Goal: Information Seeking & Learning: Learn about a topic

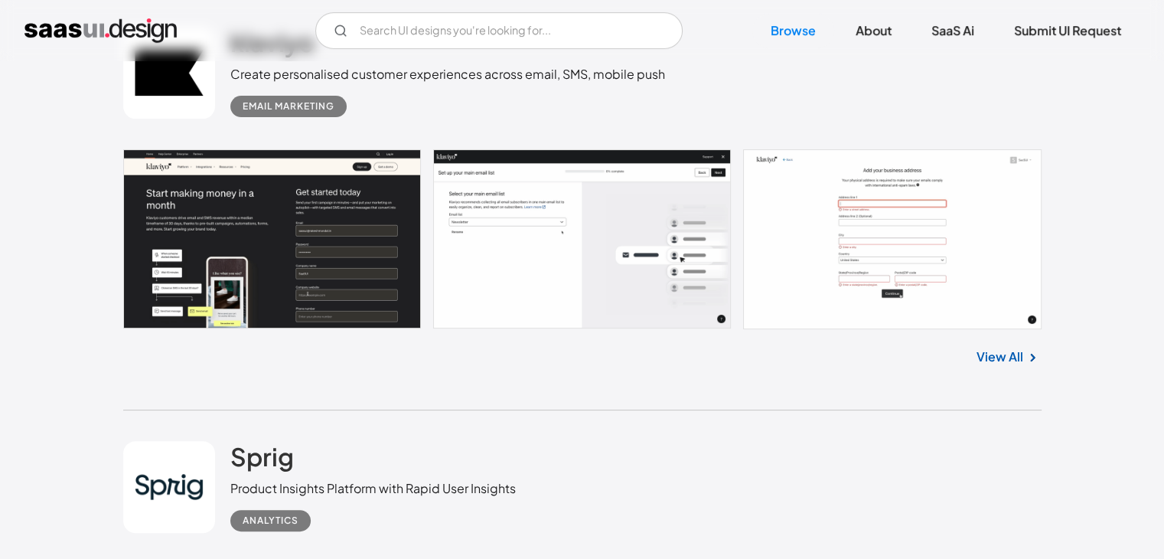
scroll to position [459, 0]
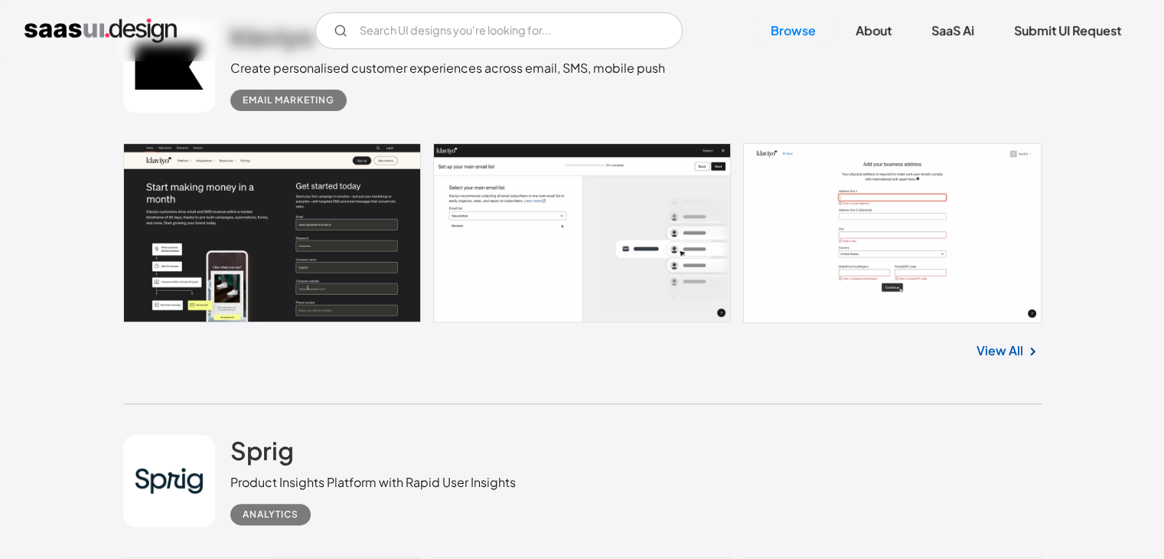
click at [574, 226] on link at bounding box center [582, 233] width 919 height 180
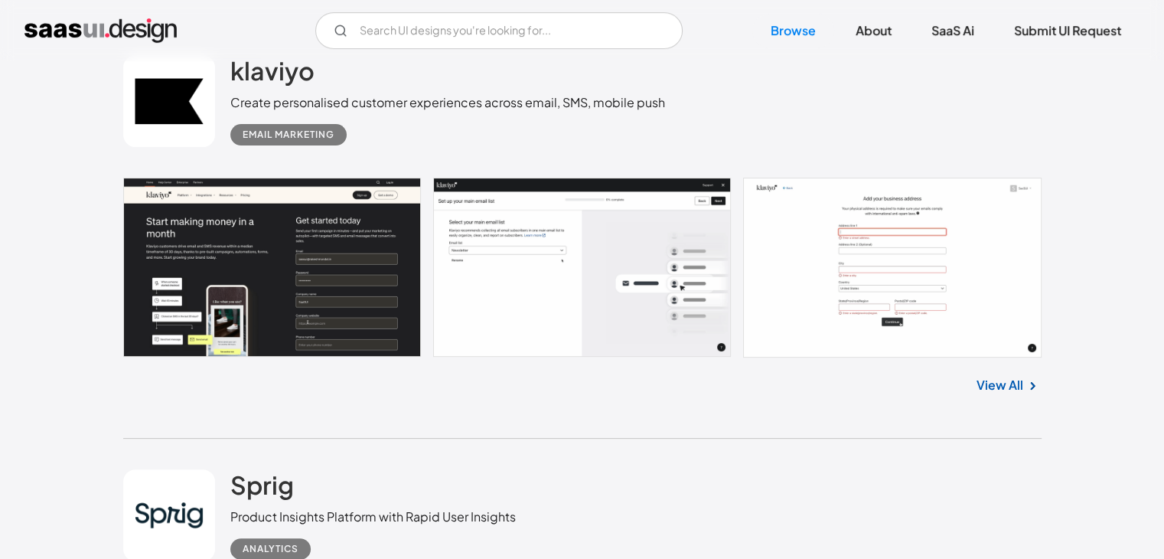
scroll to position [536, 0]
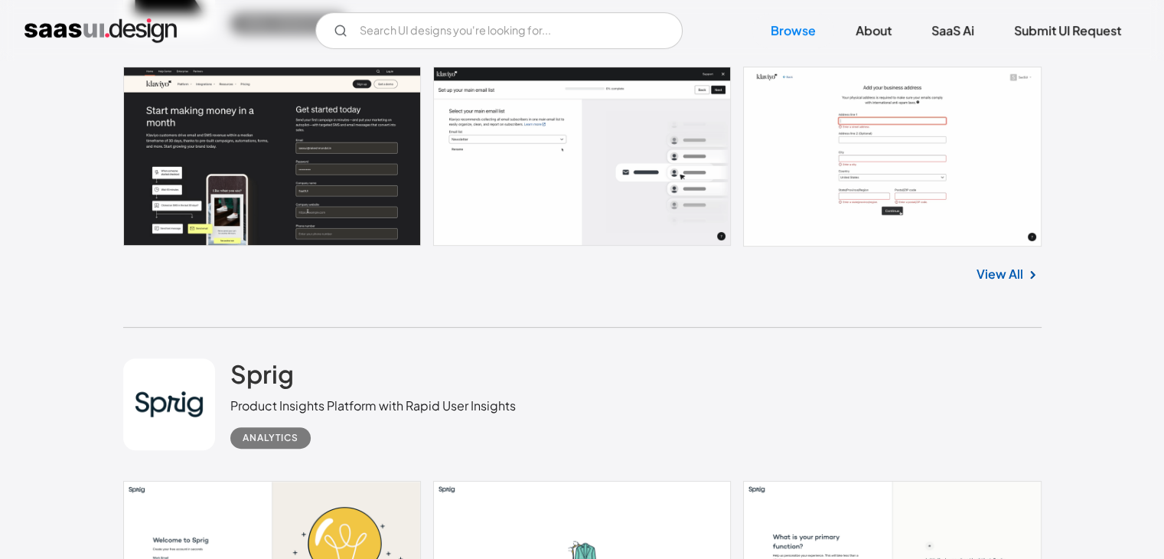
click at [1012, 273] on link "View All" at bounding box center [1000, 274] width 47 height 18
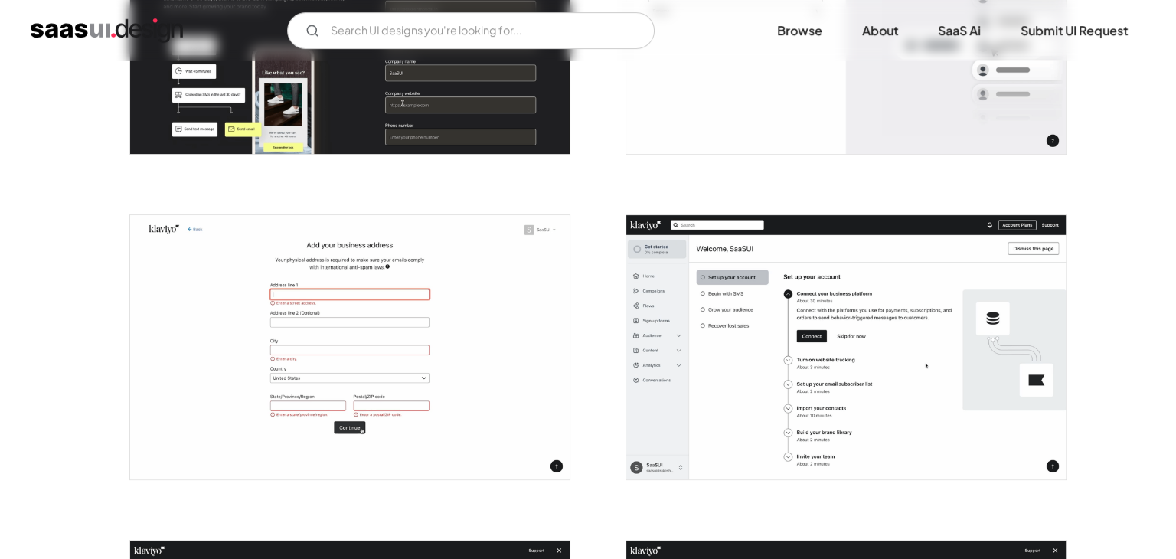
scroll to position [536, 0]
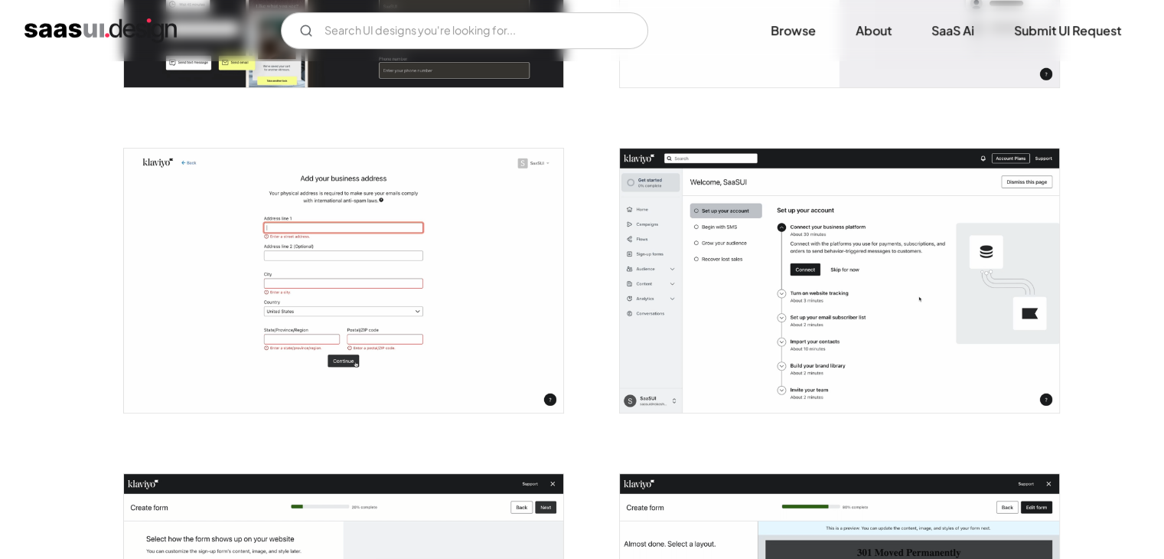
click at [824, 329] on img "open lightbox" at bounding box center [839, 281] width 439 height 264
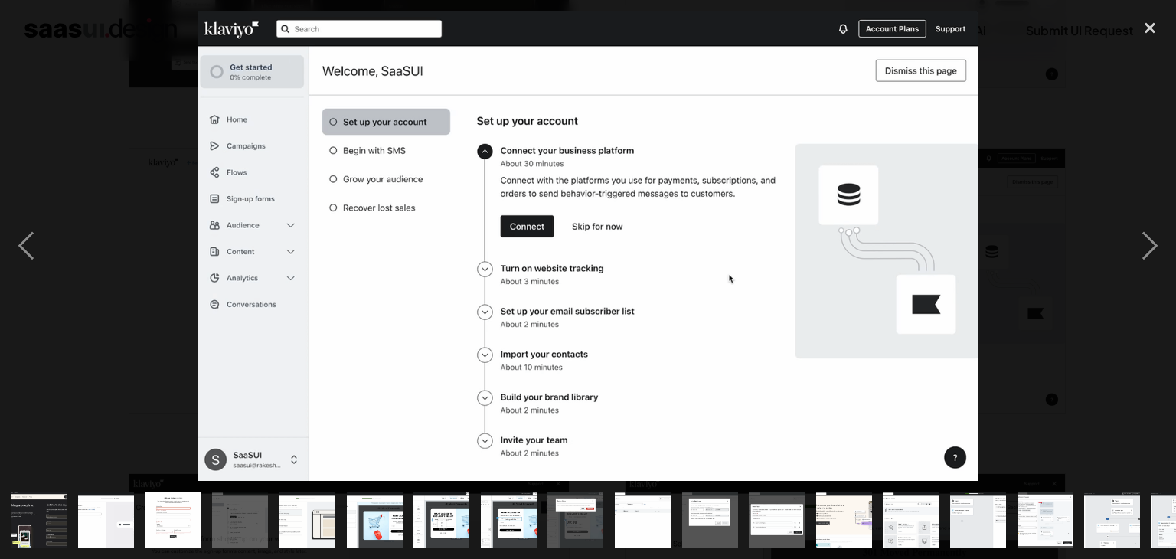
click at [375, 151] on img at bounding box center [588, 245] width 781 height 469
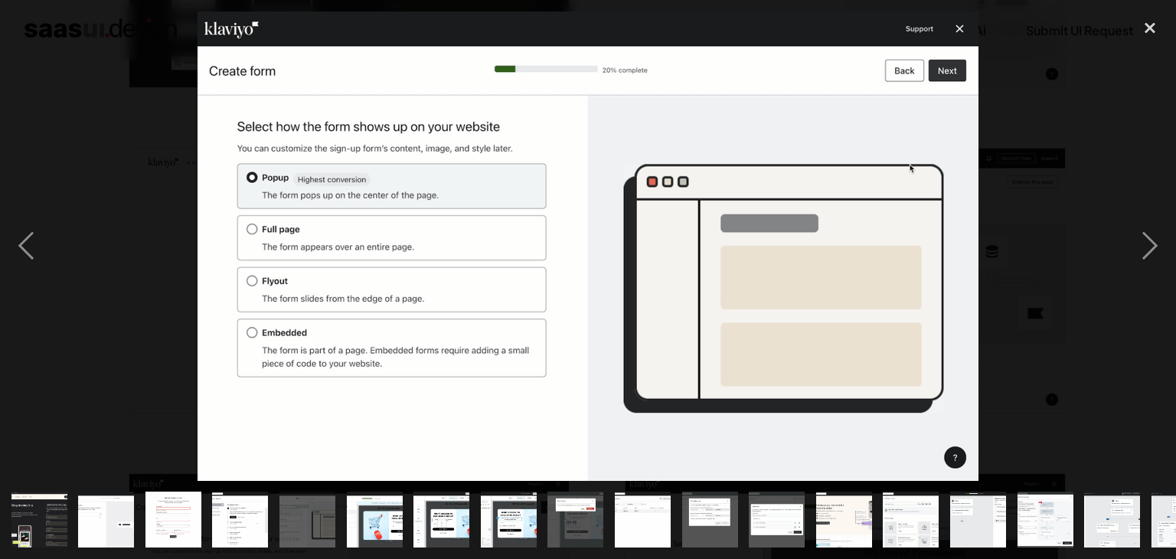
click at [960, 28] on img at bounding box center [588, 245] width 781 height 469
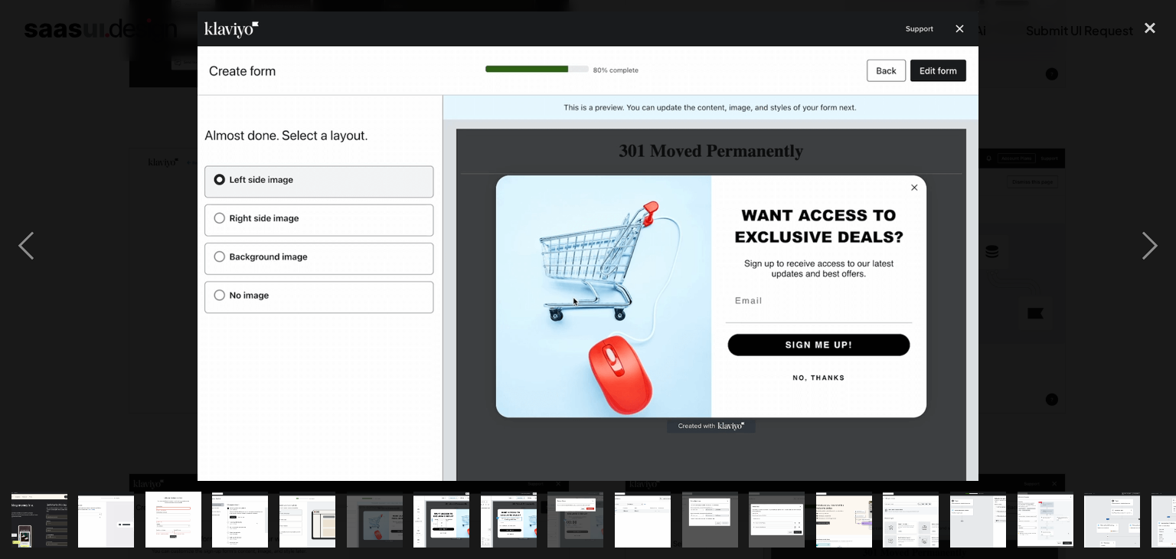
click at [961, 27] on img at bounding box center [588, 245] width 781 height 469
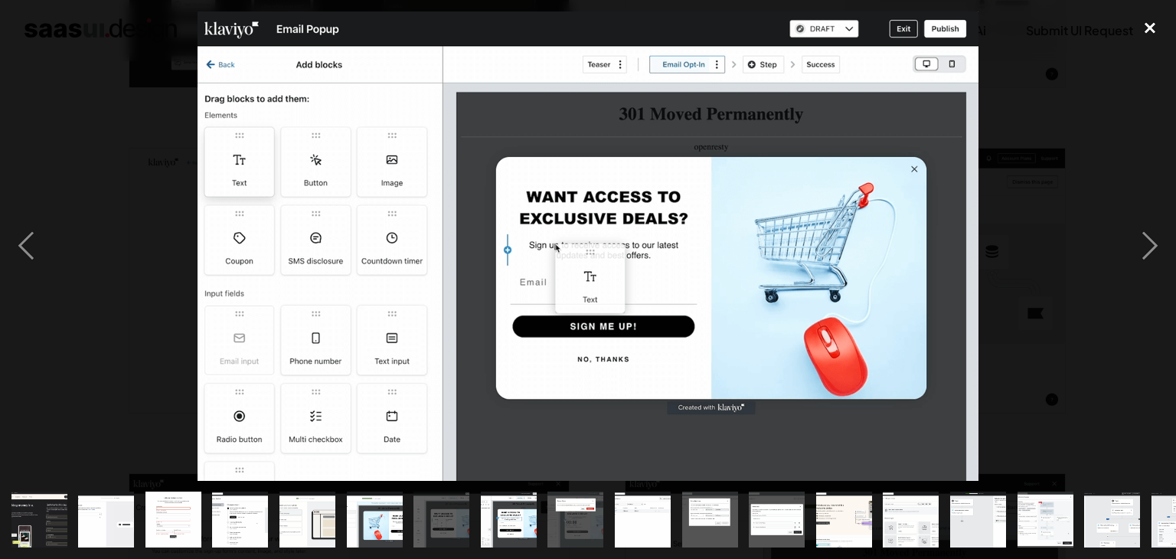
click at [1148, 28] on div "close lightbox" at bounding box center [1150, 28] width 52 height 34
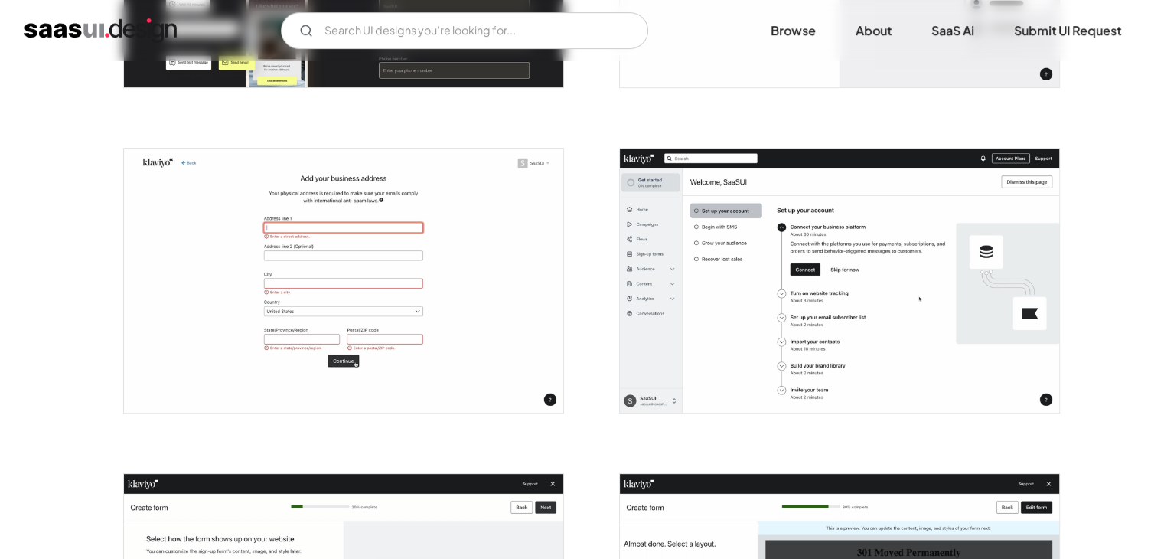
click at [348, 268] on img "open lightbox" at bounding box center [343, 281] width 439 height 264
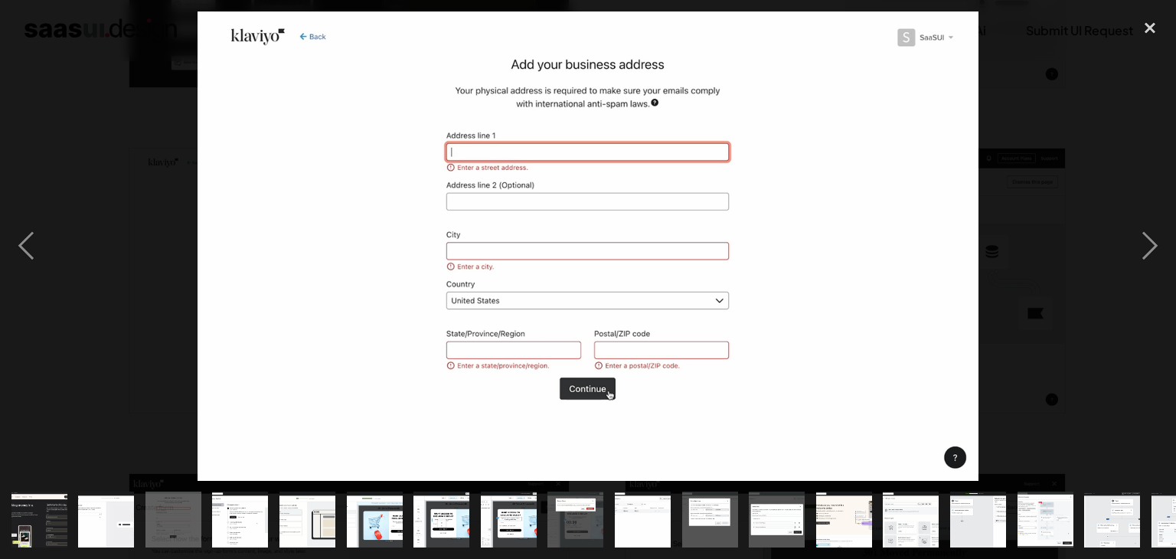
click at [348, 268] on img at bounding box center [588, 245] width 781 height 469
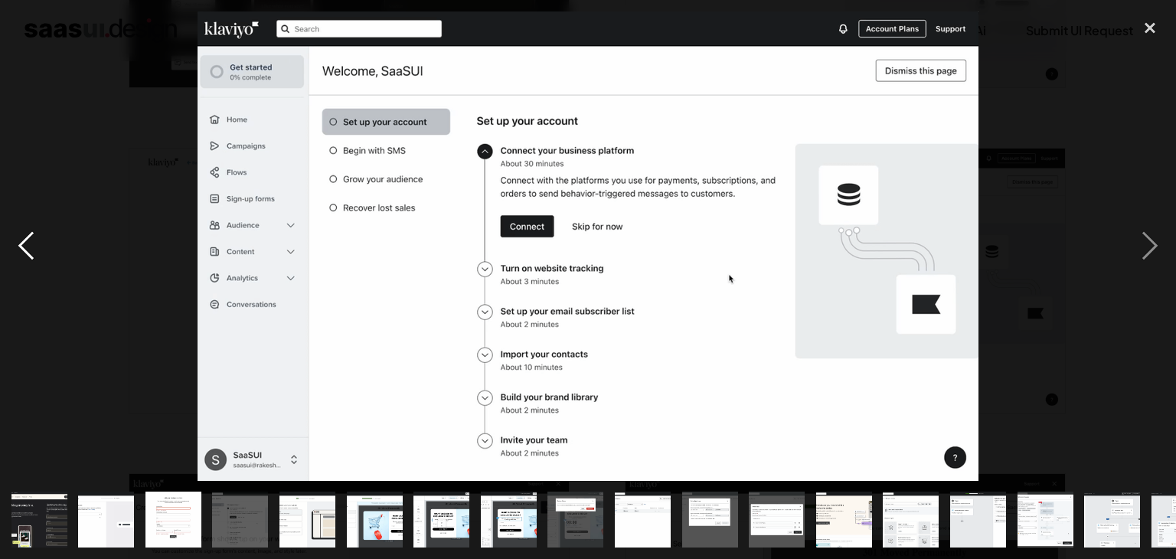
click at [22, 252] on div "previous image" at bounding box center [26, 245] width 52 height 469
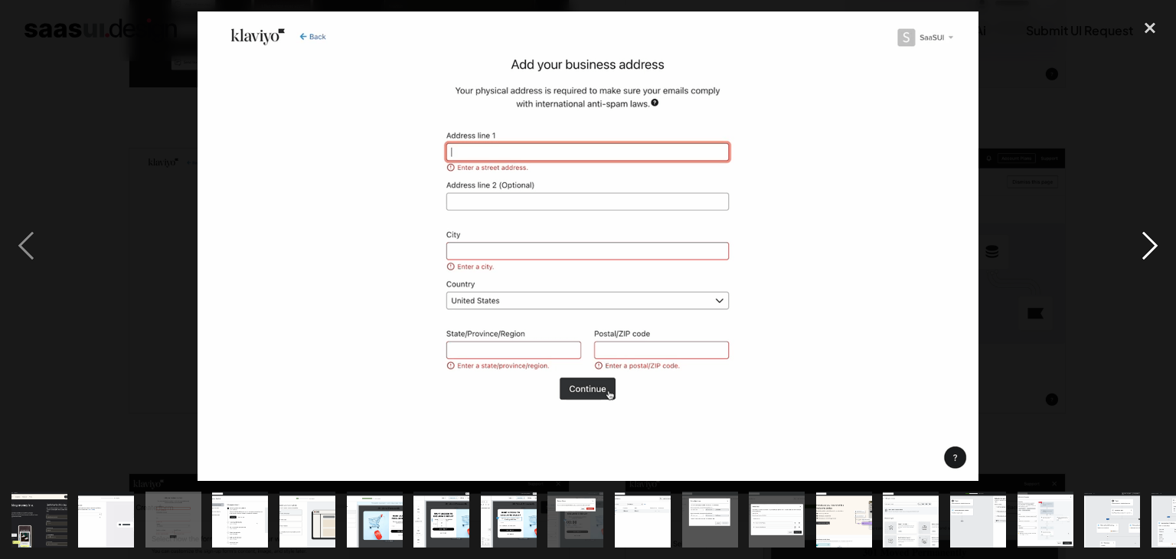
click at [1160, 240] on div "next image" at bounding box center [1150, 245] width 52 height 469
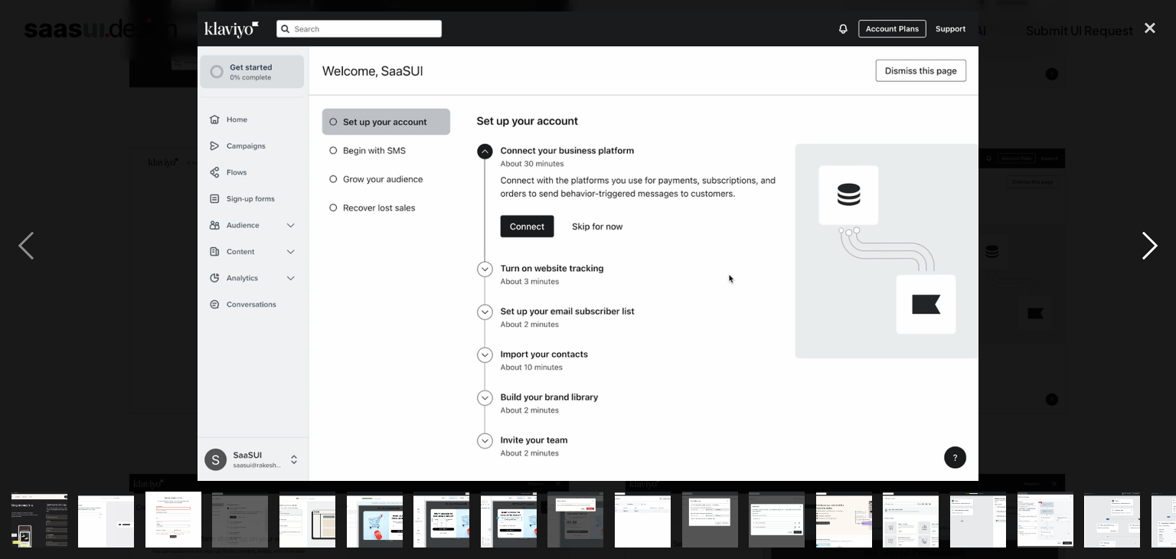
click at [1160, 240] on div "next image" at bounding box center [1150, 245] width 52 height 469
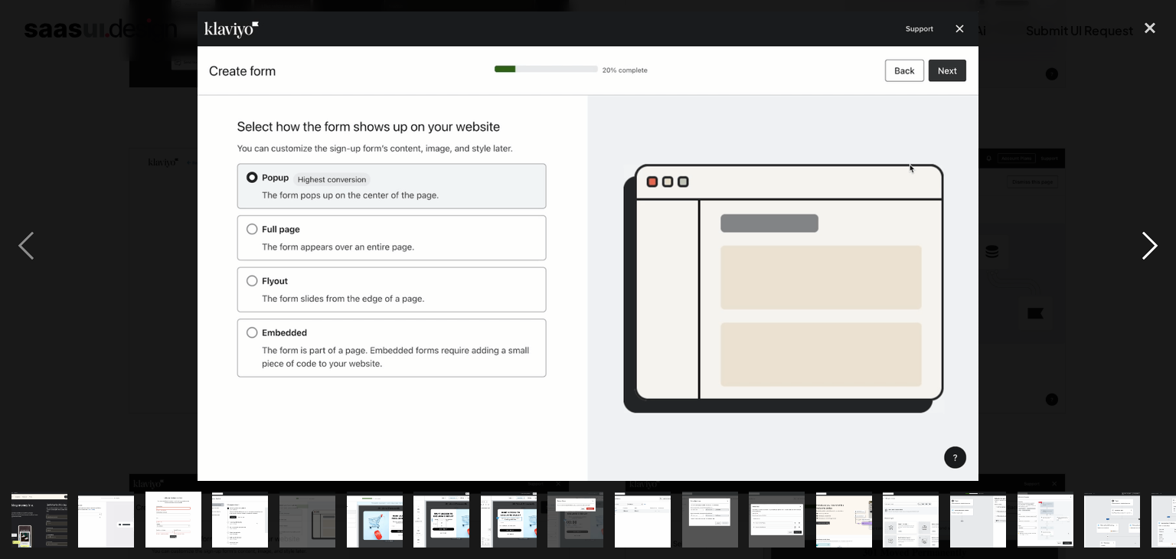
click at [1160, 240] on div "next image" at bounding box center [1150, 245] width 52 height 469
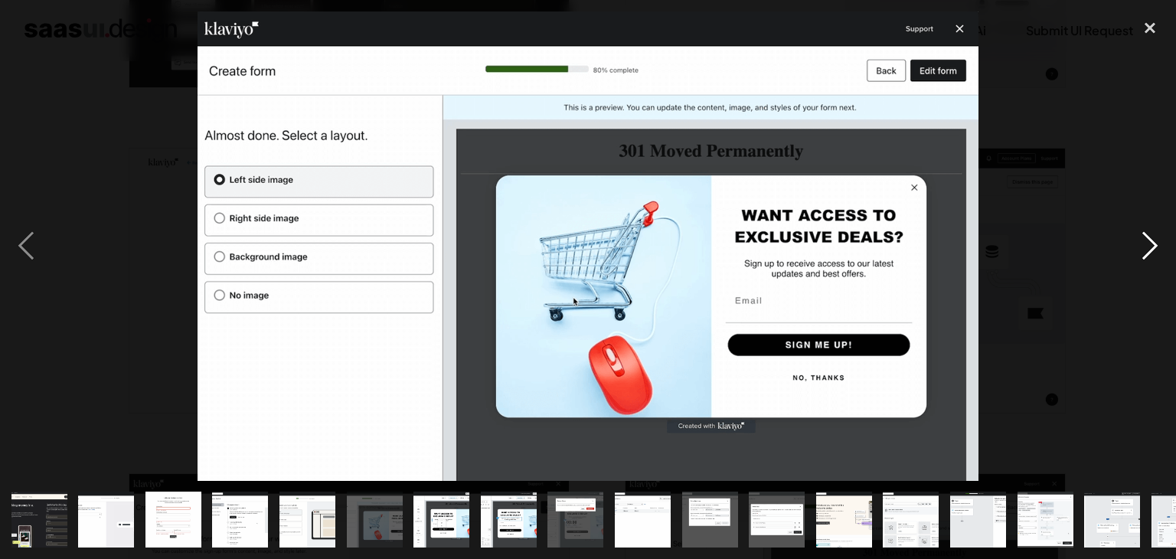
click at [1160, 240] on div "next image" at bounding box center [1150, 245] width 52 height 469
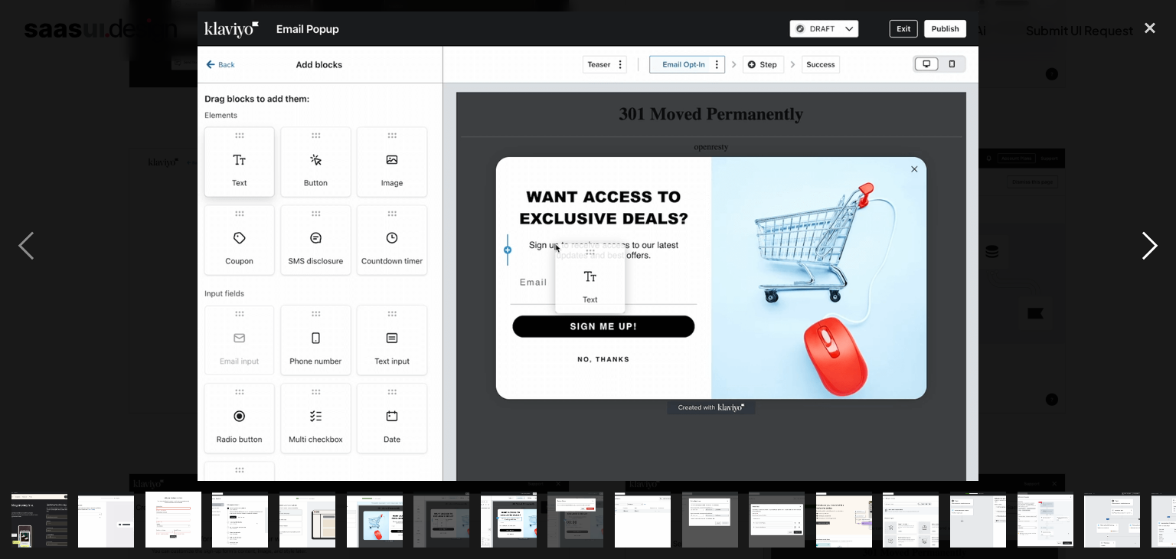
click at [1160, 240] on div "next image" at bounding box center [1150, 245] width 52 height 469
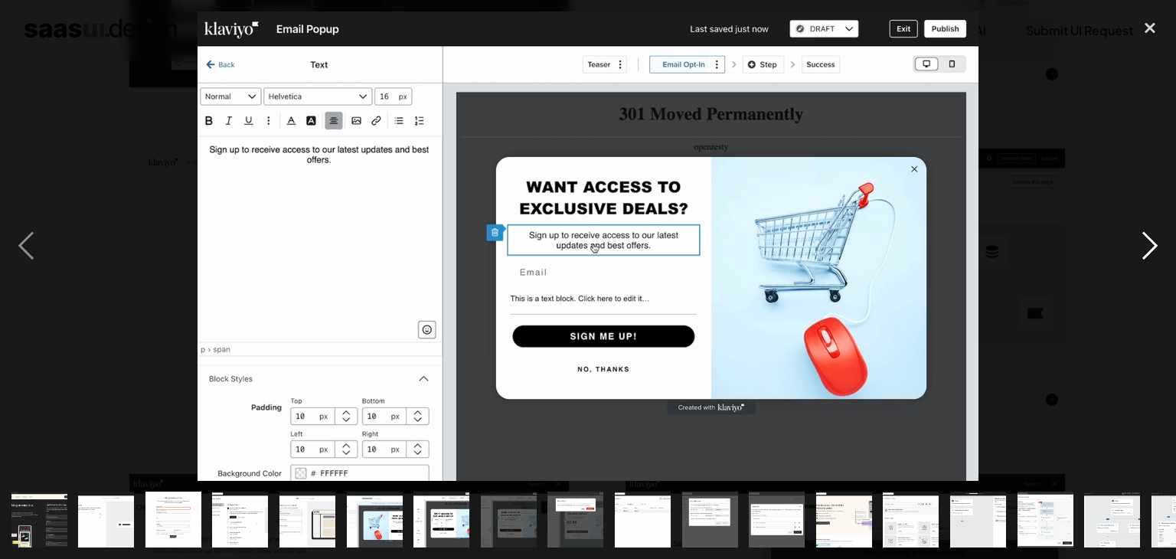
click at [1160, 241] on div "next image" at bounding box center [1150, 245] width 52 height 469
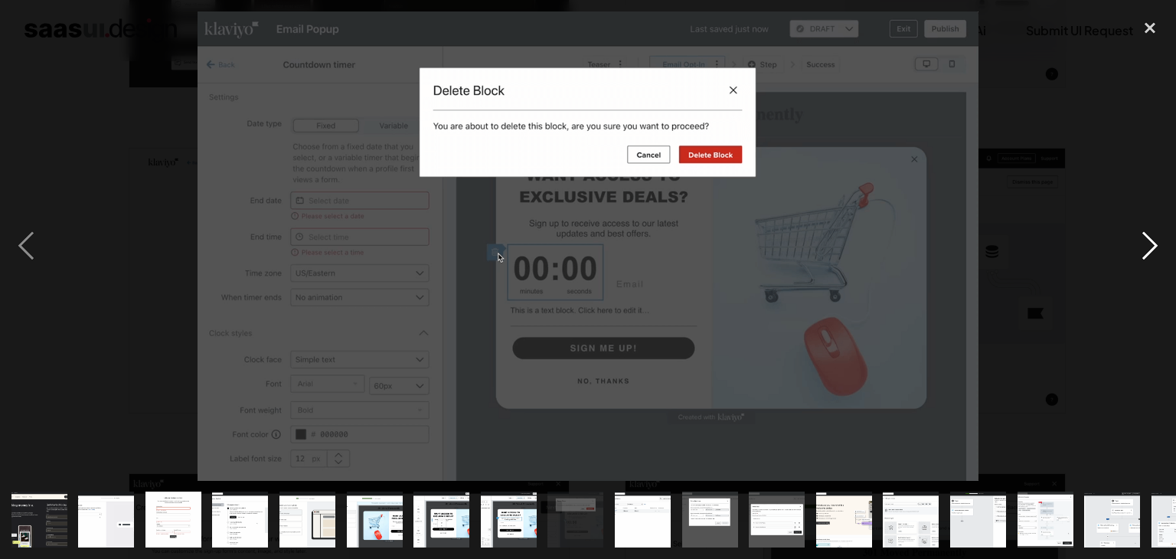
click at [1160, 241] on div "next image" at bounding box center [1150, 245] width 52 height 469
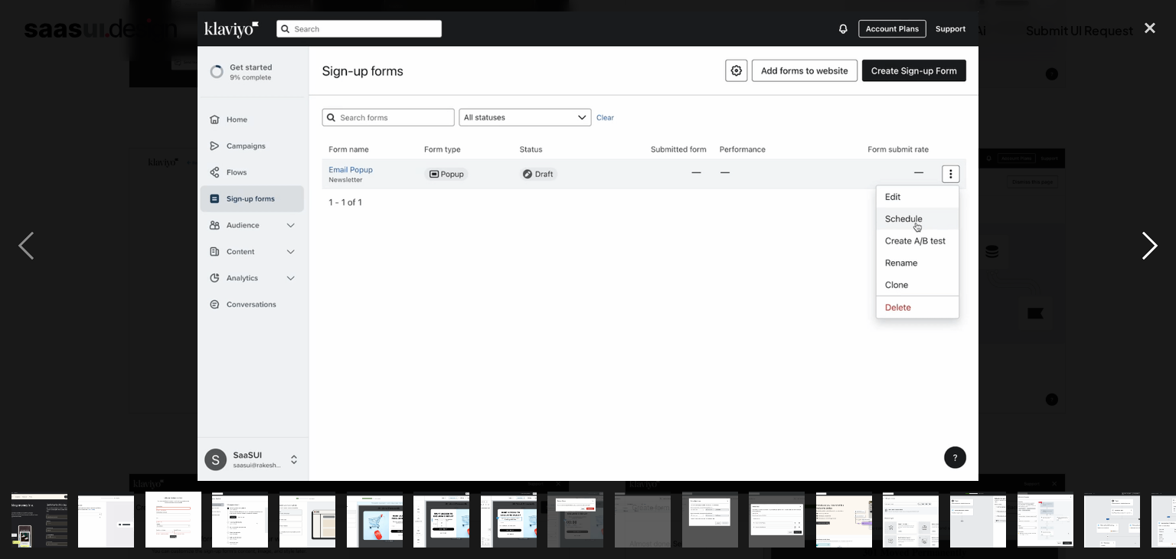
click at [1160, 241] on div "next image" at bounding box center [1150, 245] width 52 height 469
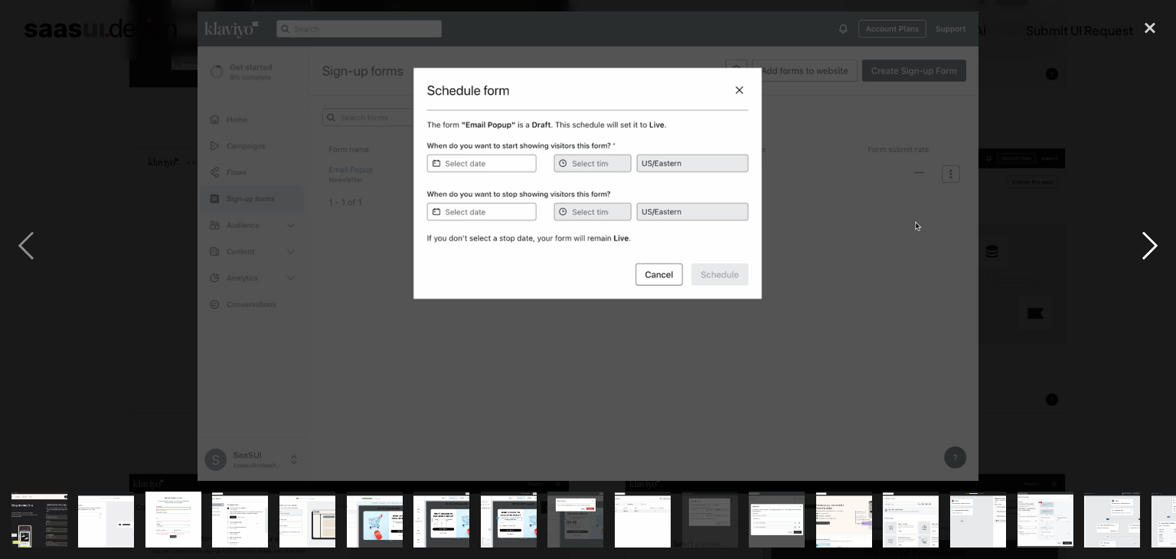
click at [1160, 241] on div "next image" at bounding box center [1150, 245] width 52 height 469
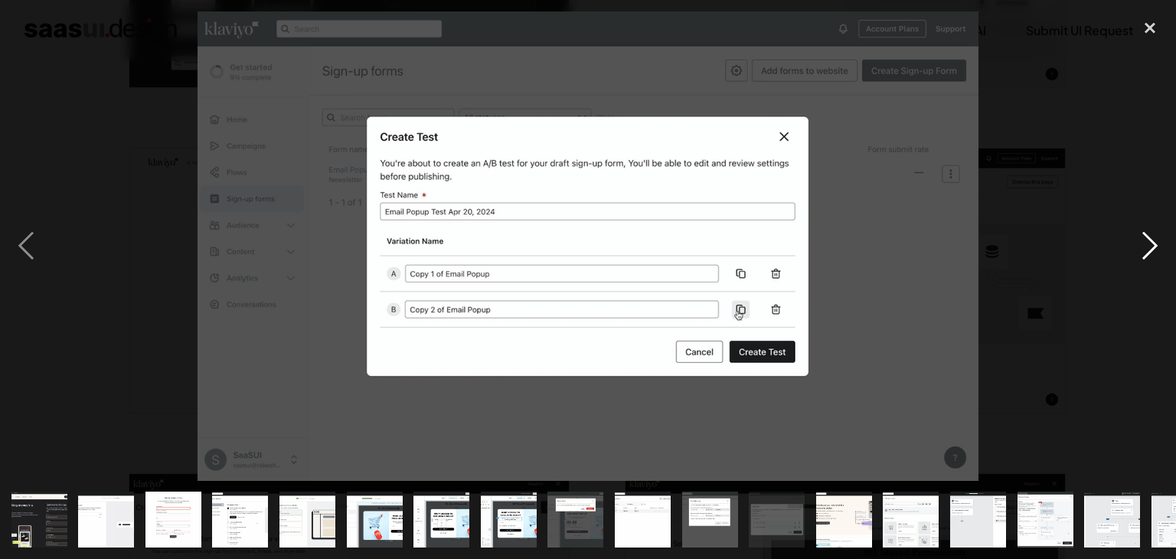
click at [1160, 241] on div "next image" at bounding box center [1150, 245] width 52 height 469
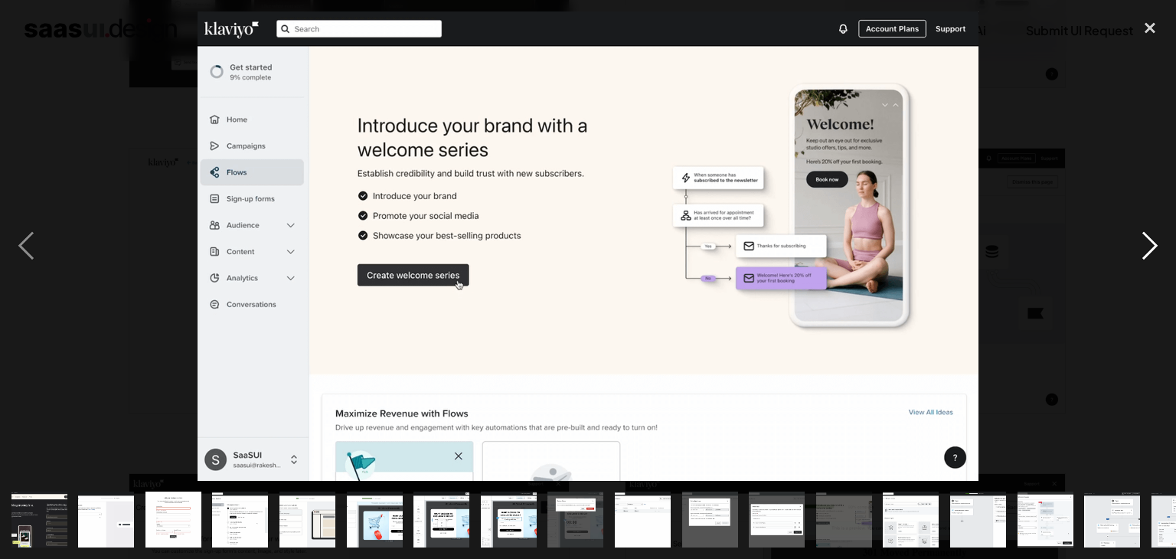
click at [1159, 242] on div "next image" at bounding box center [1150, 245] width 52 height 469
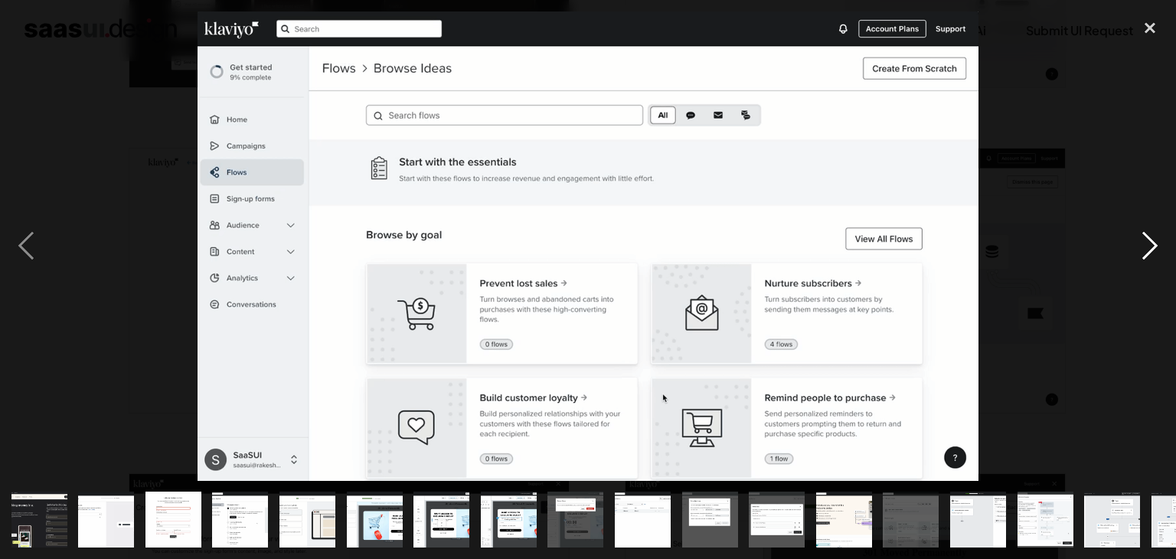
click at [1158, 242] on div "next image" at bounding box center [1150, 245] width 52 height 469
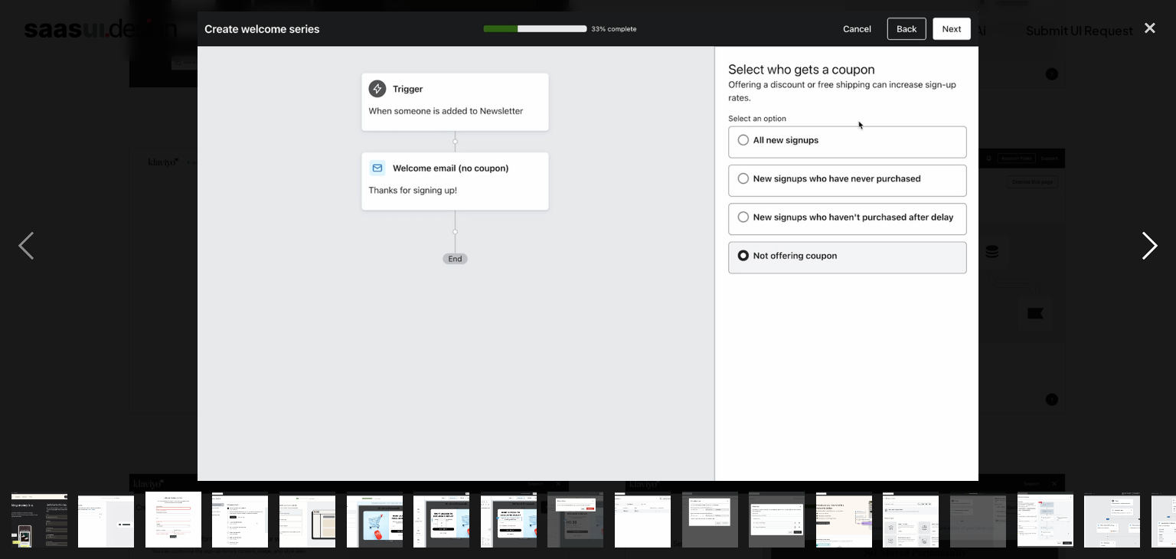
click at [1158, 242] on div "next image" at bounding box center [1150, 245] width 52 height 469
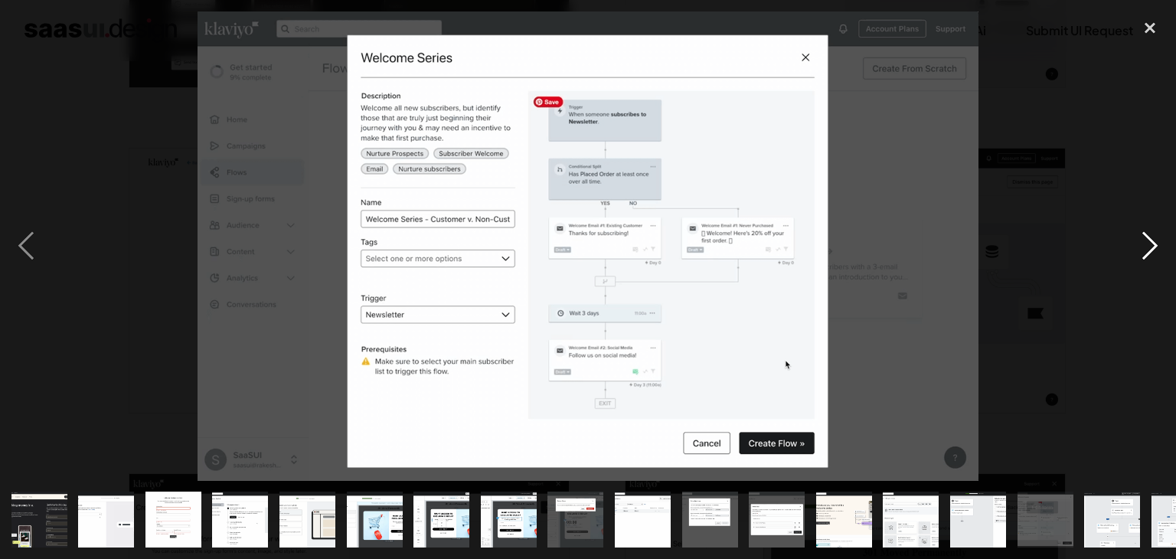
click at [1158, 242] on div "next image" at bounding box center [1150, 245] width 52 height 469
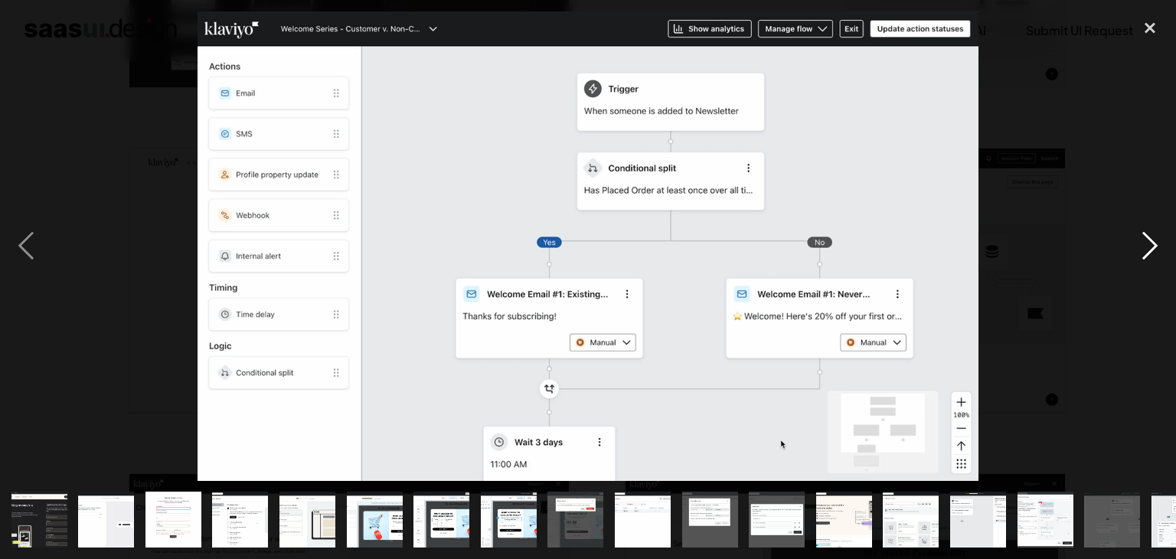
click at [1158, 242] on div "next image" at bounding box center [1150, 245] width 52 height 469
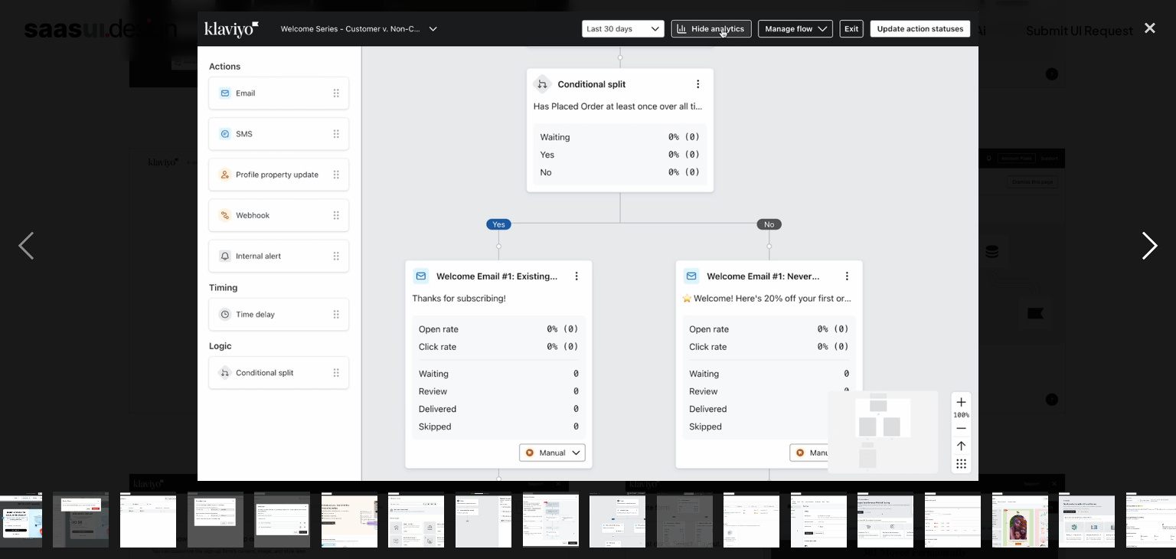
scroll to position [0, 510]
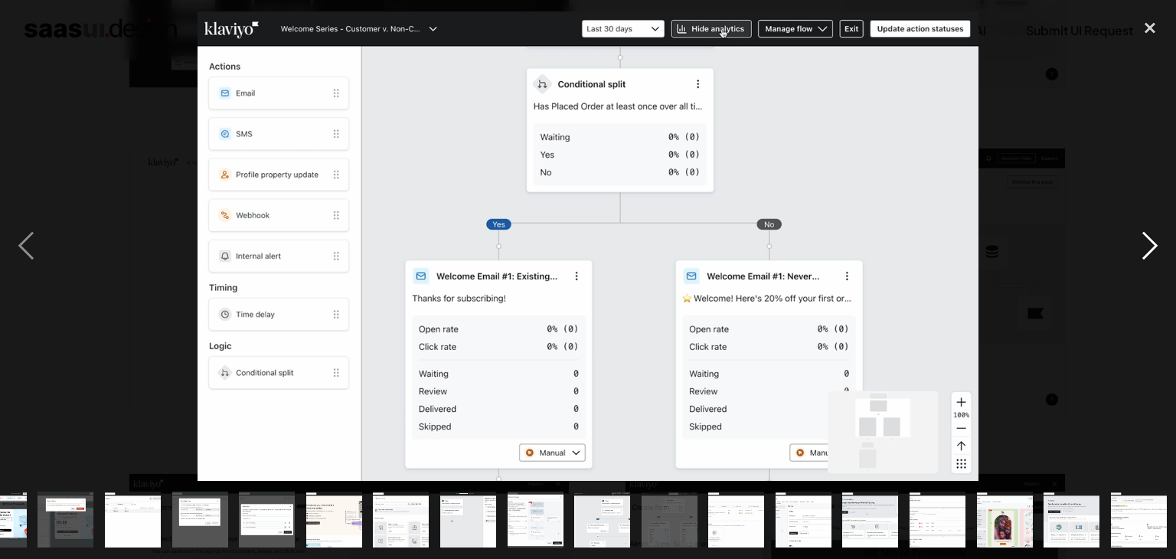
click at [1158, 242] on div "next image" at bounding box center [1150, 245] width 52 height 469
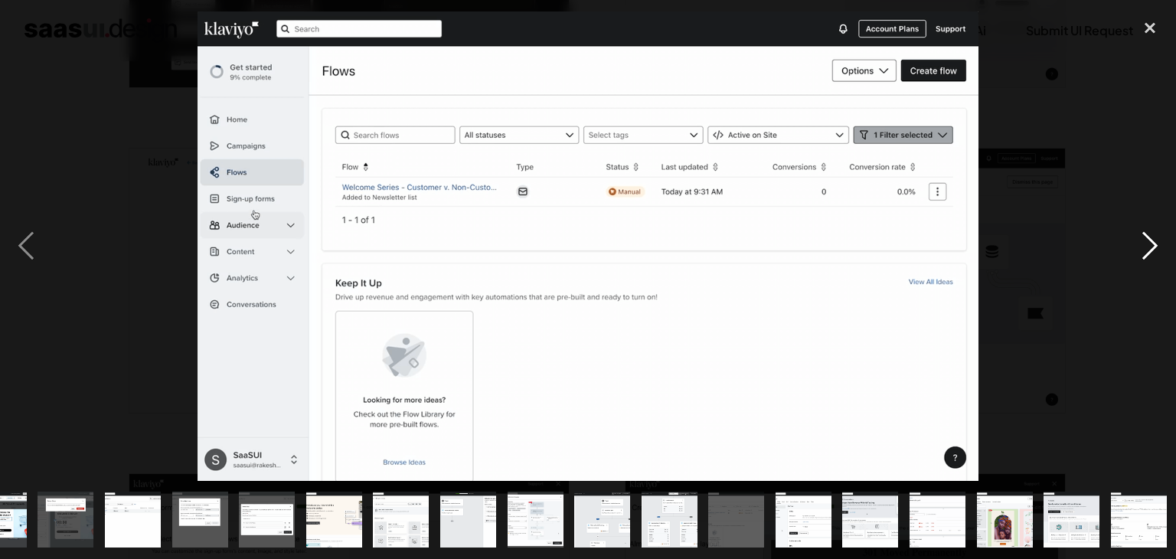
click at [1158, 242] on div "next image" at bounding box center [1150, 245] width 52 height 469
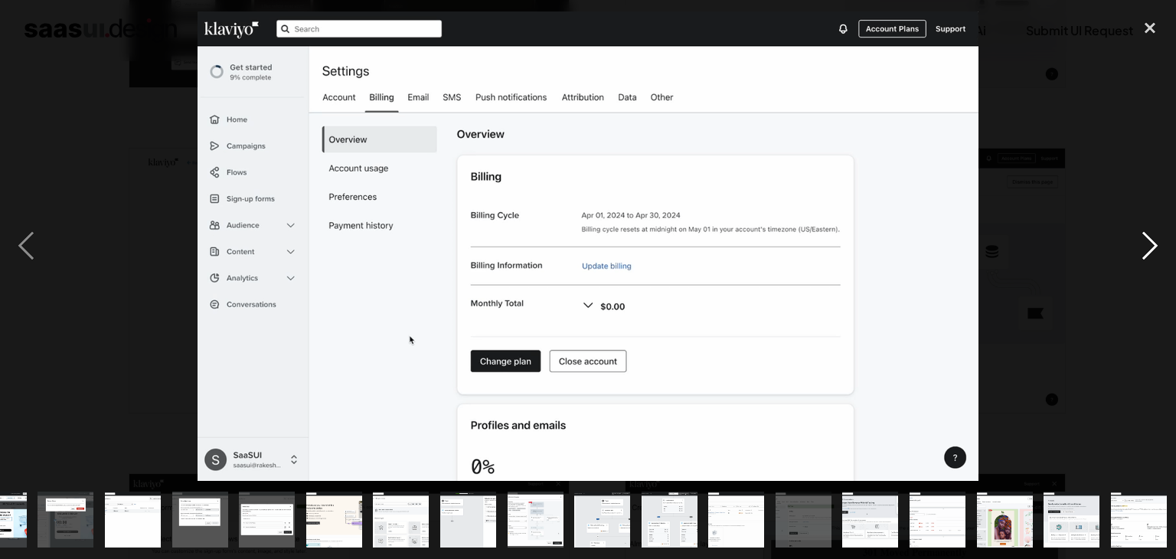
click at [1158, 242] on div "next image" at bounding box center [1150, 245] width 52 height 469
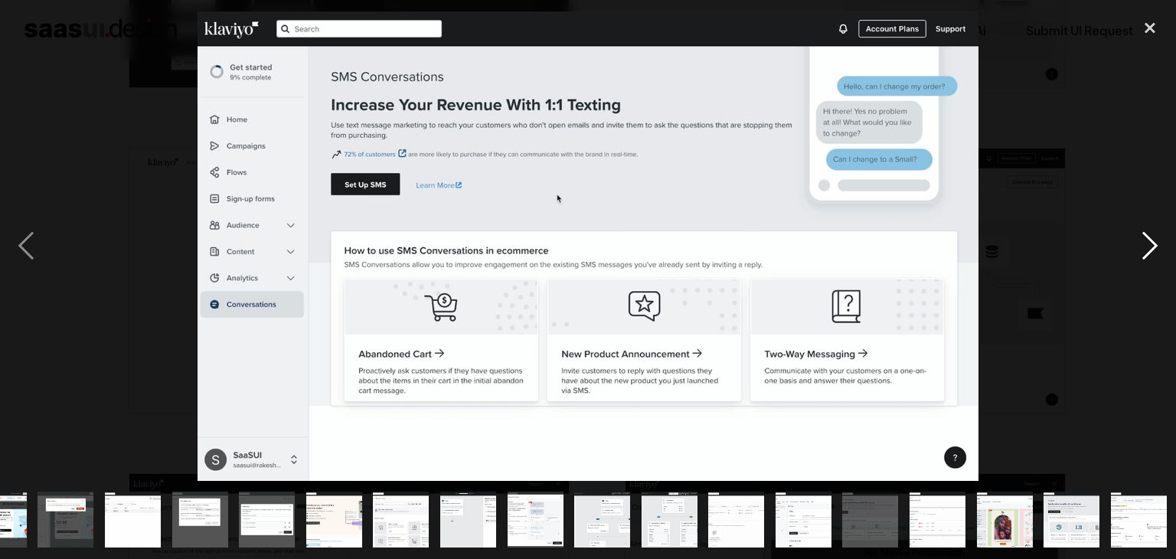
click at [1158, 242] on div "next image" at bounding box center [1150, 245] width 52 height 469
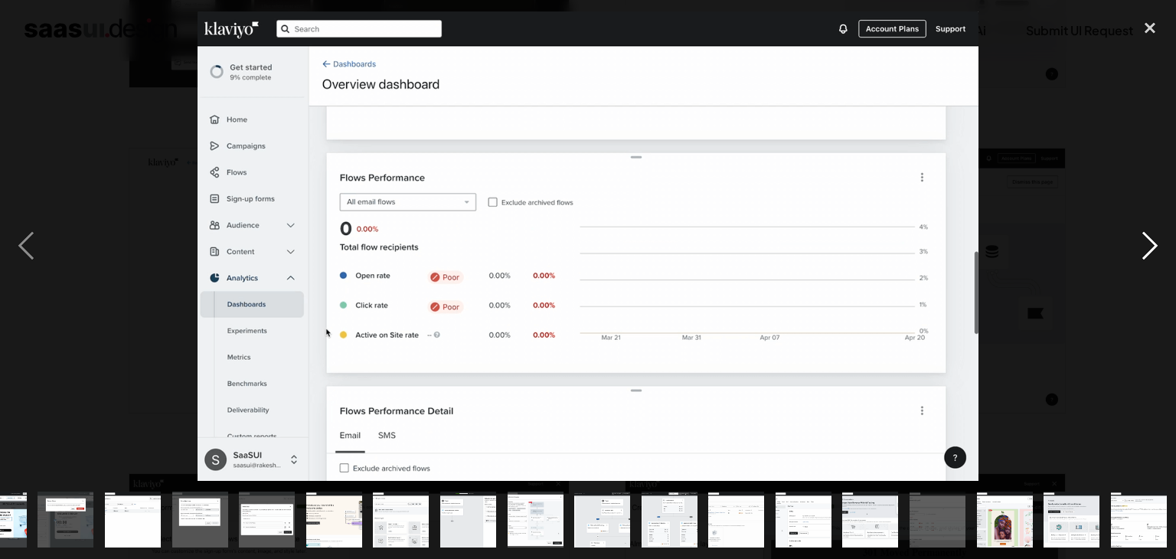
click at [1158, 242] on div "next image" at bounding box center [1150, 245] width 52 height 469
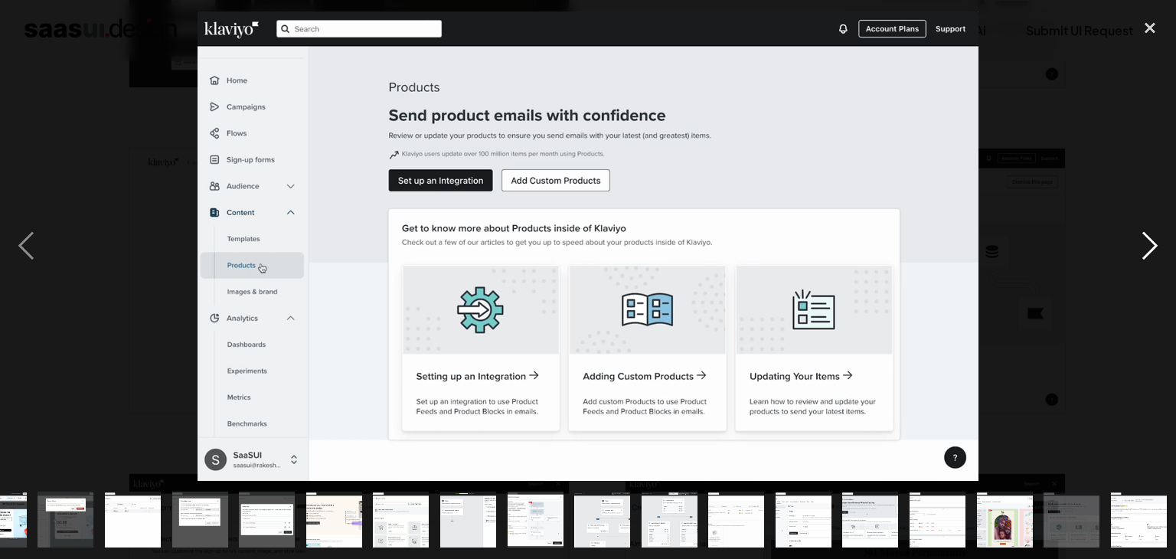
click at [1158, 242] on div "next image" at bounding box center [1150, 245] width 52 height 469
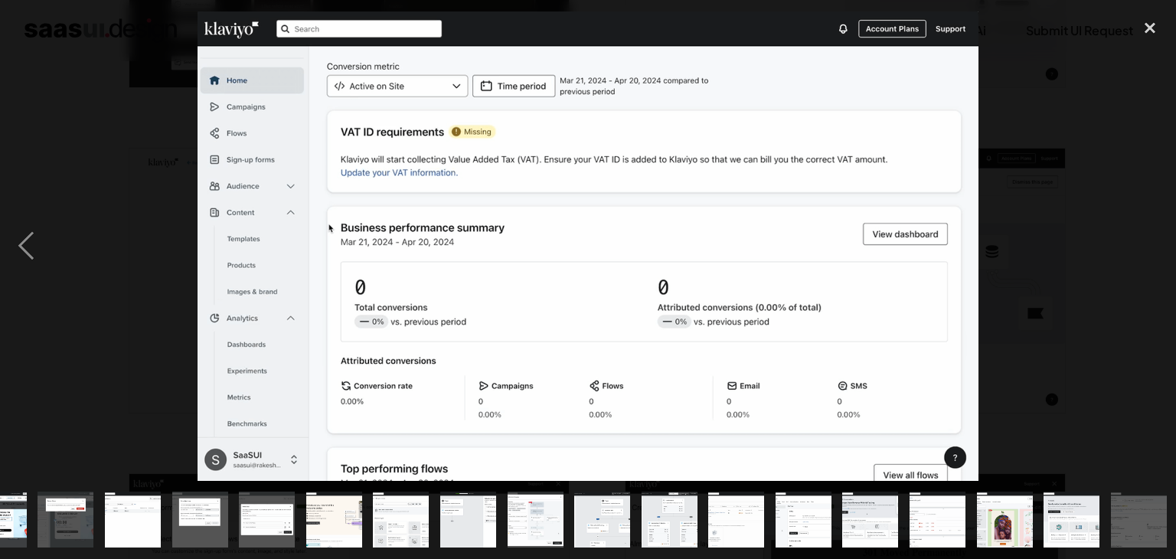
click at [1158, 242] on div "next image" at bounding box center [1150, 245] width 52 height 469
click at [40, 225] on div "previous image" at bounding box center [26, 245] width 52 height 469
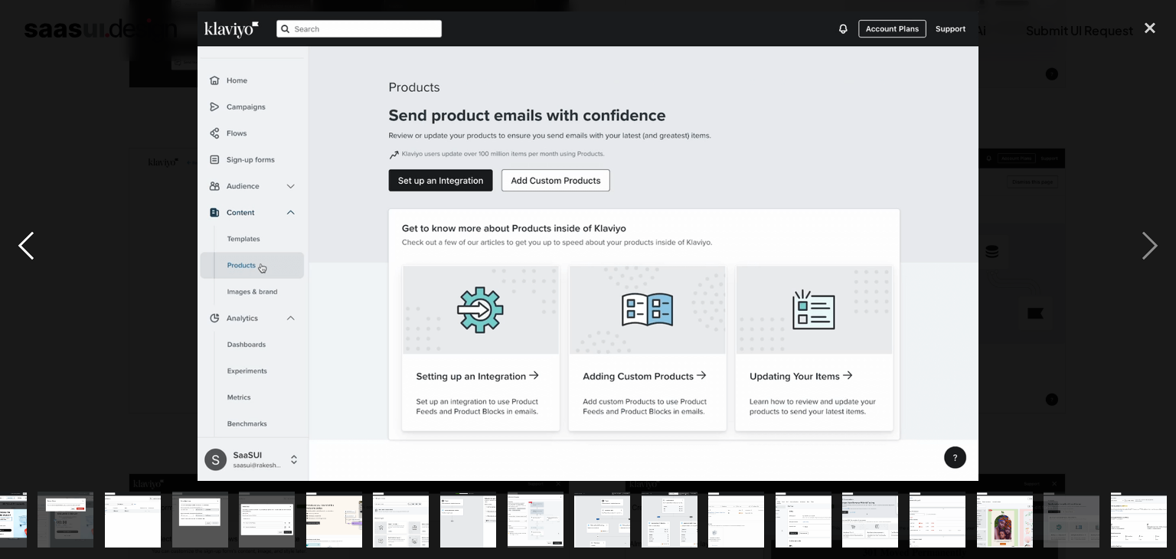
click at [43, 225] on div "previous image" at bounding box center [26, 245] width 52 height 469
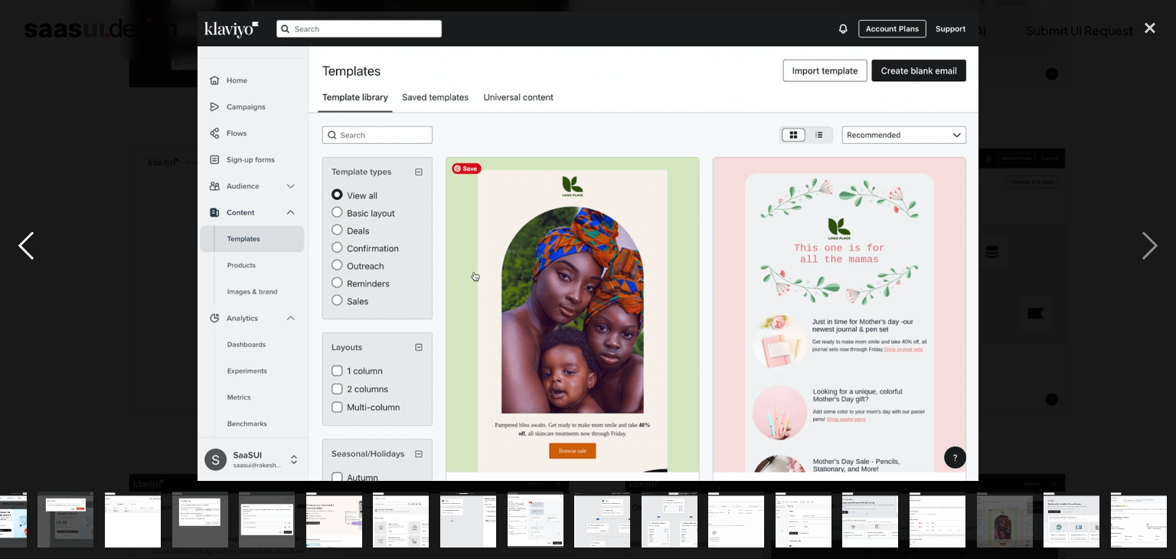
click at [43, 225] on div "previous image" at bounding box center [26, 245] width 52 height 469
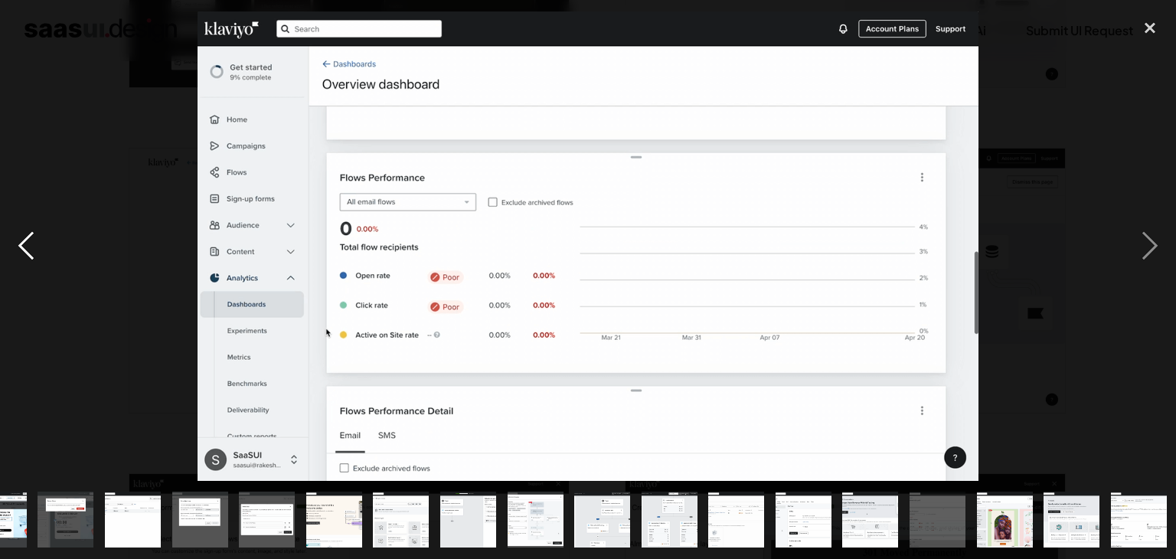
click at [43, 225] on div "previous image" at bounding box center [26, 245] width 52 height 469
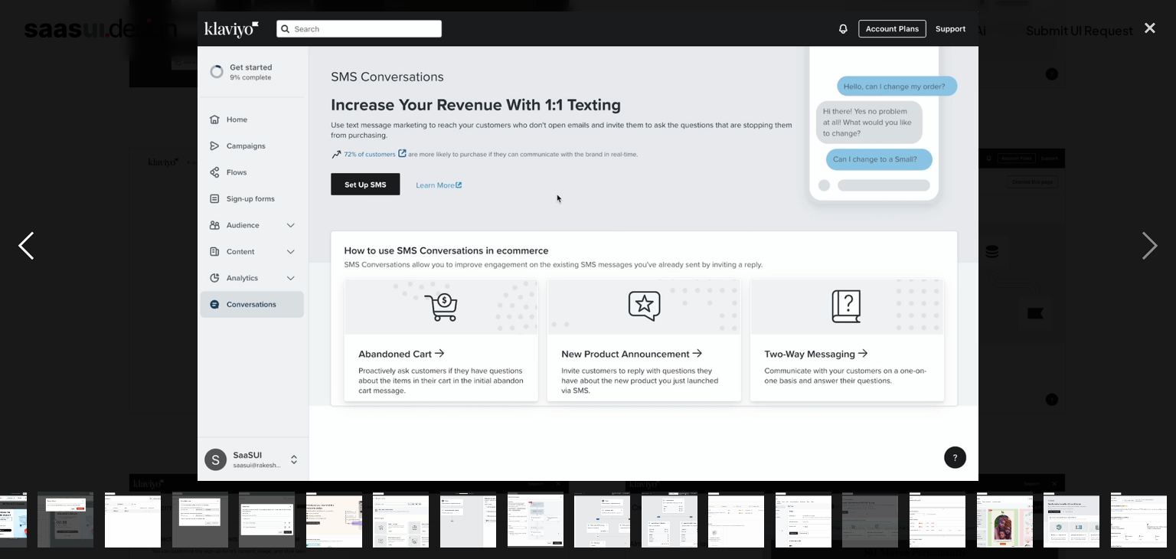
click at [43, 225] on div "previous image" at bounding box center [26, 245] width 52 height 469
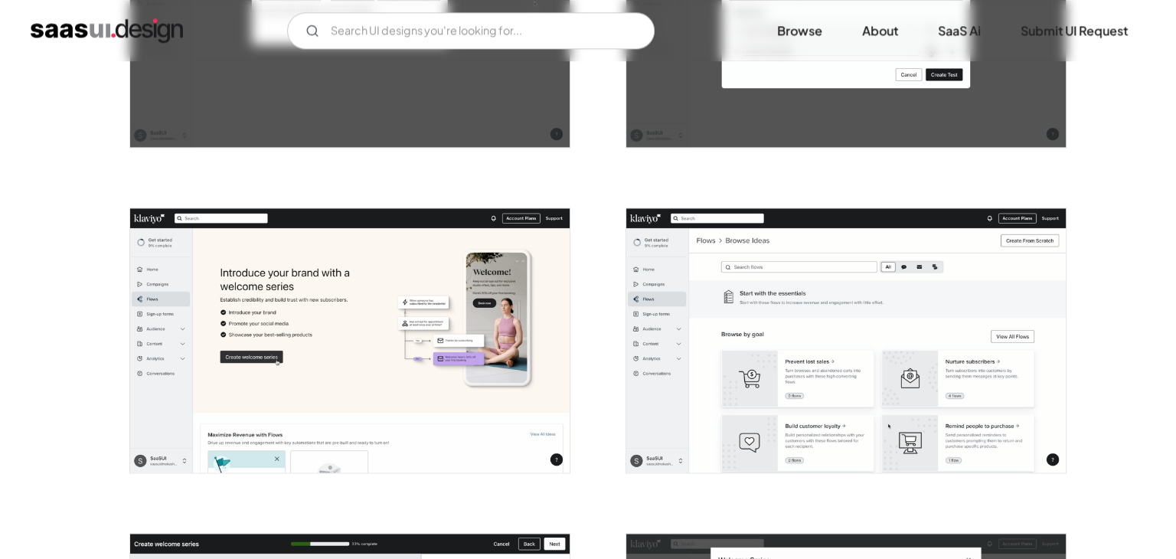
scroll to position [2067, 0]
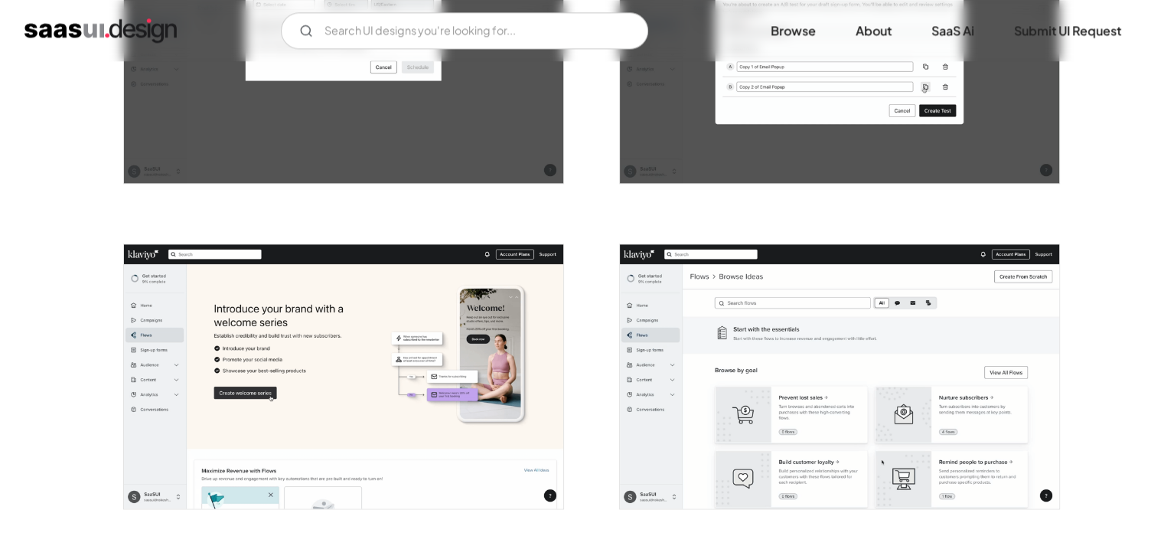
click at [315, 392] on img "open lightbox" at bounding box center [343, 376] width 439 height 264
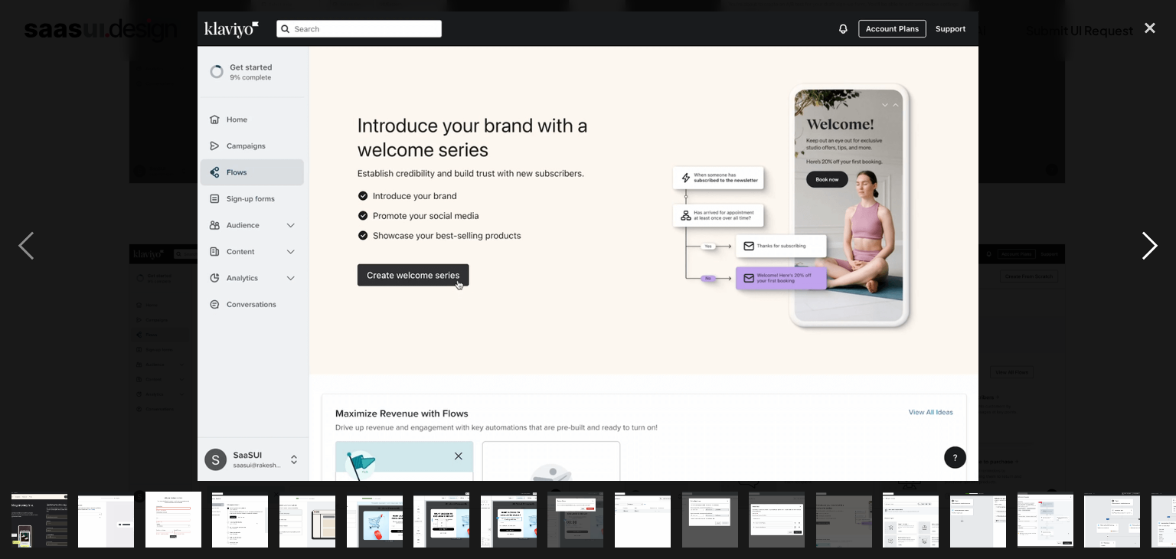
click at [1141, 243] on div "next image" at bounding box center [1150, 245] width 52 height 469
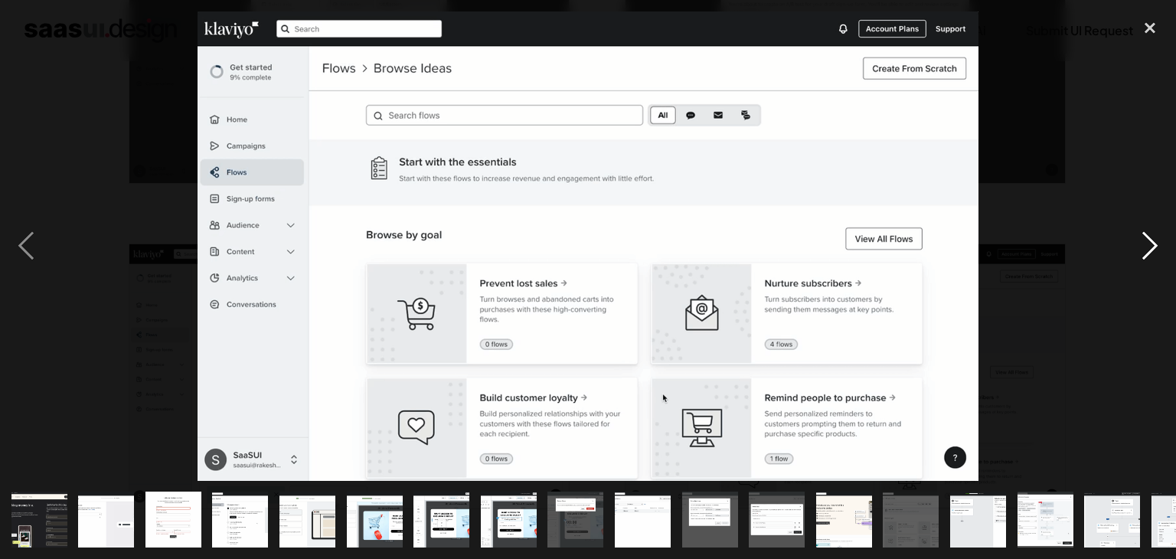
click at [1162, 243] on div "next image" at bounding box center [1150, 245] width 52 height 469
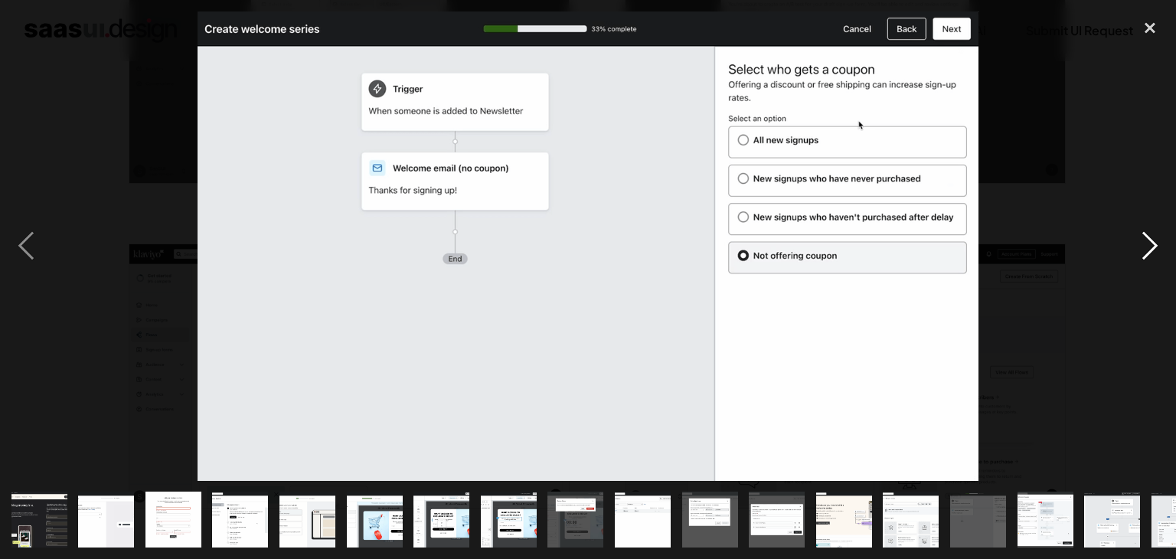
click at [1162, 243] on div "next image" at bounding box center [1150, 245] width 52 height 469
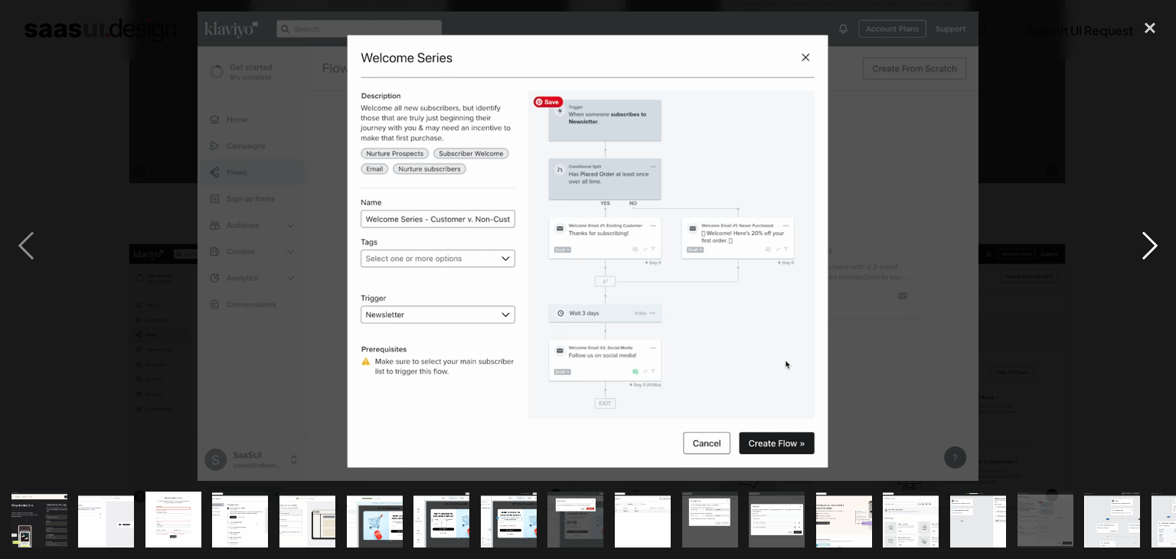
click at [1162, 243] on div "next image" at bounding box center [1150, 245] width 52 height 469
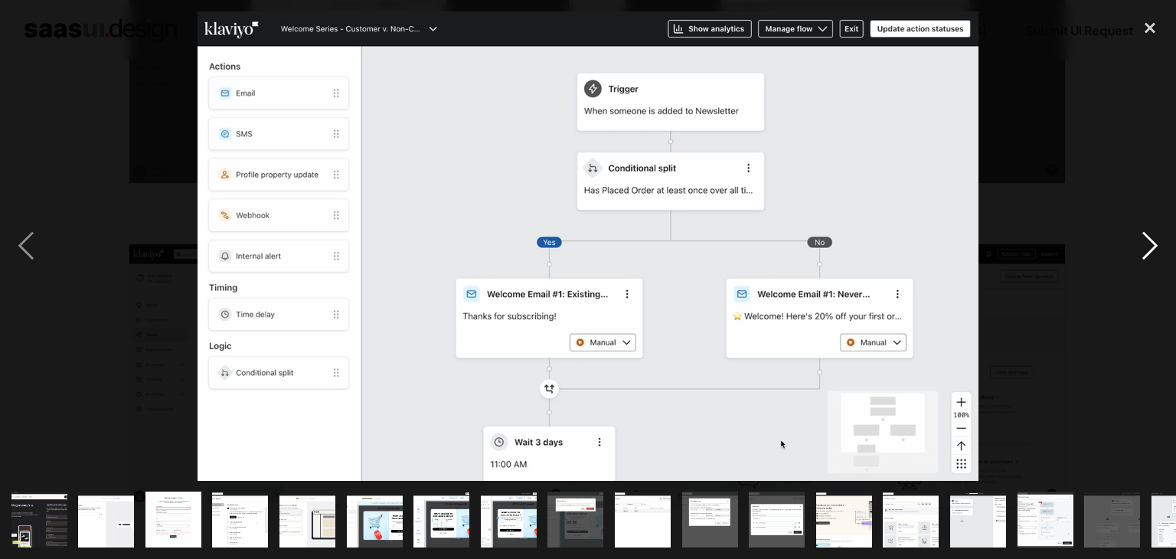
click at [1162, 243] on div "next image" at bounding box center [1150, 245] width 52 height 469
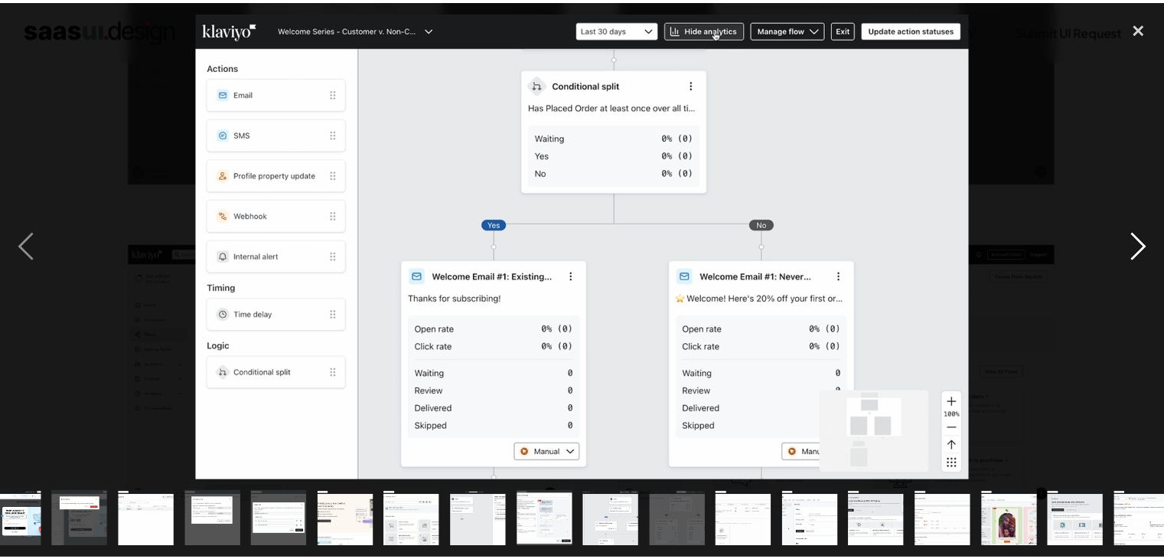
scroll to position [0, 510]
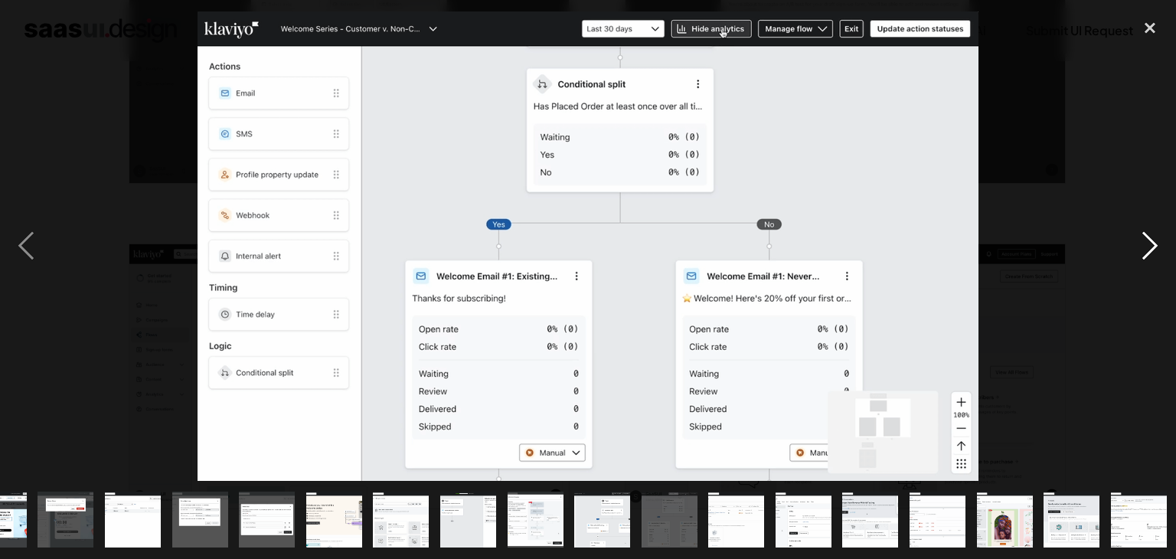
click at [1163, 243] on div "next image" at bounding box center [1150, 245] width 52 height 469
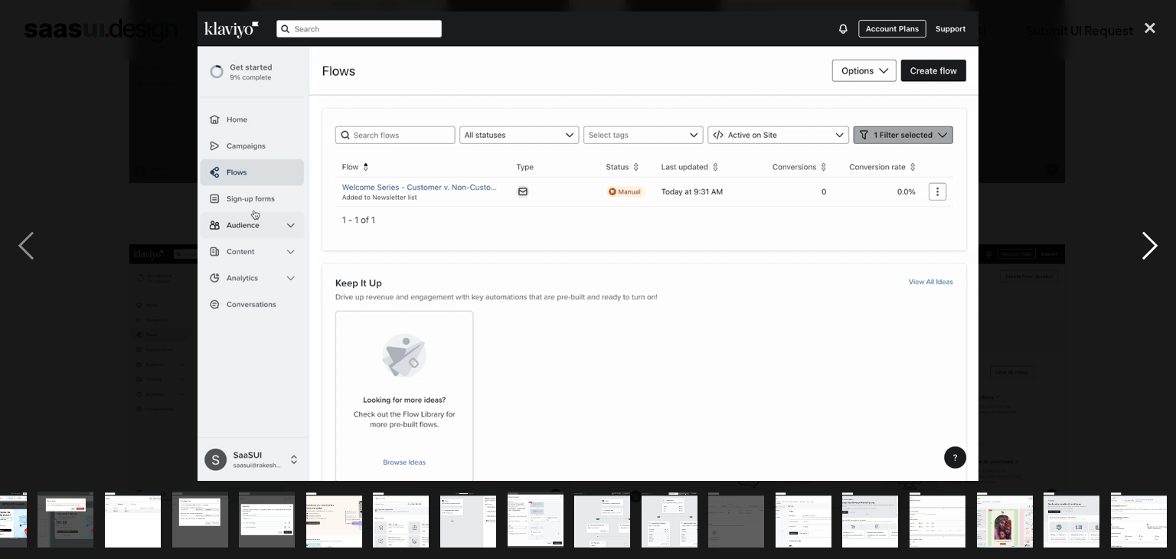
click at [1163, 243] on div "next image" at bounding box center [1150, 245] width 52 height 469
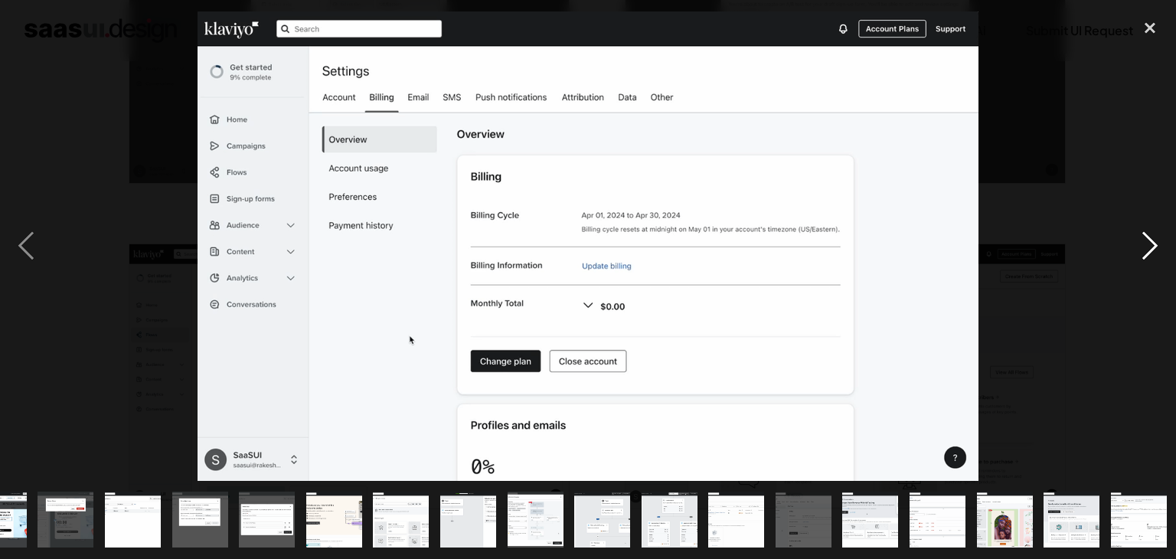
click at [1163, 243] on div "next image" at bounding box center [1150, 245] width 52 height 469
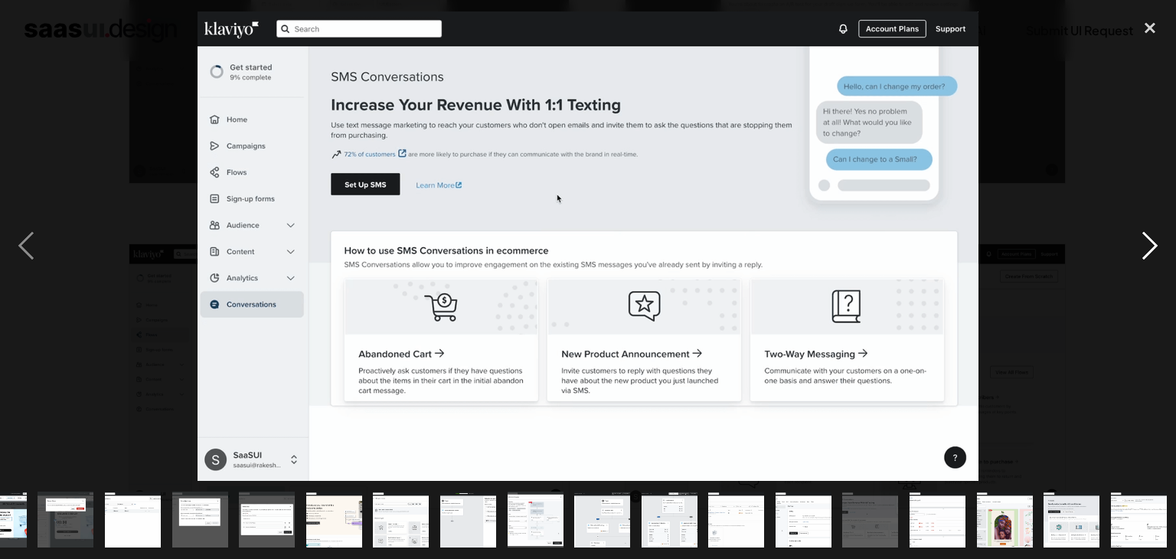
click at [1163, 243] on div "next image" at bounding box center [1150, 245] width 52 height 469
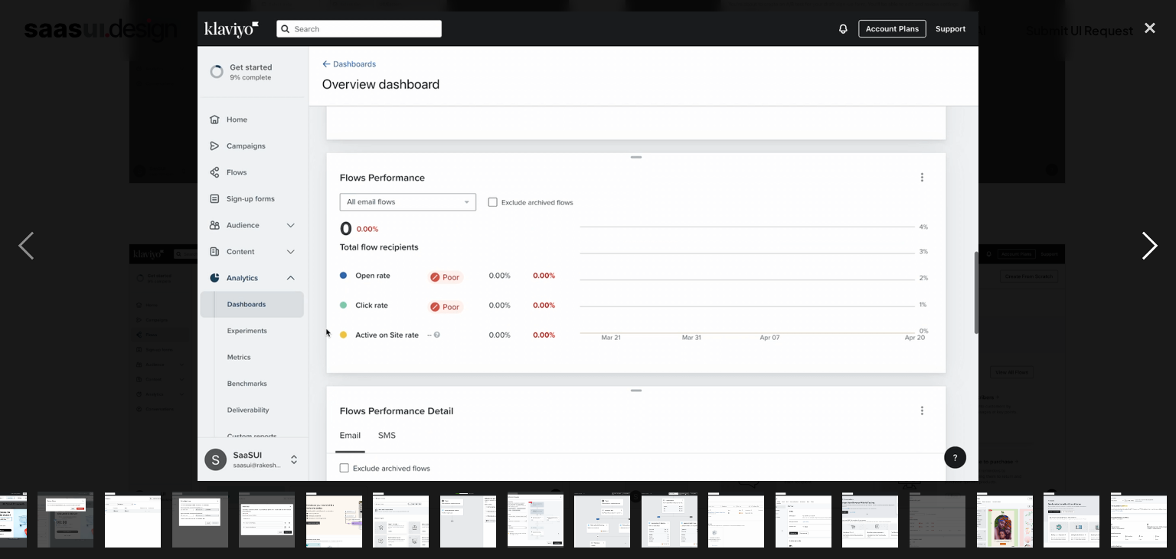
click at [1163, 243] on div "next image" at bounding box center [1150, 245] width 52 height 469
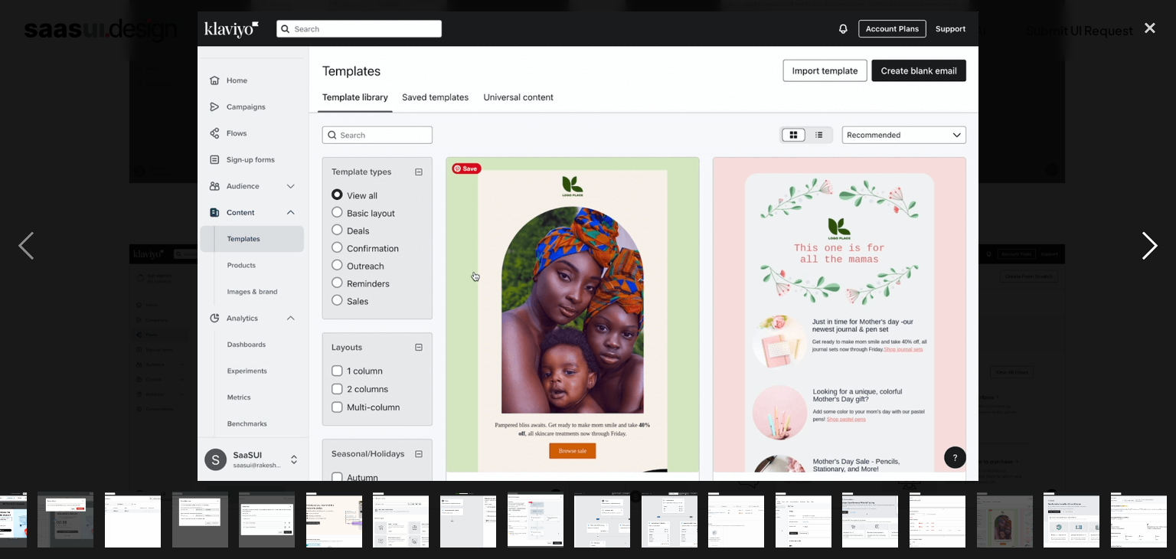
click at [1163, 243] on div "next image" at bounding box center [1150, 245] width 52 height 469
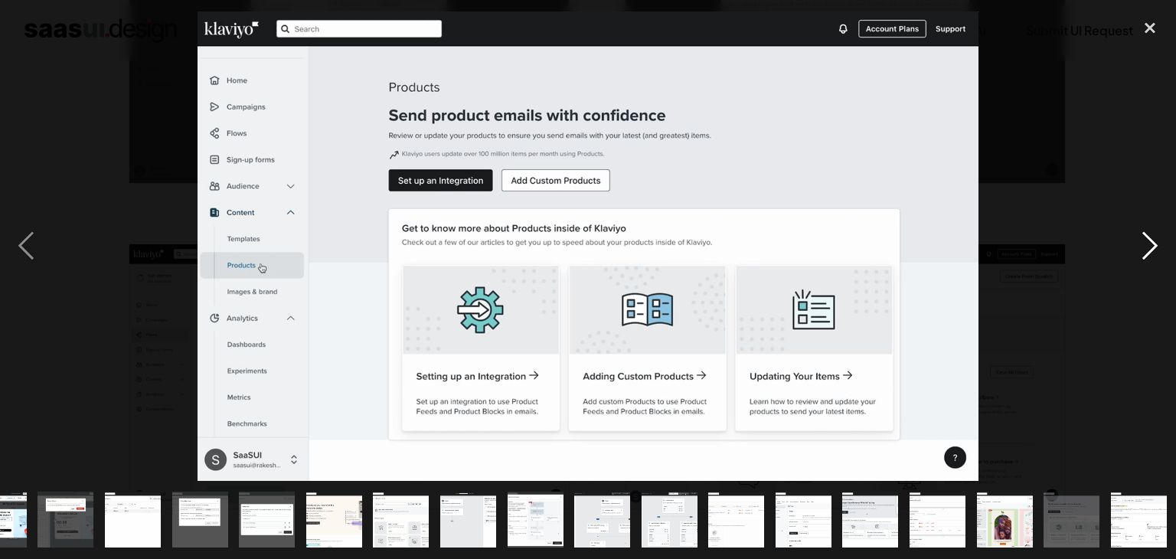
click at [1163, 243] on div "next image" at bounding box center [1150, 245] width 52 height 469
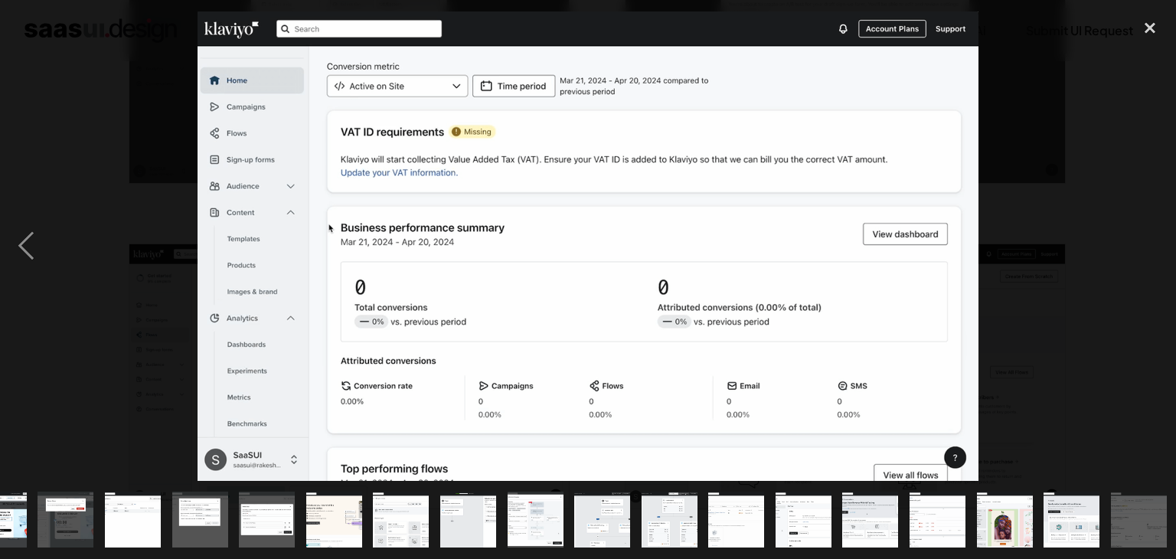
click at [1164, 243] on div "next image" at bounding box center [1150, 245] width 52 height 469
click at [294, 181] on img at bounding box center [588, 245] width 781 height 469
click at [292, 212] on img at bounding box center [588, 245] width 781 height 469
click at [290, 312] on img at bounding box center [588, 245] width 781 height 469
click at [1146, 24] on div "close lightbox" at bounding box center [1150, 28] width 52 height 34
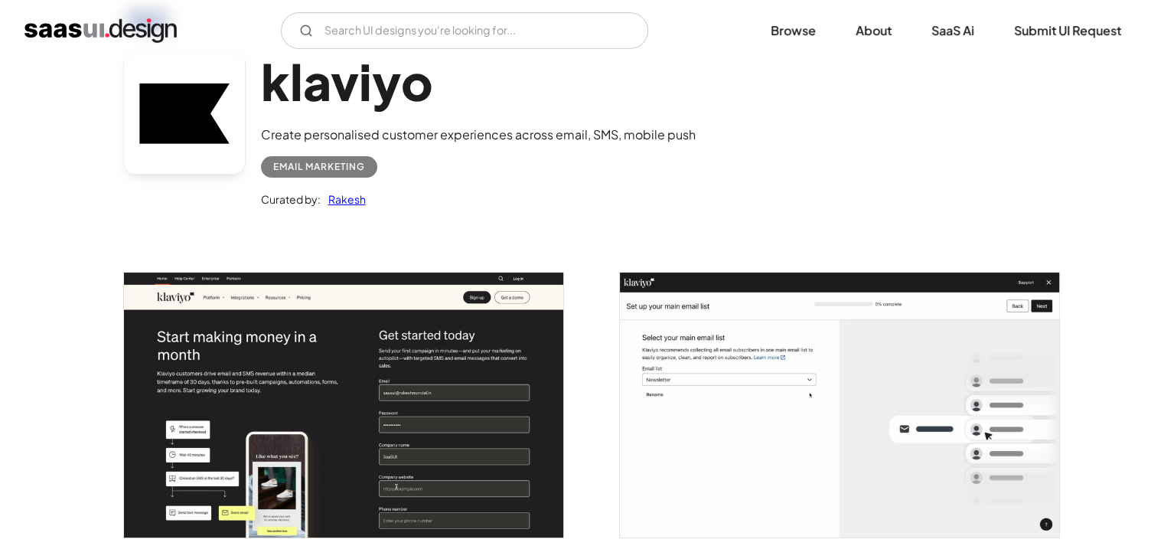
scroll to position [235, 0]
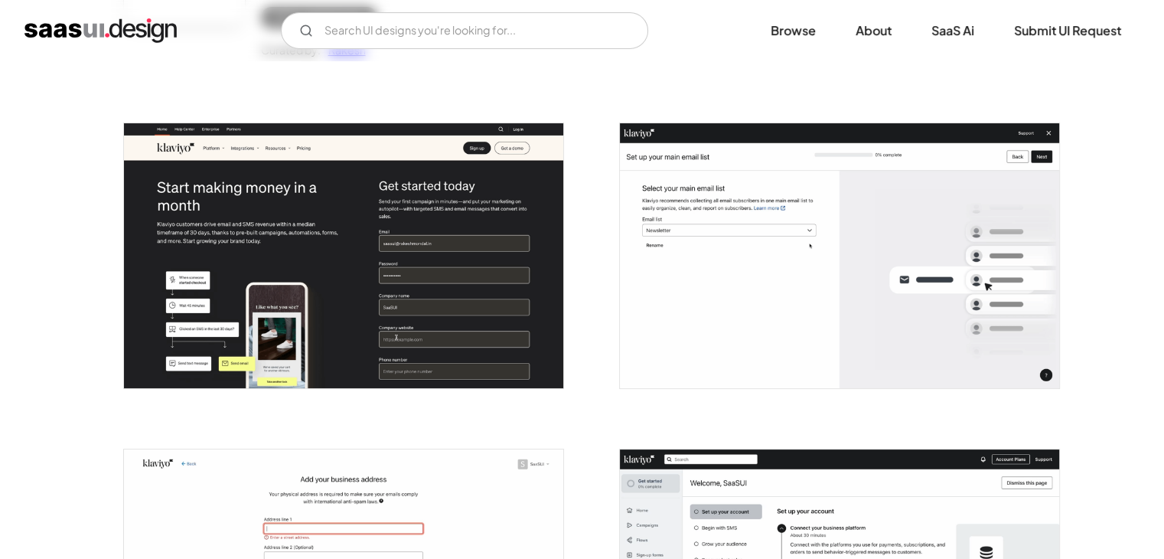
click at [313, 210] on img "open lightbox" at bounding box center [343, 255] width 439 height 264
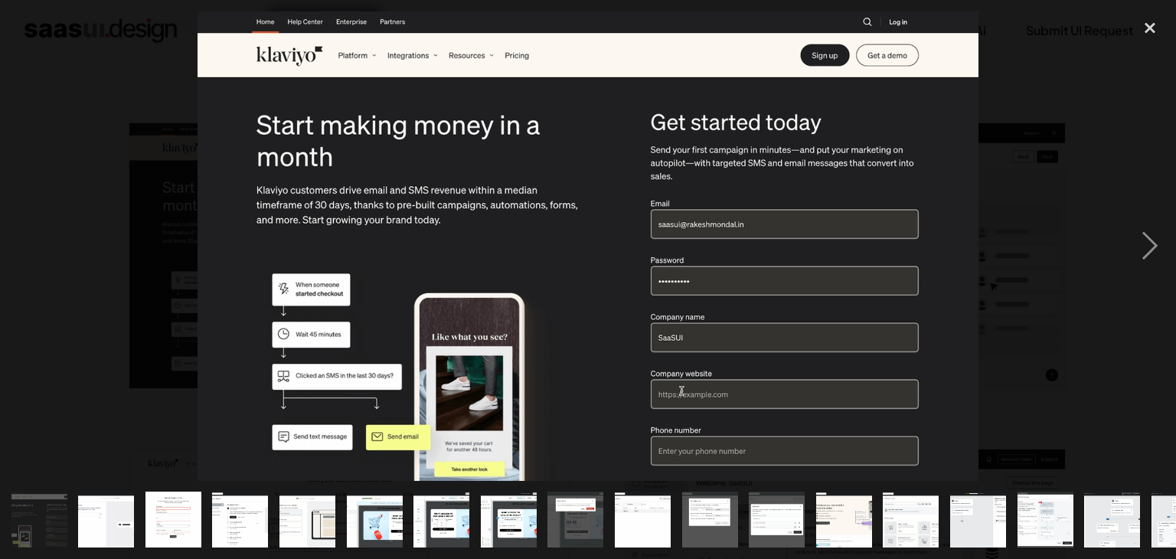
click at [788, 502] on img "show item 12 of 25" at bounding box center [776, 519] width 93 height 56
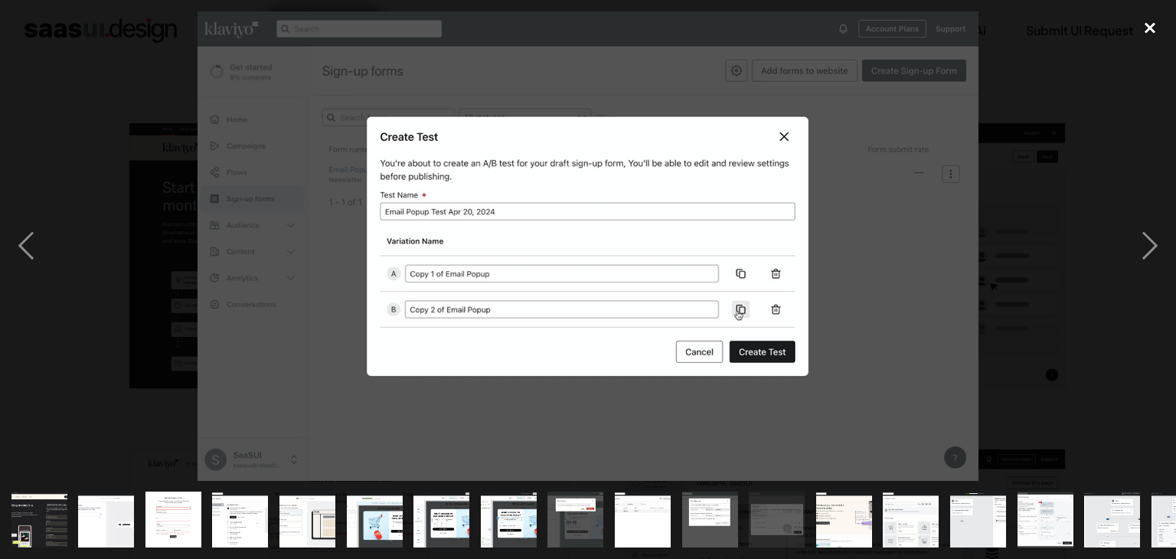
click at [1148, 22] on div "close lightbox" at bounding box center [1150, 28] width 52 height 34
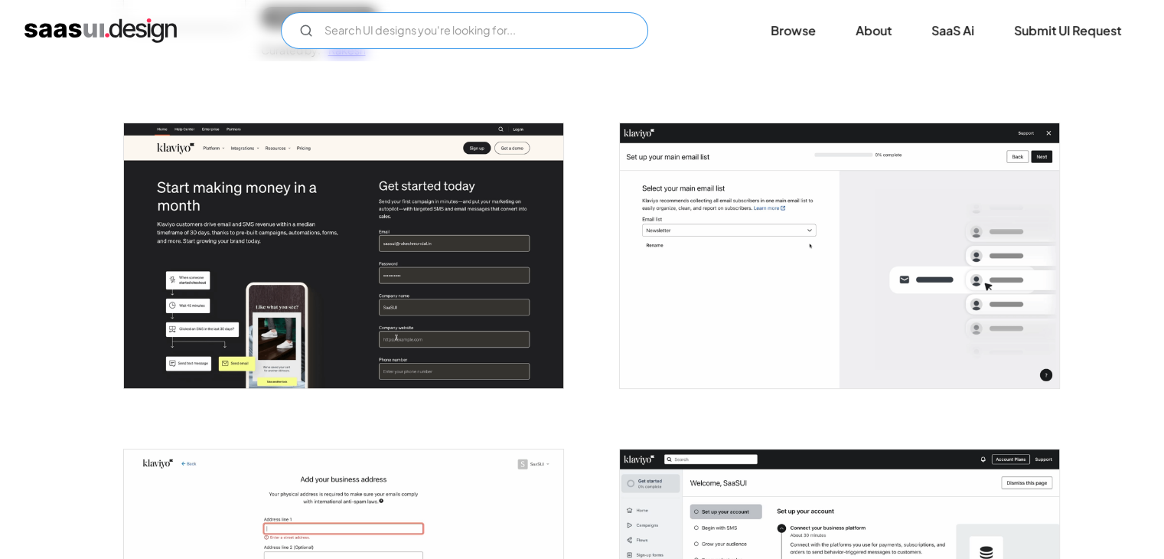
click at [429, 26] on input "Email Form" at bounding box center [464, 30] width 367 height 37
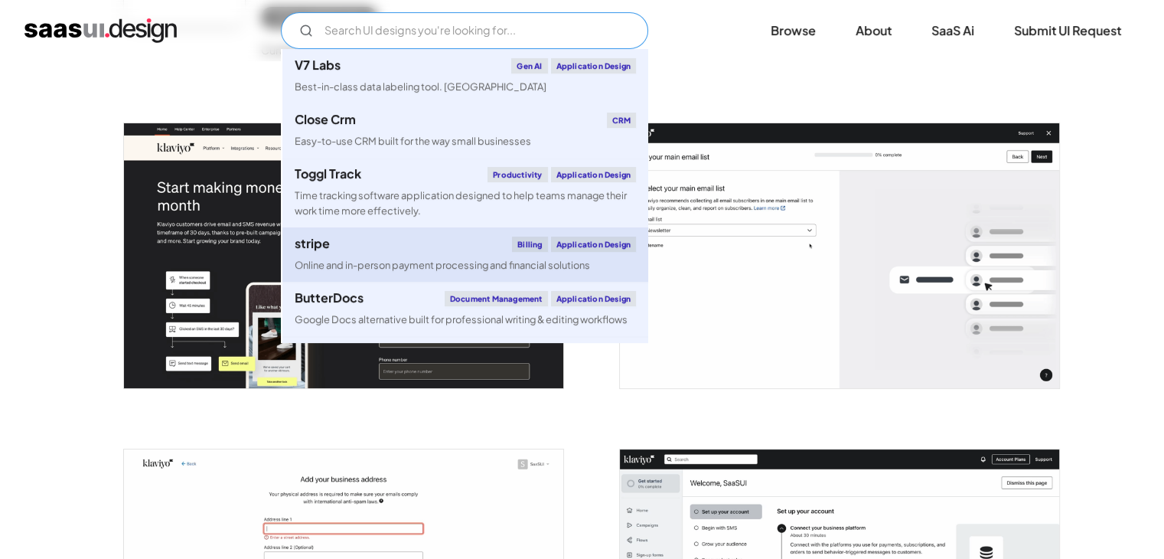
click at [318, 246] on div "stripe" at bounding box center [312, 243] width 35 height 12
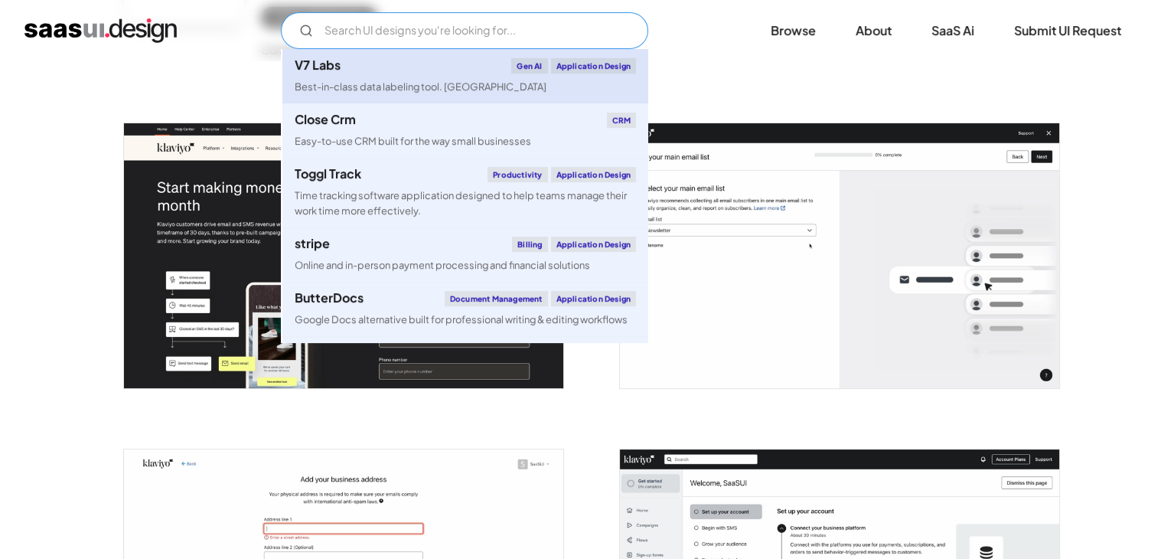
click at [348, 86] on div "Best-in-class data labeling tool. [GEOGRAPHIC_DATA]" at bounding box center [421, 87] width 252 height 15
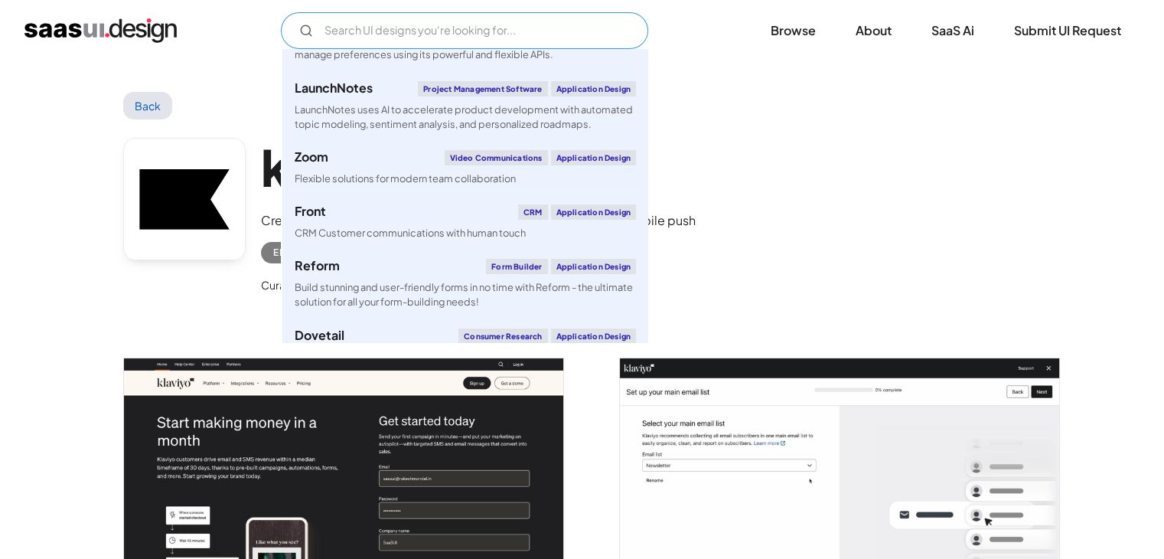
scroll to position [2832, 0]
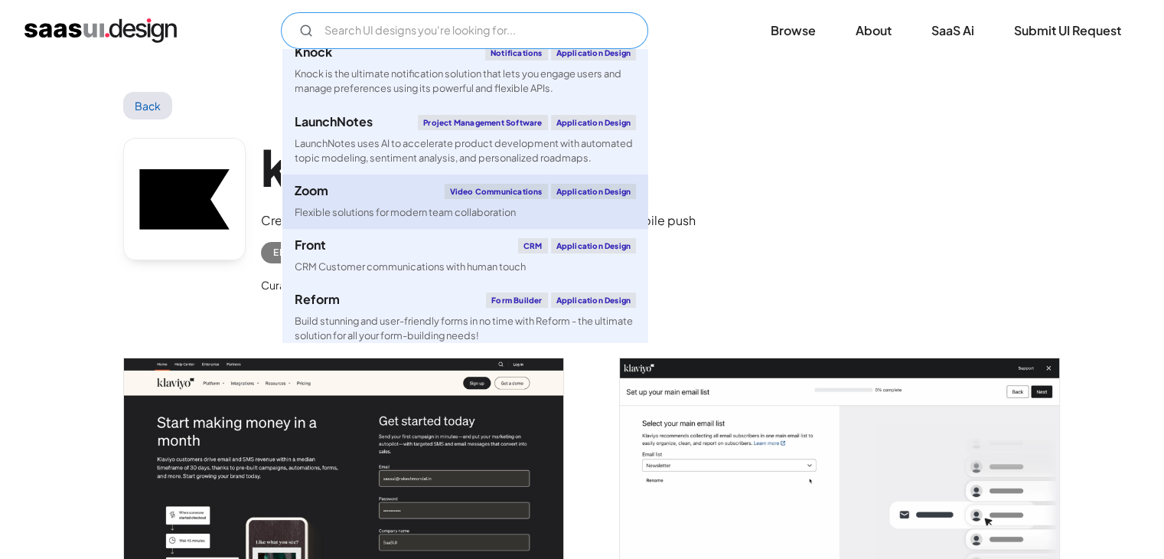
click at [382, 220] on div "Flexible solutions for modern team collaboration" at bounding box center [405, 212] width 221 height 15
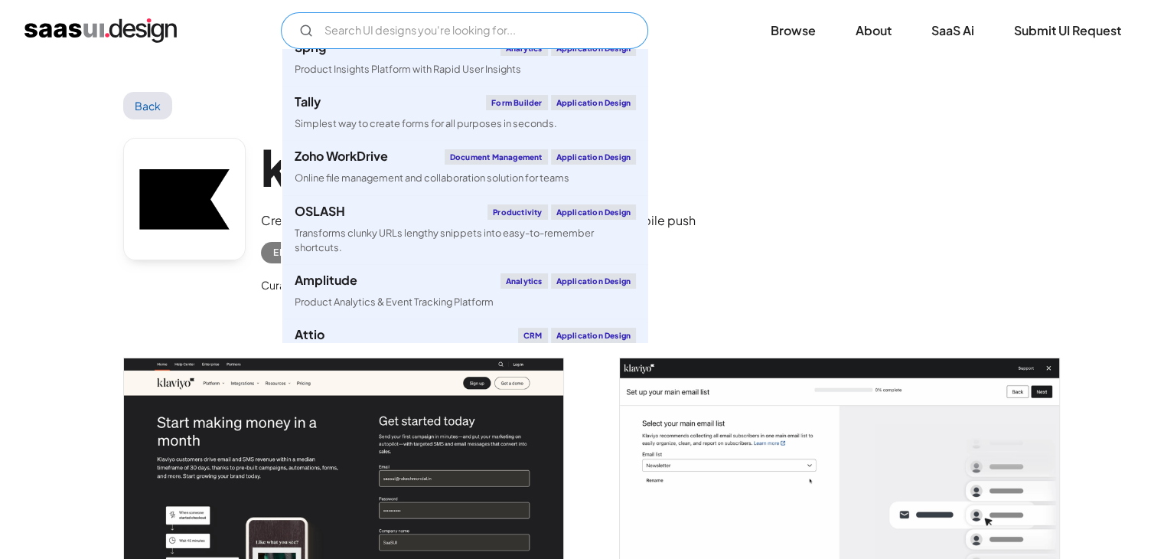
scroll to position [5241, 0]
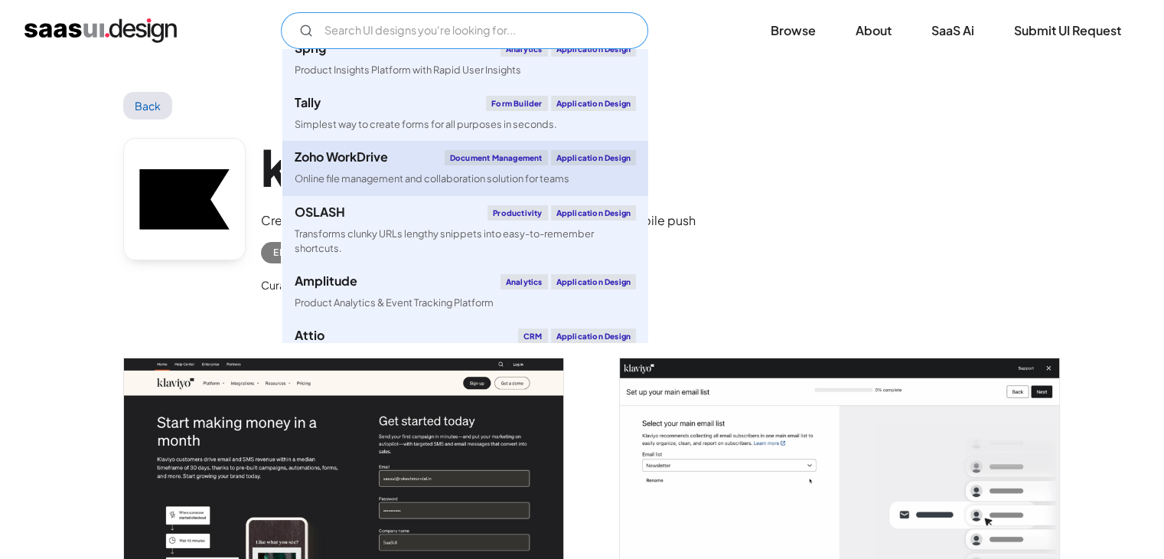
click at [359, 186] on div "Online file management and collaboration solution for teams" at bounding box center [432, 178] width 275 height 15
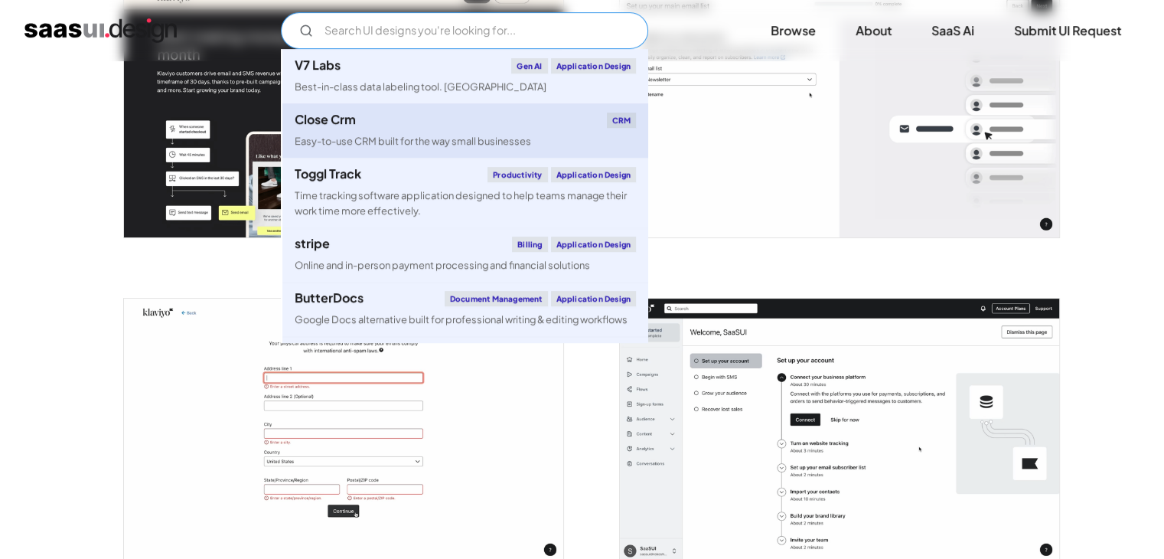
scroll to position [383, 0]
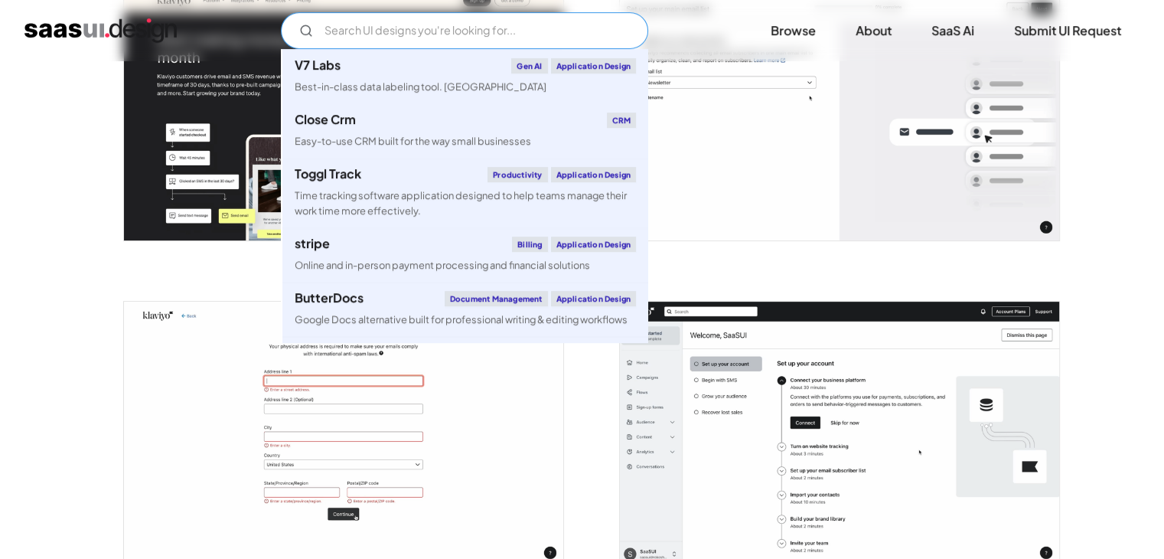
click at [400, 34] on input "Email Form" at bounding box center [464, 30] width 367 height 37
type input "c"
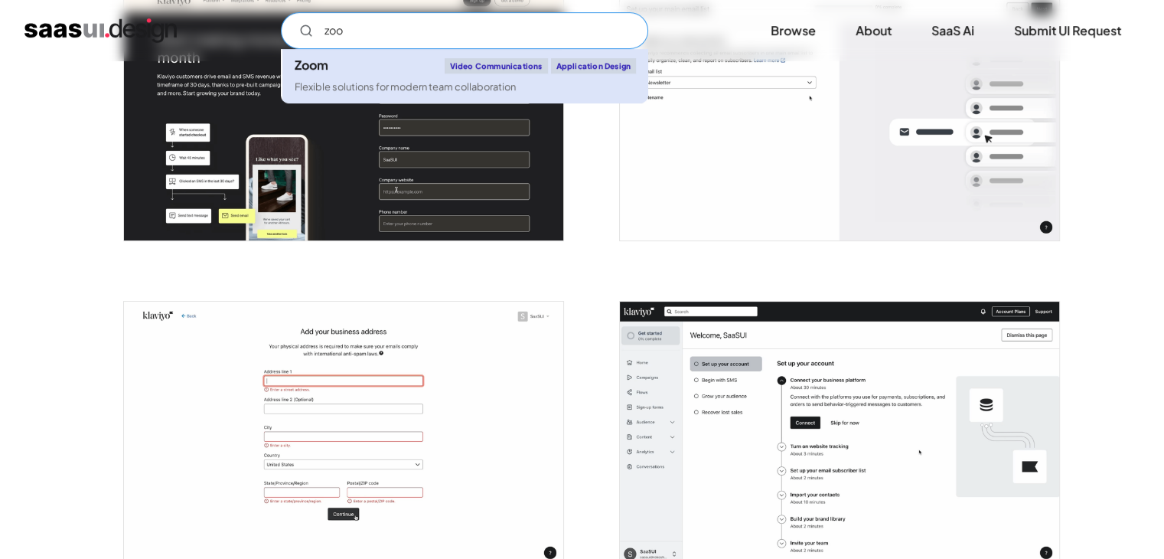
click at [354, 74] on link "Zoom Video Communications Application Design Flexible solutions for modern team…" at bounding box center [465, 76] width 366 height 54
type input "zoo"
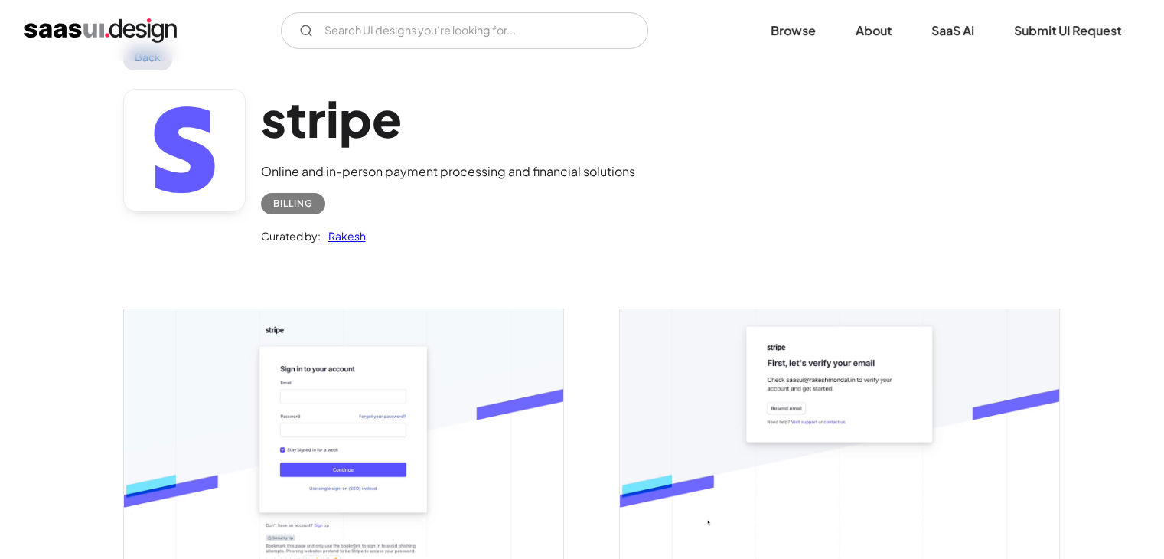
scroll to position [153, 0]
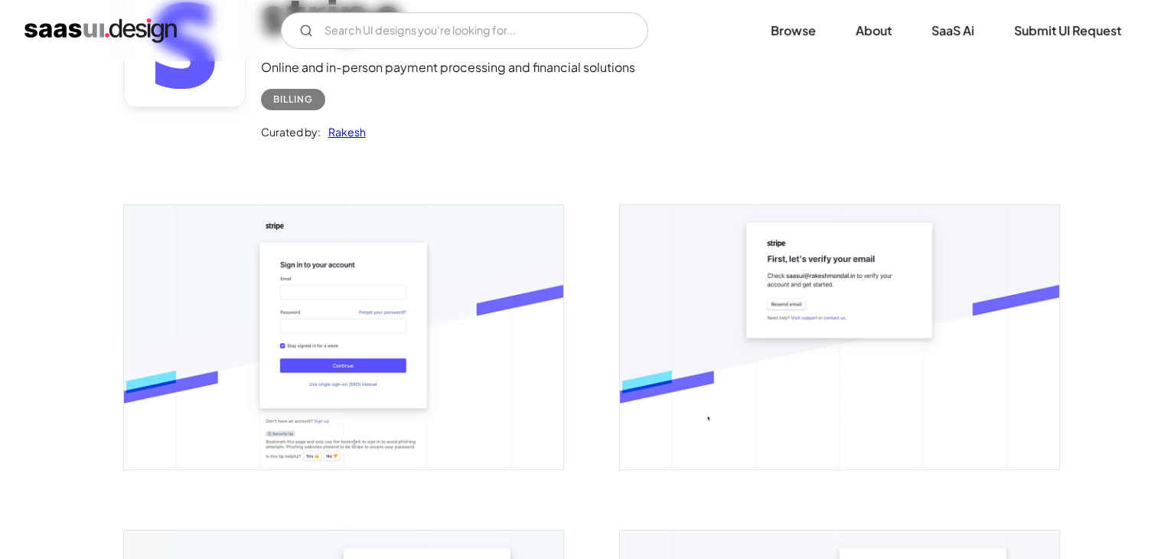
click at [331, 325] on img "open lightbox" at bounding box center [343, 336] width 439 height 263
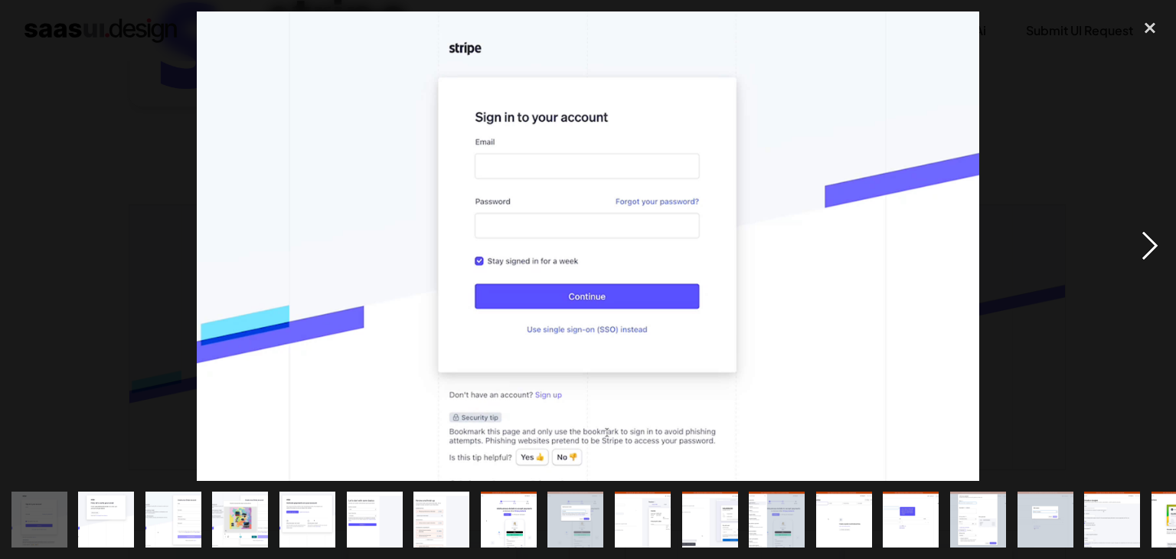
click at [1150, 246] on div "next image" at bounding box center [1150, 245] width 52 height 469
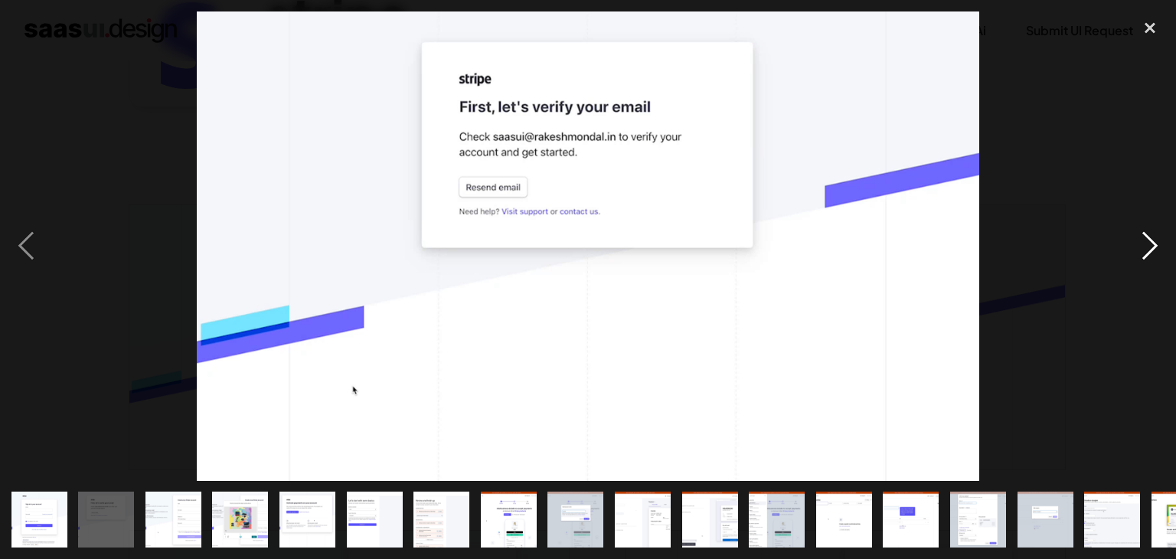
click at [1150, 246] on div "next image" at bounding box center [1150, 245] width 52 height 469
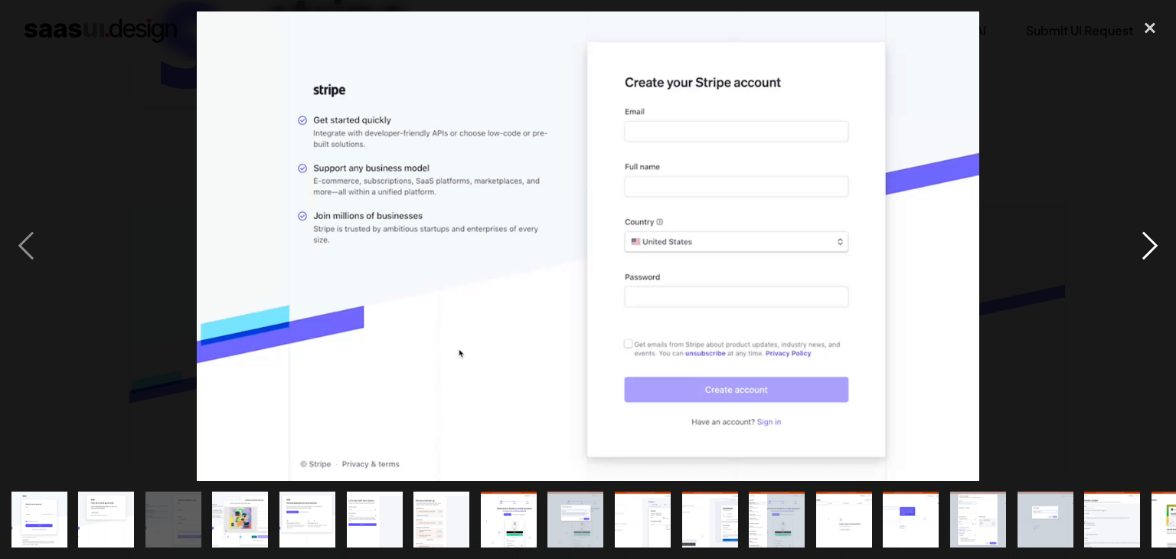
click at [1150, 246] on div "next image" at bounding box center [1150, 245] width 52 height 469
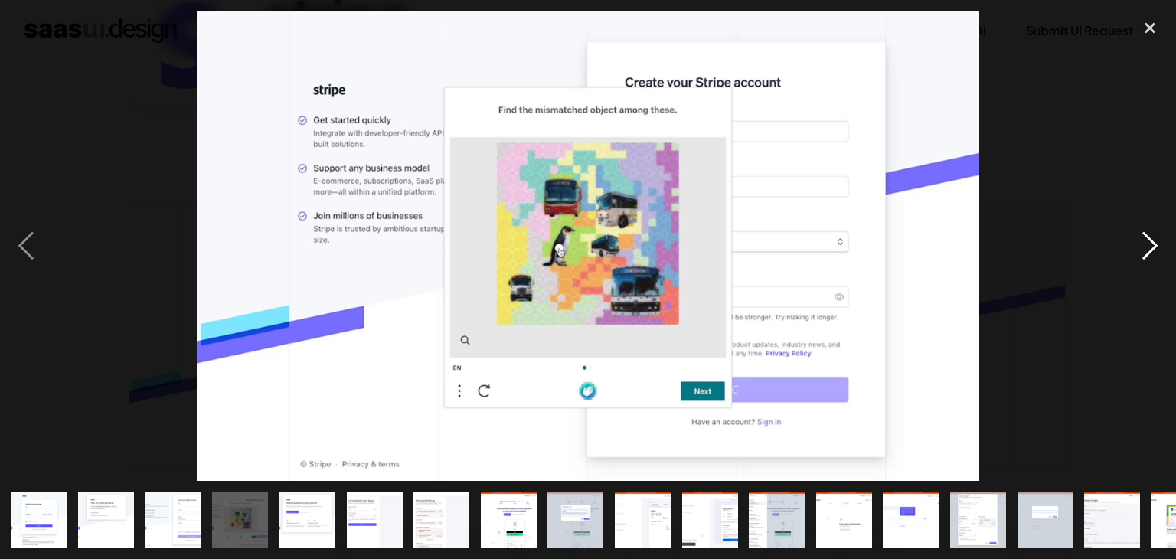
click at [1150, 246] on div "next image" at bounding box center [1150, 245] width 52 height 469
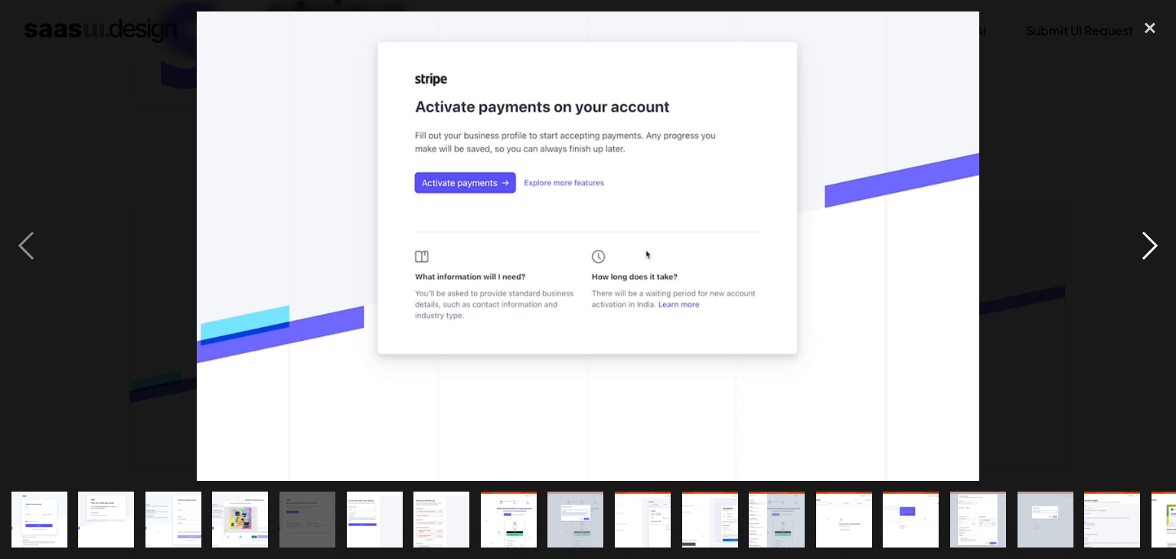
click at [1150, 246] on div "next image" at bounding box center [1150, 245] width 52 height 469
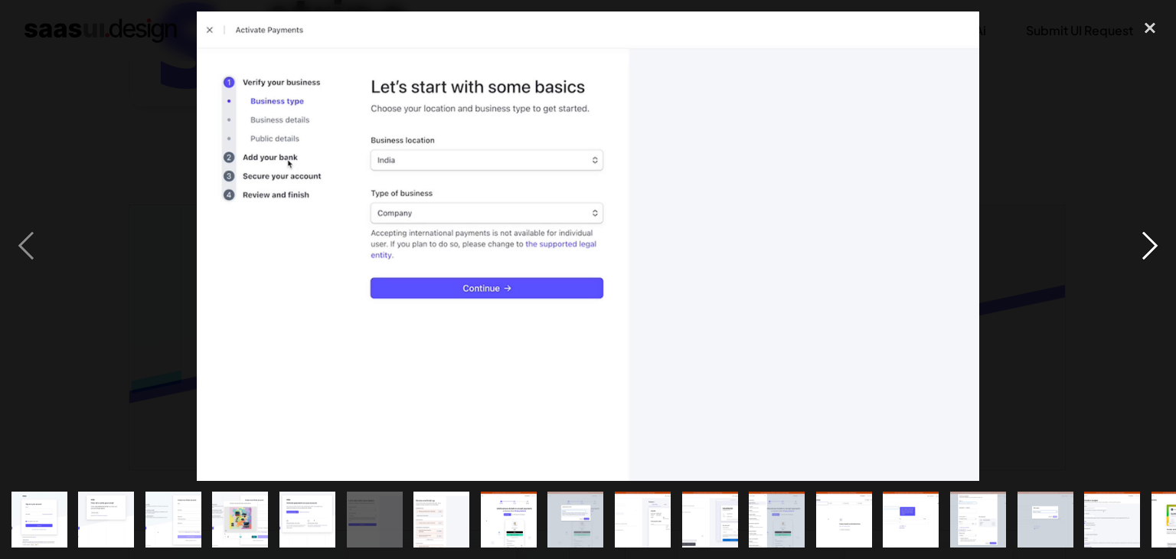
click at [1150, 246] on div "next image" at bounding box center [1150, 245] width 52 height 469
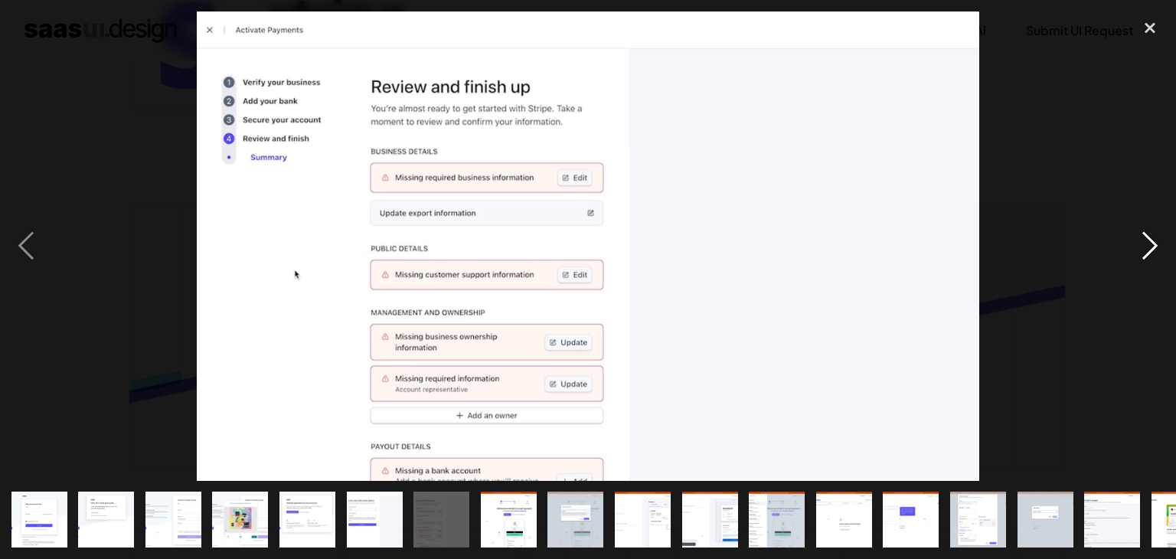
click at [1150, 246] on div "next image" at bounding box center [1150, 245] width 52 height 469
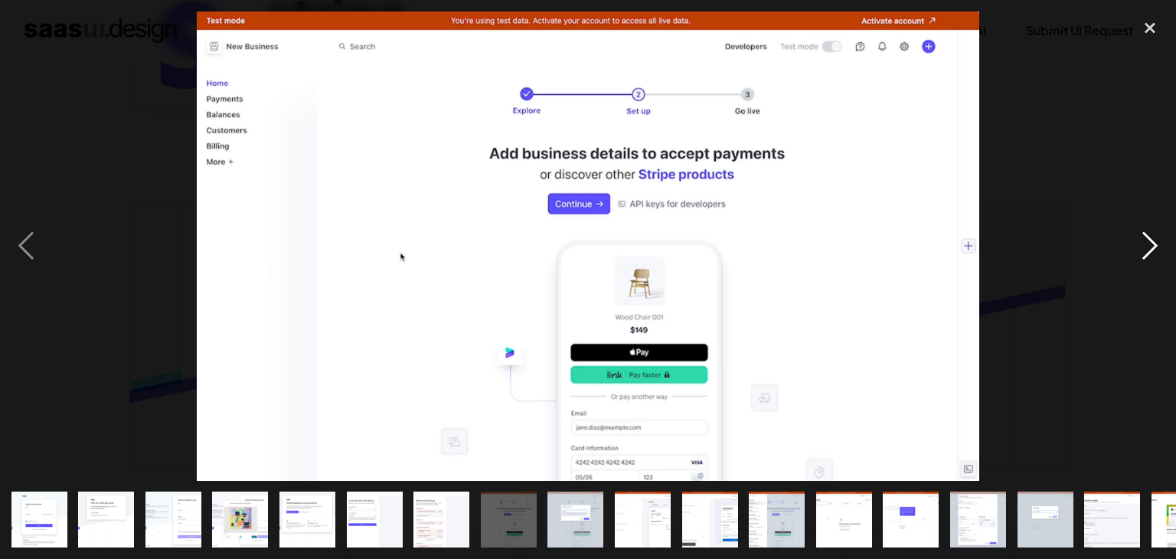
click at [1150, 246] on div "next image" at bounding box center [1150, 245] width 52 height 469
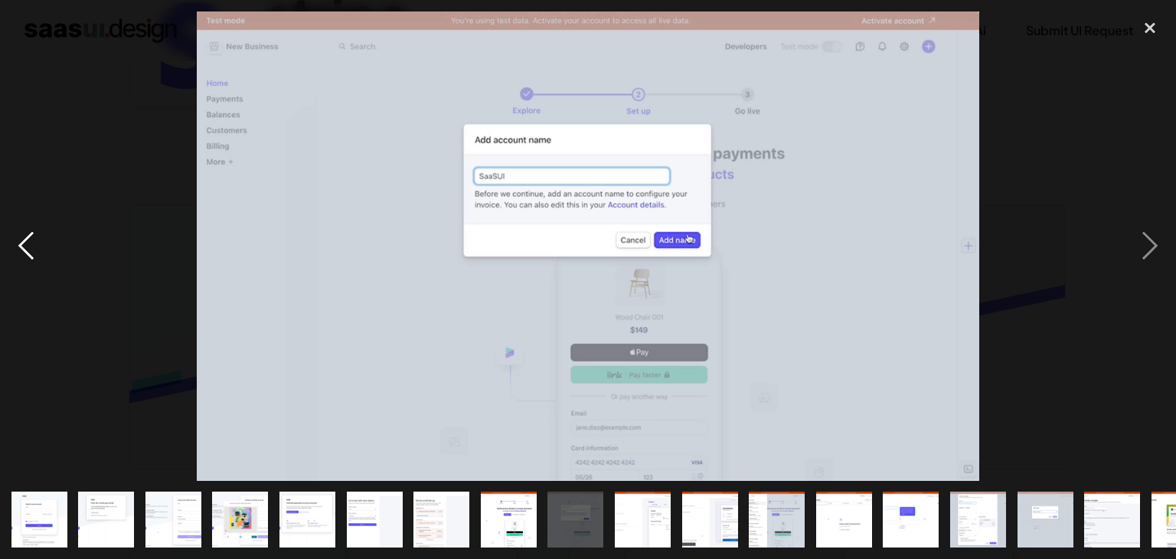
click at [34, 233] on div "previous image" at bounding box center [26, 245] width 52 height 469
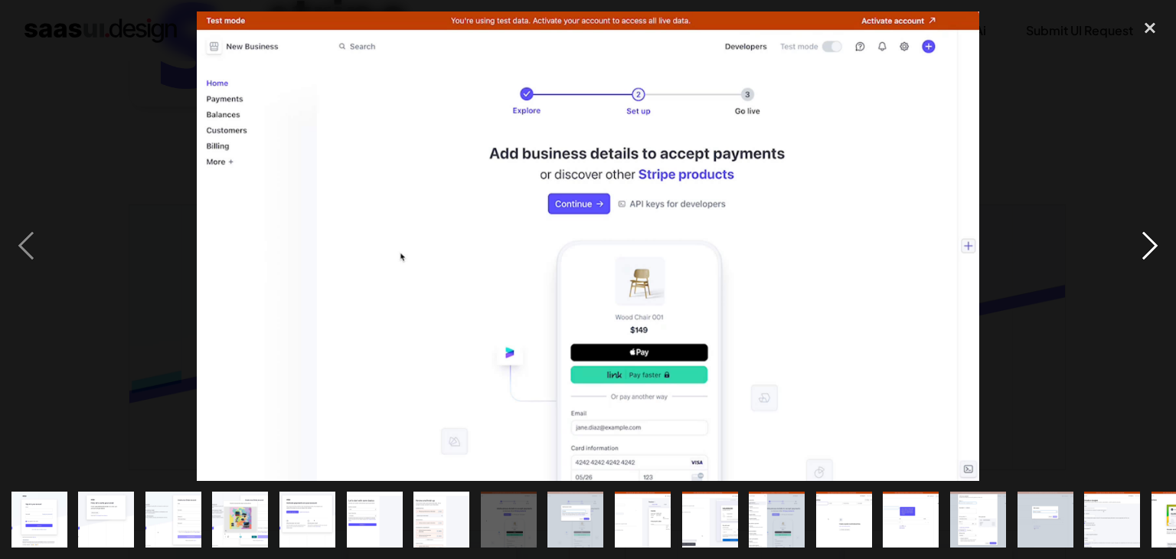
click at [1148, 245] on div "next image" at bounding box center [1150, 245] width 52 height 469
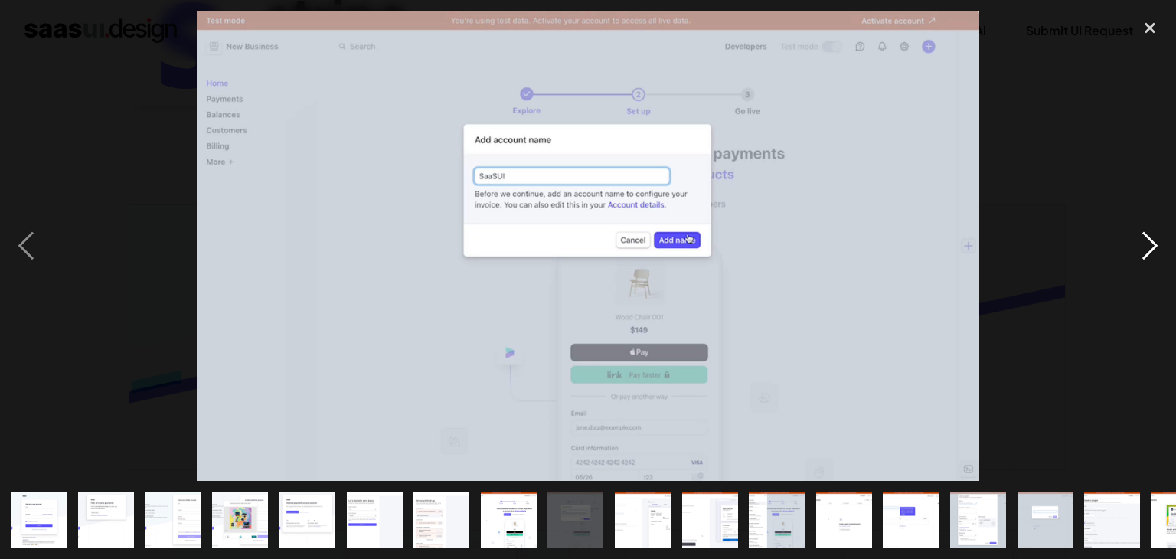
click at [1148, 245] on div "next image" at bounding box center [1150, 245] width 52 height 469
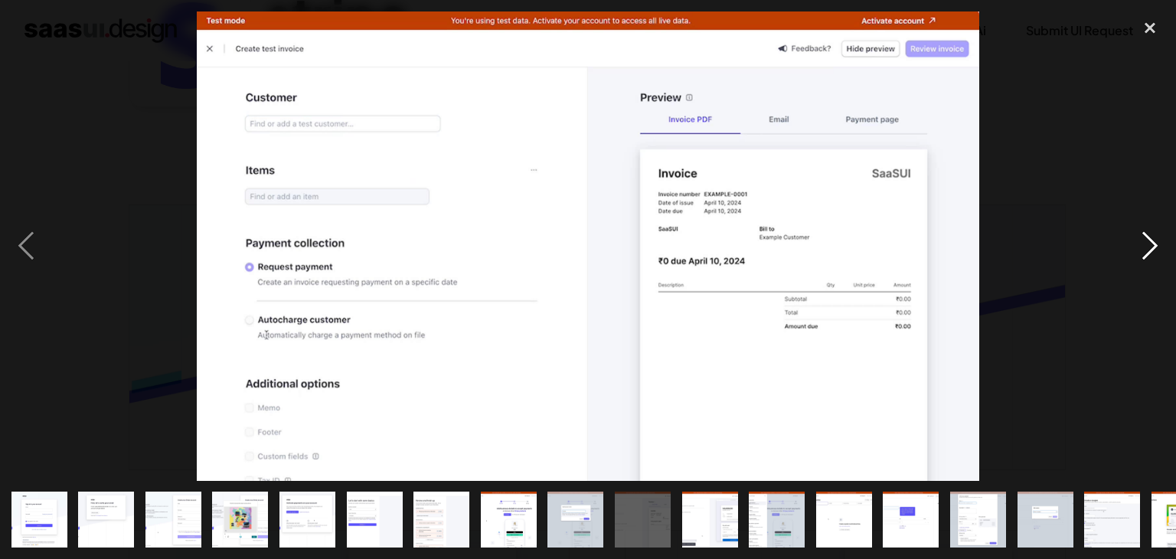
click at [1148, 245] on div "next image" at bounding box center [1150, 245] width 52 height 469
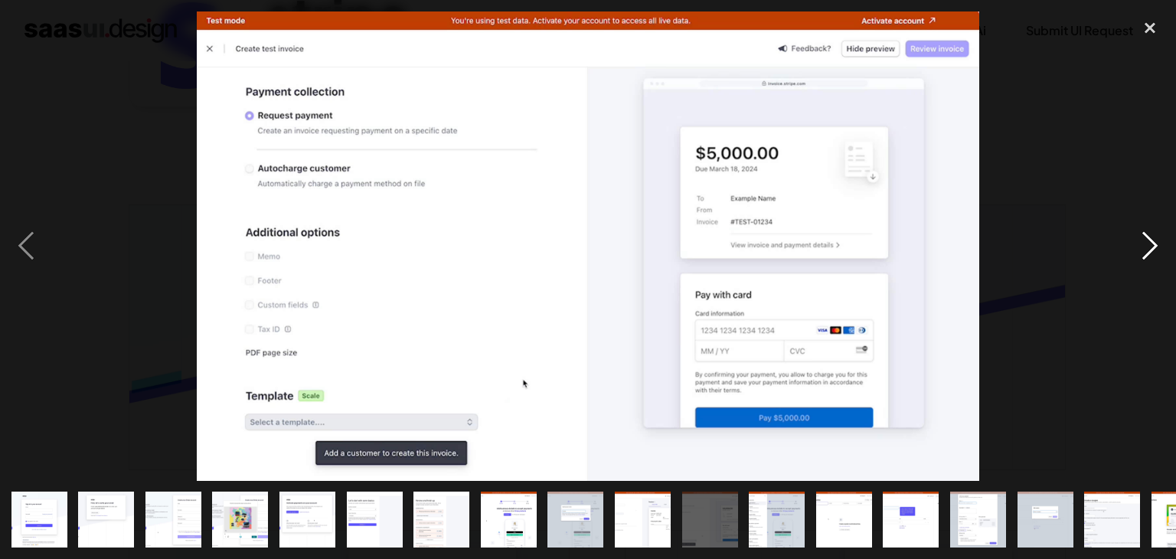
click at [1148, 245] on div "next image" at bounding box center [1150, 245] width 52 height 469
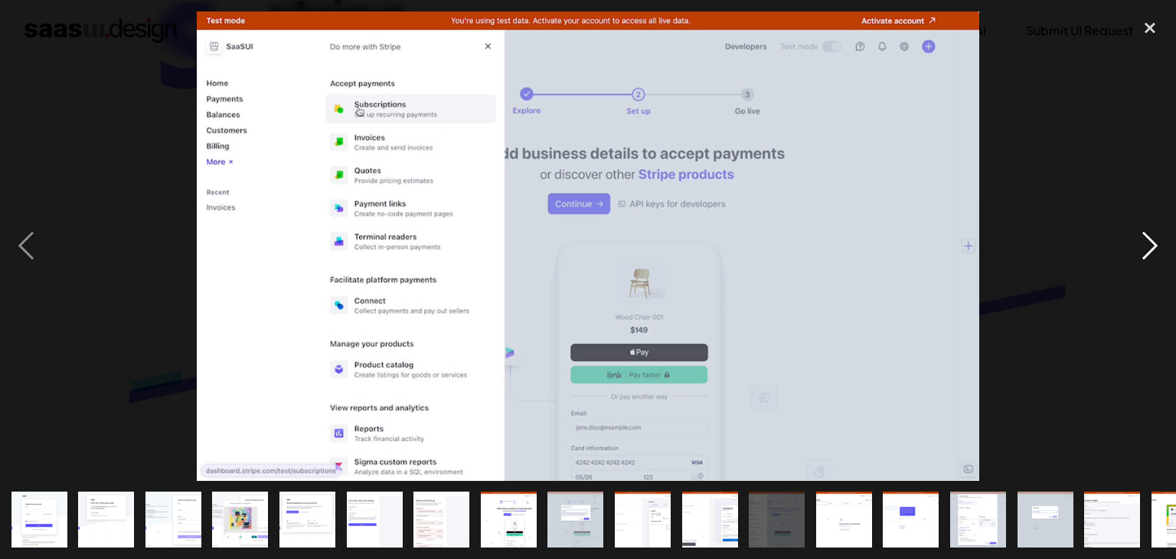
click at [1148, 245] on div "next image" at bounding box center [1150, 245] width 52 height 469
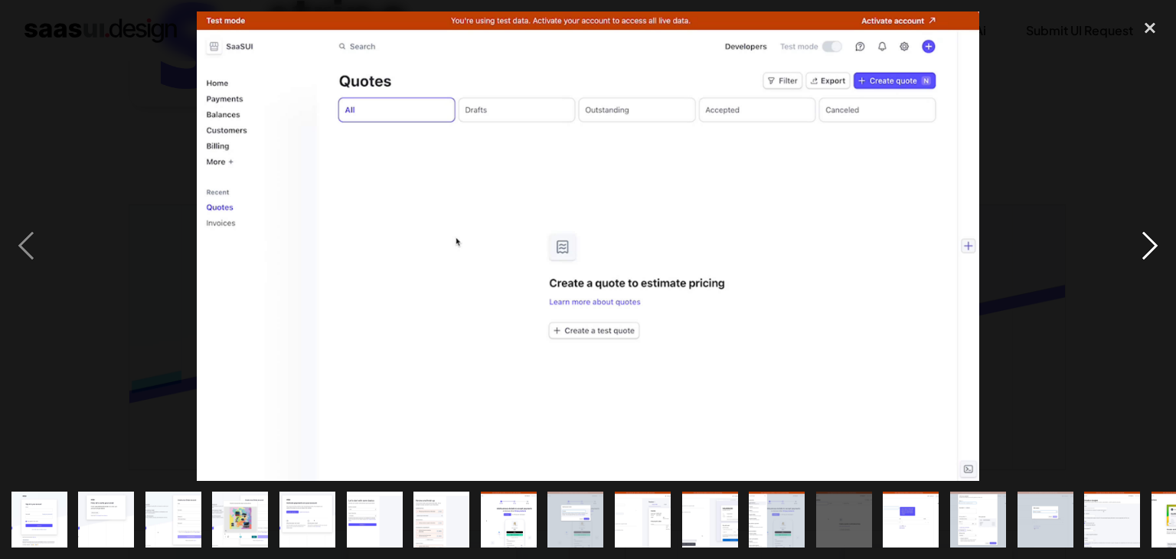
click at [1148, 245] on div "next image" at bounding box center [1150, 245] width 52 height 469
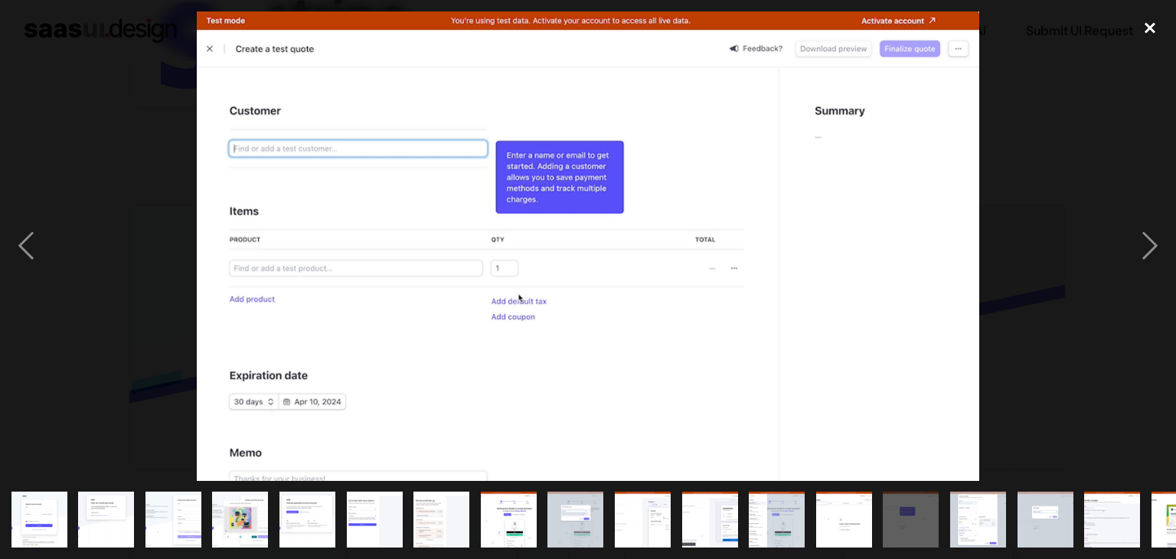
click at [1148, 27] on div "close lightbox" at bounding box center [1150, 28] width 52 height 34
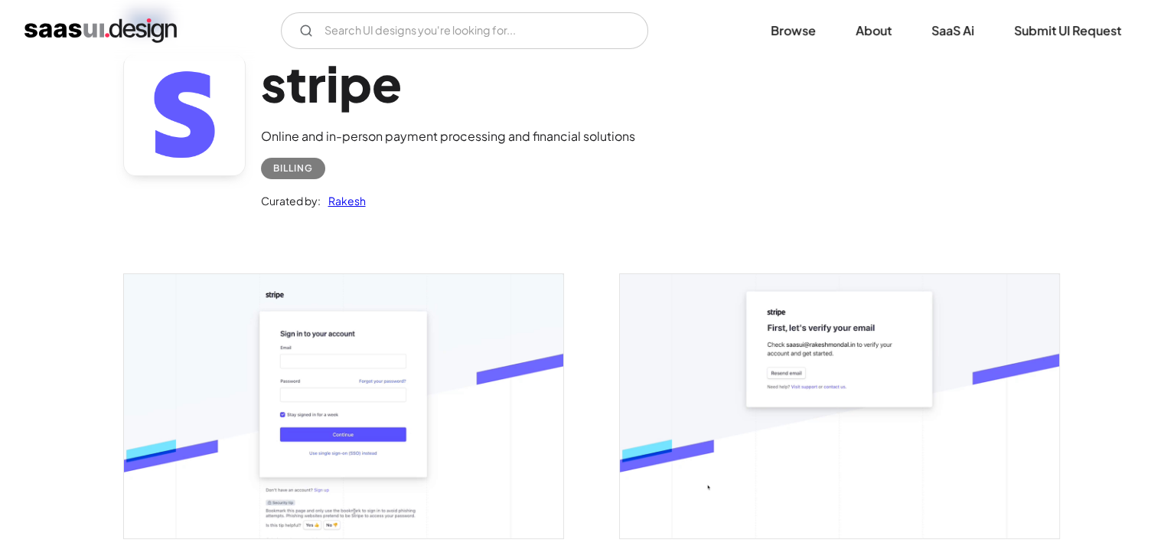
scroll to position [0, 0]
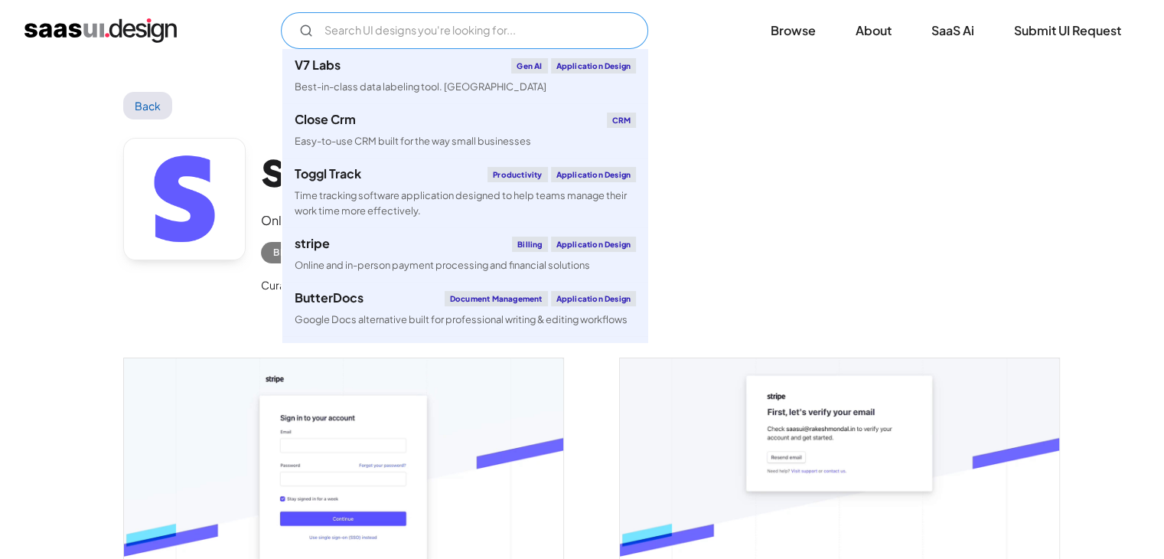
click at [398, 28] on input "Email Form" at bounding box center [464, 30] width 367 height 37
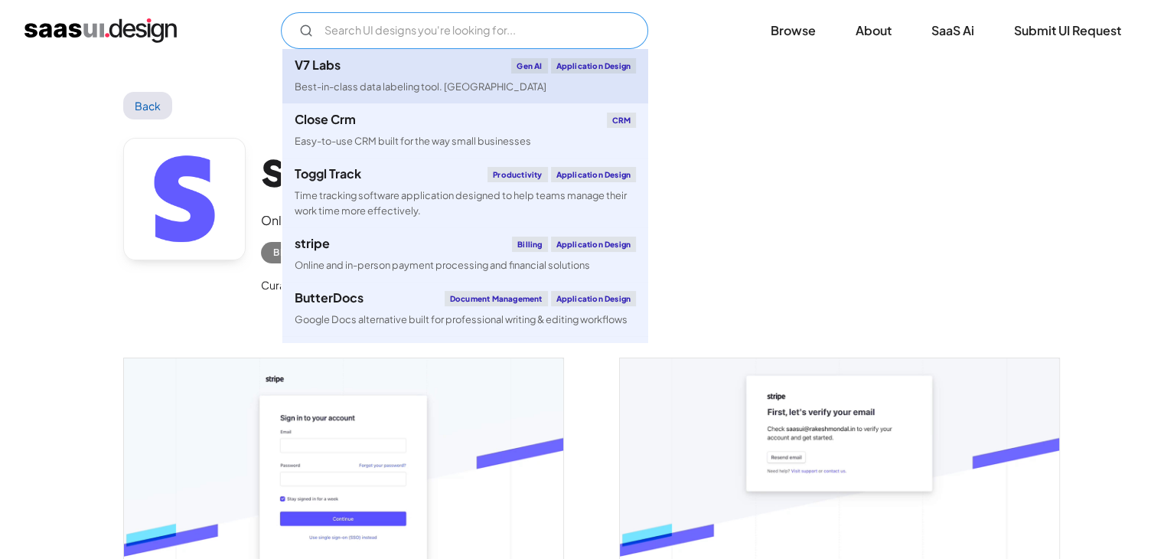
click at [386, 80] on div "Best-in-class data labeling tool. [GEOGRAPHIC_DATA]" at bounding box center [421, 87] width 252 height 15
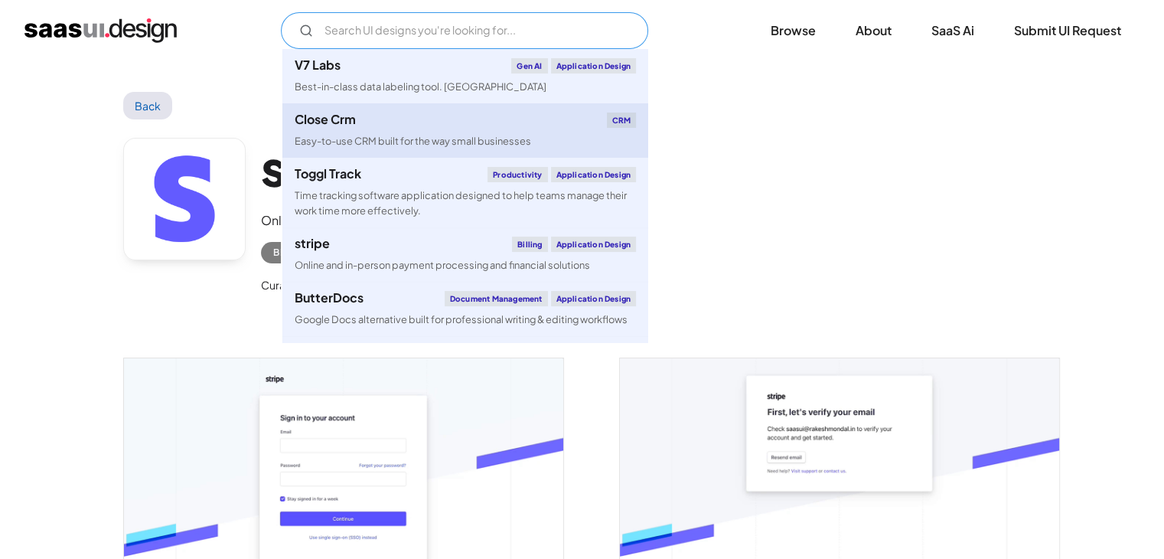
click at [355, 132] on link "Close Crm CRM Easy-to-use CRM built for the way small businesses" at bounding box center [465, 130] width 366 height 54
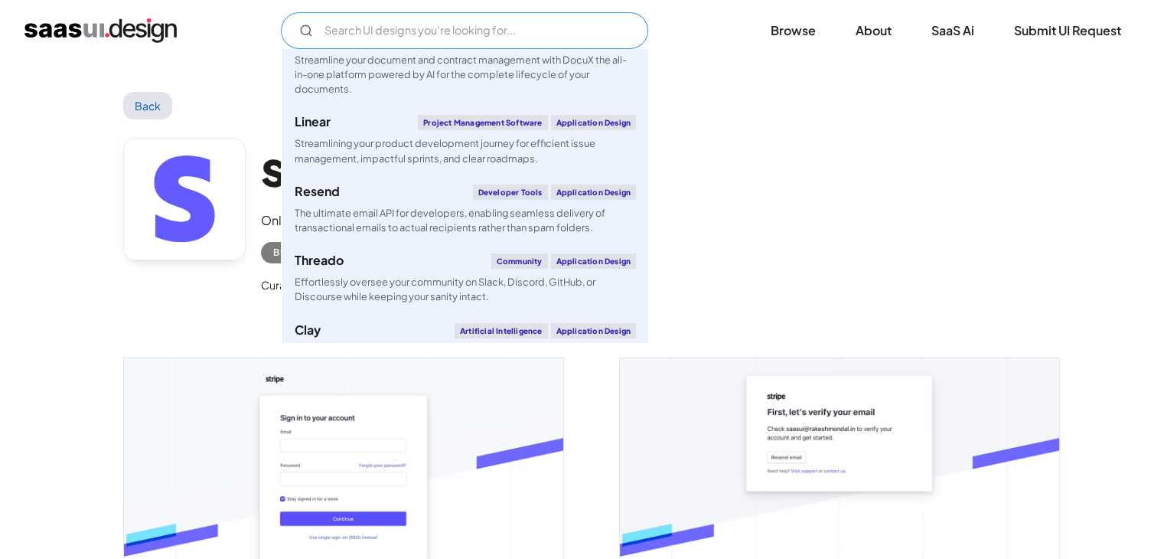
scroll to position [766, 0]
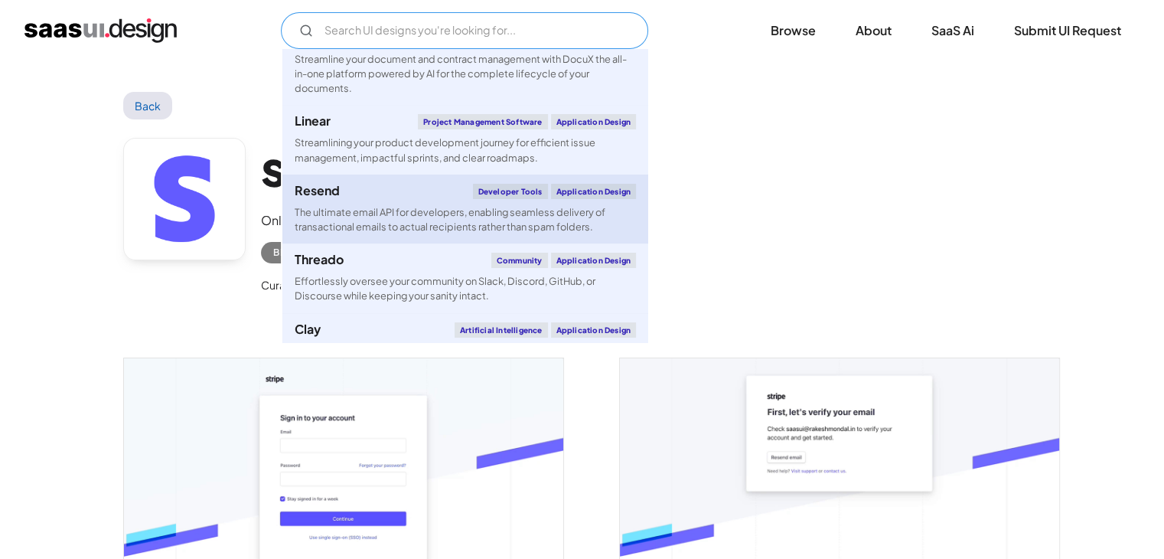
click at [340, 190] on div "Resend Developer tools Application Design" at bounding box center [465, 191] width 341 height 15
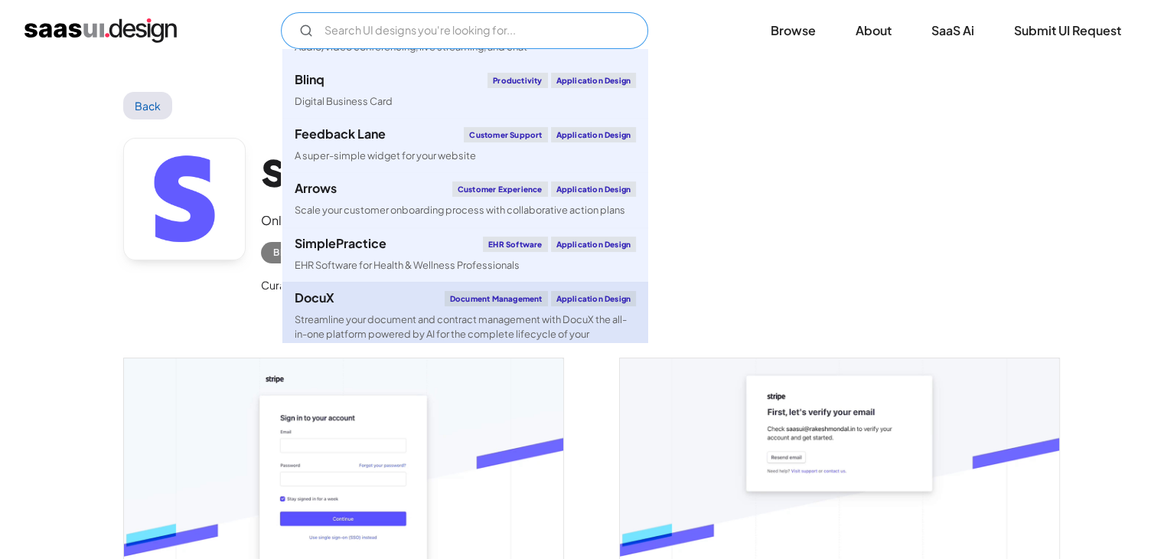
scroll to position [306, 0]
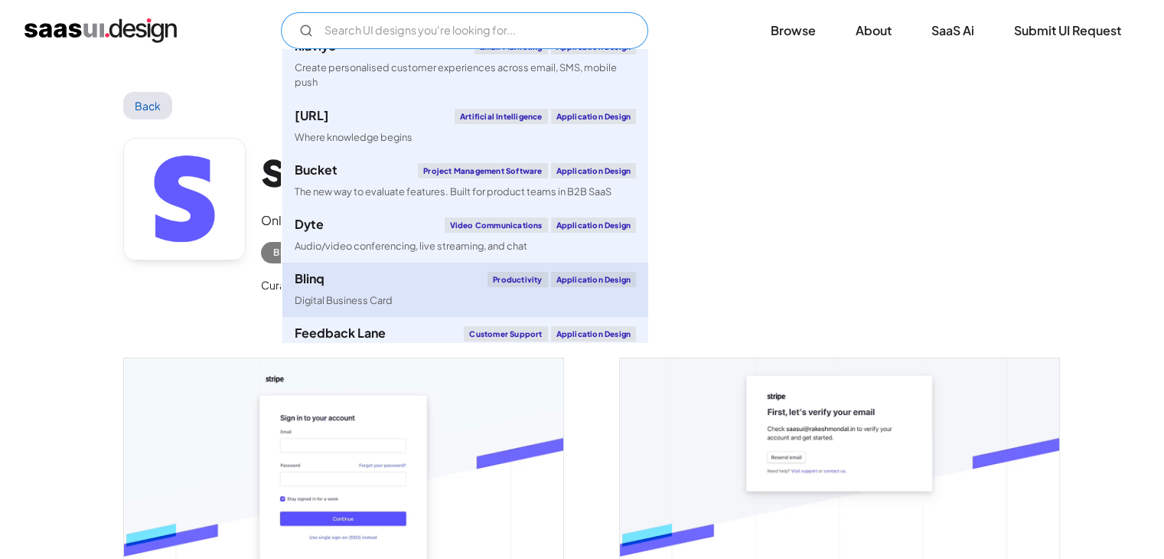
click at [333, 273] on div "Blinq Productivity Application Design" at bounding box center [465, 279] width 341 height 15
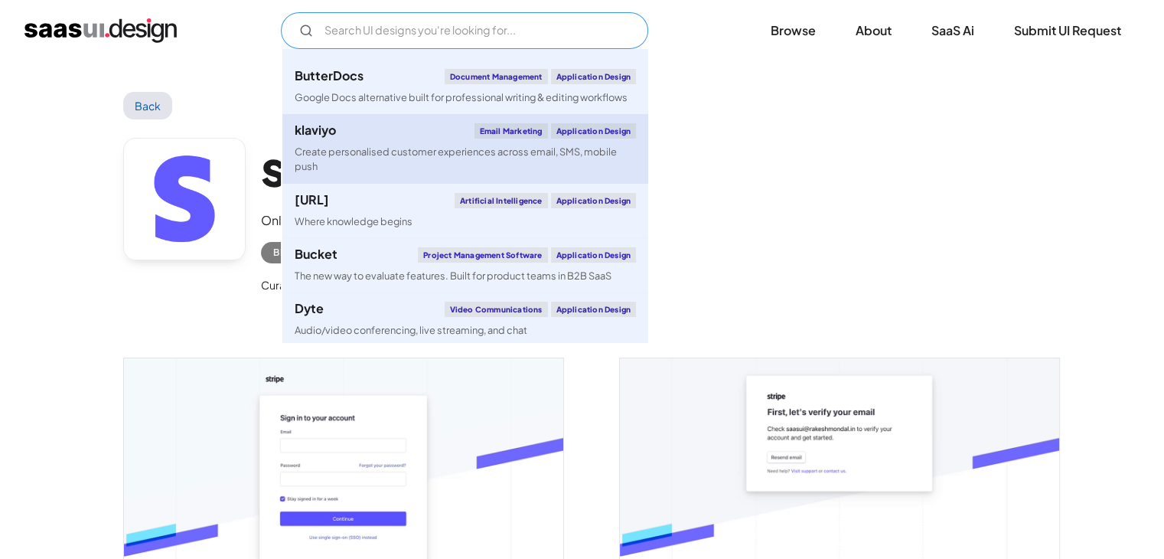
scroll to position [230, 0]
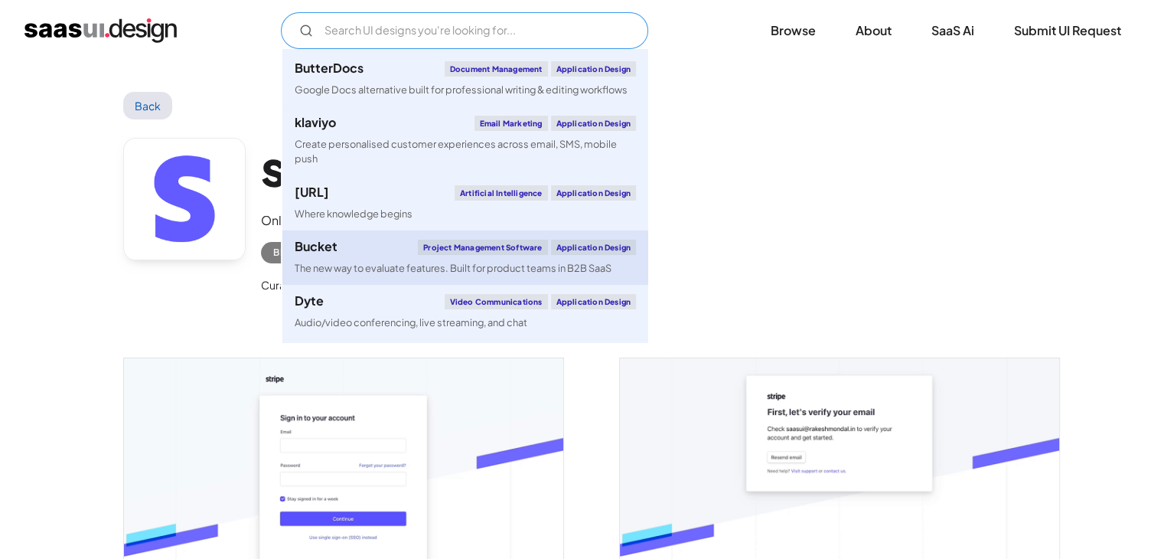
click at [371, 243] on div "Bucket Project Management Software Application Design" at bounding box center [465, 247] width 341 height 15
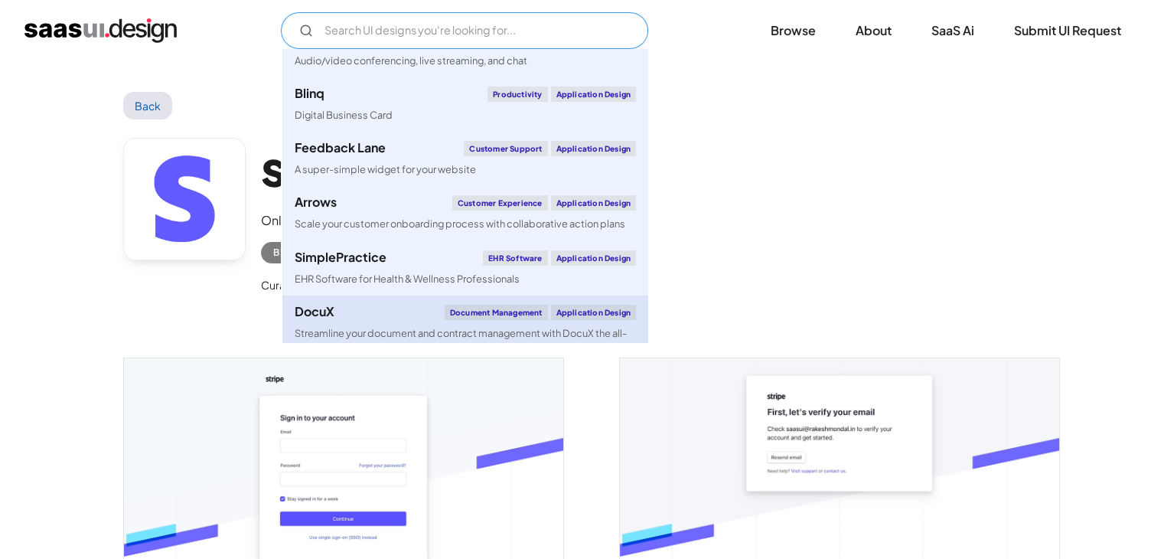
scroll to position [459, 0]
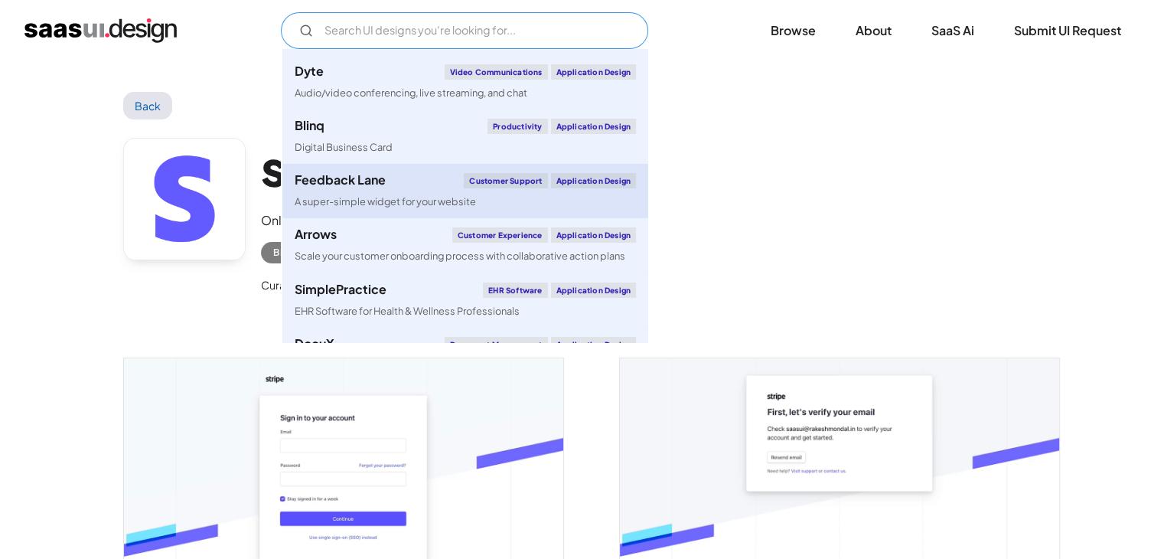
click at [382, 192] on link "Feedback Lane Customer Support Application Design A super-simple widget for you…" at bounding box center [465, 191] width 366 height 54
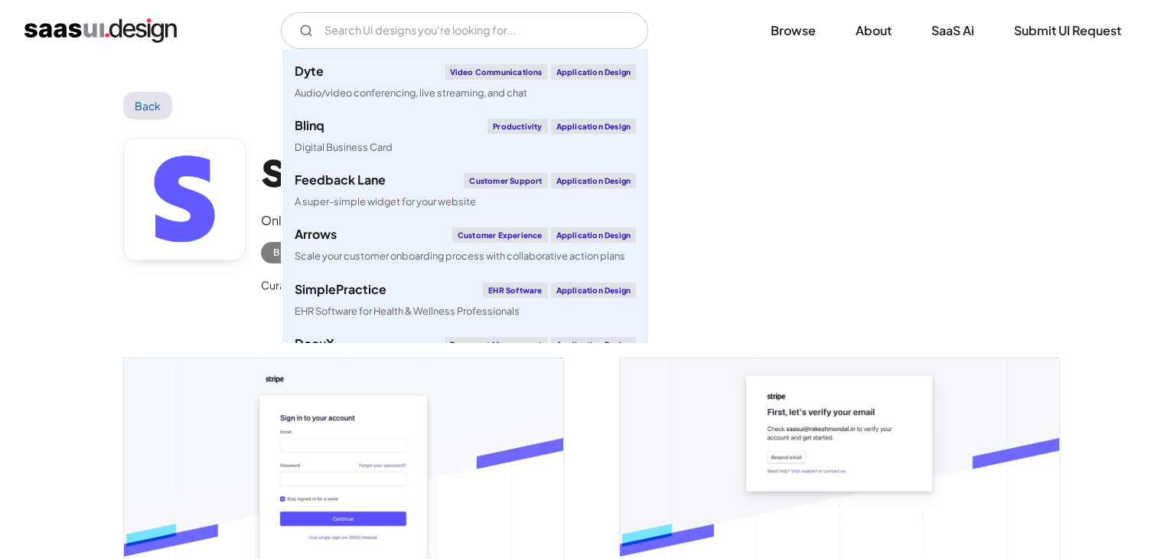
click at [958, 250] on div "stripe Online and in-person payment processing and financial solutions Billing …" at bounding box center [582, 219] width 919 height 200
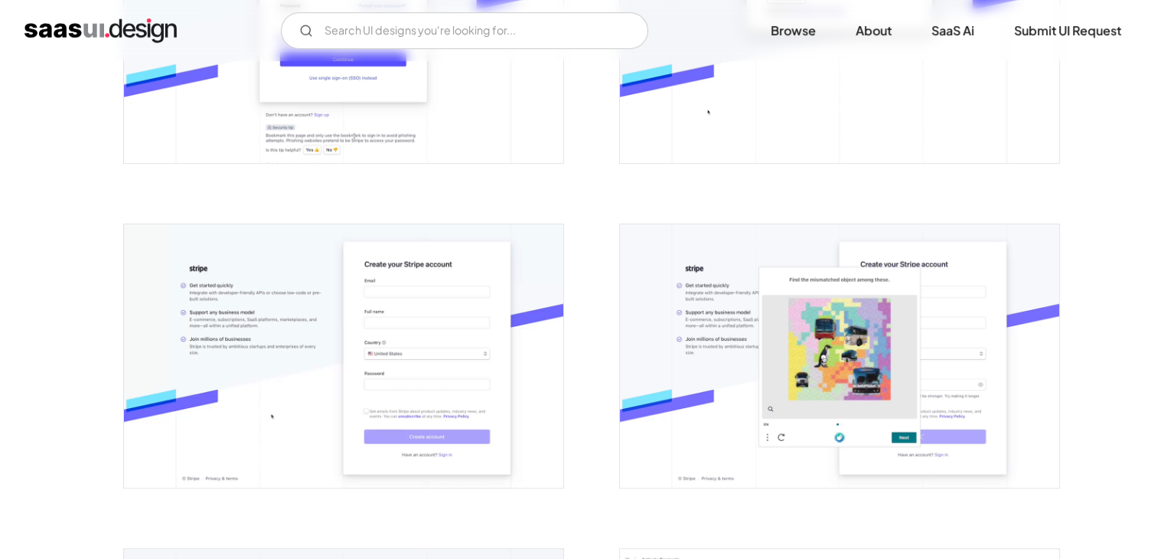
scroll to position [0, 0]
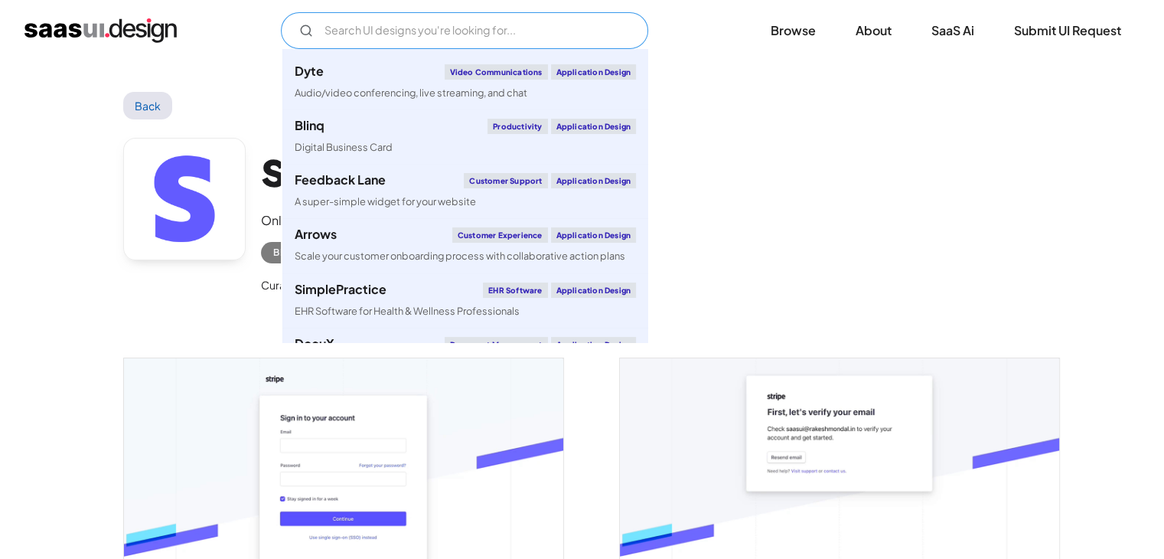
click at [406, 30] on input "Email Form" at bounding box center [464, 30] width 367 height 37
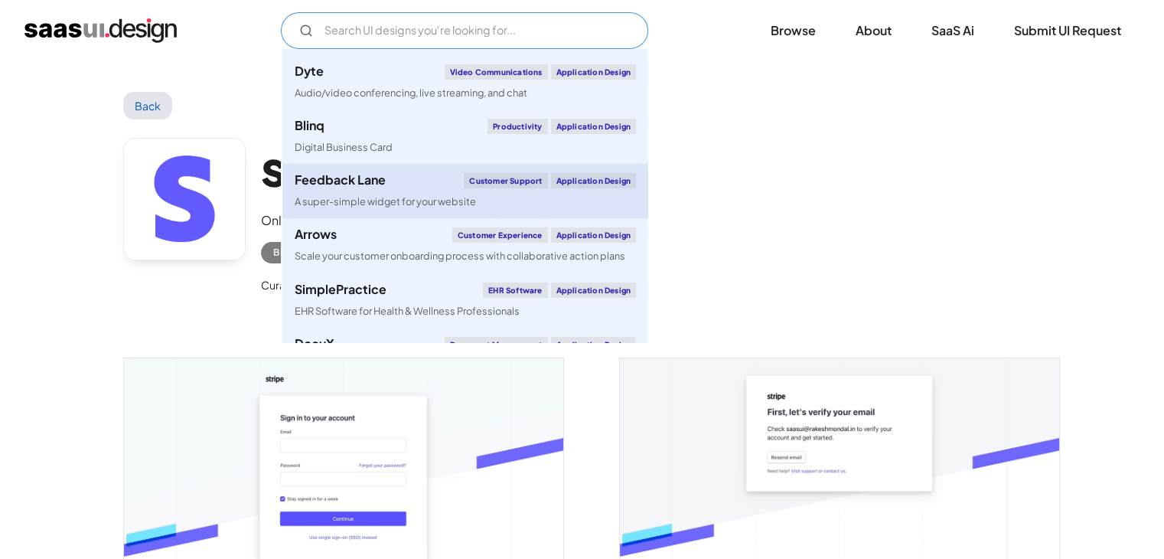
click at [311, 184] on div "Feedback Lane" at bounding box center [340, 180] width 91 height 12
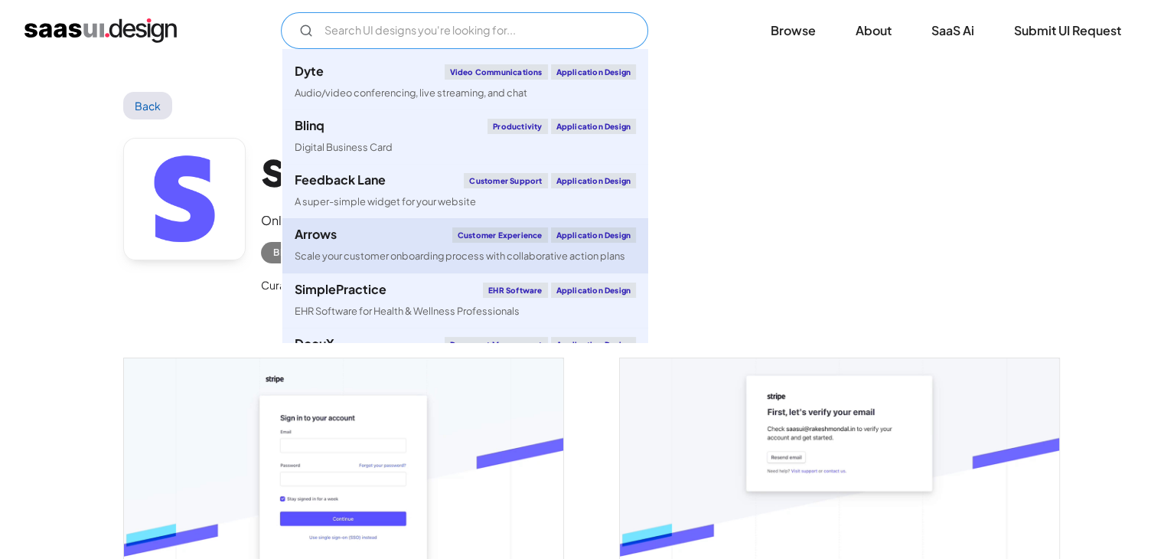
click at [320, 240] on div "Arrows" at bounding box center [316, 234] width 42 height 12
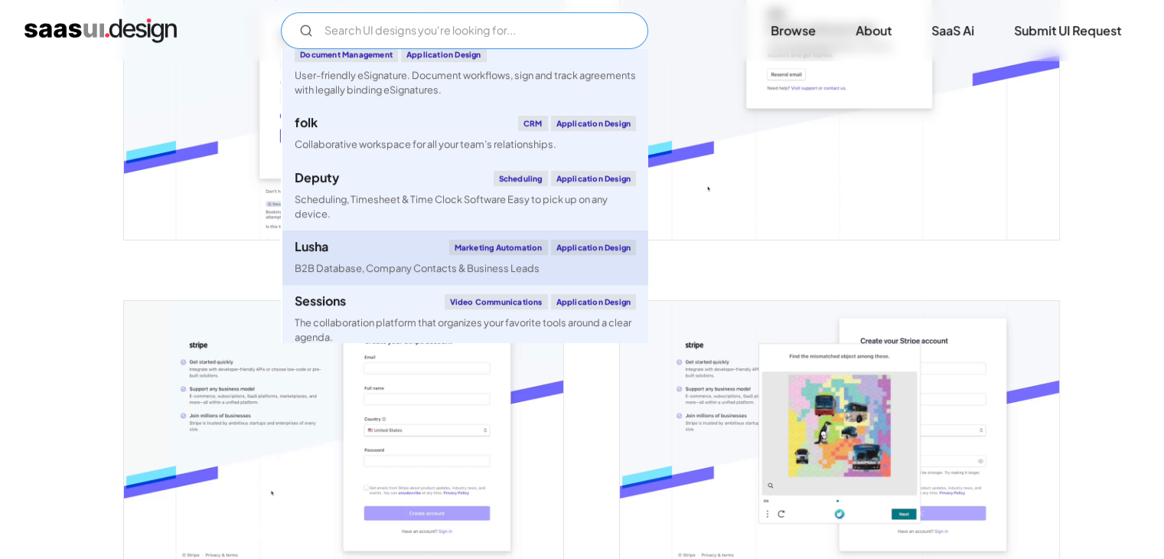
scroll to position [5526, 0]
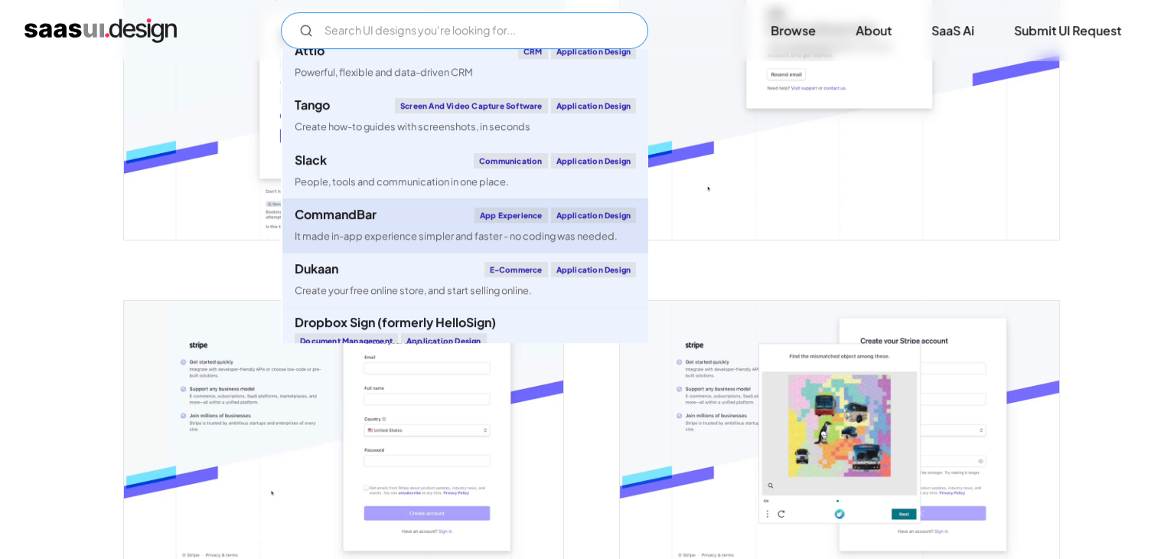
click at [382, 223] on div "CommandBar App Experience Application Design" at bounding box center [465, 214] width 341 height 15
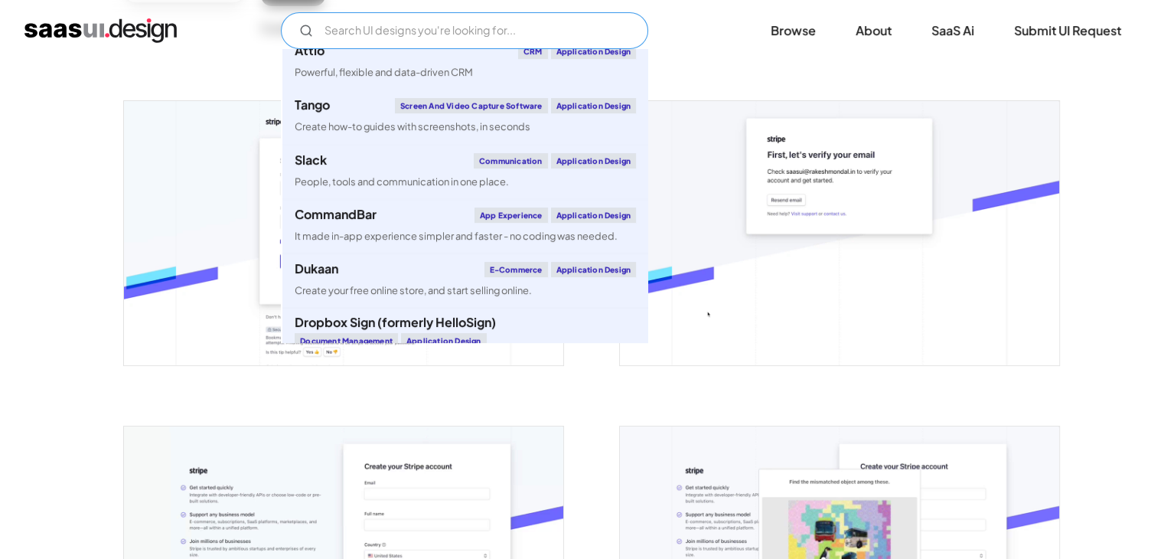
scroll to position [0, 0]
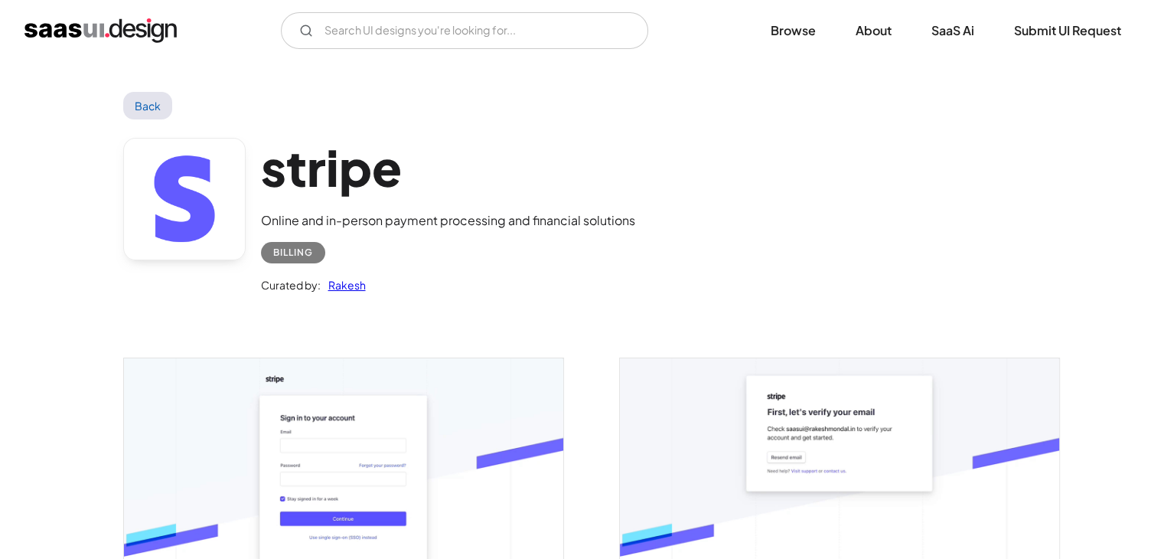
click at [753, 201] on div "stripe Online and in-person payment processing and financial solutions Billing …" at bounding box center [582, 219] width 919 height 200
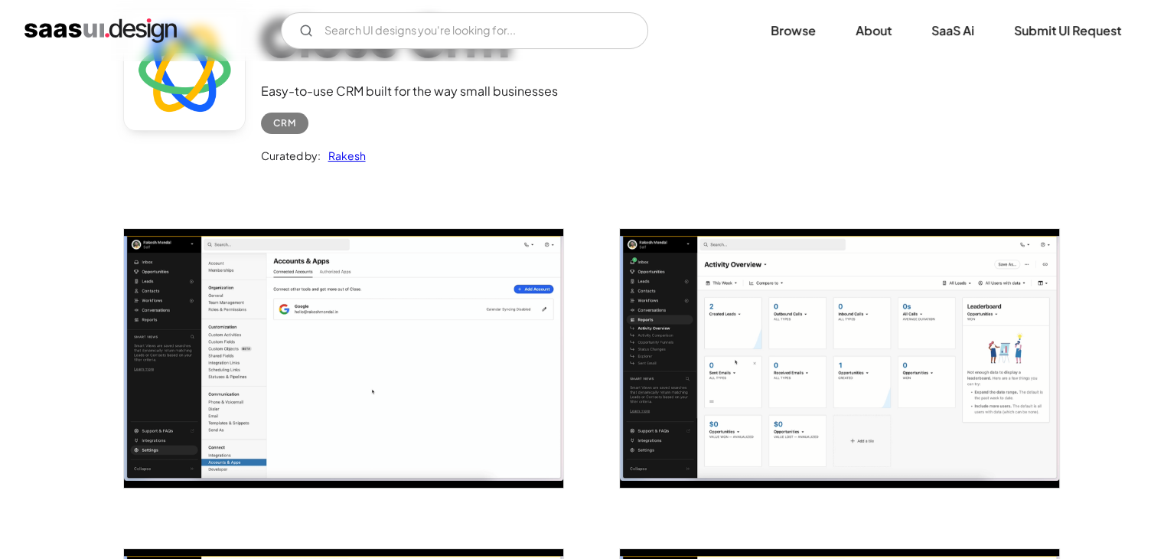
scroll to position [153, 0]
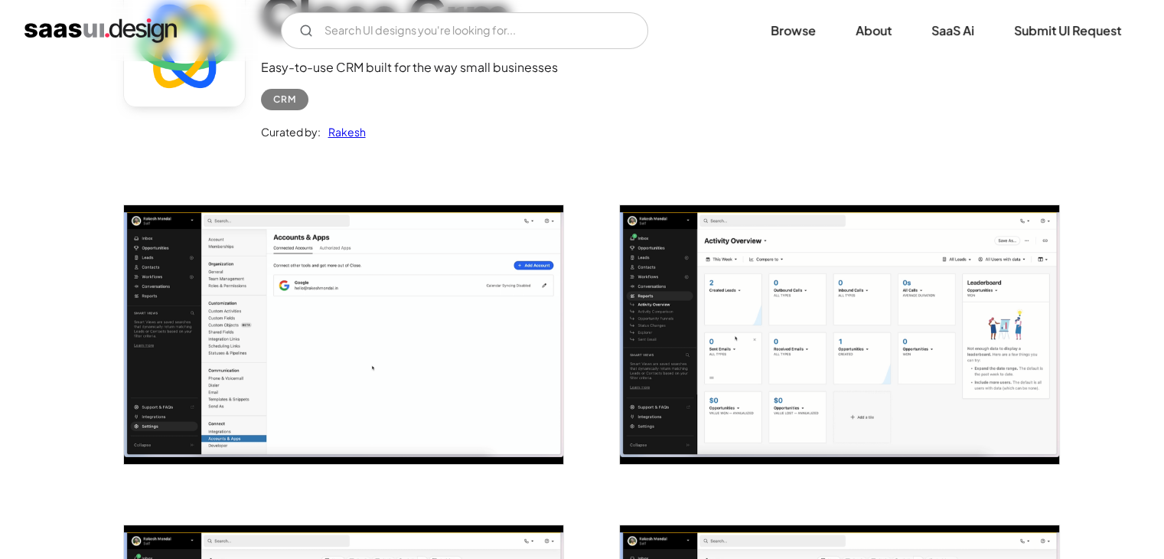
click at [755, 299] on img "open lightbox" at bounding box center [839, 334] width 439 height 259
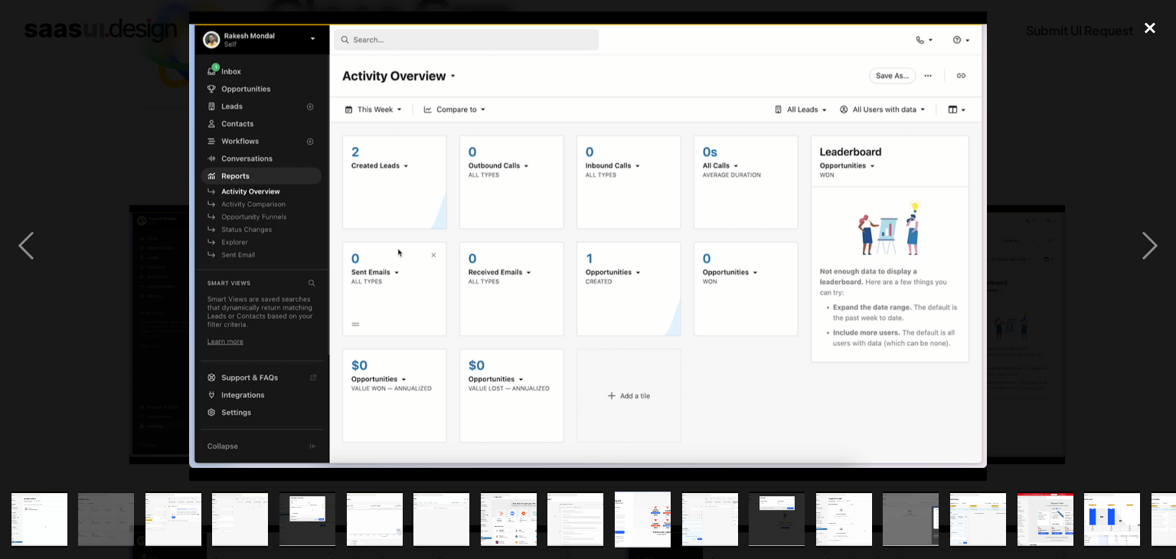
click at [1150, 23] on div "close lightbox" at bounding box center [1150, 28] width 52 height 34
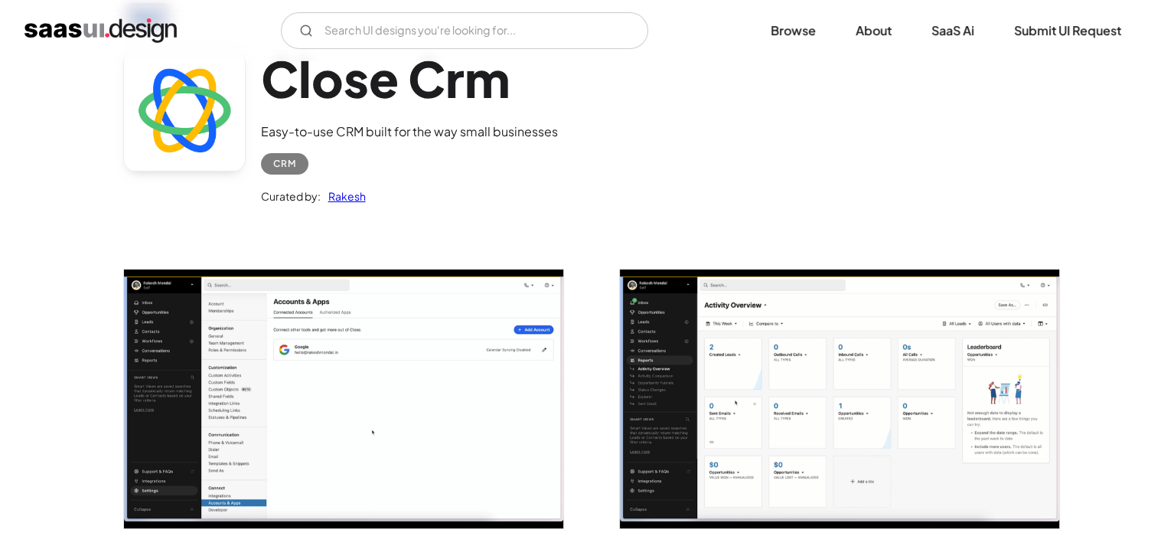
scroll to position [0, 0]
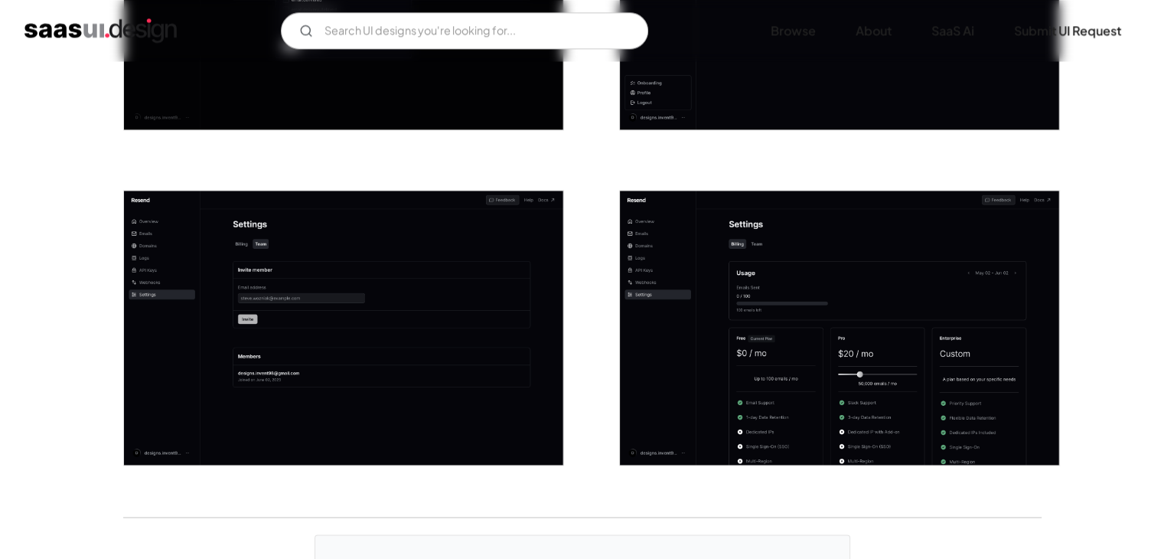
scroll to position [2106, 0]
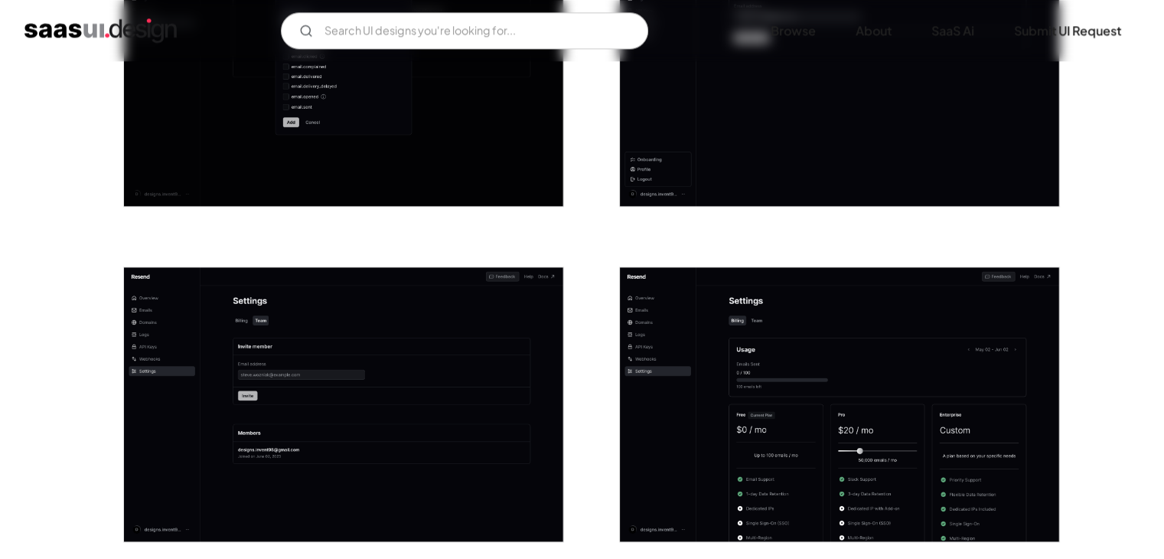
click at [788, 319] on img "open lightbox" at bounding box center [839, 404] width 439 height 275
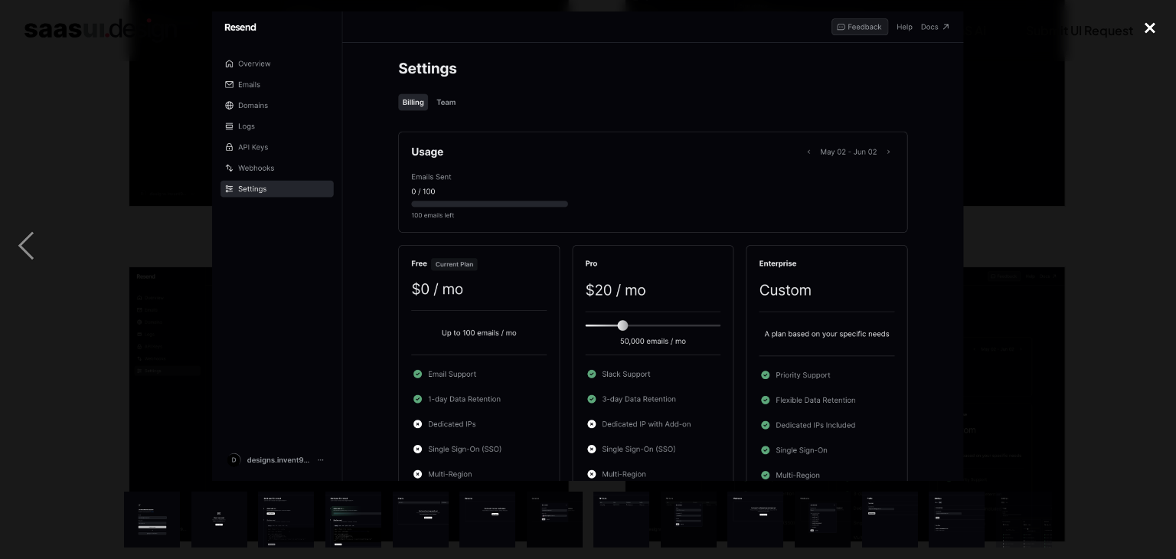
click at [1147, 22] on div "close lightbox" at bounding box center [1150, 28] width 52 height 34
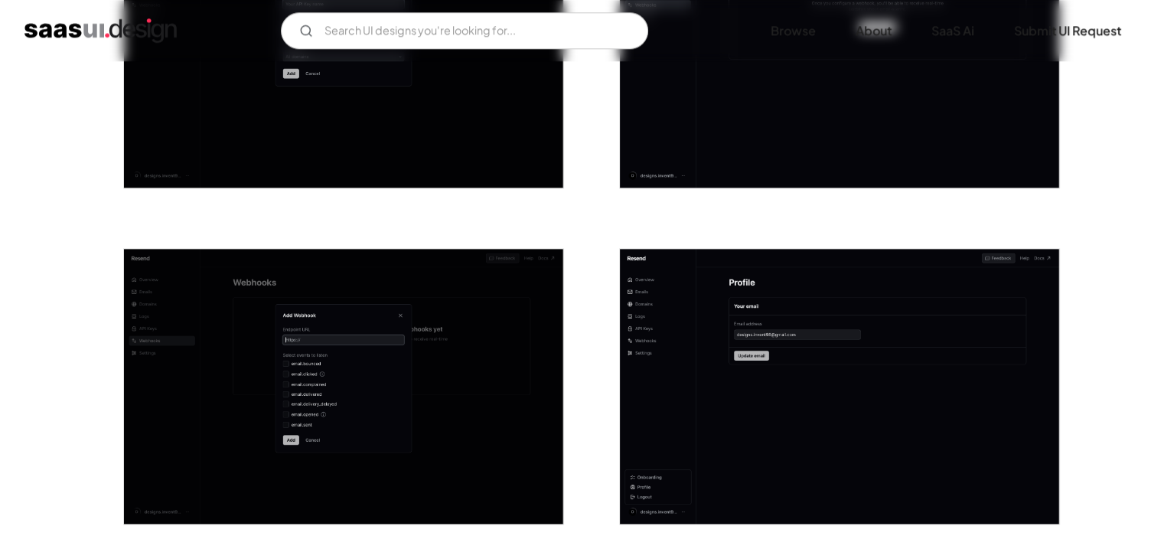
scroll to position [1647, 0]
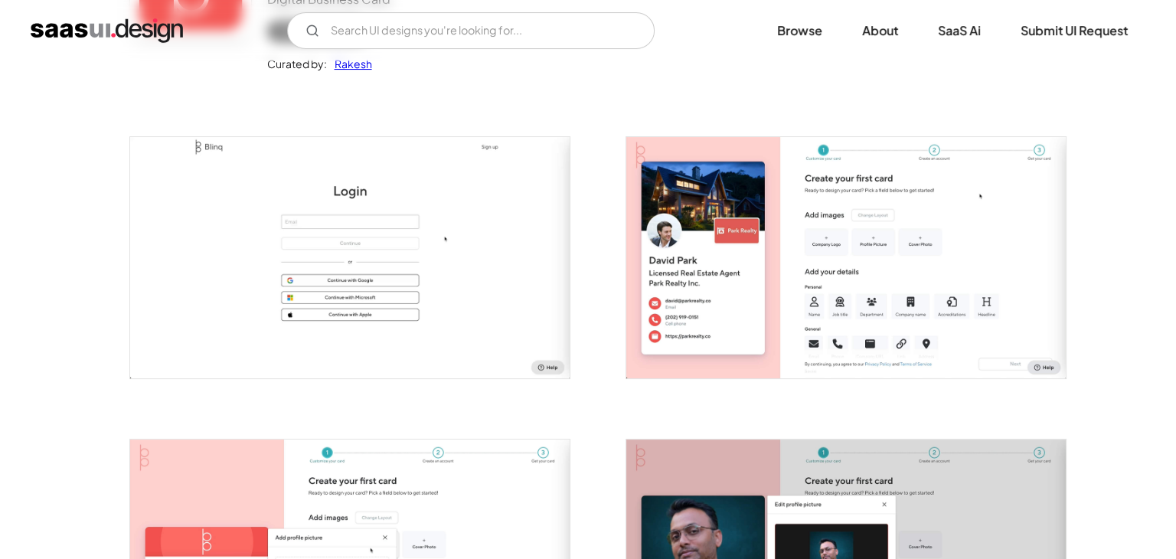
scroll to position [230, 0]
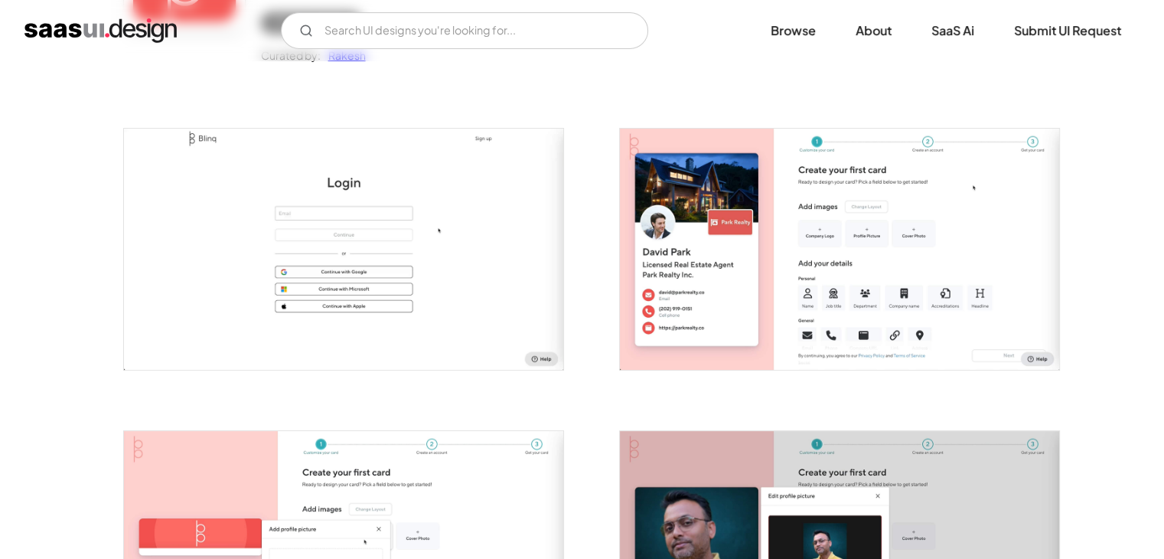
click at [487, 189] on img "open lightbox" at bounding box center [343, 249] width 439 height 241
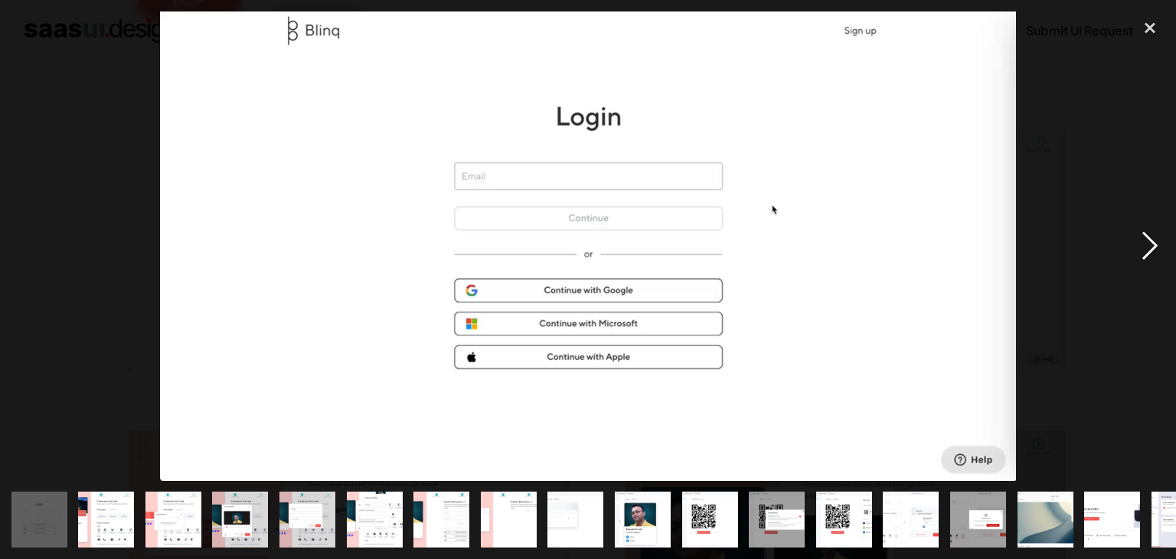
click at [1141, 252] on div "next image" at bounding box center [1150, 245] width 52 height 469
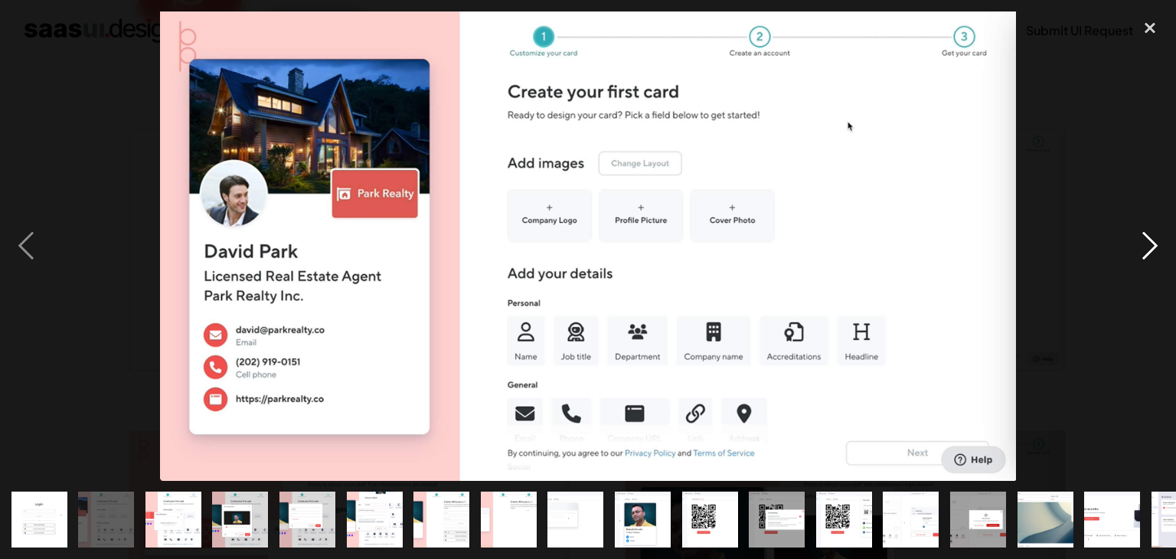
click at [1150, 248] on div "next image" at bounding box center [1150, 245] width 52 height 469
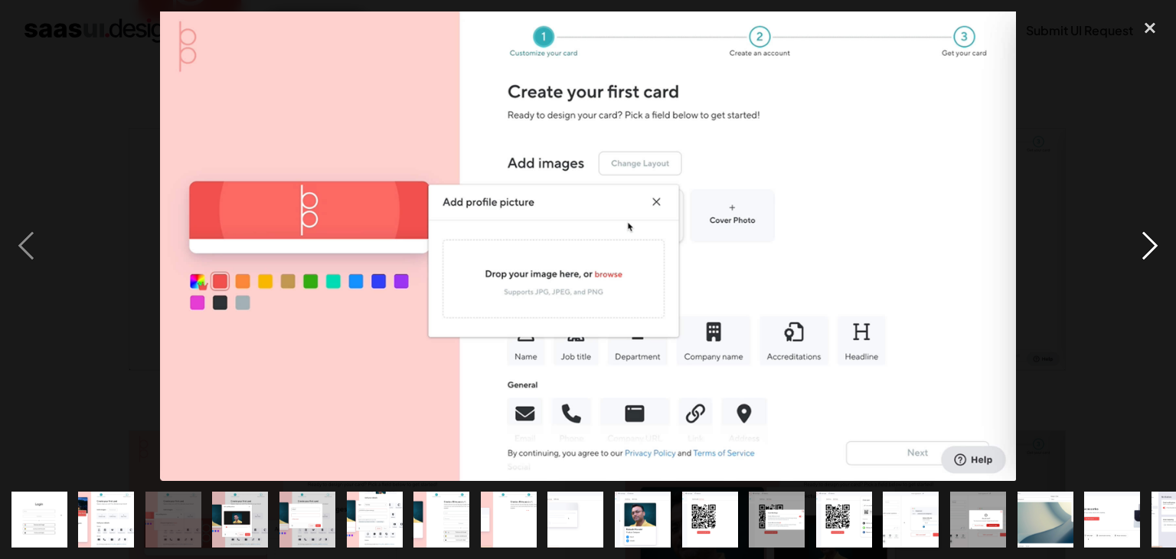
click at [1150, 247] on div "next image" at bounding box center [1150, 245] width 52 height 469
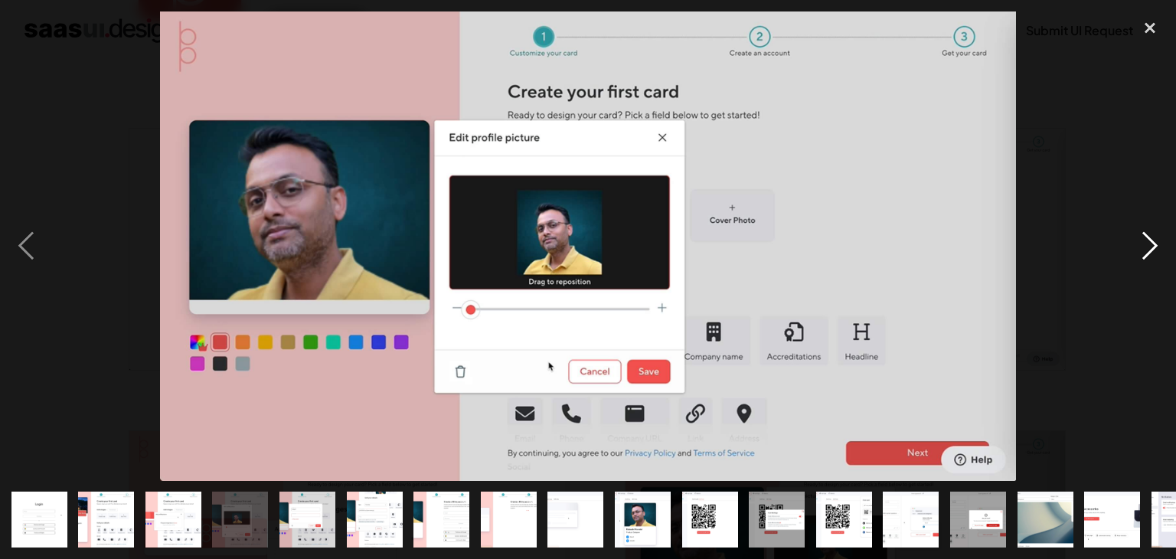
click at [1150, 247] on div "next image" at bounding box center [1150, 245] width 52 height 469
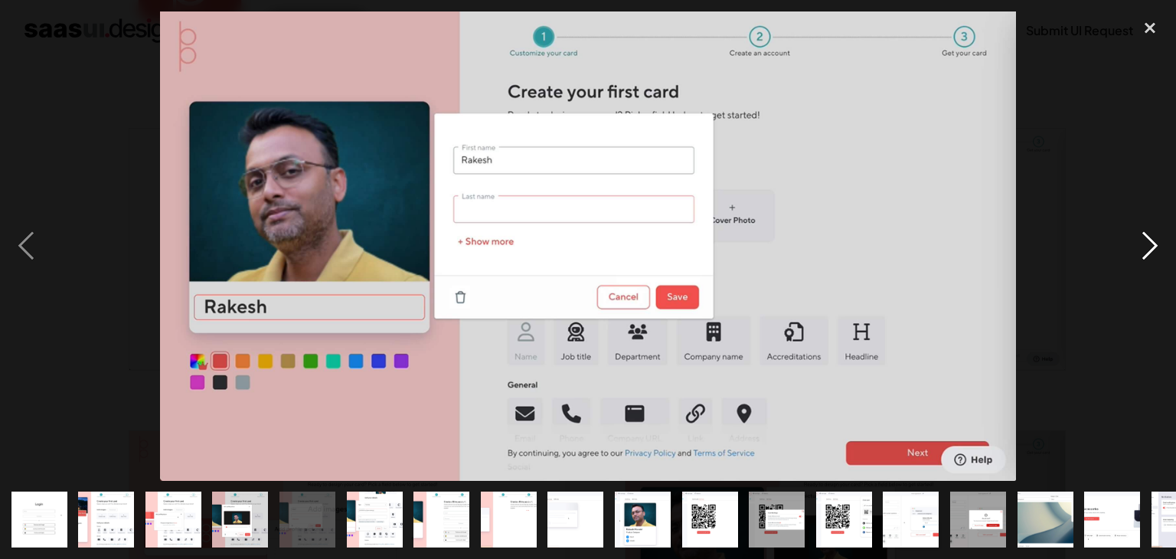
click at [1150, 247] on div "next image" at bounding box center [1150, 245] width 52 height 469
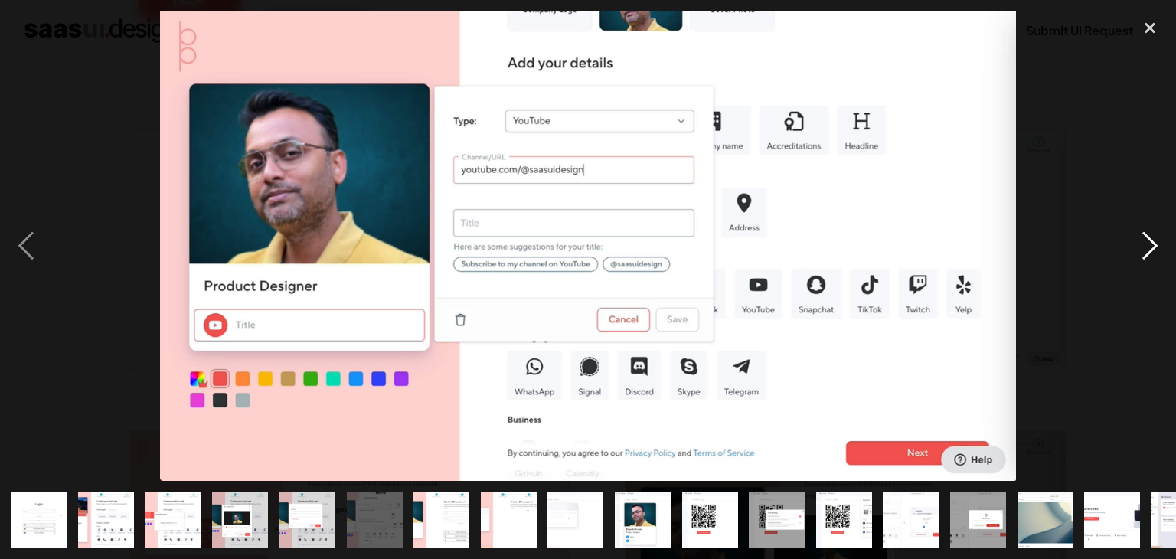
click at [1150, 242] on div "next image" at bounding box center [1150, 245] width 52 height 469
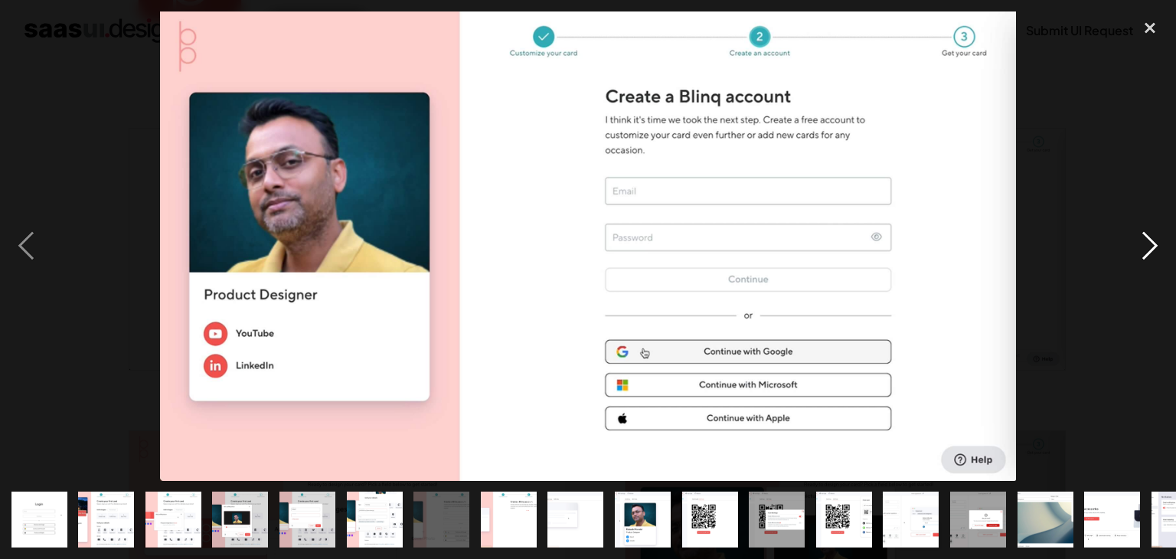
click at [1150, 242] on div "next image" at bounding box center [1150, 245] width 52 height 469
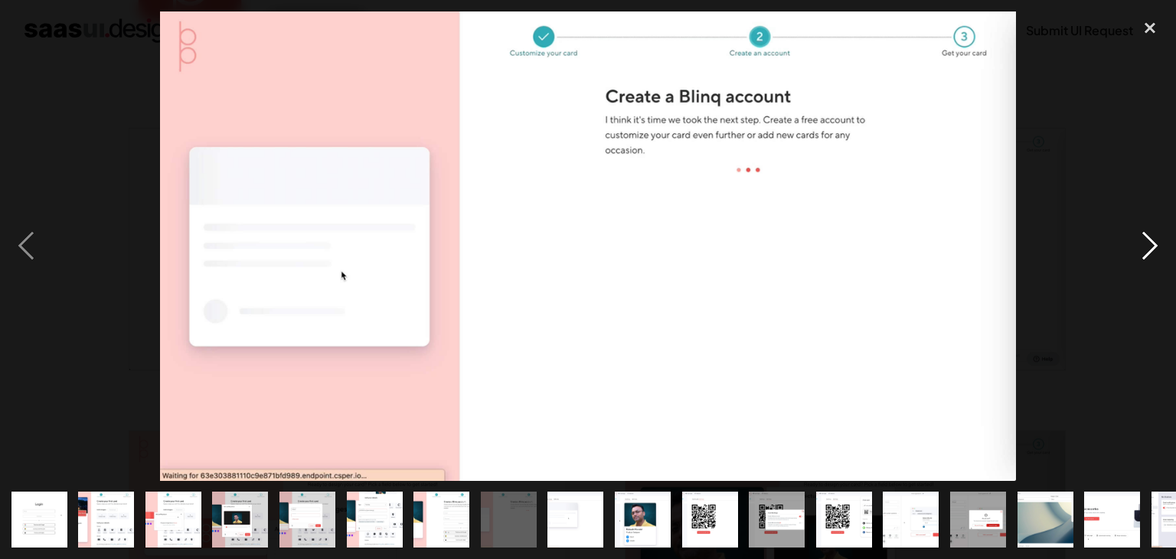
click at [1150, 242] on div "next image" at bounding box center [1150, 245] width 52 height 469
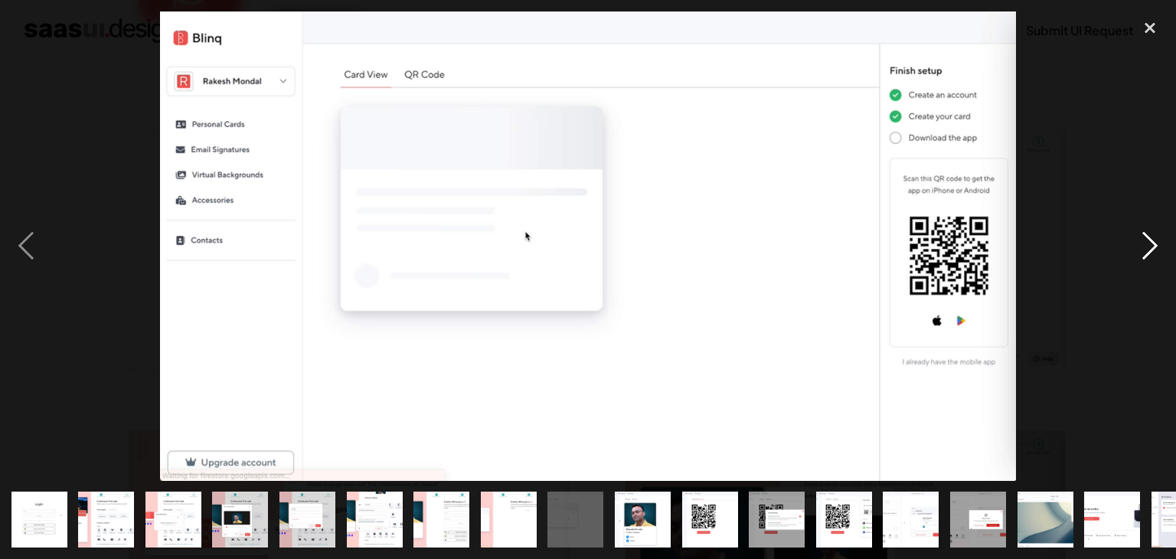
click at [1154, 242] on div "next image" at bounding box center [1150, 245] width 52 height 469
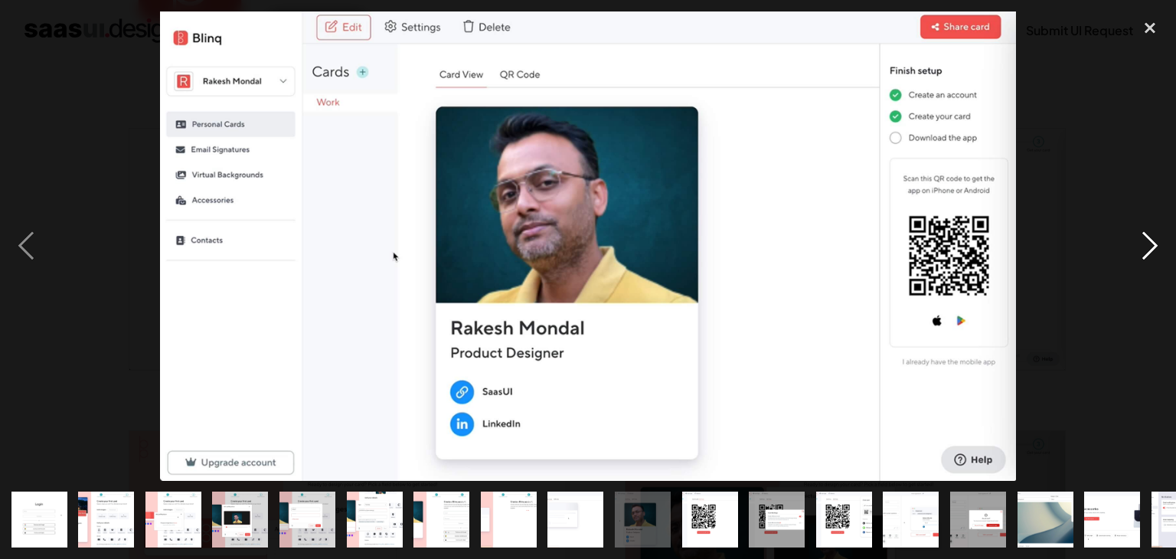
click at [1155, 246] on div "next image" at bounding box center [1150, 245] width 52 height 469
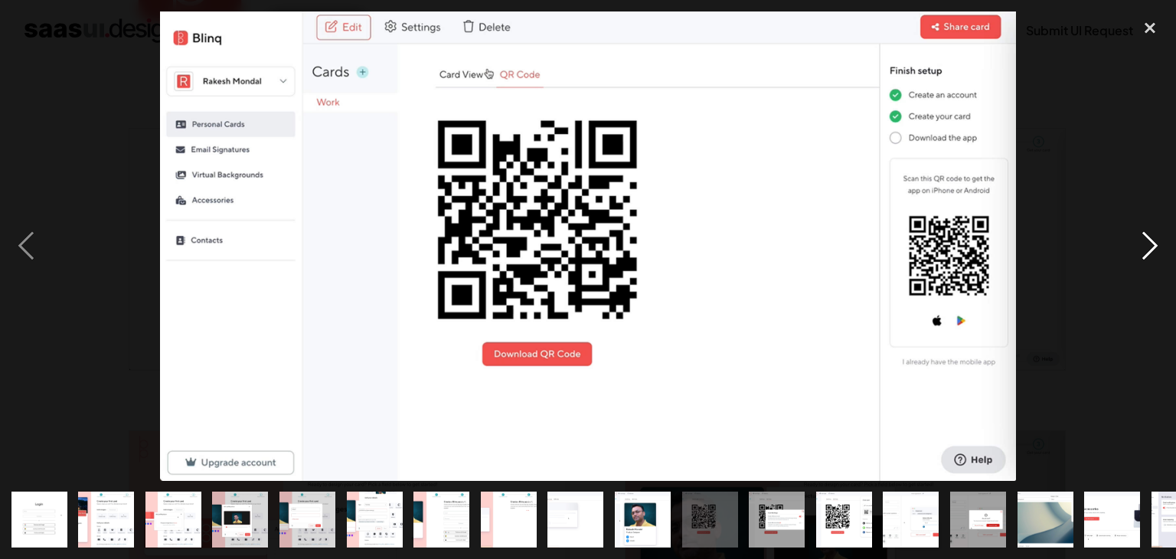
click at [1164, 244] on div "next image" at bounding box center [1150, 245] width 52 height 469
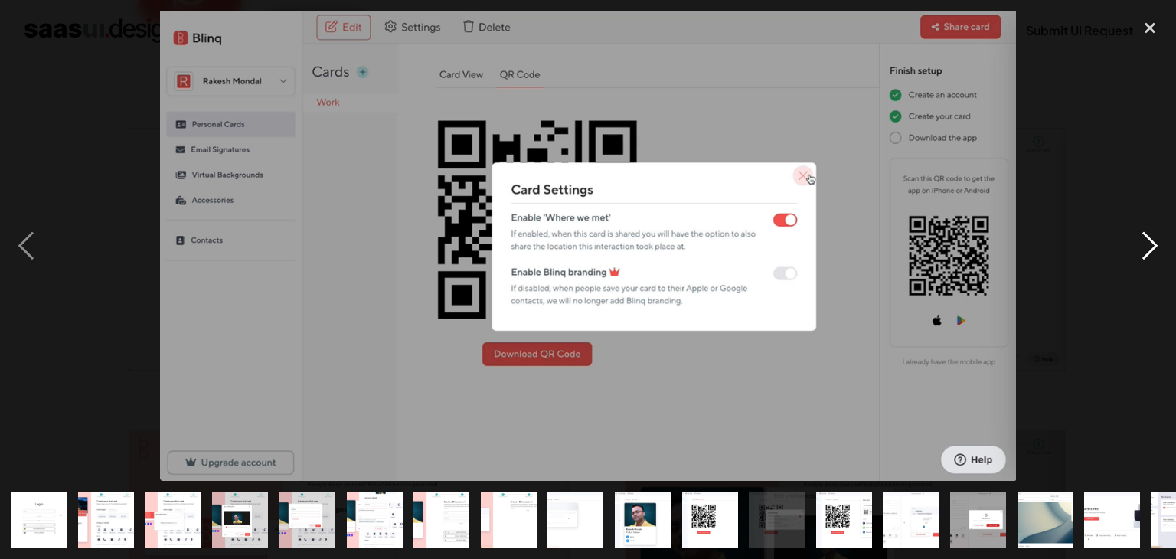
click at [1150, 244] on div "next image" at bounding box center [1150, 245] width 52 height 469
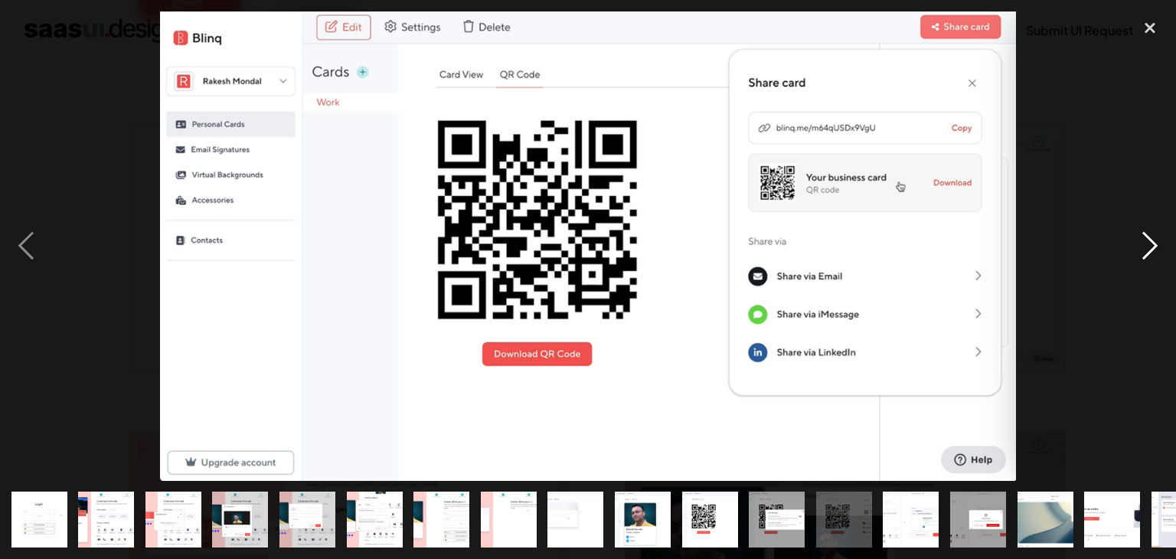
click at [1144, 240] on div "next image" at bounding box center [1150, 245] width 52 height 469
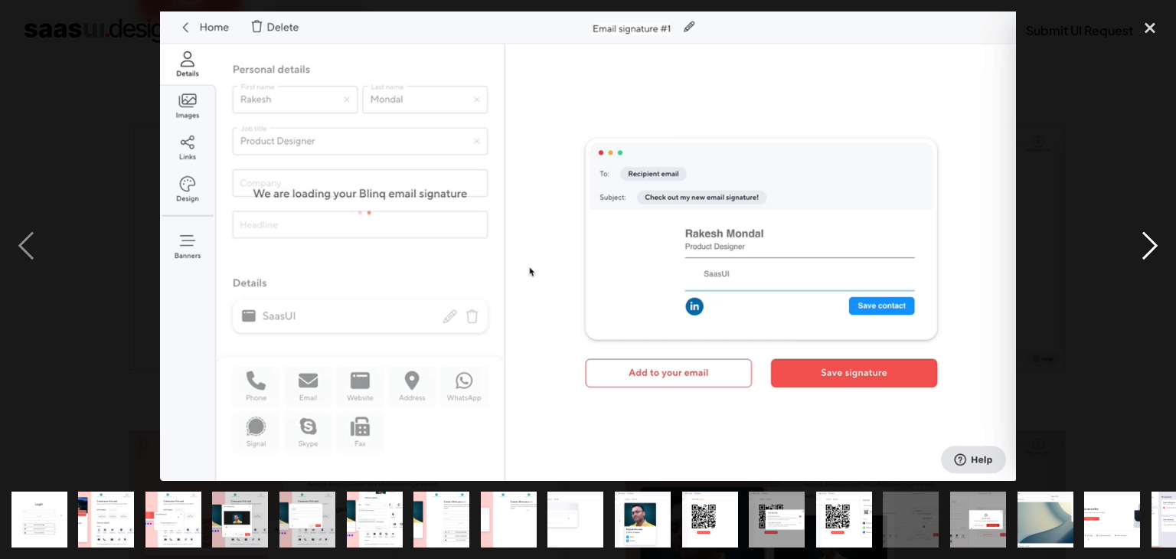
click at [1141, 231] on div "next image" at bounding box center [1150, 245] width 52 height 469
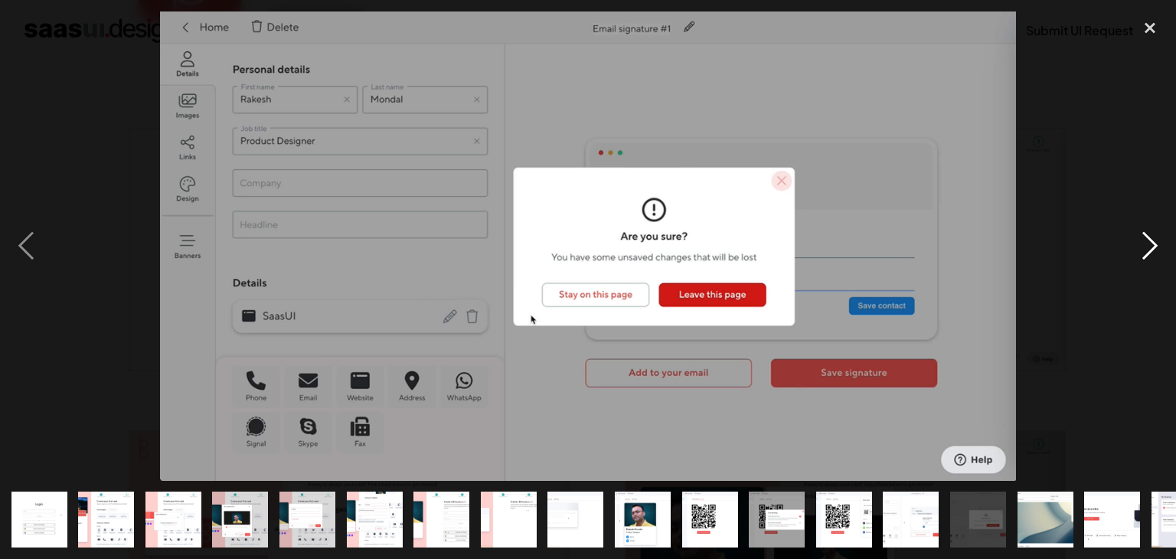
click at [1141, 231] on div "next image" at bounding box center [1150, 245] width 52 height 469
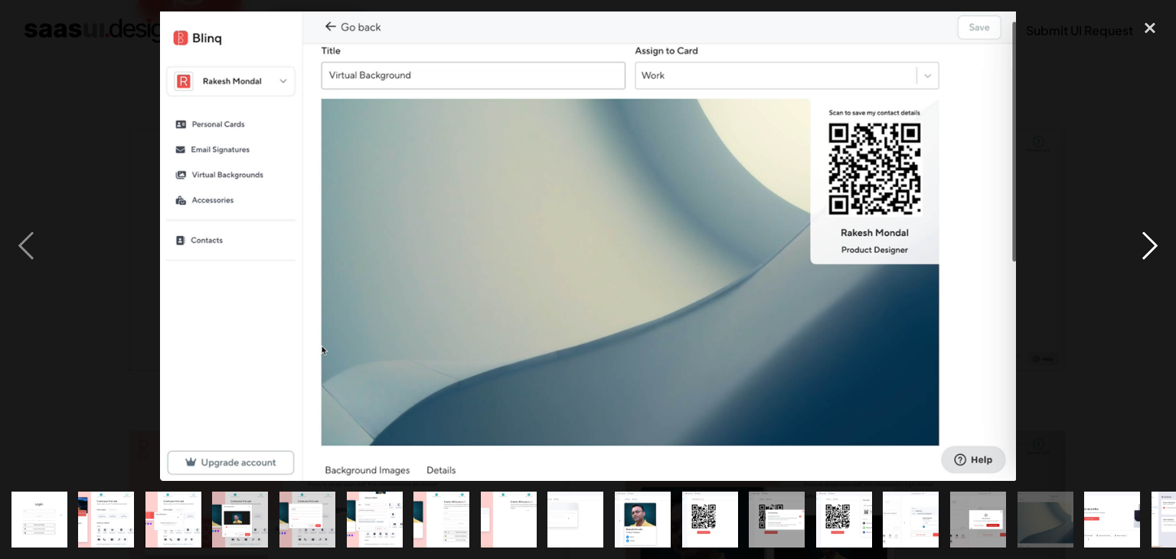
click at [1141, 231] on div "next image" at bounding box center [1150, 245] width 52 height 469
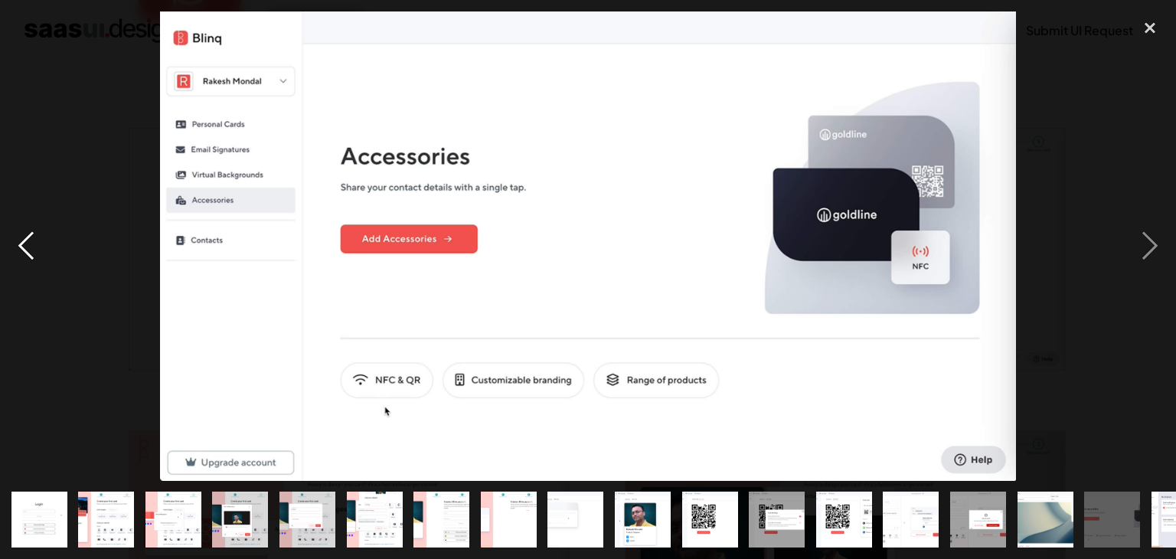
click at [11, 246] on div "previous image" at bounding box center [26, 245] width 52 height 469
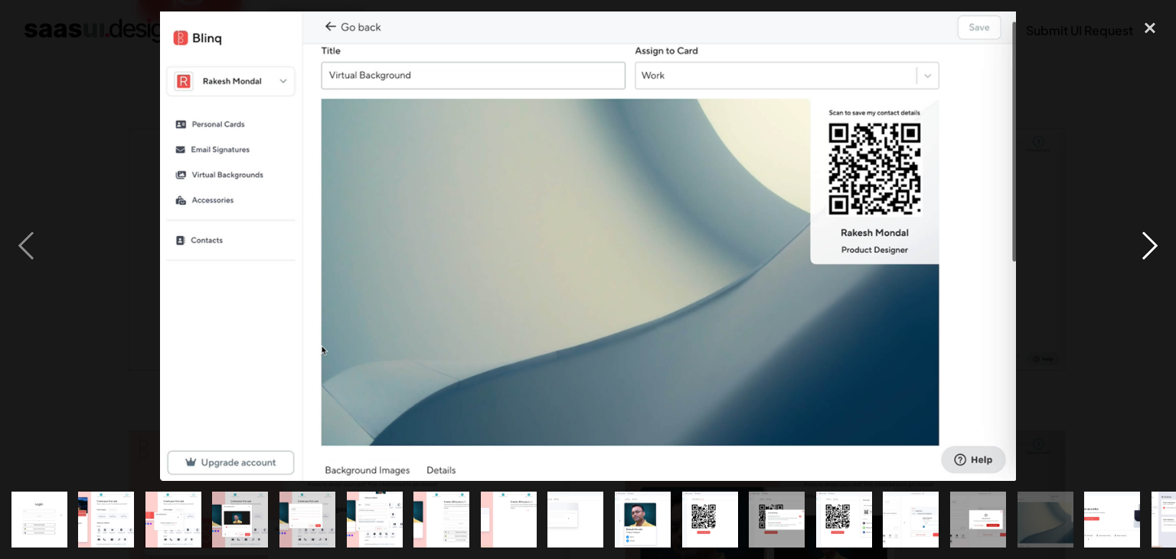
click at [1150, 256] on div "next image" at bounding box center [1150, 245] width 52 height 469
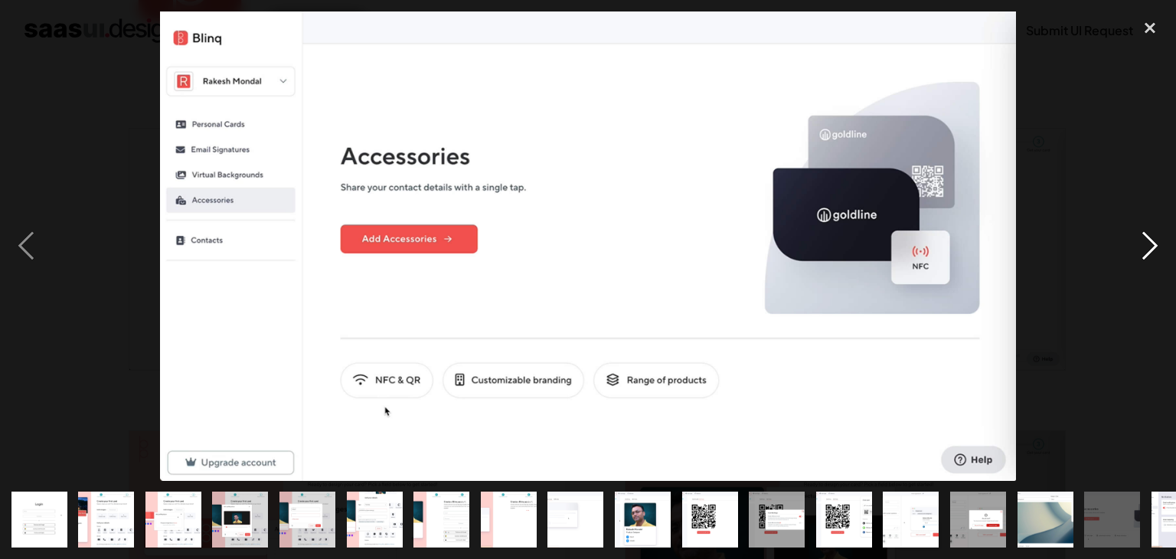
click at [1154, 250] on div "next image" at bounding box center [1150, 245] width 52 height 469
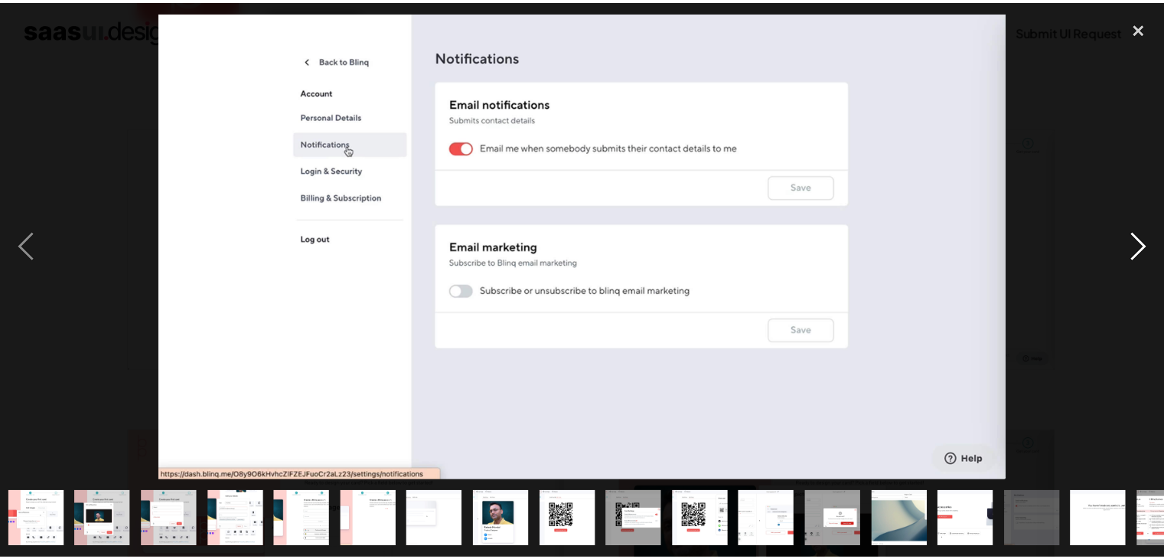
scroll to position [0, 175]
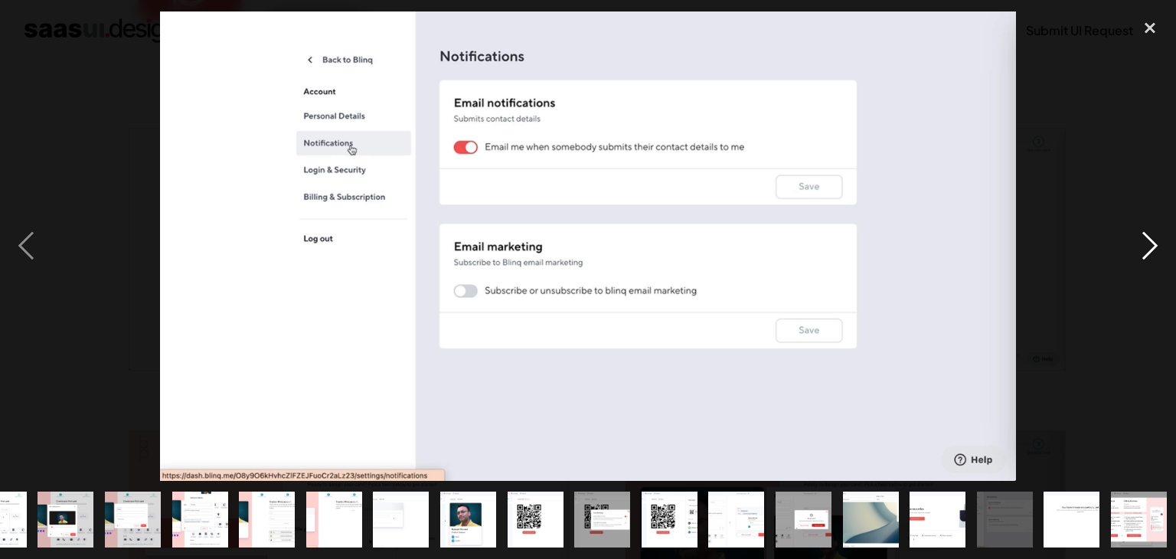
click at [1154, 250] on div "next image" at bounding box center [1150, 245] width 52 height 469
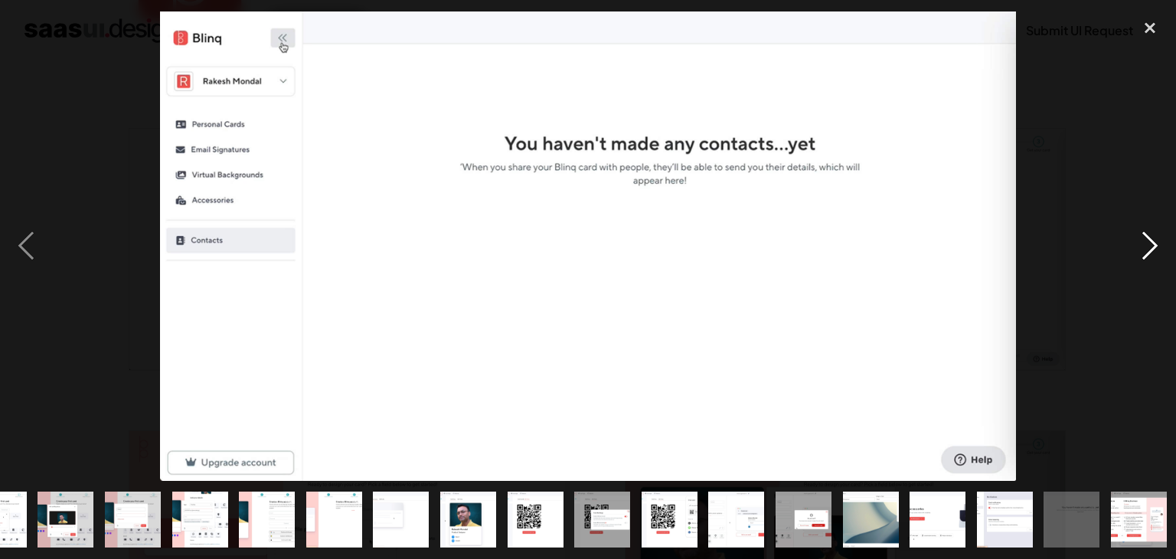
click at [1154, 250] on div "next image" at bounding box center [1150, 245] width 52 height 469
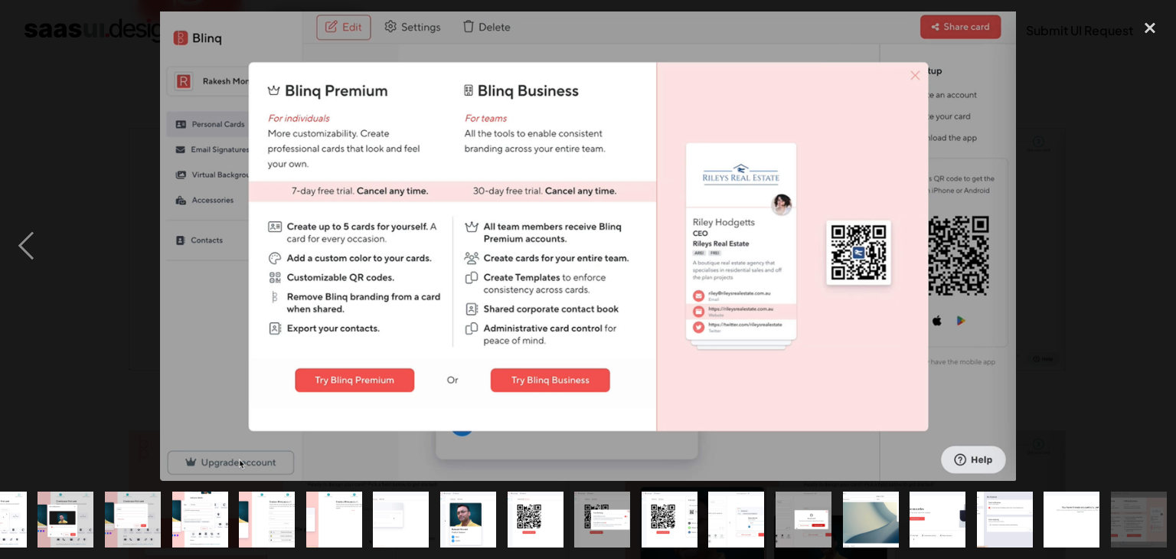
click at [1154, 250] on div "next image" at bounding box center [1150, 245] width 52 height 469
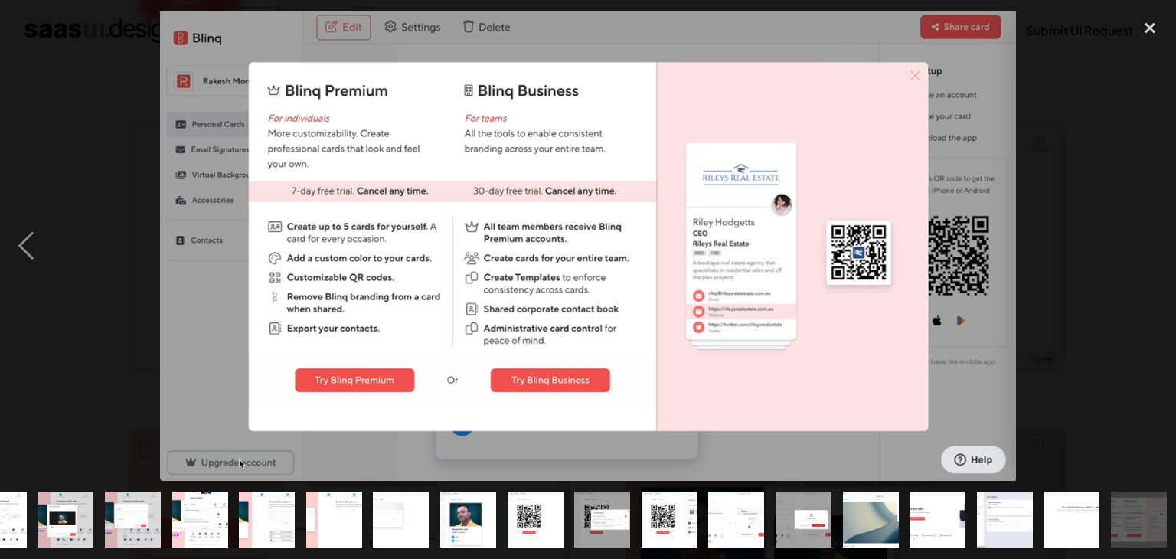
click at [1154, 250] on div "next image" at bounding box center [1150, 245] width 52 height 469
click at [911, 74] on img at bounding box center [588, 245] width 856 height 469
click at [1150, 25] on div "close lightbox" at bounding box center [1150, 28] width 52 height 34
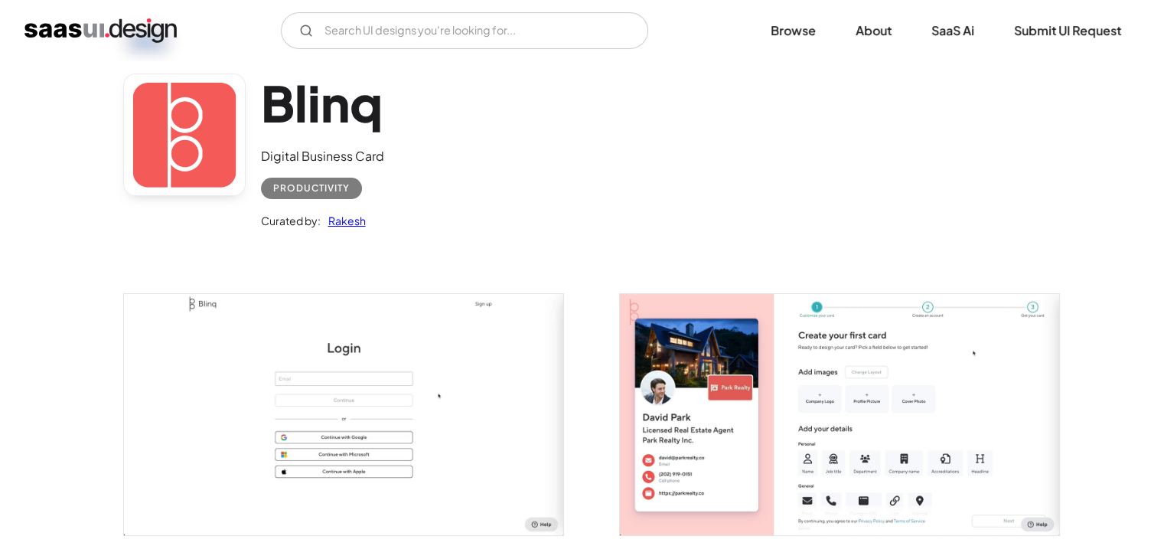
scroll to position [0, 0]
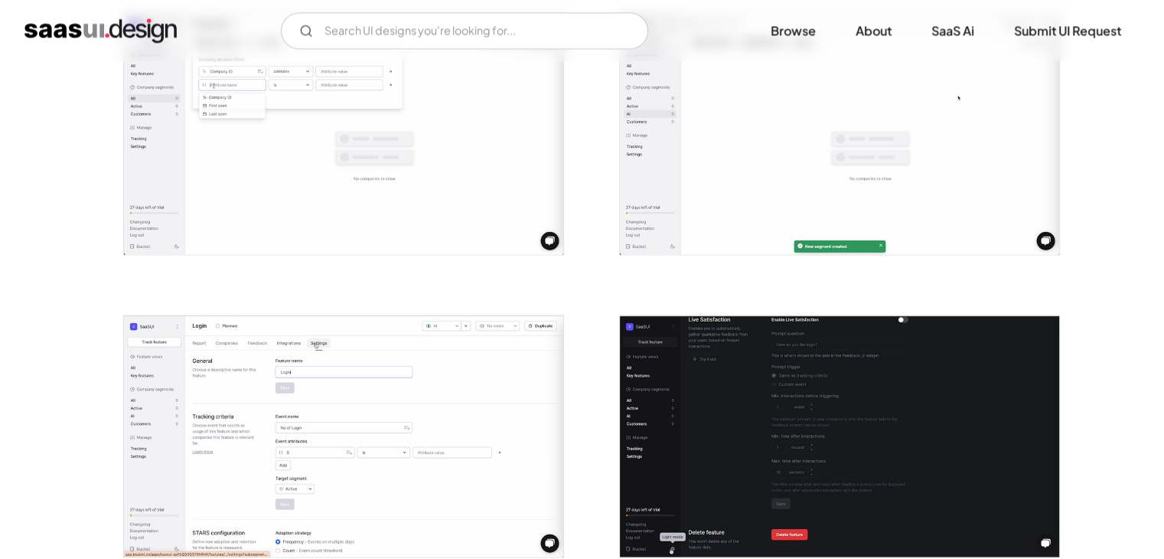
scroll to position [2297, 0]
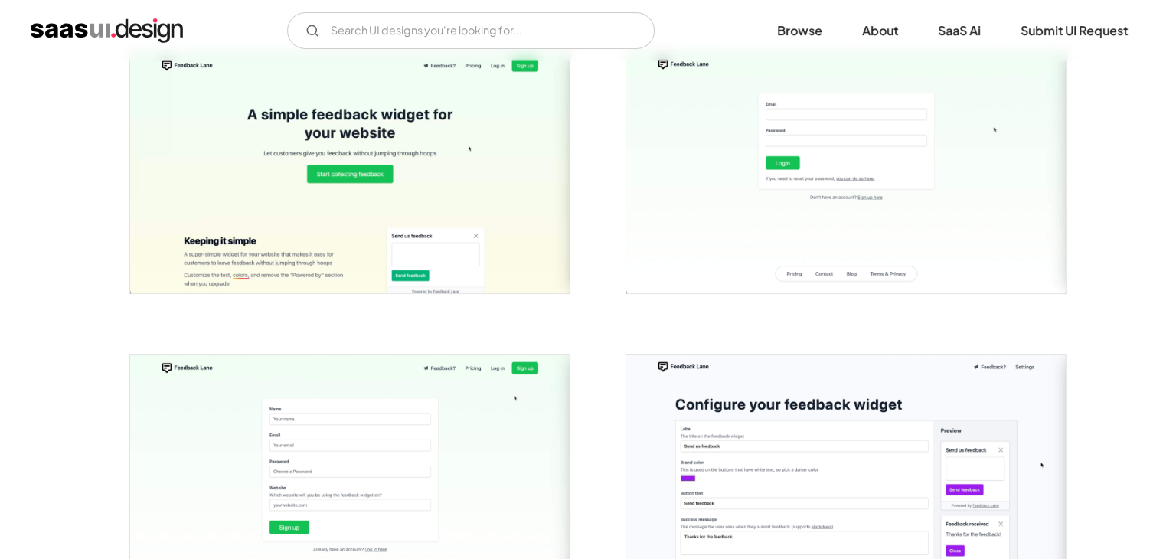
scroll to position [230, 0]
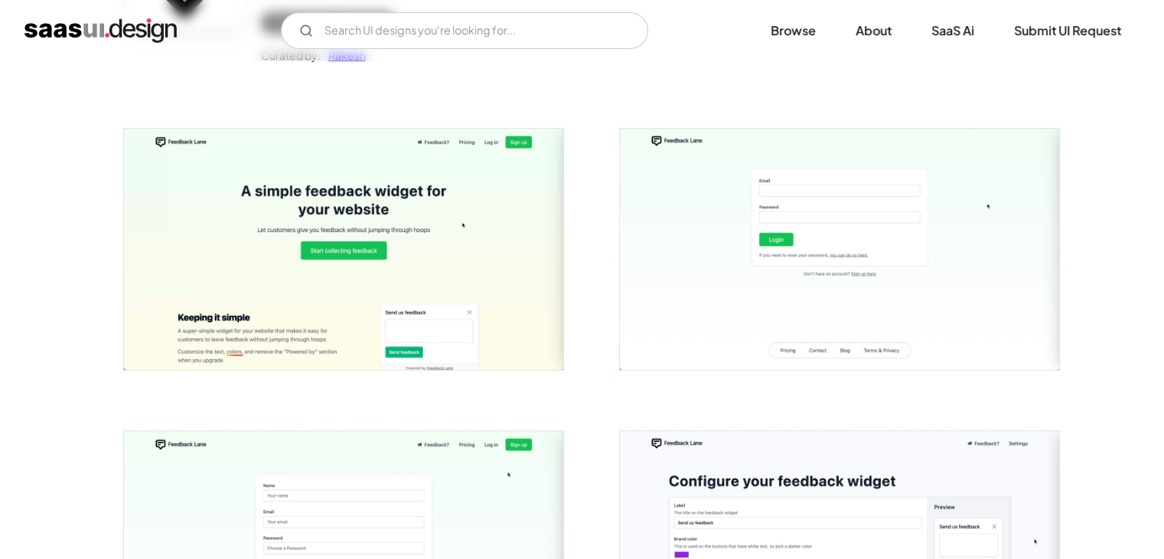
click at [469, 269] on img "open lightbox" at bounding box center [343, 249] width 439 height 241
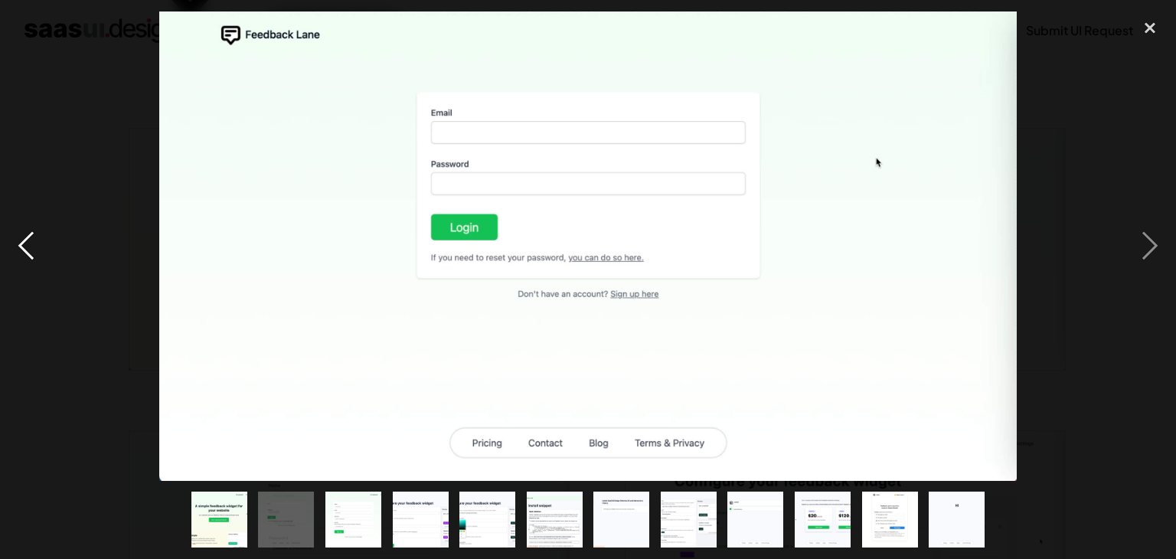
click at [15, 247] on div "previous image" at bounding box center [26, 245] width 52 height 469
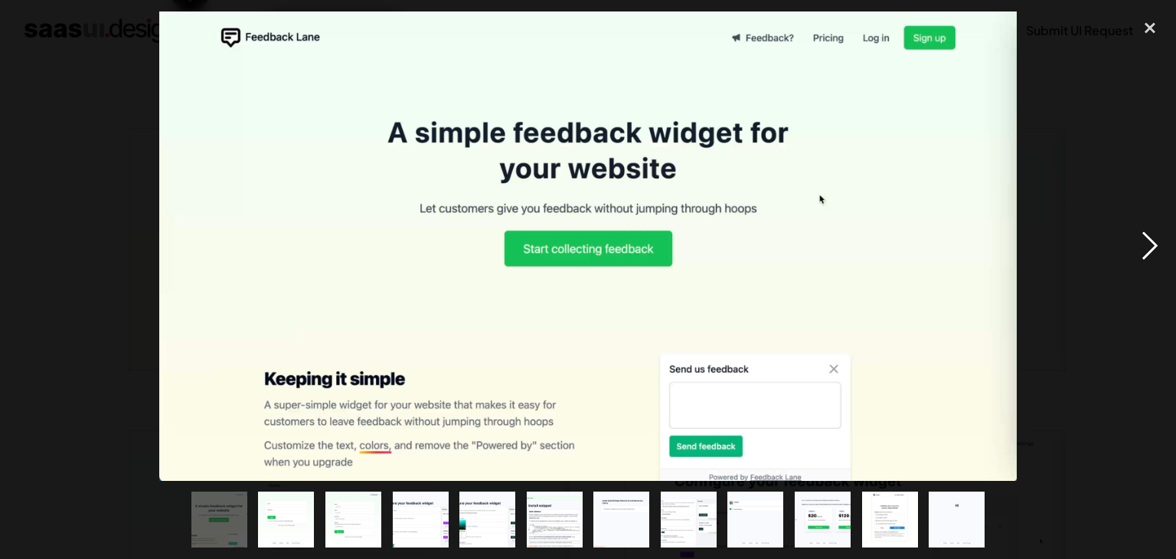
click at [1152, 237] on div "next image" at bounding box center [1150, 245] width 52 height 469
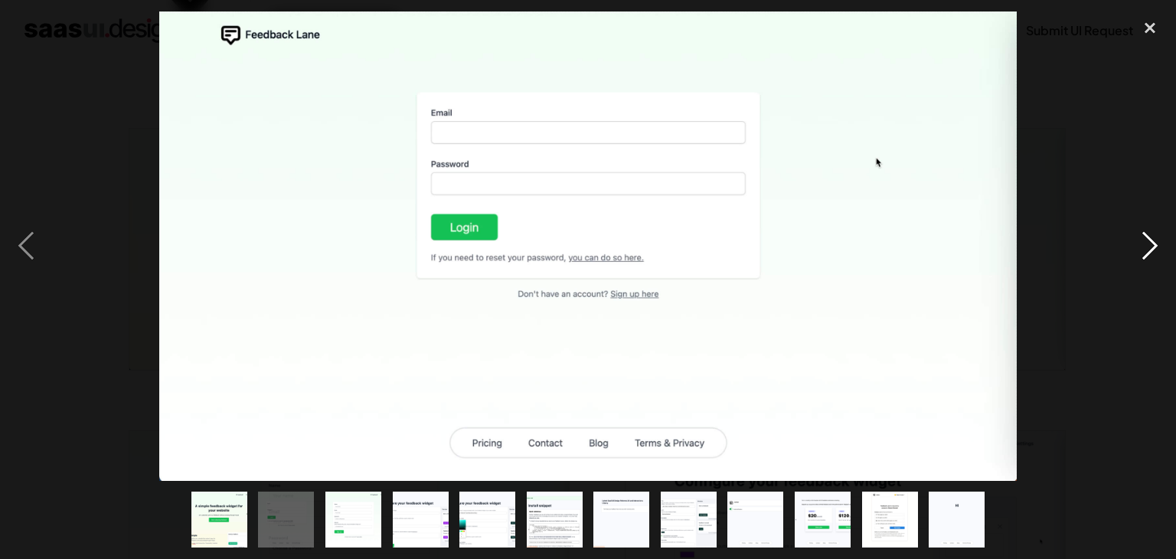
click at [1152, 237] on div "next image" at bounding box center [1150, 245] width 52 height 469
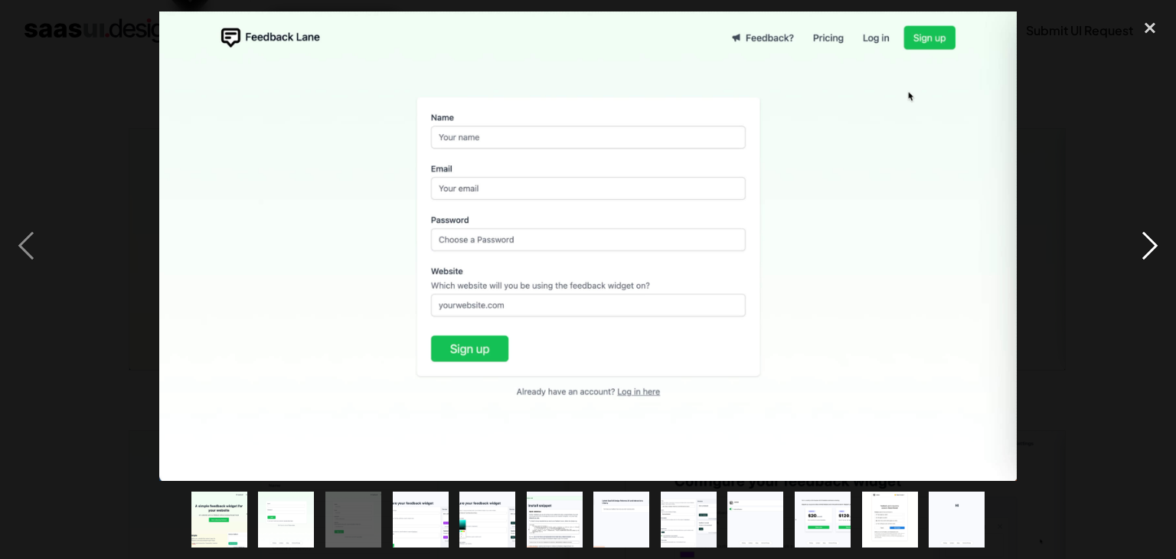
click at [1152, 237] on div "next image" at bounding box center [1150, 245] width 52 height 469
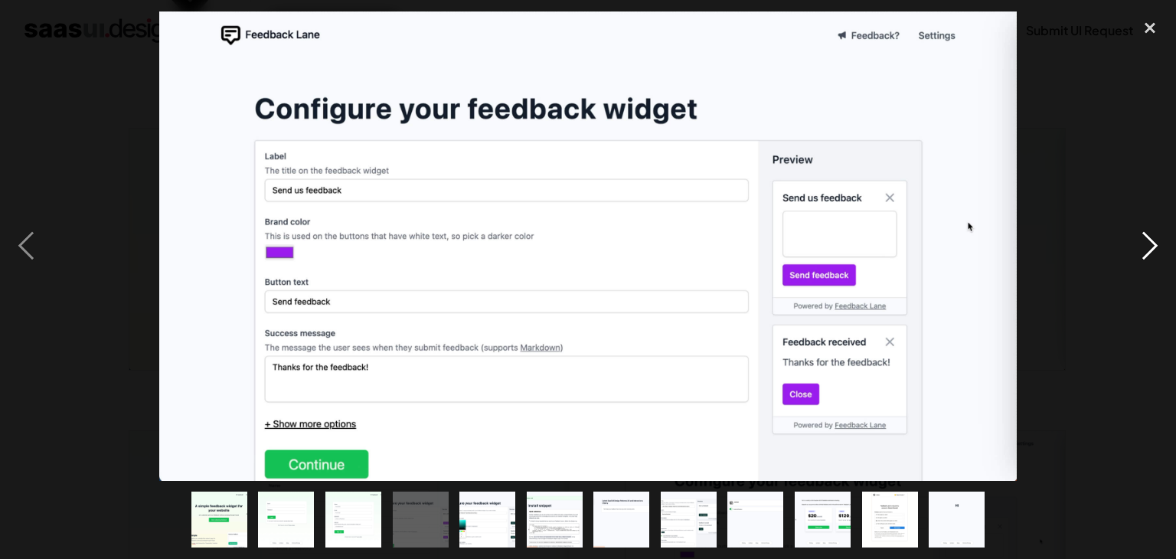
click at [1152, 237] on div "next image" at bounding box center [1150, 245] width 52 height 469
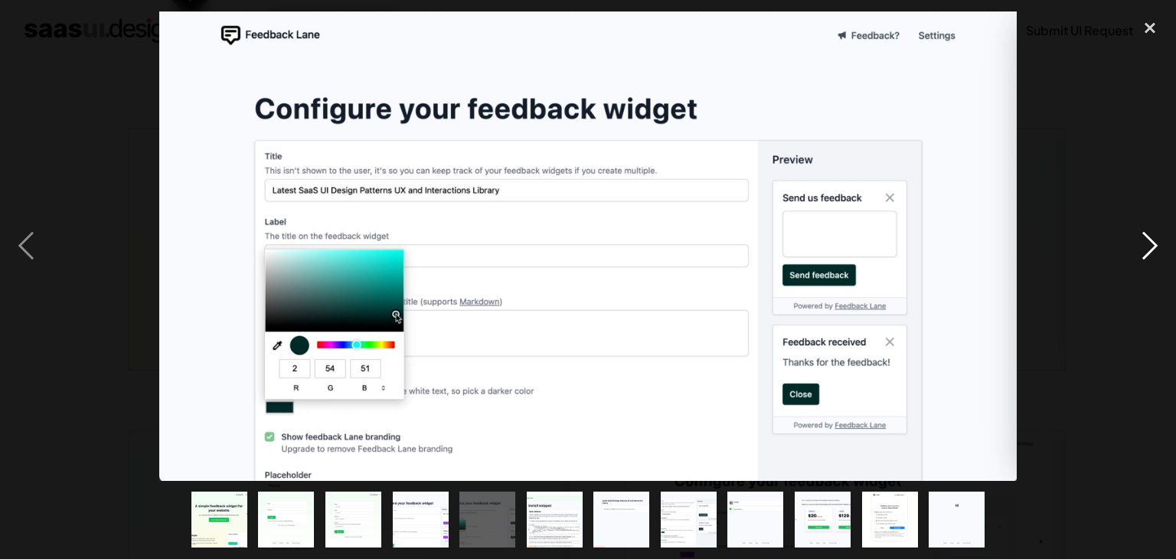
click at [1152, 237] on div "next image" at bounding box center [1150, 245] width 52 height 469
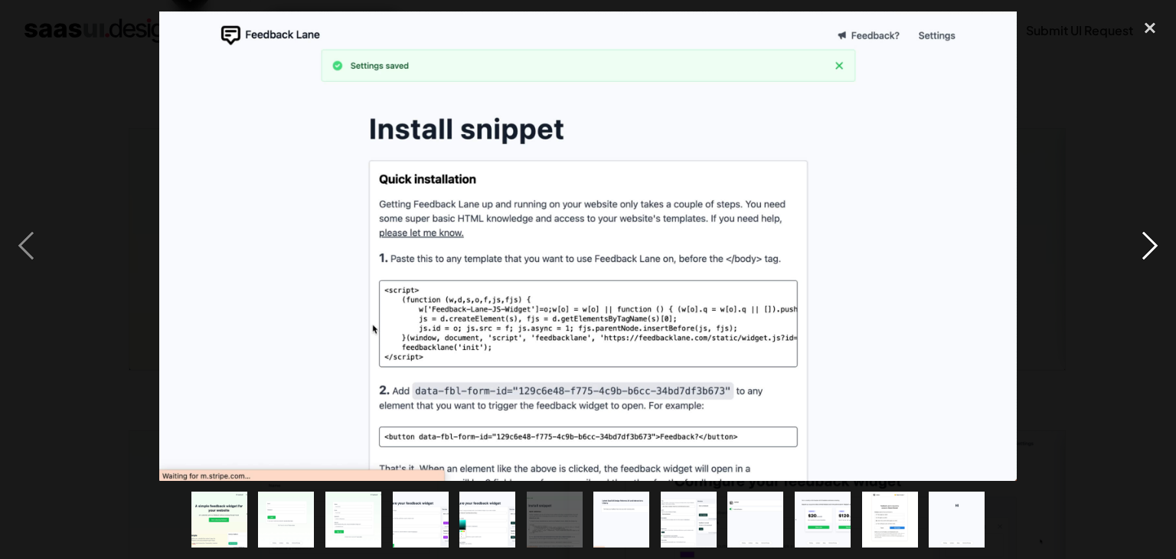
click at [1152, 237] on div "next image" at bounding box center [1150, 245] width 52 height 469
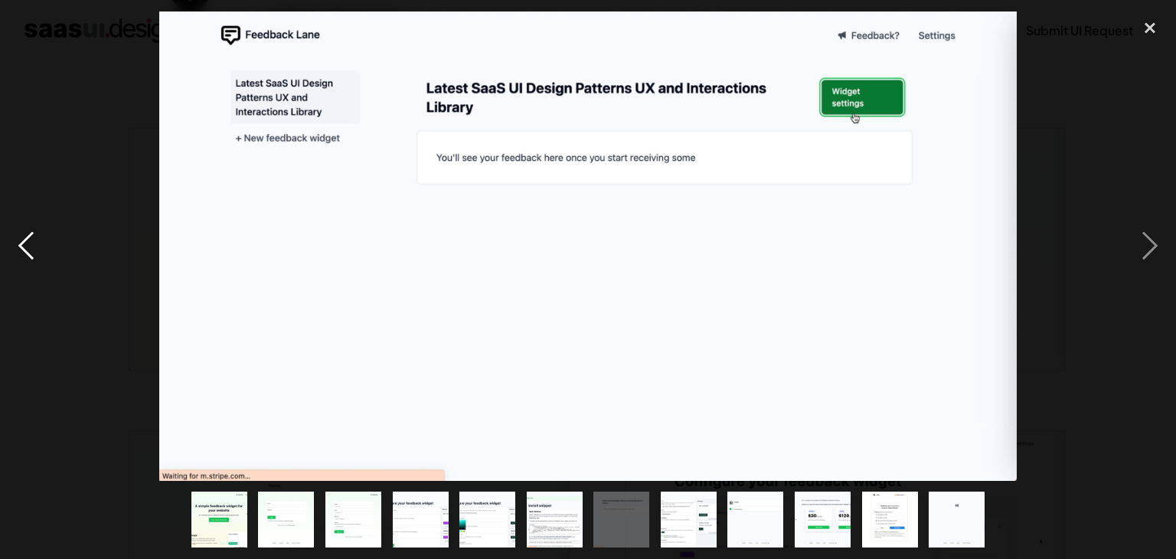
click at [28, 243] on div "previous image" at bounding box center [26, 245] width 52 height 469
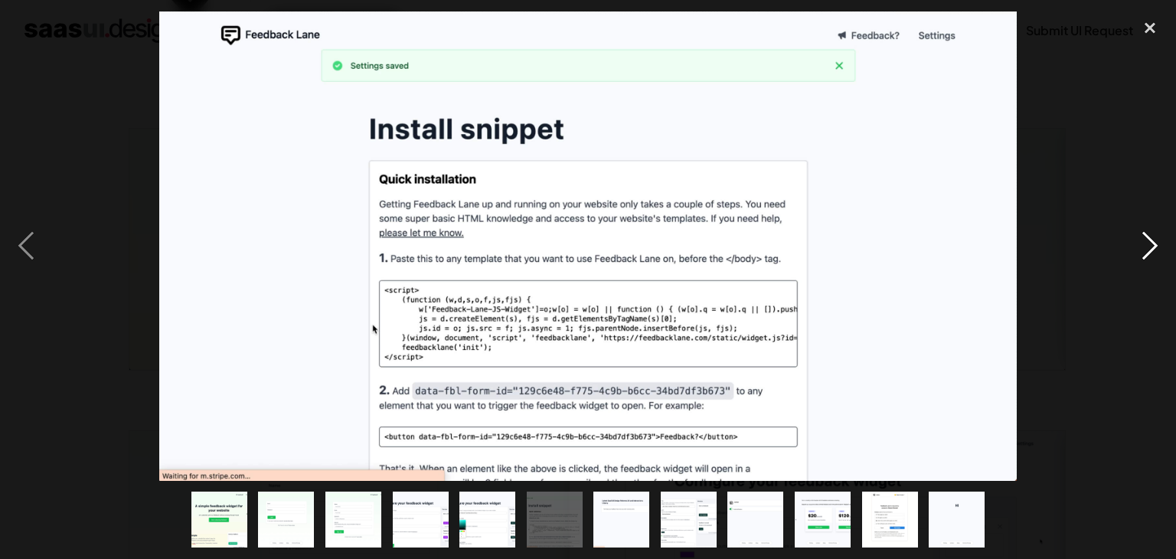
click at [1158, 250] on div "next image" at bounding box center [1150, 245] width 52 height 469
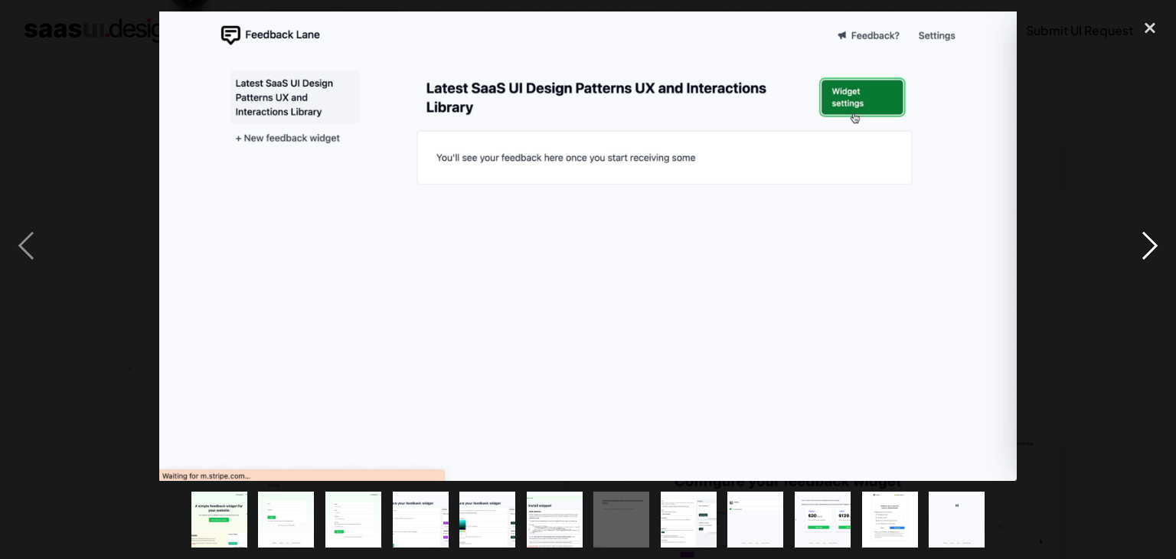
click at [1158, 250] on div "next image" at bounding box center [1150, 245] width 52 height 469
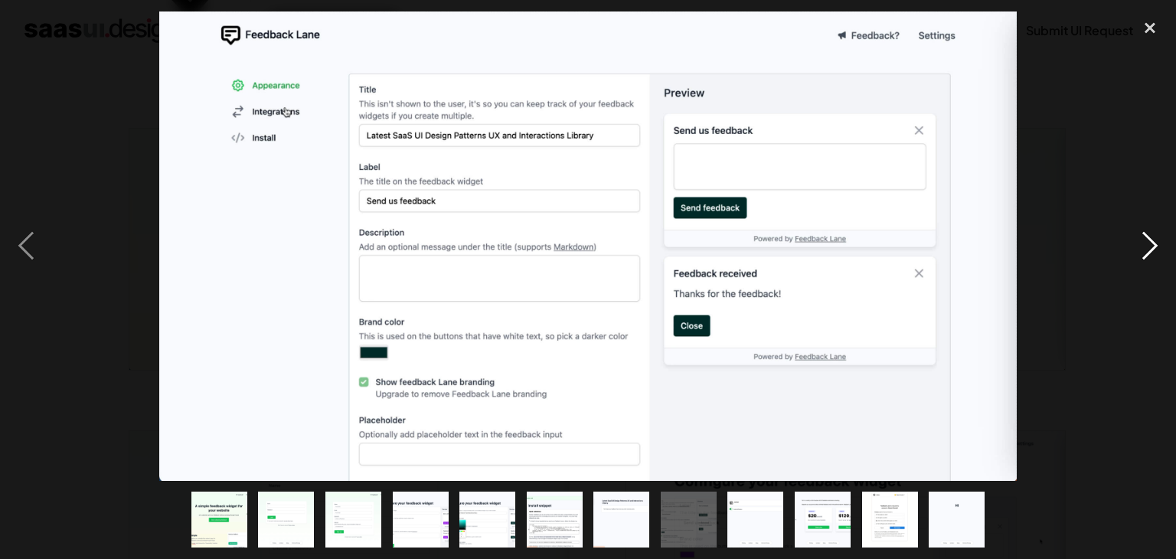
click at [1158, 250] on div "next image" at bounding box center [1150, 245] width 52 height 469
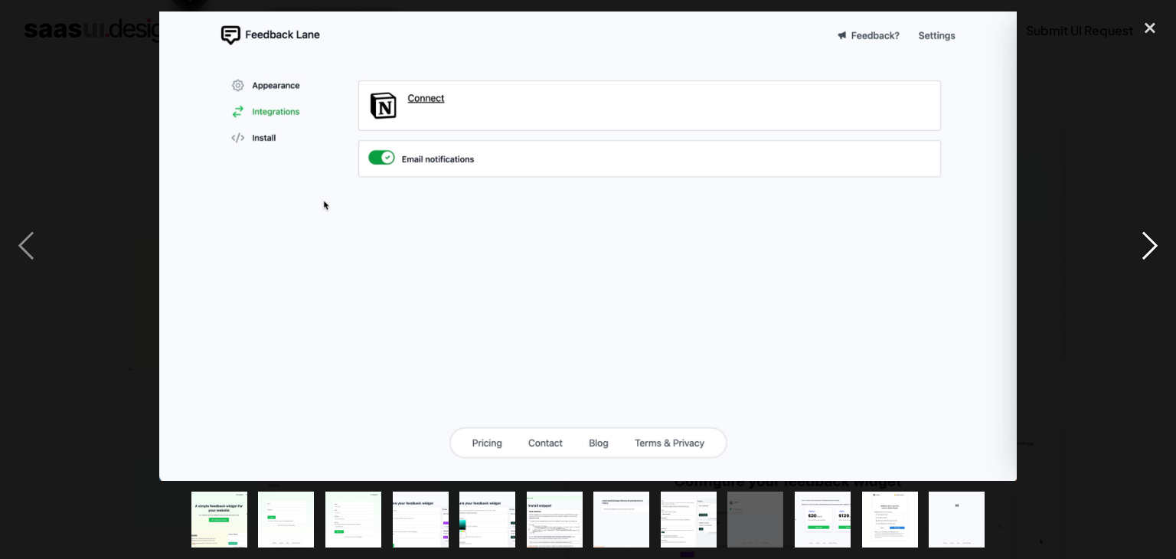
click at [1158, 250] on div "next image" at bounding box center [1150, 245] width 52 height 469
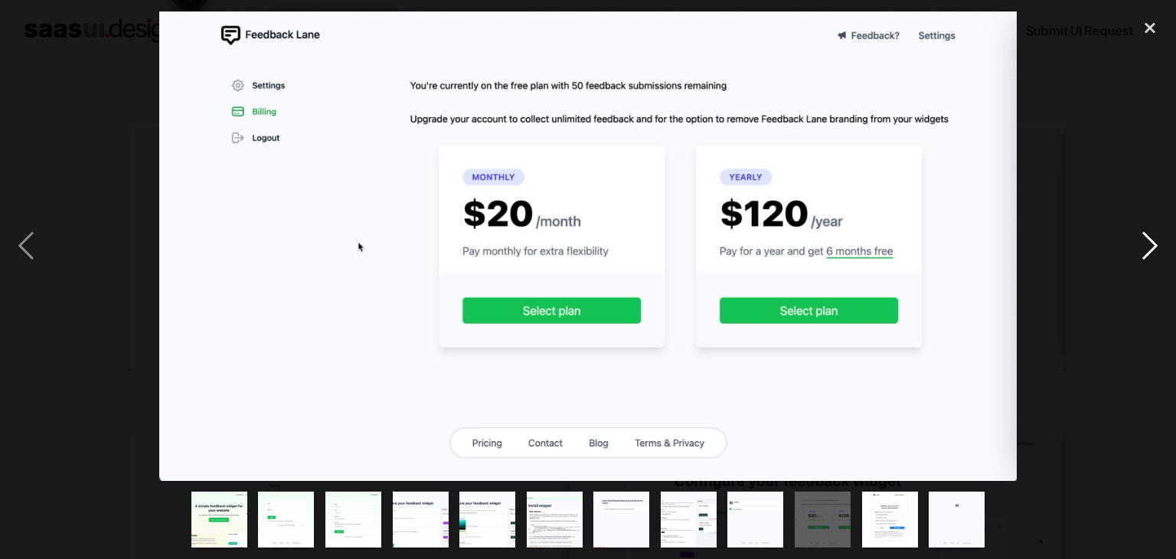
click at [1158, 250] on div "next image" at bounding box center [1150, 245] width 52 height 469
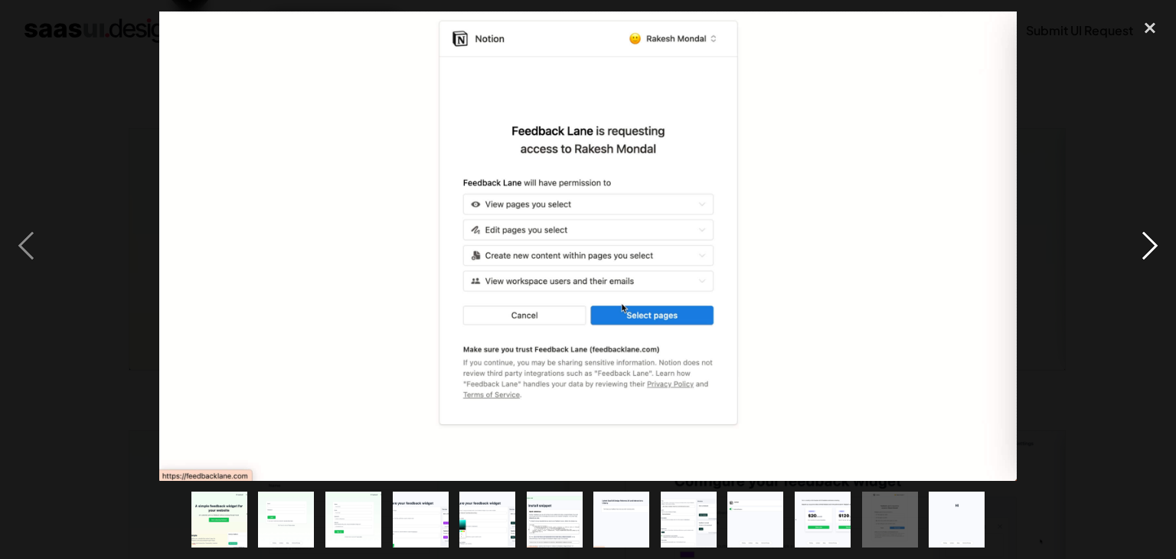
click at [1158, 250] on div "next image" at bounding box center [1150, 245] width 52 height 469
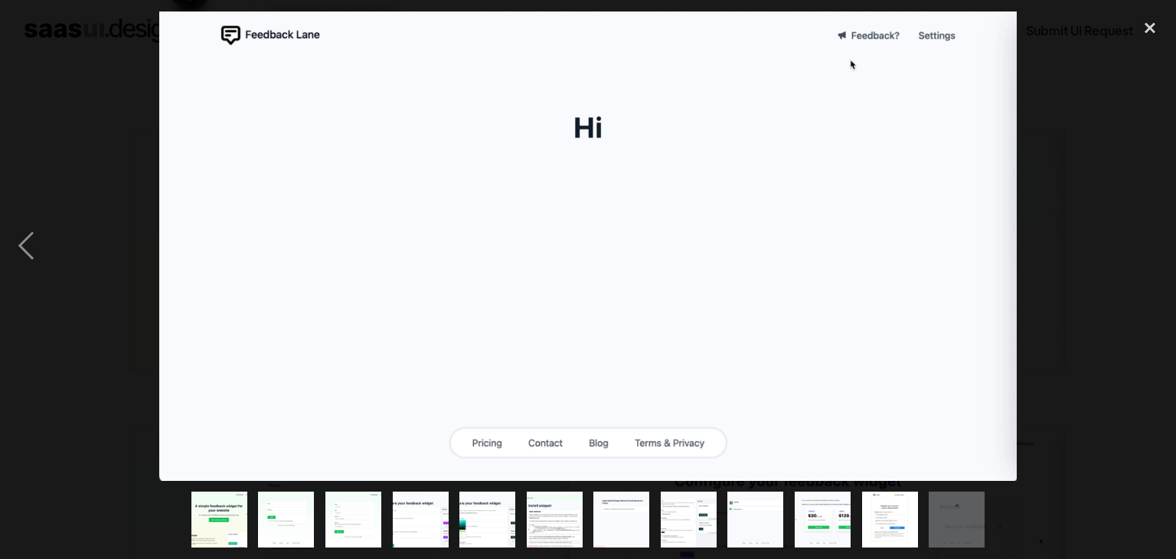
click at [1158, 250] on div "next image" at bounding box center [1150, 245] width 52 height 469
click at [23, 244] on div "previous image" at bounding box center [26, 245] width 52 height 469
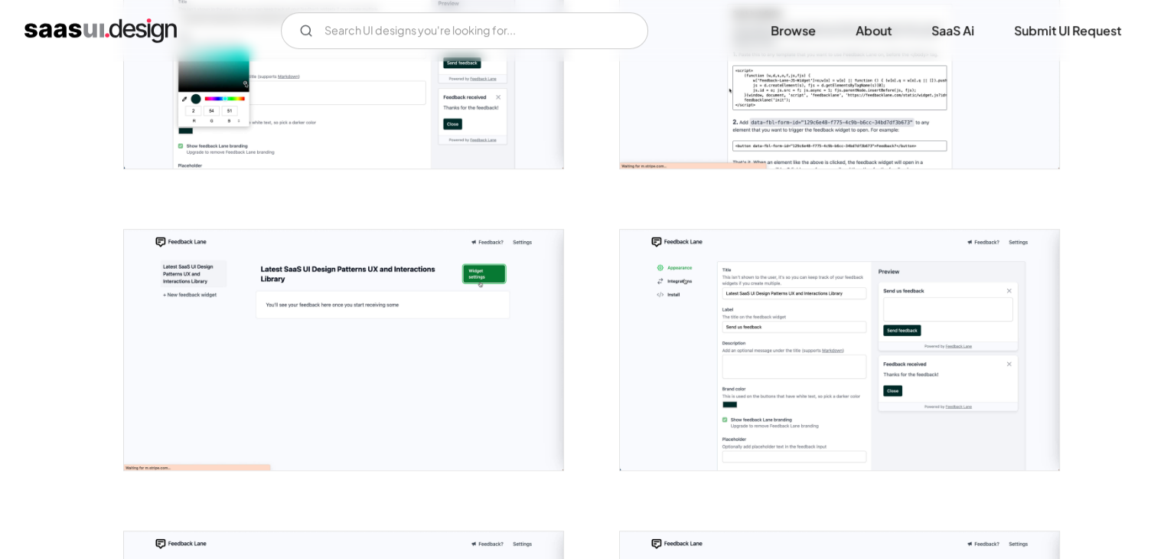
scroll to position [726, 0]
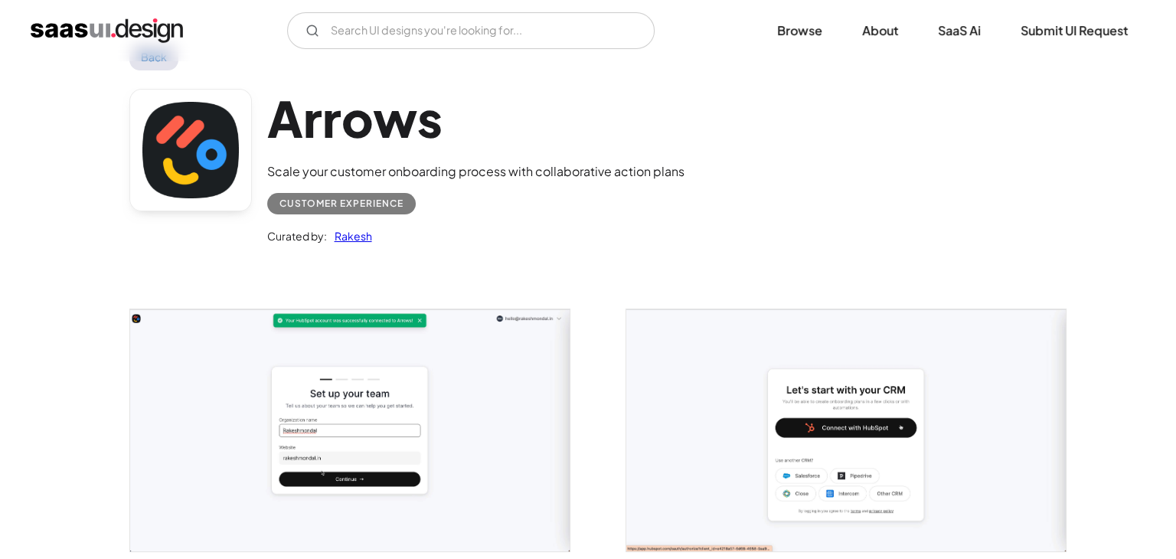
scroll to position [153, 0]
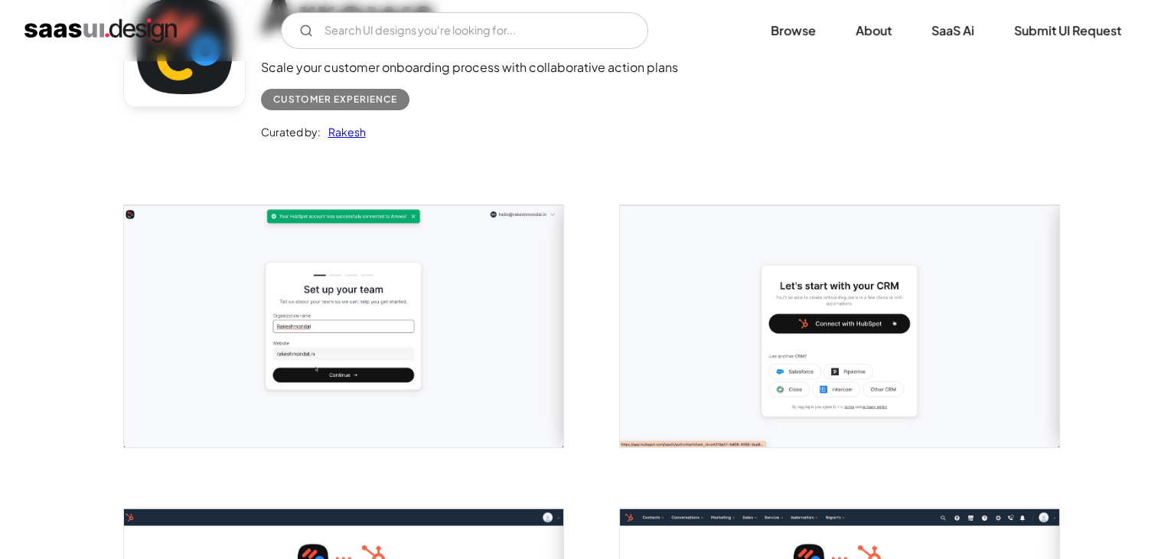
click at [417, 333] on img "open lightbox" at bounding box center [343, 326] width 439 height 242
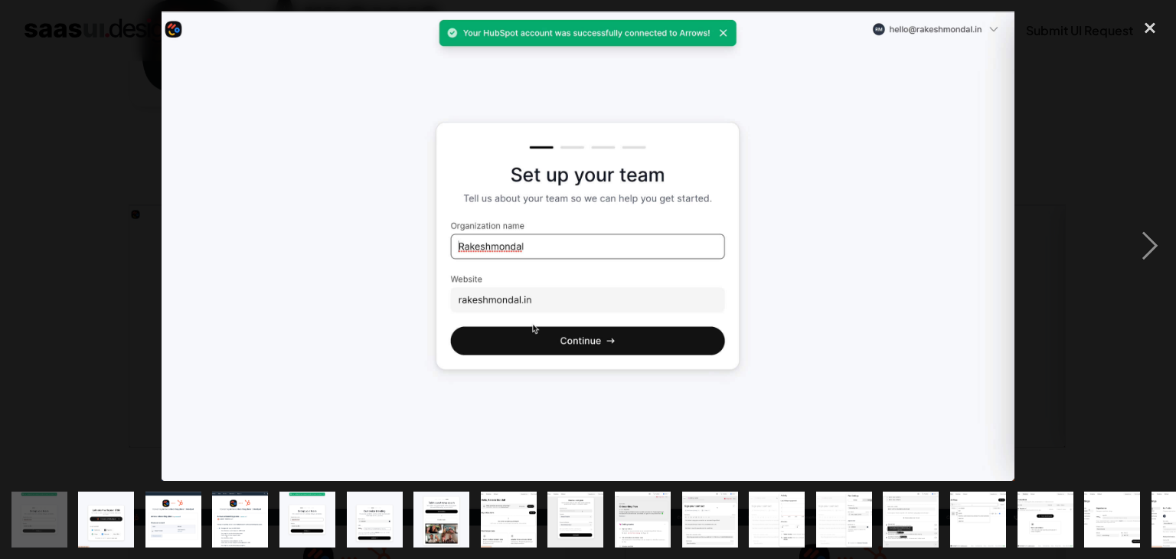
click at [417, 333] on img at bounding box center [589, 245] width 854 height 469
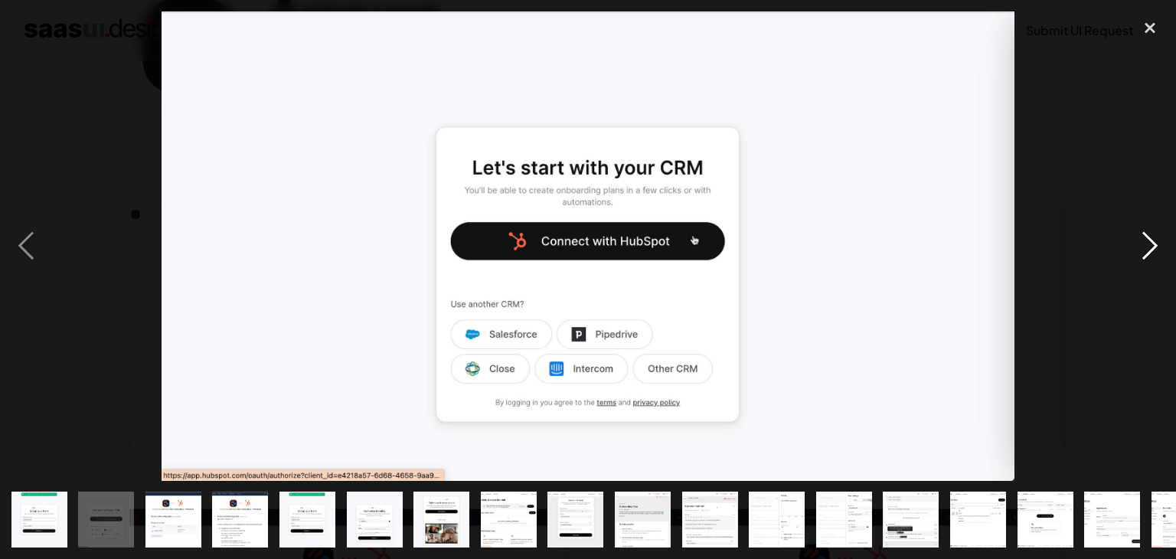
click at [1151, 249] on div "next image" at bounding box center [1150, 245] width 52 height 469
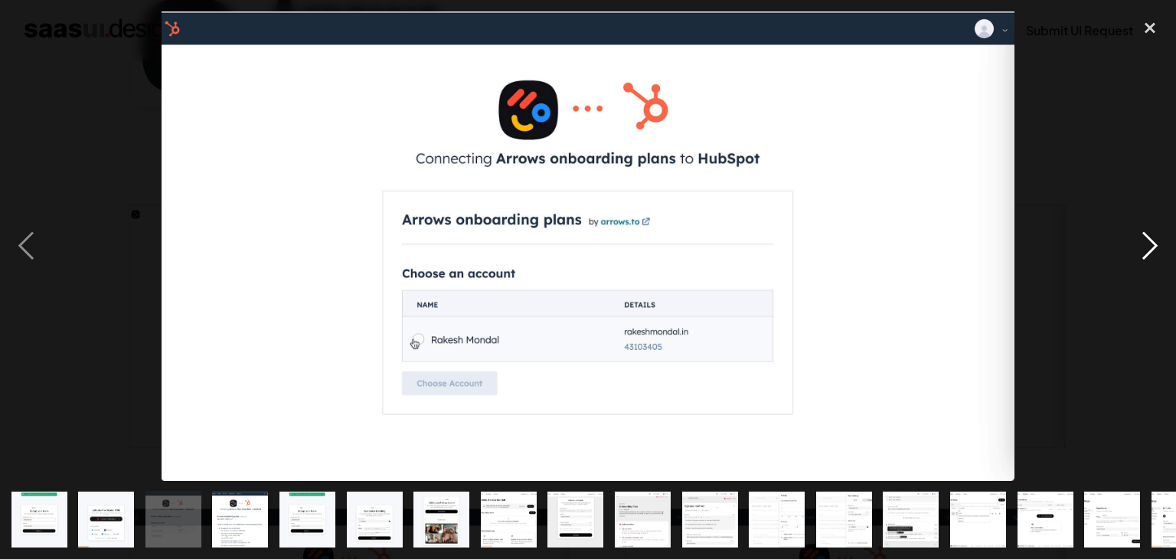
click at [1143, 250] on div "next image" at bounding box center [1150, 245] width 52 height 469
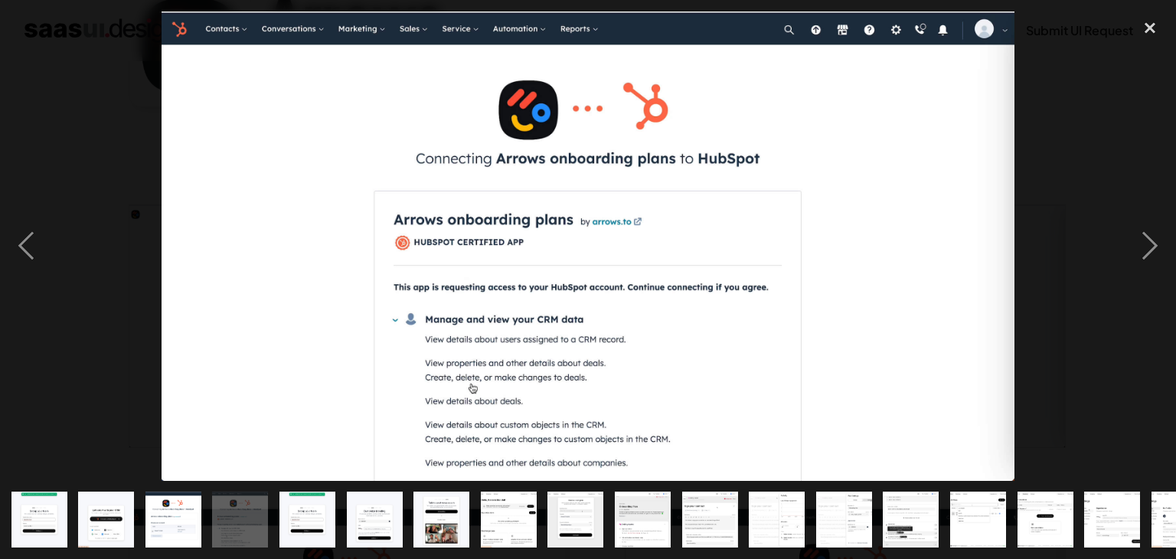
click at [906, 299] on img at bounding box center [589, 245] width 854 height 469
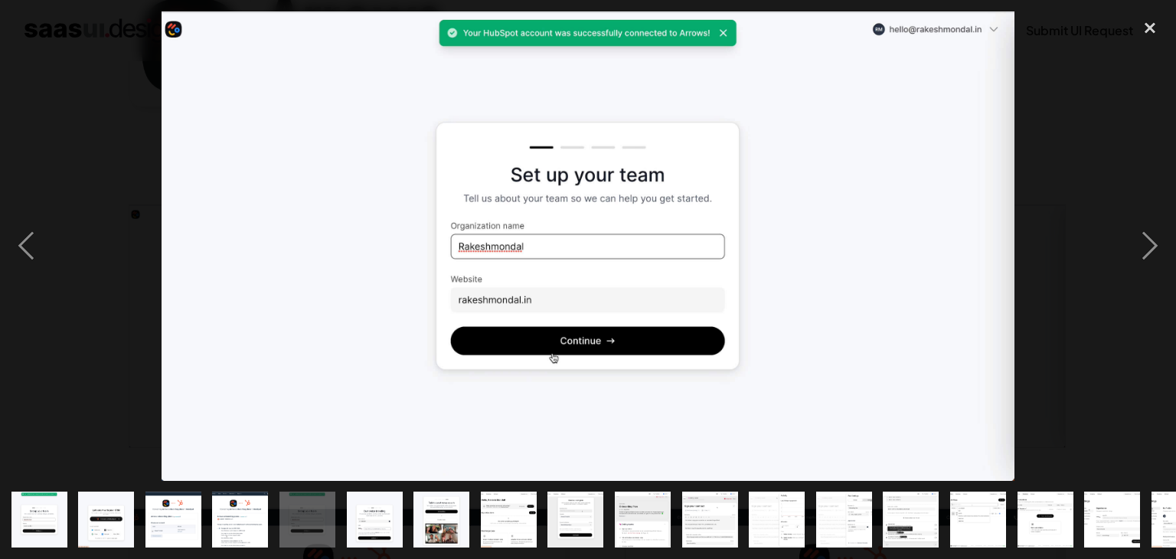
click at [906, 299] on img at bounding box center [589, 245] width 854 height 469
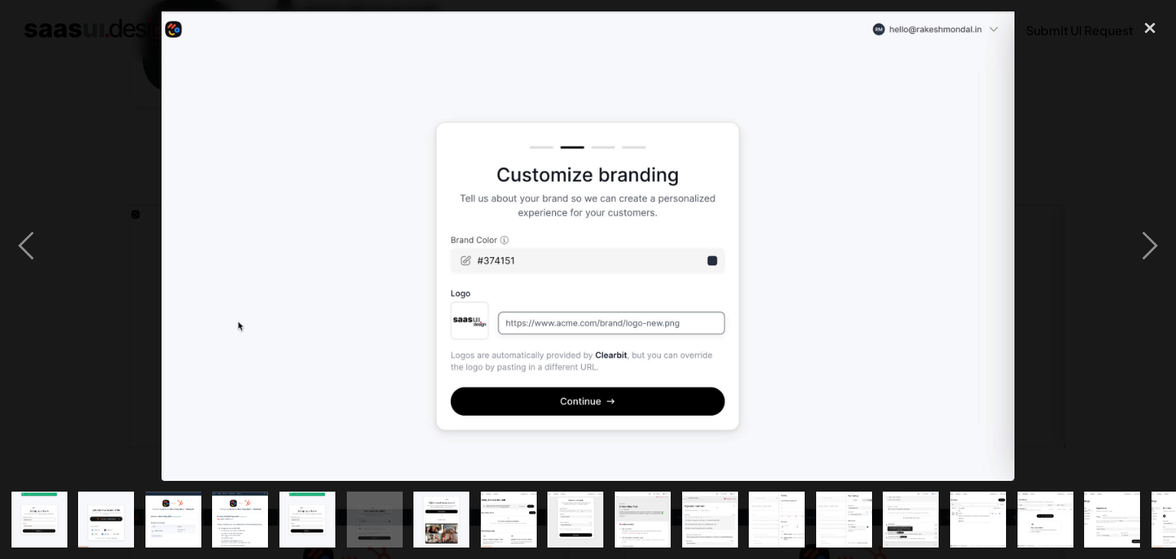
click at [906, 299] on img at bounding box center [589, 245] width 854 height 469
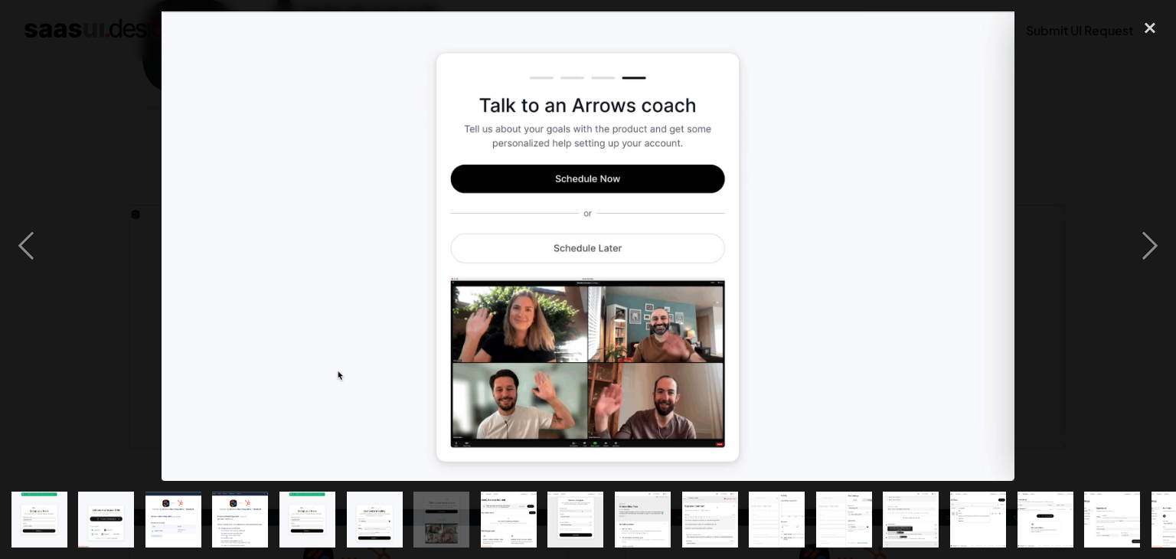
click at [901, 302] on img at bounding box center [589, 245] width 854 height 469
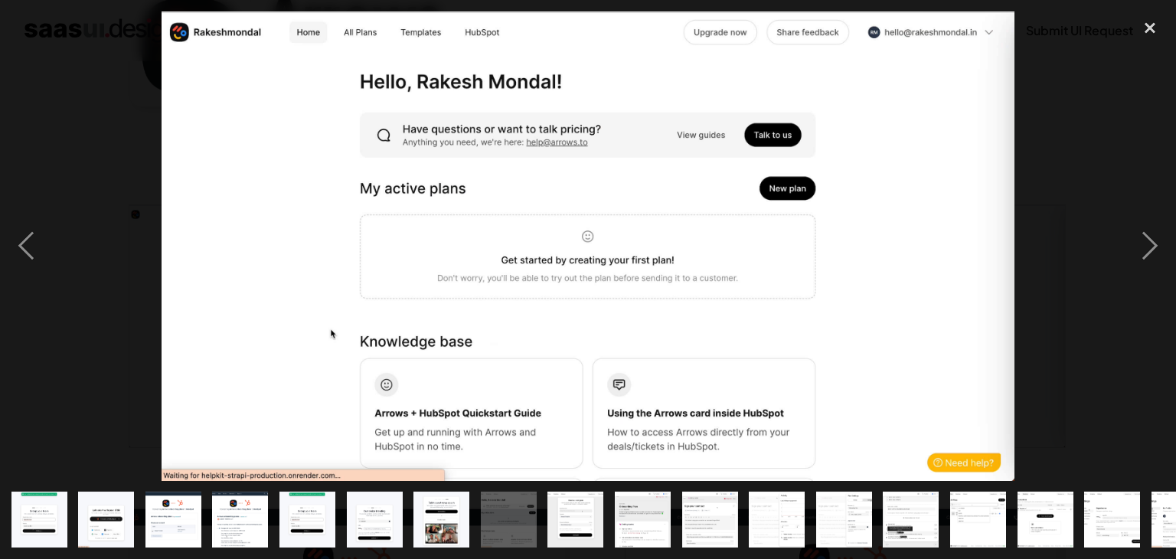
click at [901, 302] on img at bounding box center [589, 245] width 854 height 469
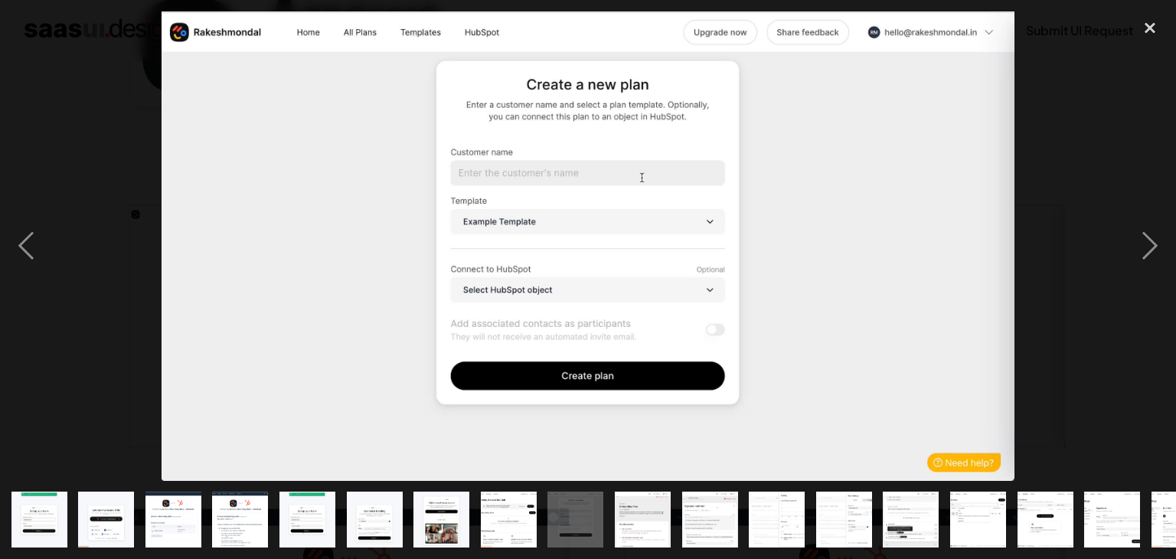
click at [901, 302] on img at bounding box center [589, 245] width 854 height 469
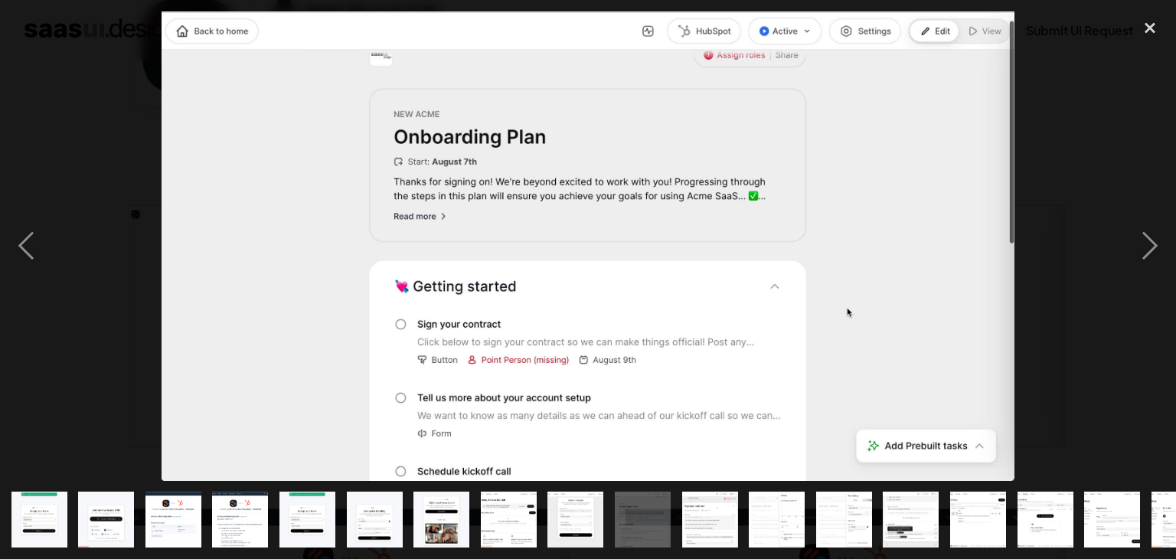
click at [901, 302] on img at bounding box center [589, 245] width 854 height 469
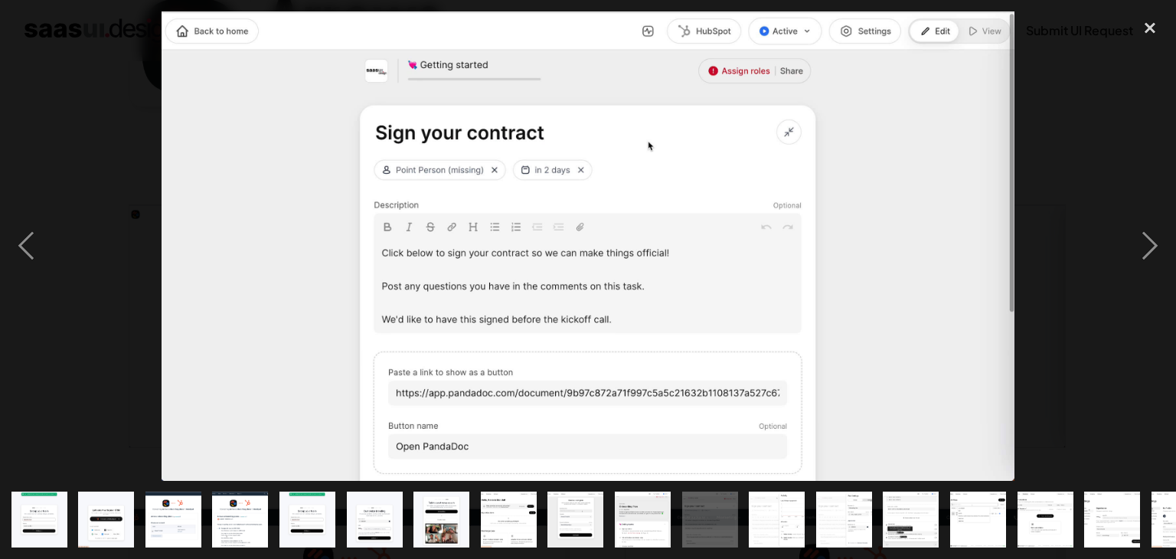
click at [901, 302] on img at bounding box center [589, 245] width 854 height 469
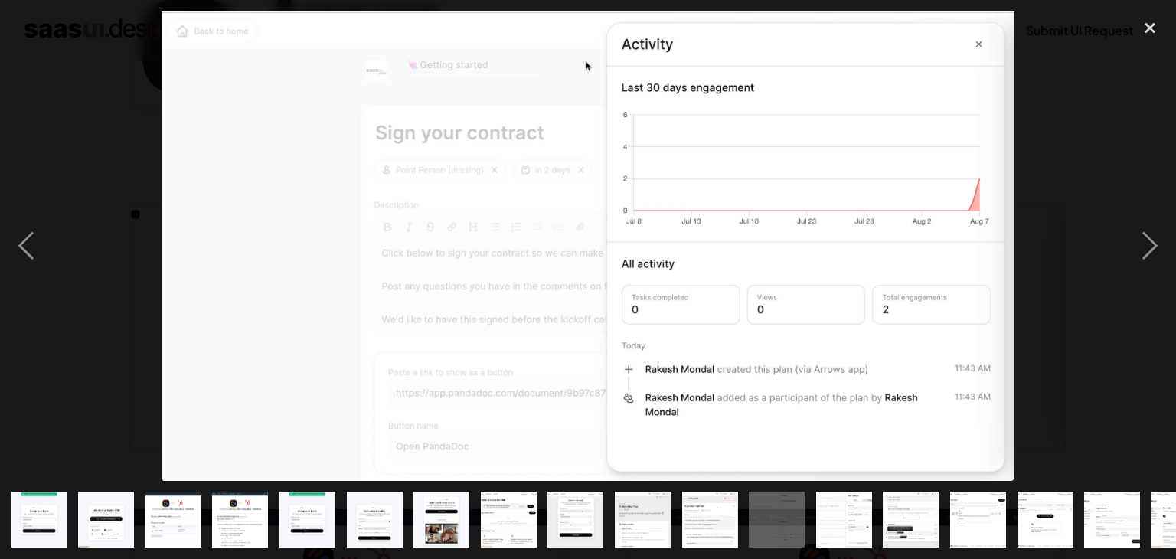
click at [992, 256] on img at bounding box center [589, 245] width 854 height 469
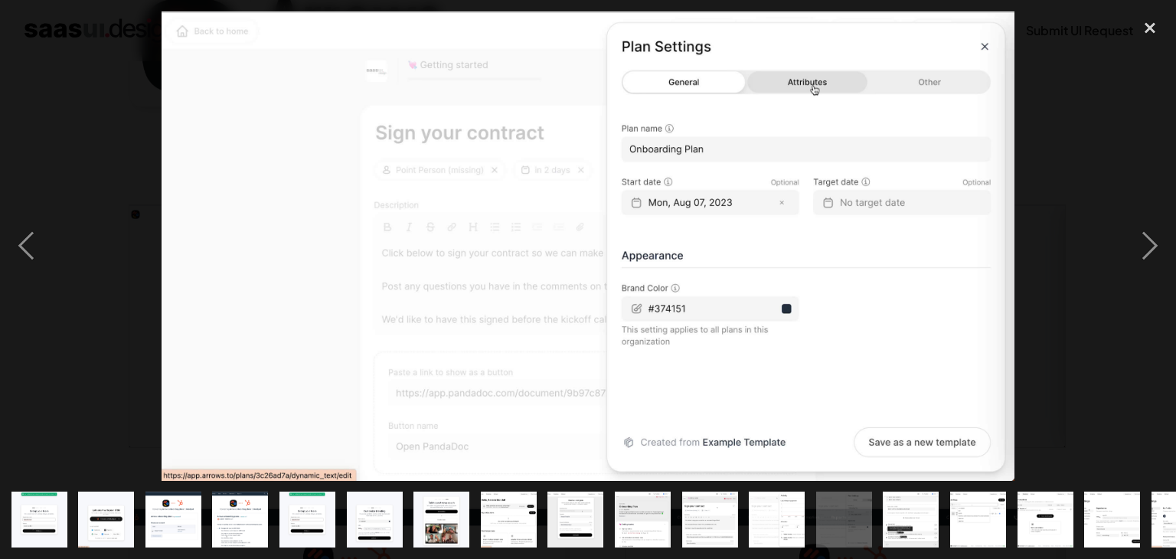
click at [988, 276] on img at bounding box center [589, 245] width 854 height 469
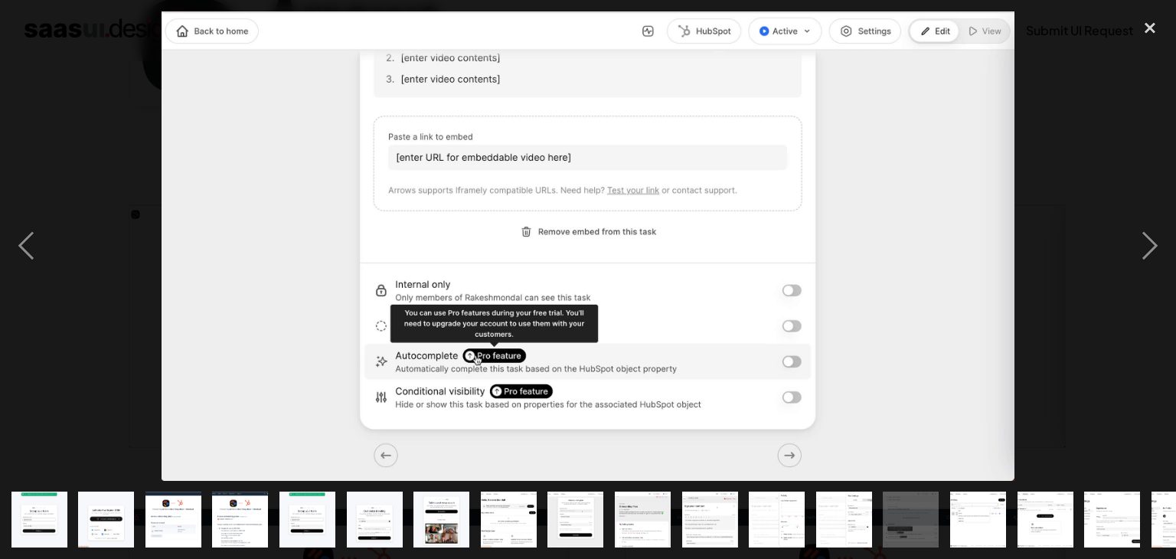
click at [988, 276] on img at bounding box center [589, 245] width 854 height 469
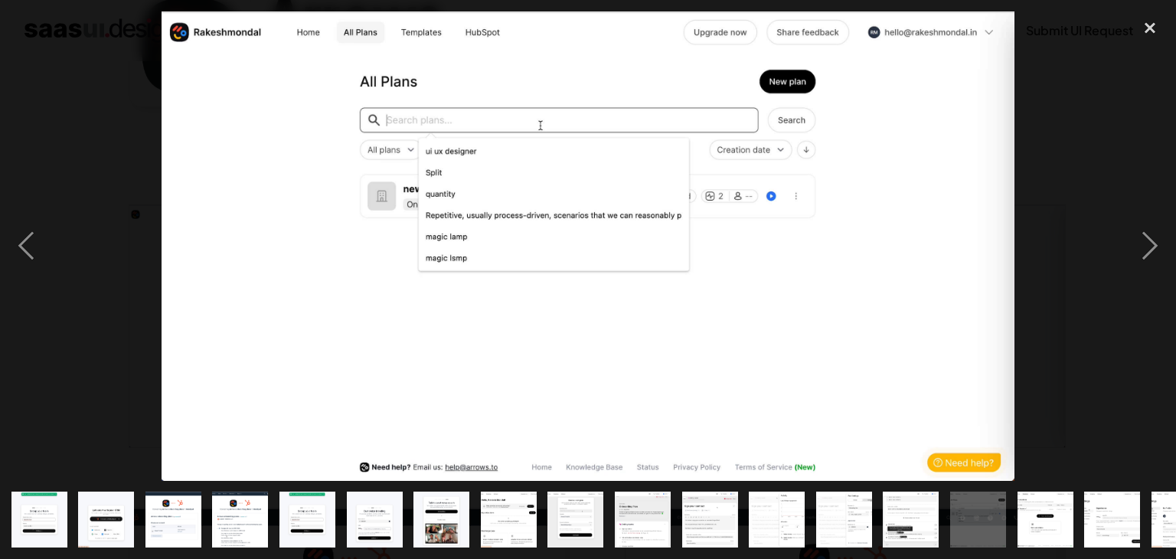
click at [988, 276] on img at bounding box center [589, 245] width 854 height 469
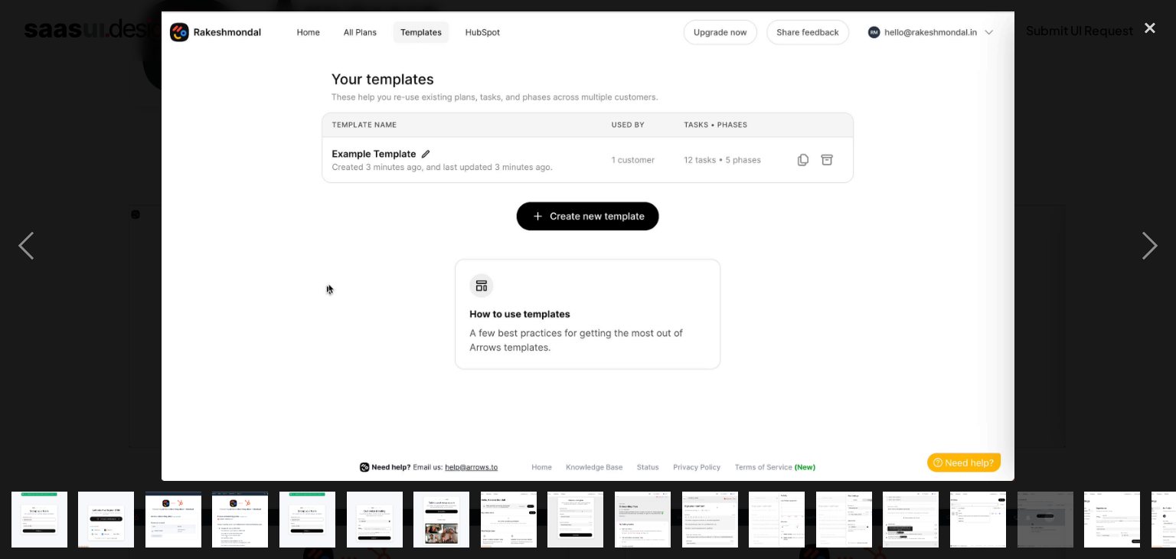
click at [988, 276] on img at bounding box center [589, 245] width 854 height 469
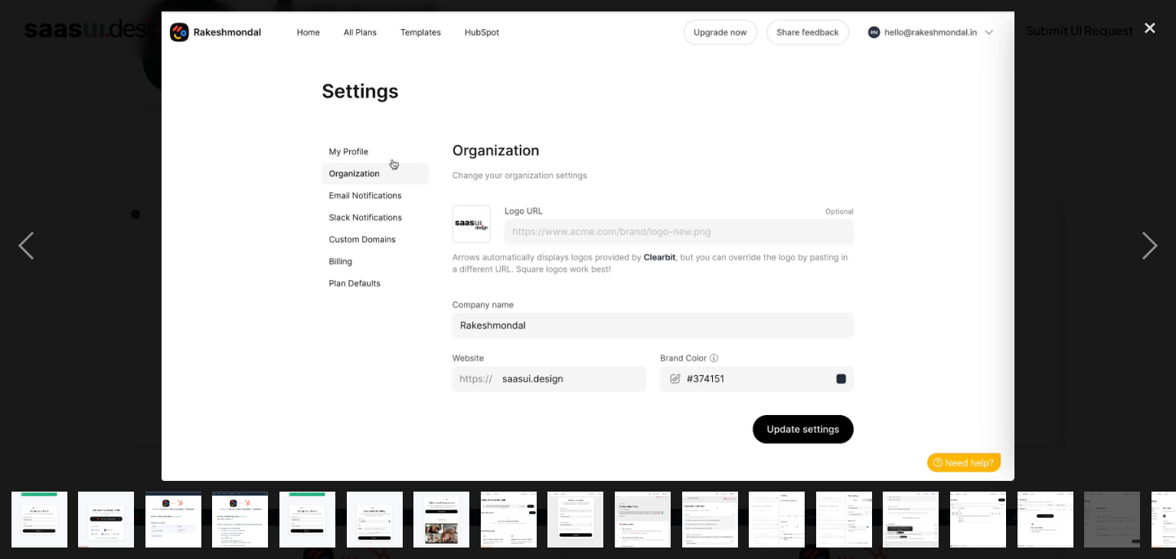
click at [988, 276] on img at bounding box center [589, 245] width 854 height 469
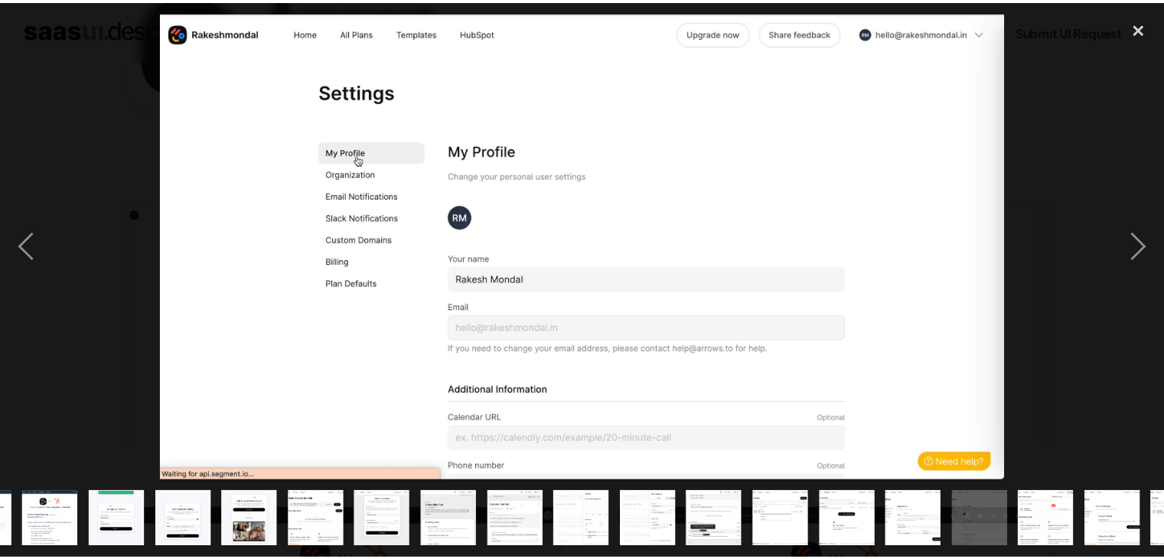
scroll to position [0, 242]
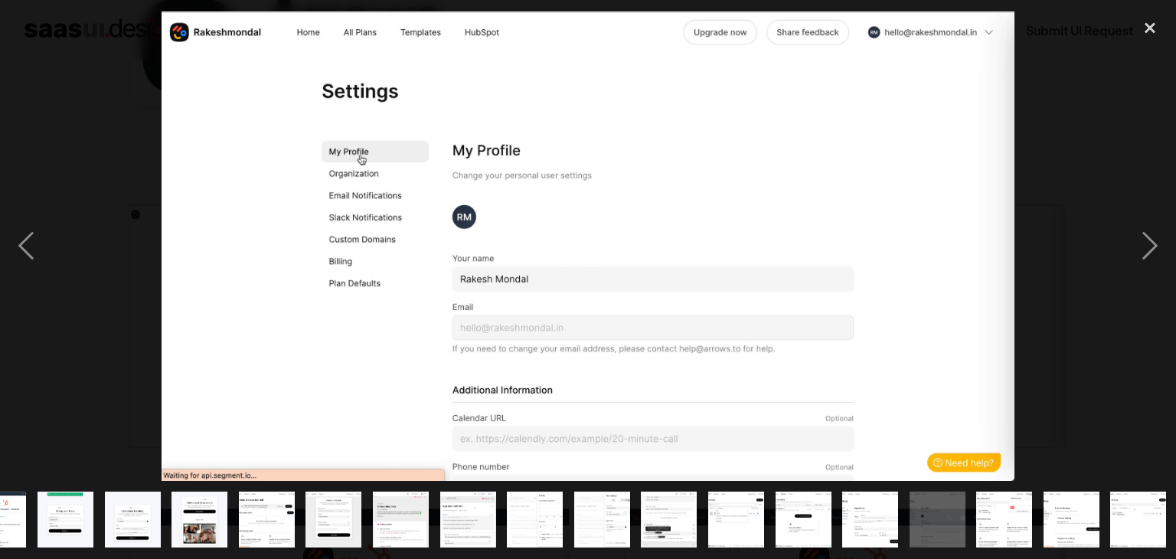
click at [988, 276] on img at bounding box center [589, 245] width 854 height 469
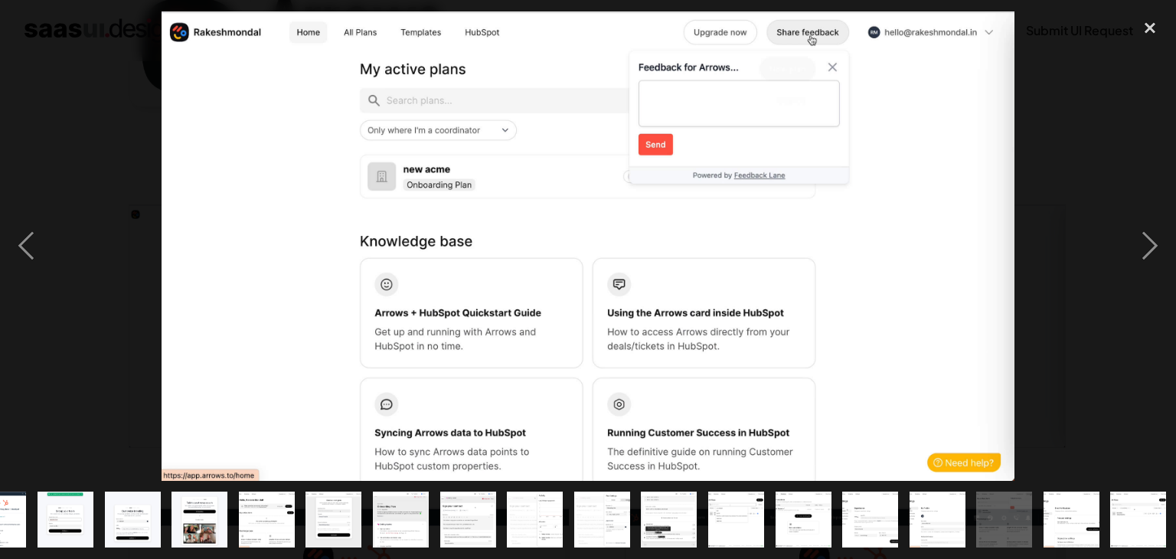
click at [988, 276] on img at bounding box center [589, 245] width 854 height 469
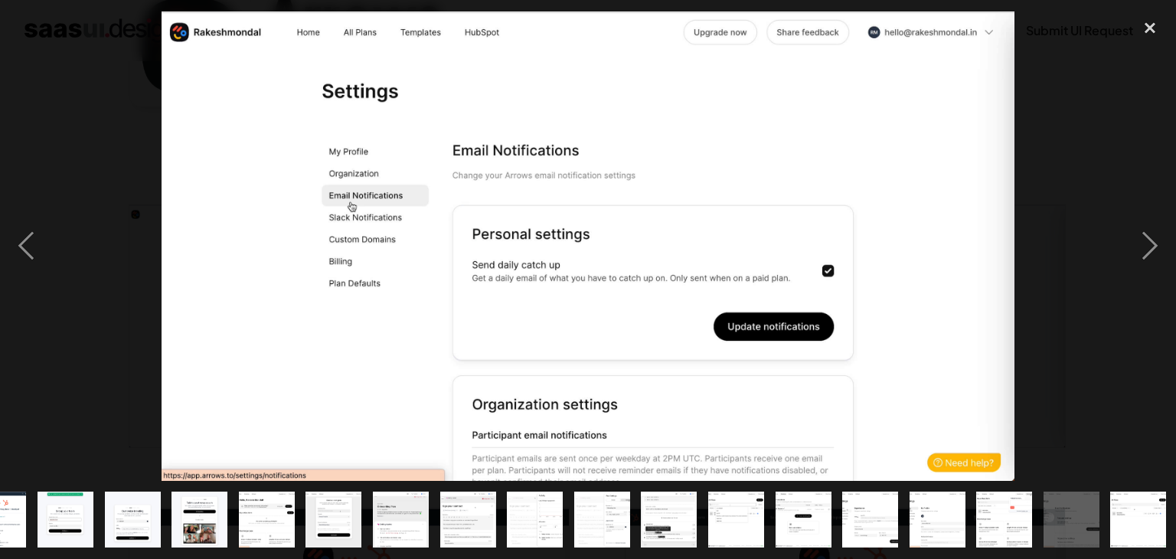
click at [988, 276] on img at bounding box center [589, 245] width 854 height 469
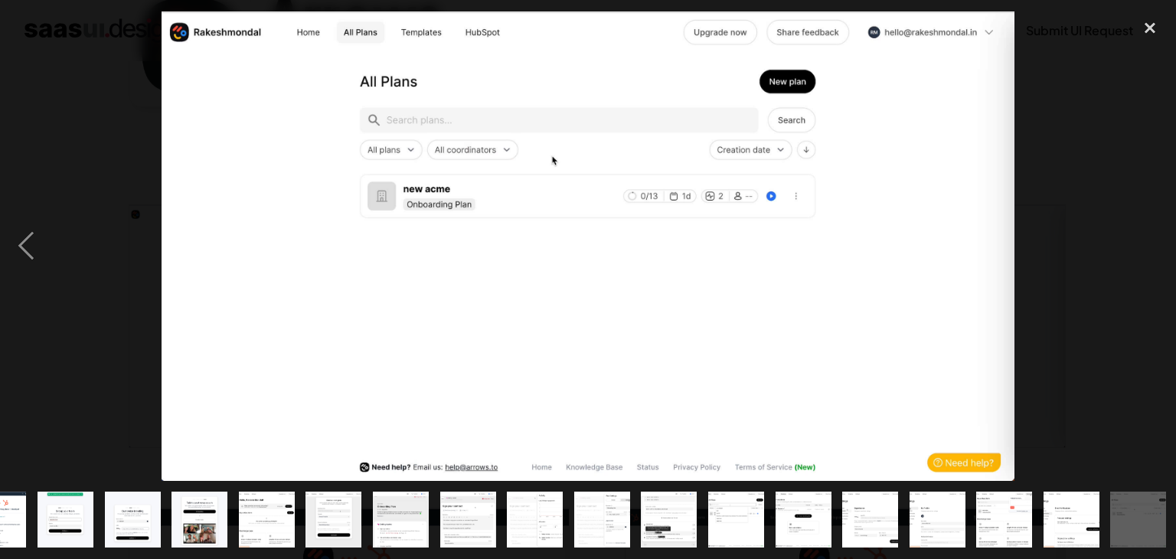
click at [988, 276] on img at bounding box center [589, 245] width 854 height 469
click at [988, 245] on img at bounding box center [589, 245] width 854 height 469
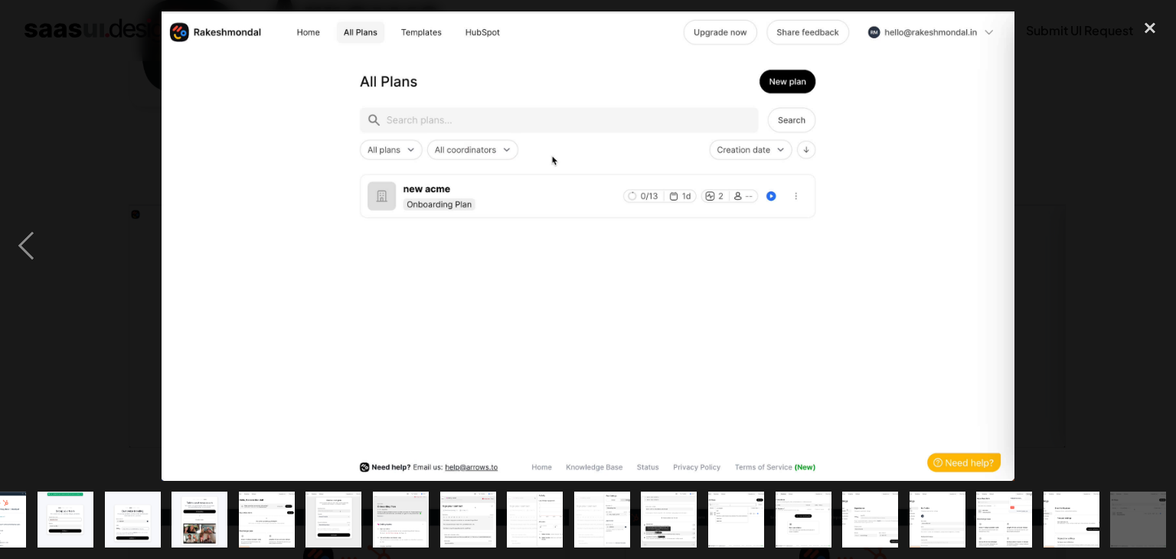
click at [1053, 251] on div at bounding box center [588, 245] width 1176 height 469
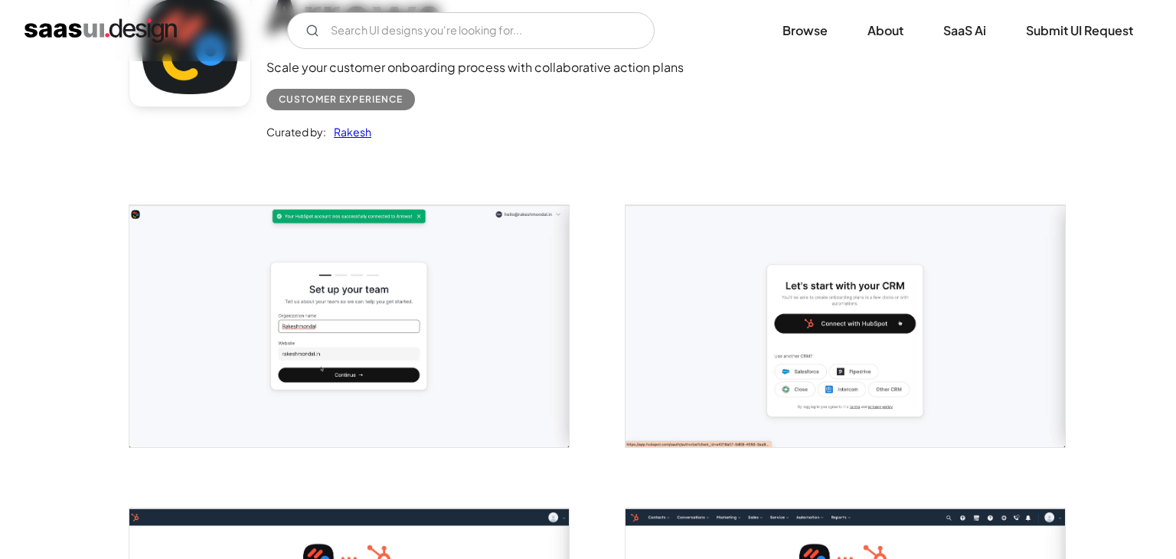
click at [1053, 251] on div at bounding box center [588, 245] width 1176 height 469
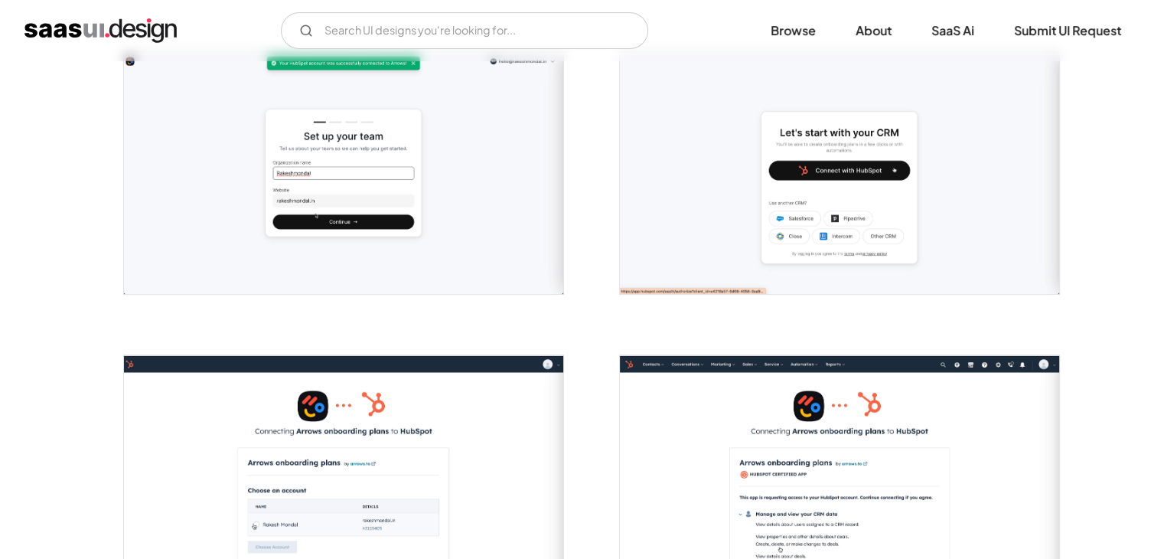
scroll to position [0, 0]
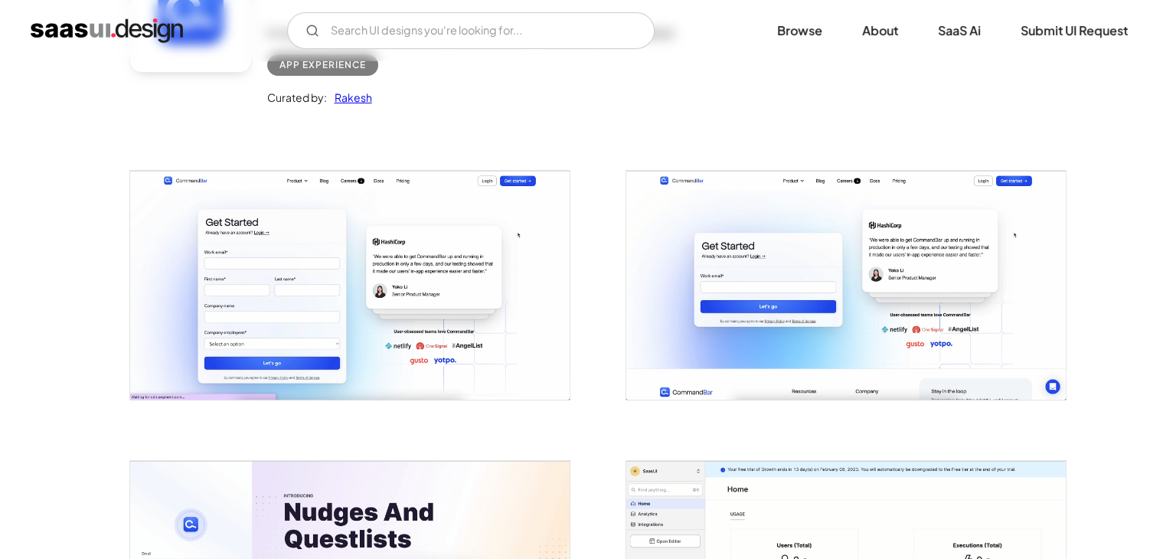
scroll to position [230, 0]
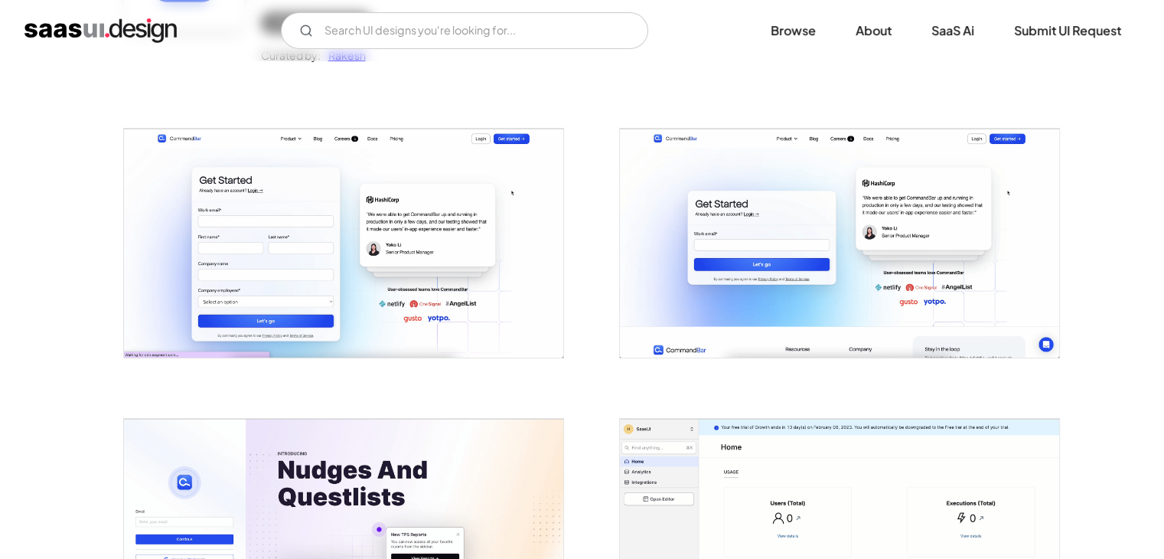
click at [294, 237] on img "open lightbox" at bounding box center [343, 243] width 439 height 229
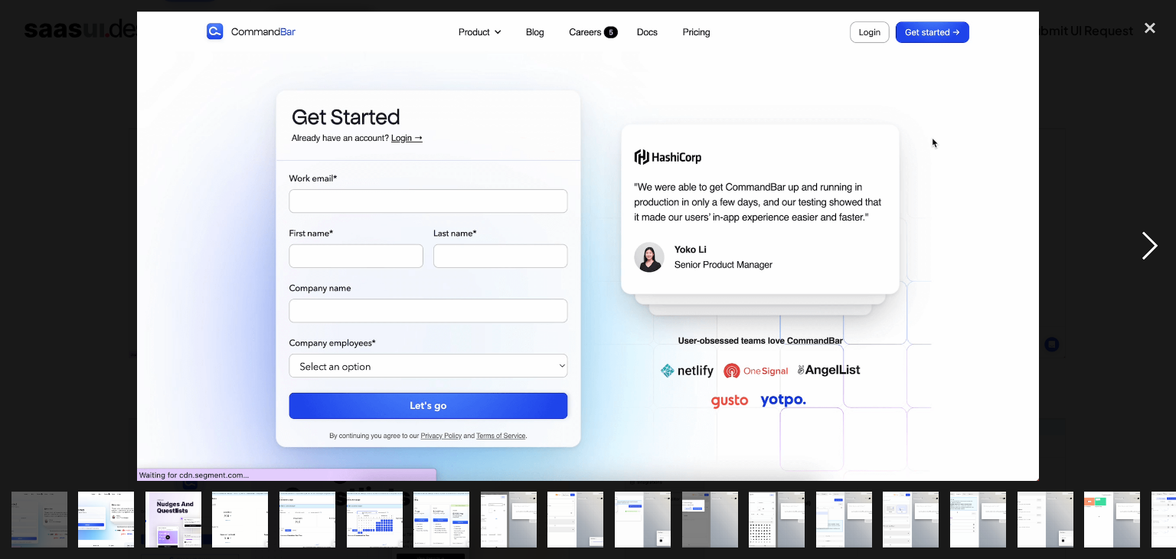
click at [1155, 251] on div "next image" at bounding box center [1150, 245] width 52 height 469
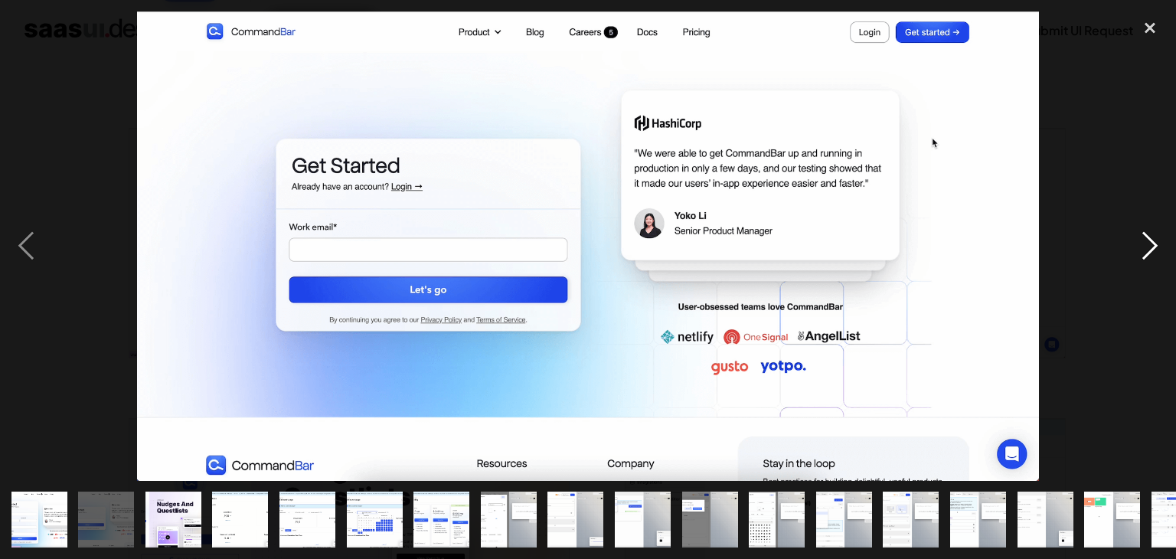
click at [1155, 251] on div "next image" at bounding box center [1150, 245] width 52 height 469
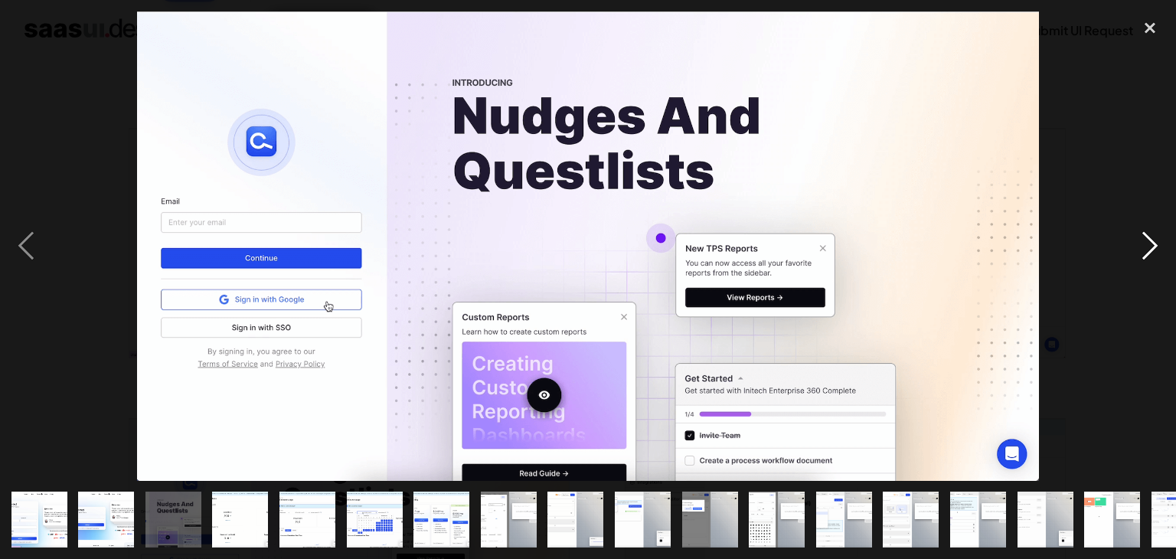
click at [1155, 251] on div "next image" at bounding box center [1150, 245] width 52 height 469
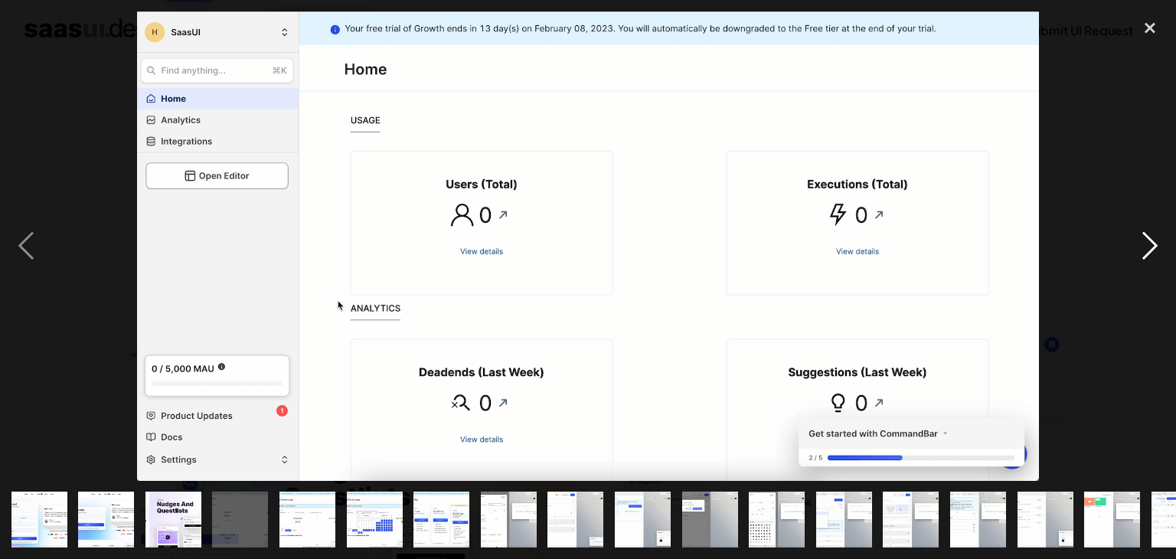
click at [1155, 251] on div "next image" at bounding box center [1150, 245] width 52 height 469
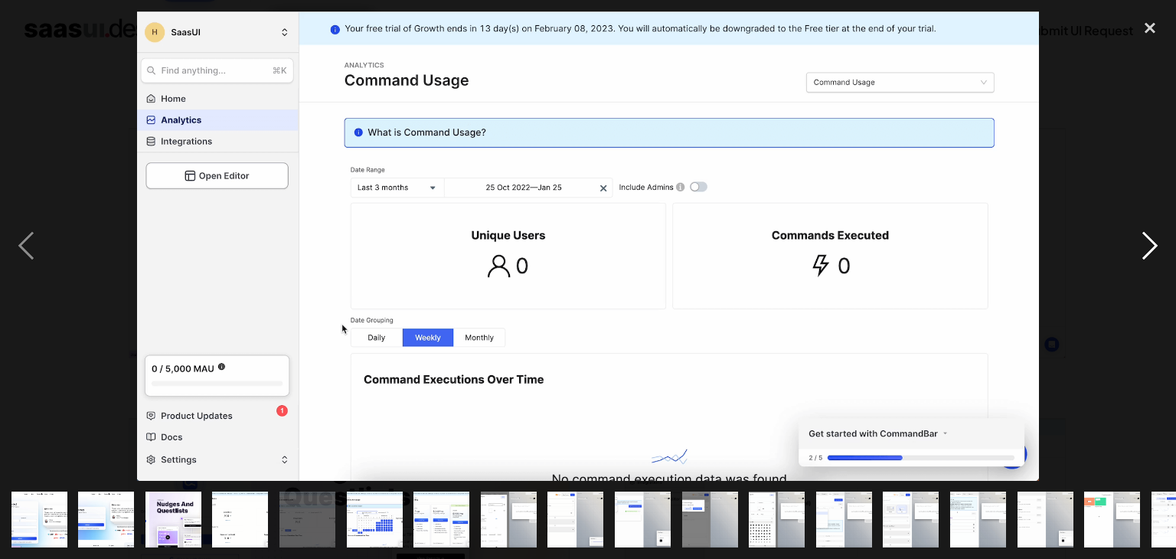
click at [1155, 251] on div "next image" at bounding box center [1150, 245] width 52 height 469
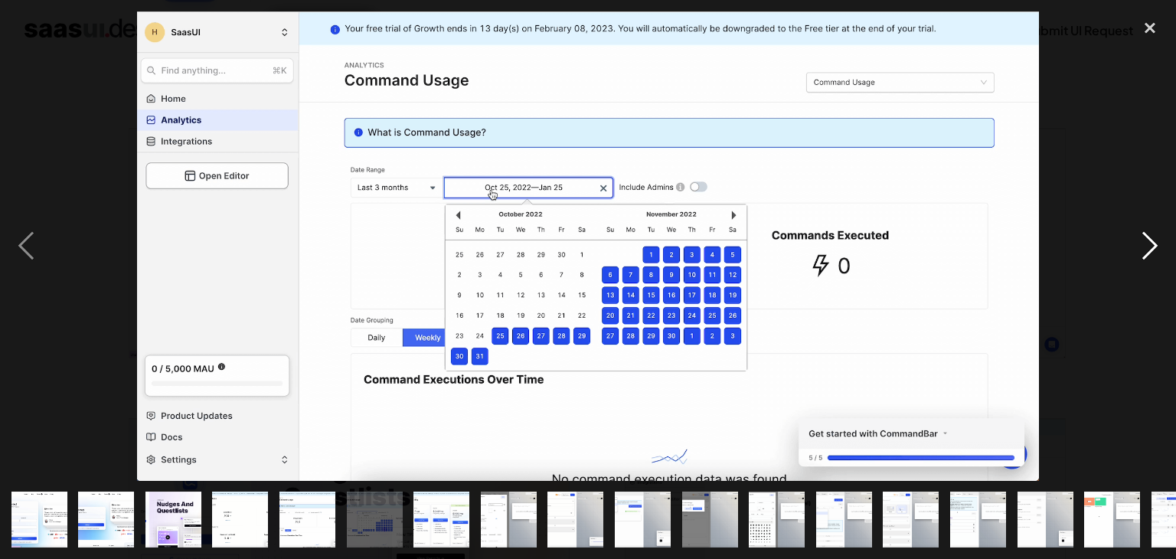
click at [1155, 251] on div "next image" at bounding box center [1150, 245] width 52 height 469
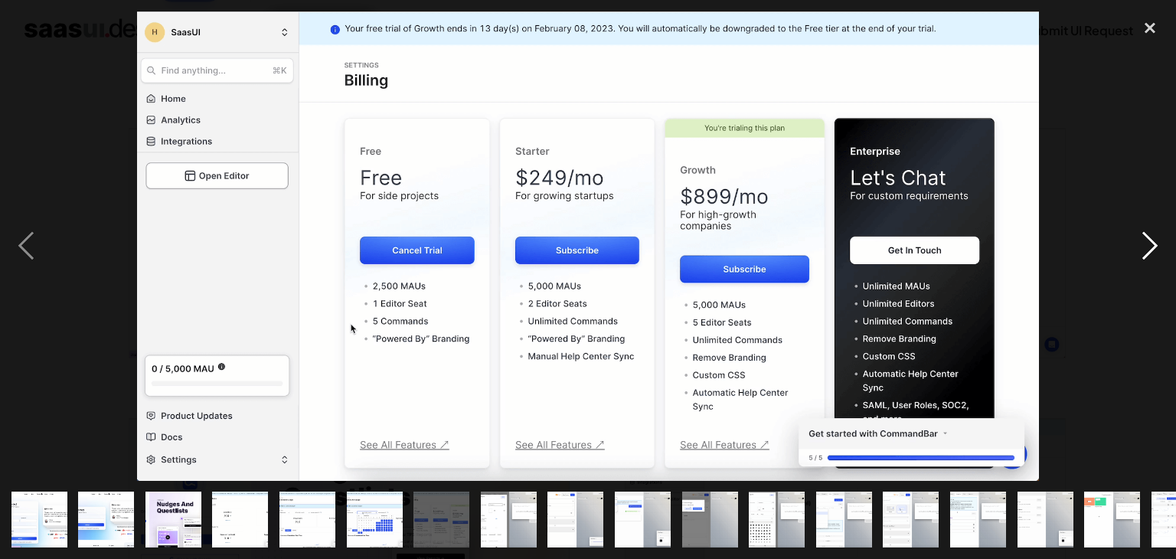
click at [1154, 250] on div "next image" at bounding box center [1150, 245] width 52 height 469
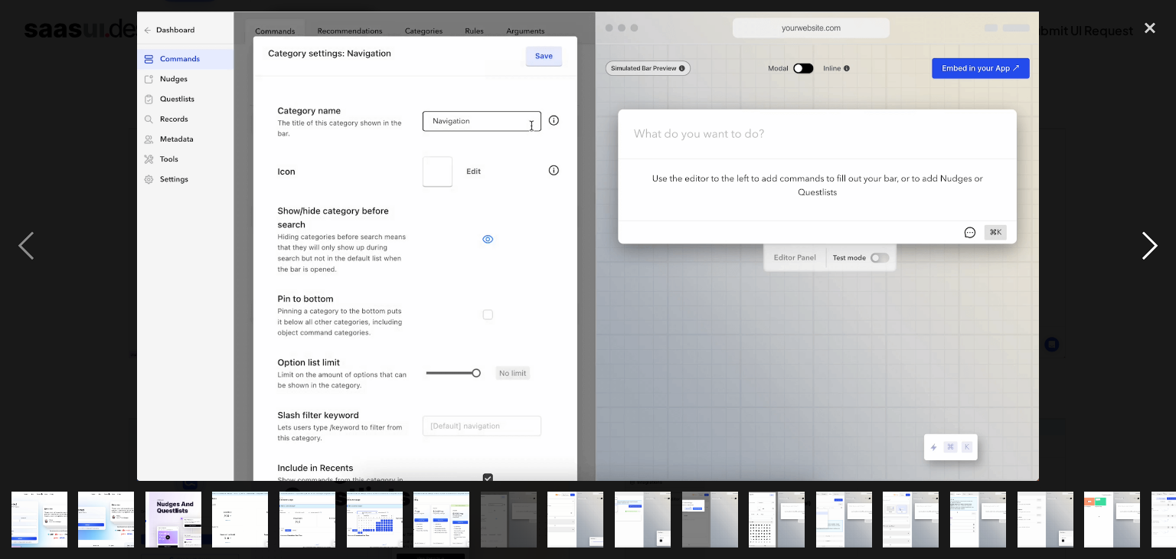
click at [1154, 250] on div "next image" at bounding box center [1150, 245] width 52 height 469
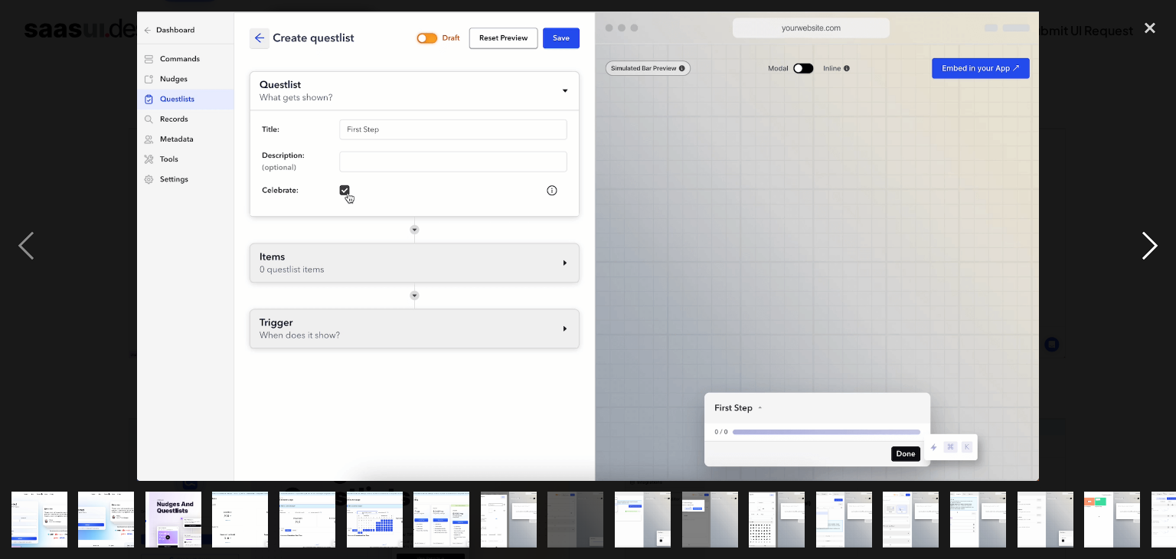
click at [1154, 250] on div "next image" at bounding box center [1150, 245] width 52 height 469
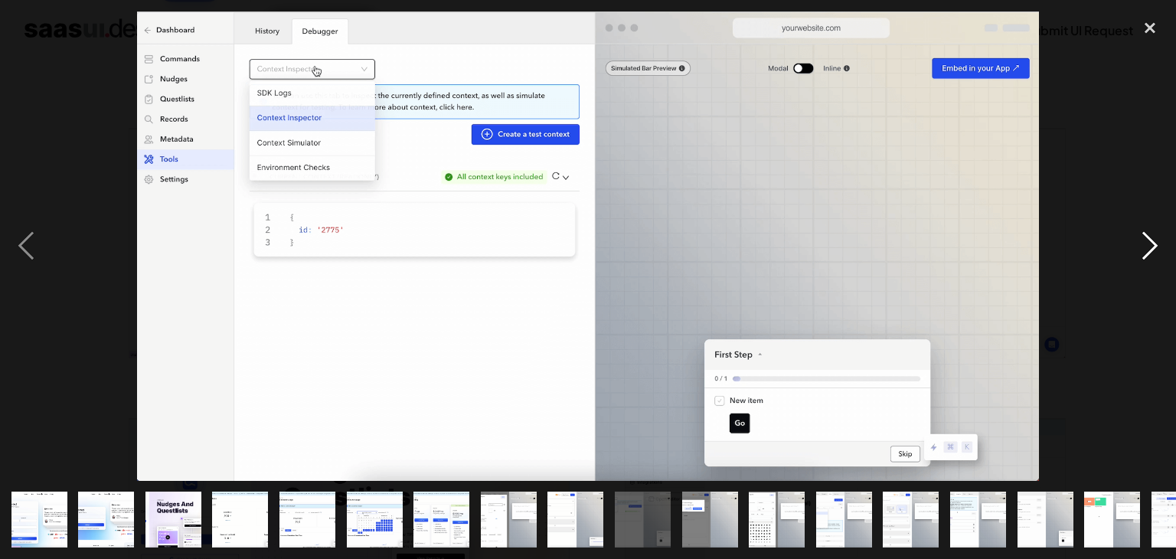
click at [1154, 250] on div "next image" at bounding box center [1150, 245] width 52 height 469
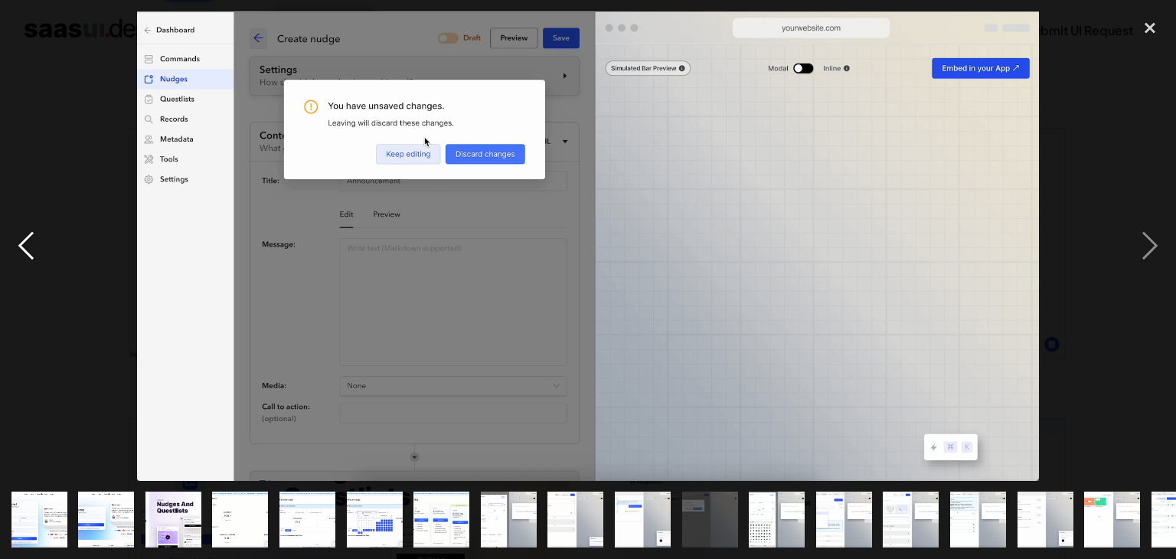
click at [20, 243] on div "previous image" at bounding box center [26, 245] width 52 height 469
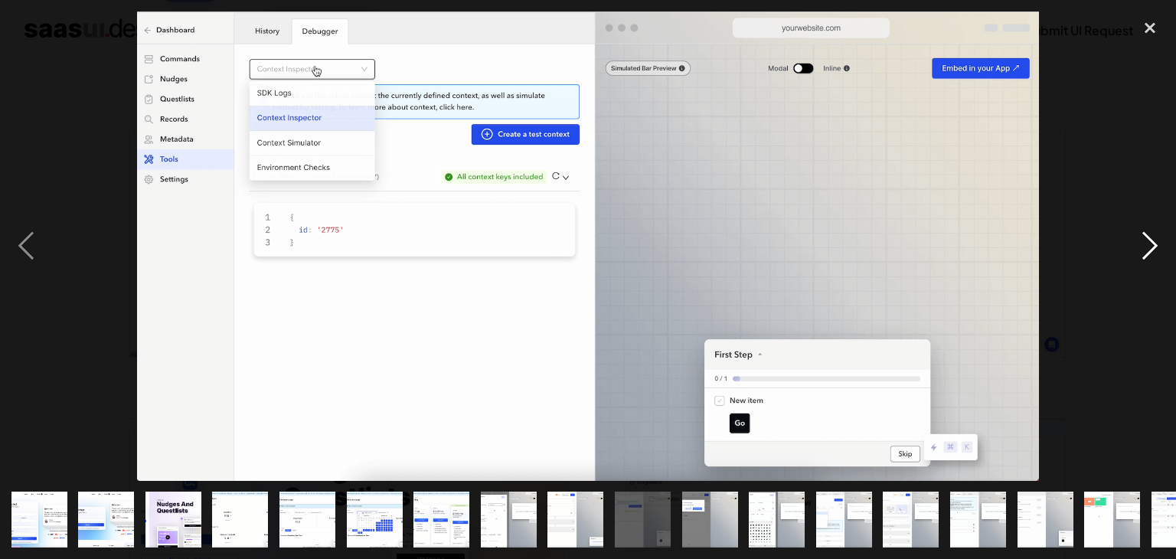
click at [1160, 236] on div "next image" at bounding box center [1150, 245] width 52 height 469
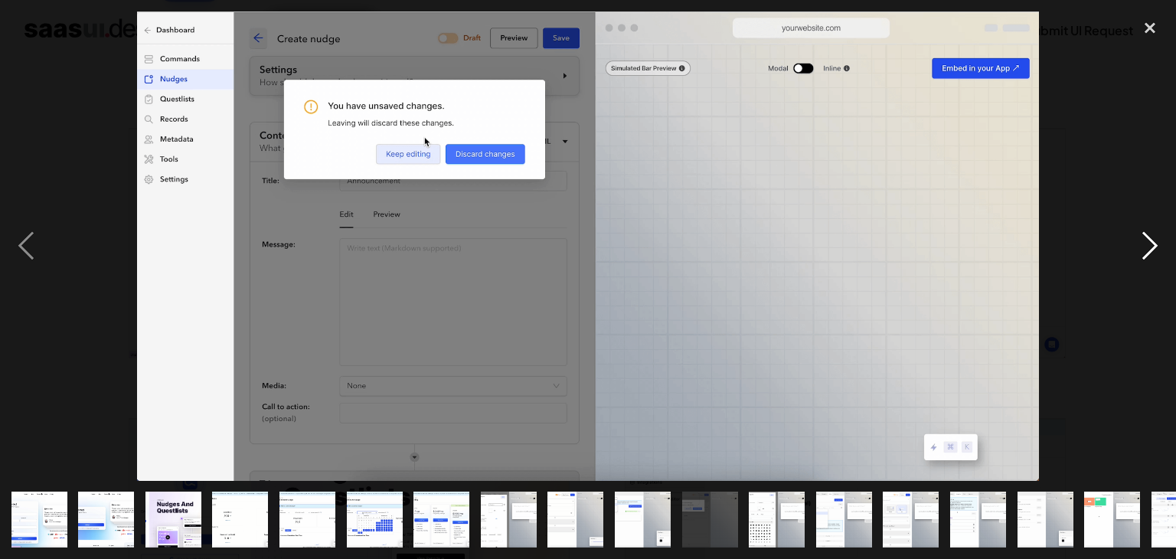
click at [1160, 236] on div "next image" at bounding box center [1150, 245] width 52 height 469
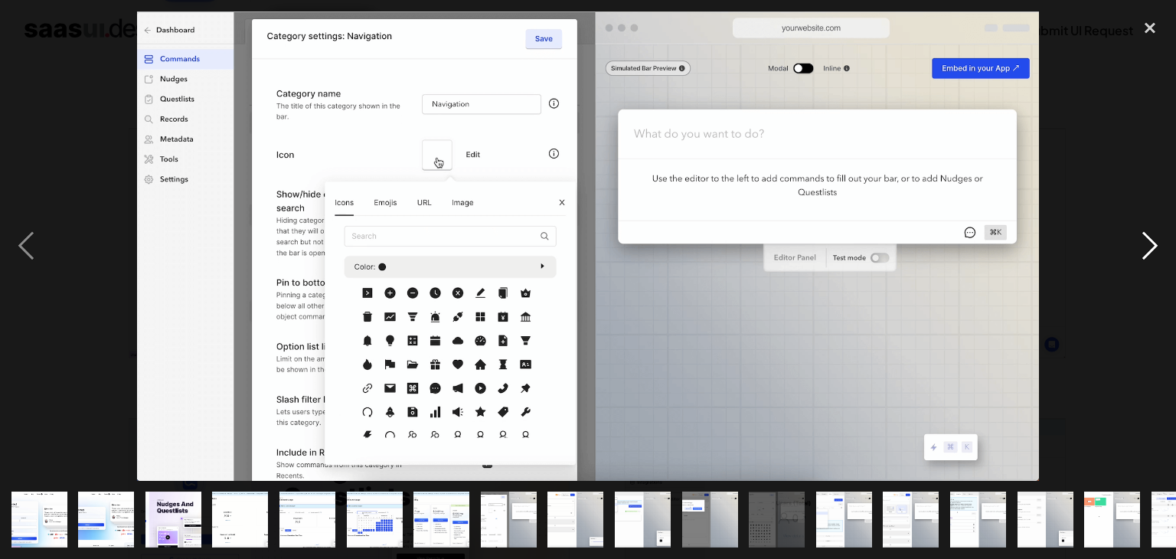
click at [1160, 236] on div "next image" at bounding box center [1150, 245] width 52 height 469
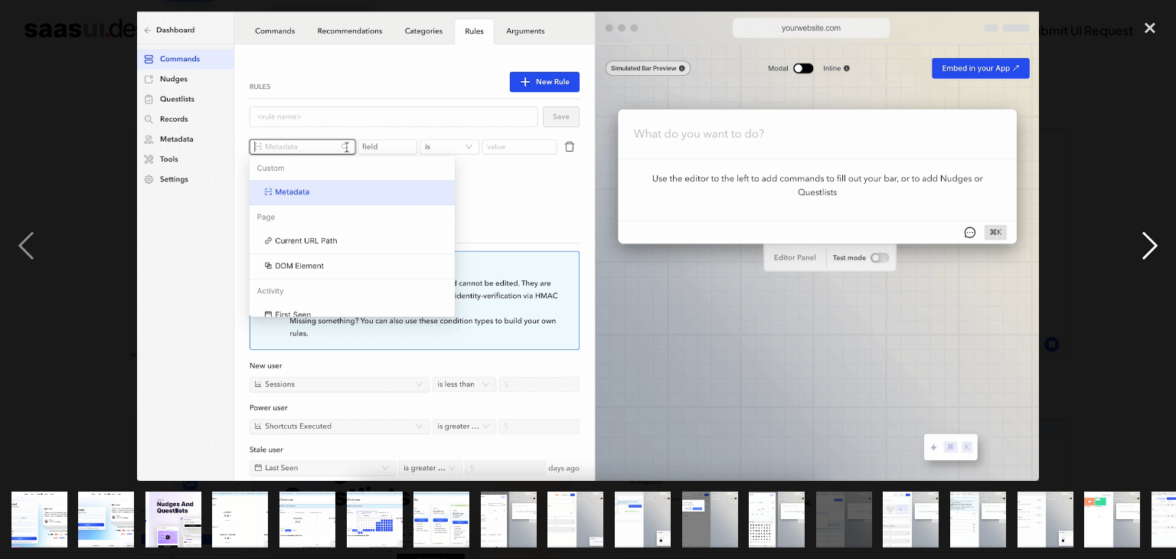
click at [1160, 236] on div "next image" at bounding box center [1150, 245] width 52 height 469
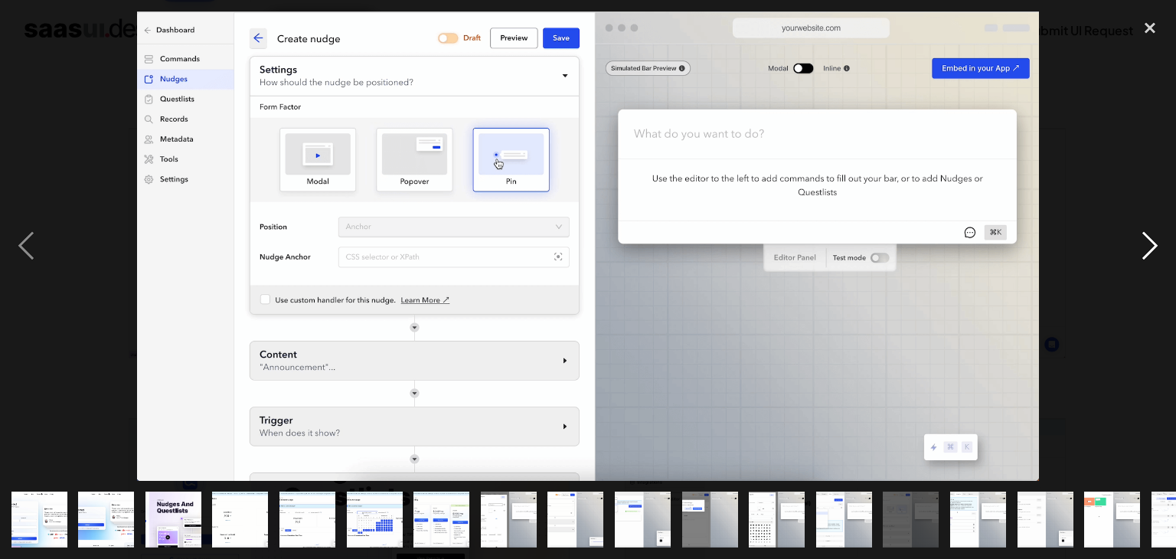
click at [1160, 236] on div "next image" at bounding box center [1150, 245] width 52 height 469
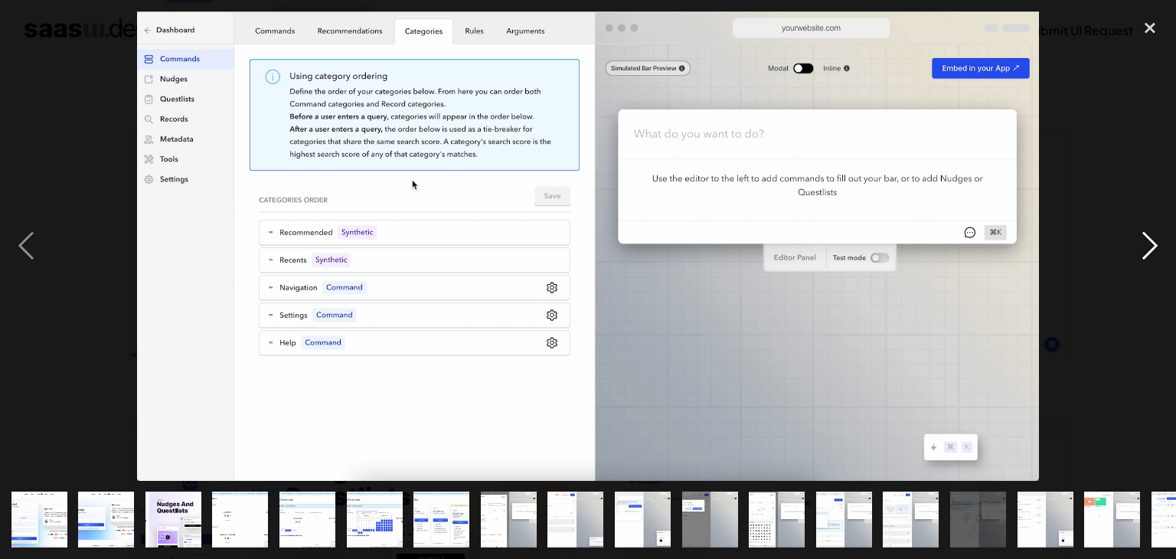
click at [1160, 236] on div "next image" at bounding box center [1150, 245] width 52 height 469
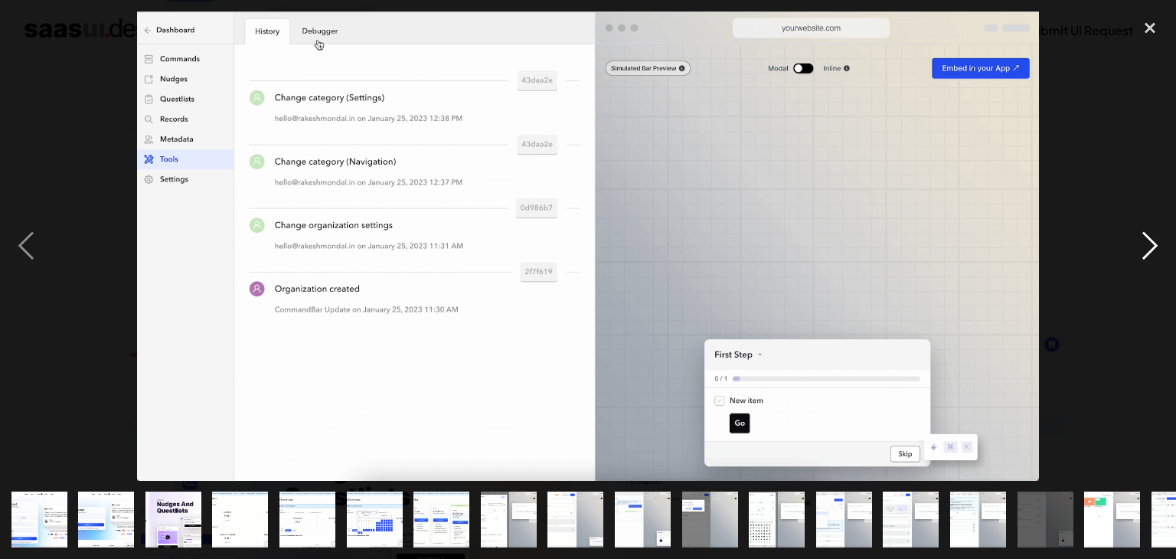
click at [1160, 236] on div "next image" at bounding box center [1150, 245] width 52 height 469
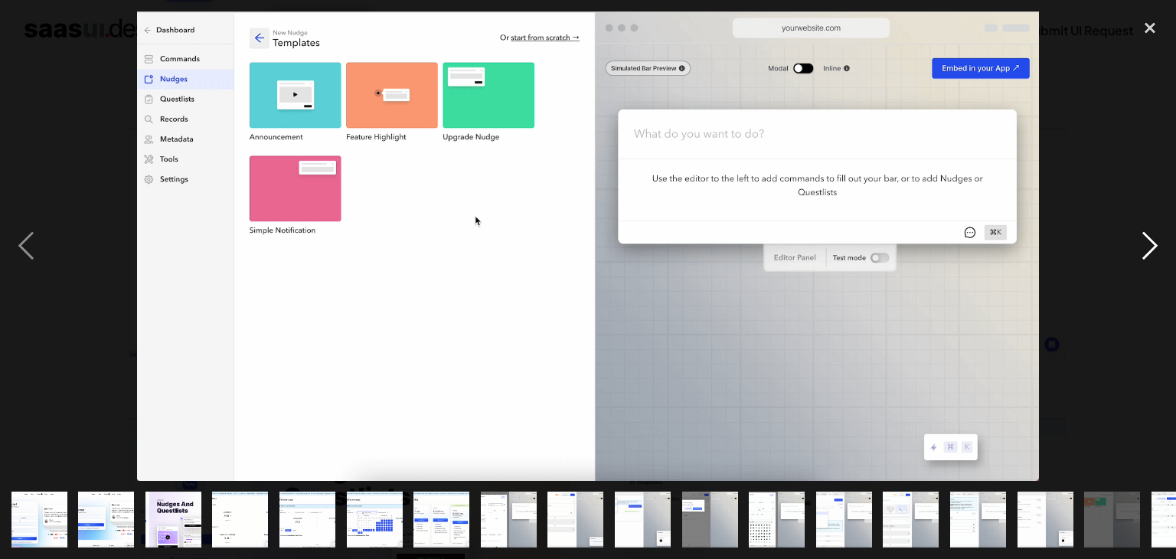
click at [1160, 236] on div "next image" at bounding box center [1150, 245] width 52 height 469
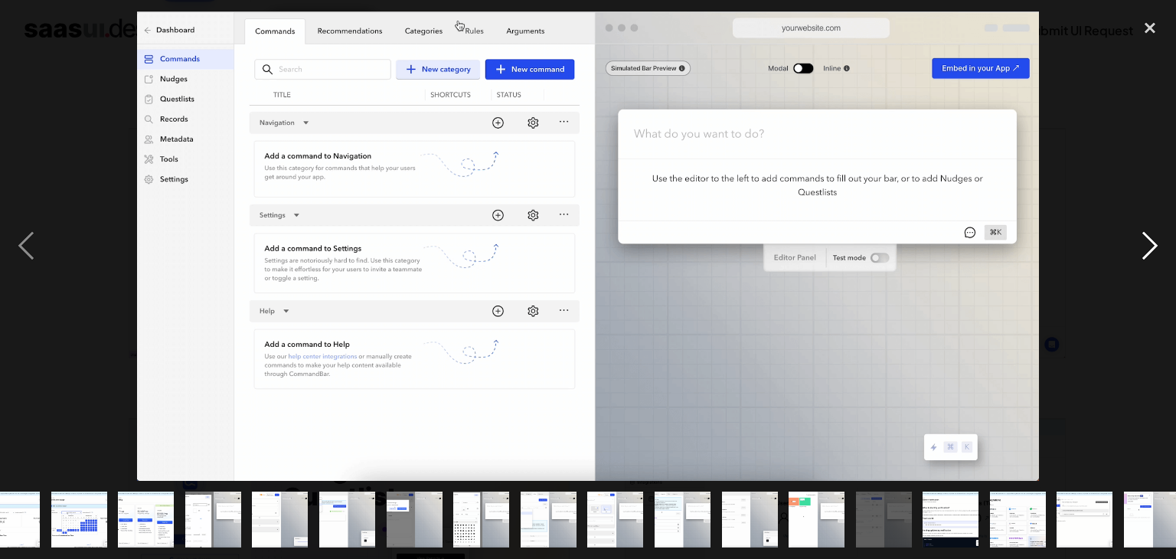
scroll to position [0, 377]
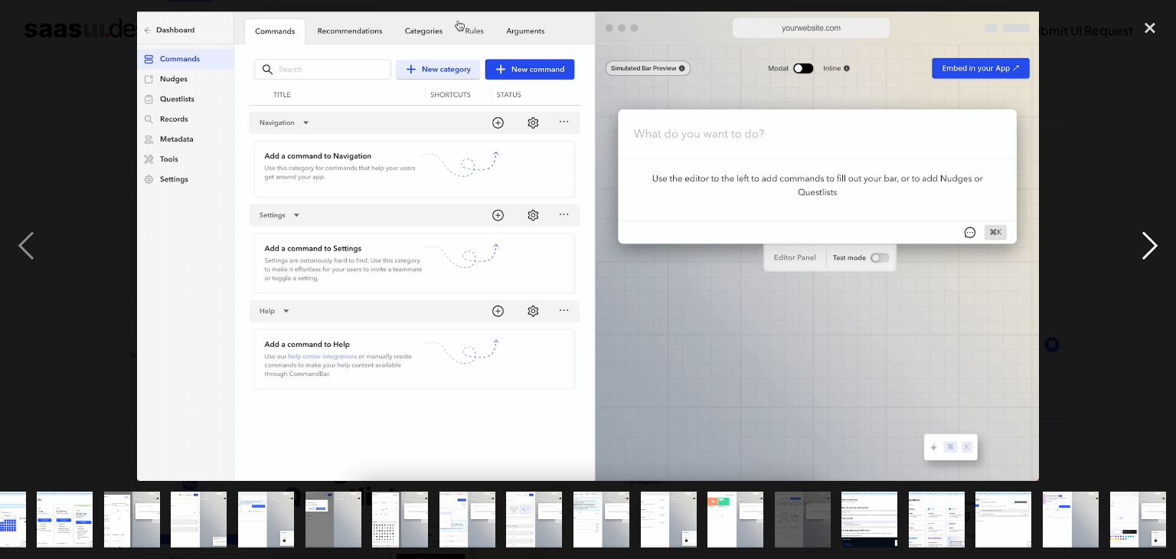
click at [1160, 236] on div "next image" at bounding box center [1150, 245] width 52 height 469
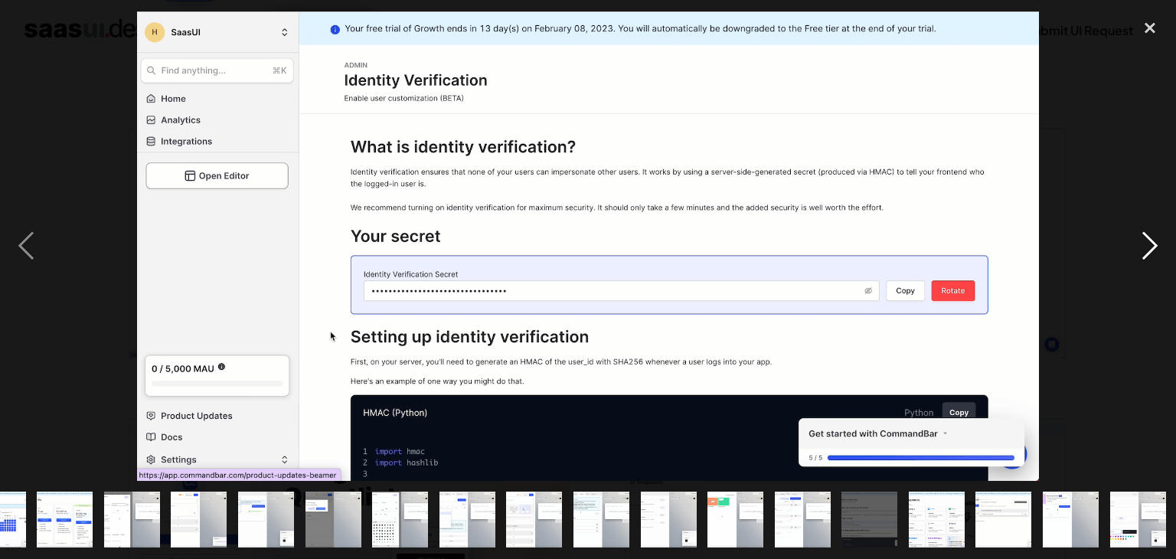
click at [1160, 236] on div "next image" at bounding box center [1150, 245] width 52 height 469
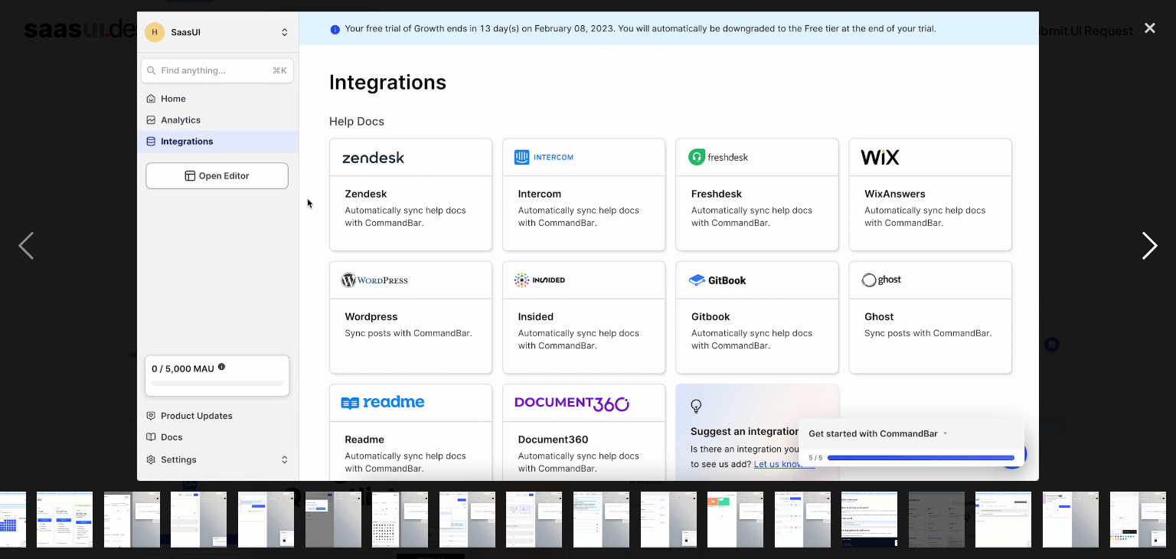
click at [1160, 236] on div "next image" at bounding box center [1150, 245] width 52 height 469
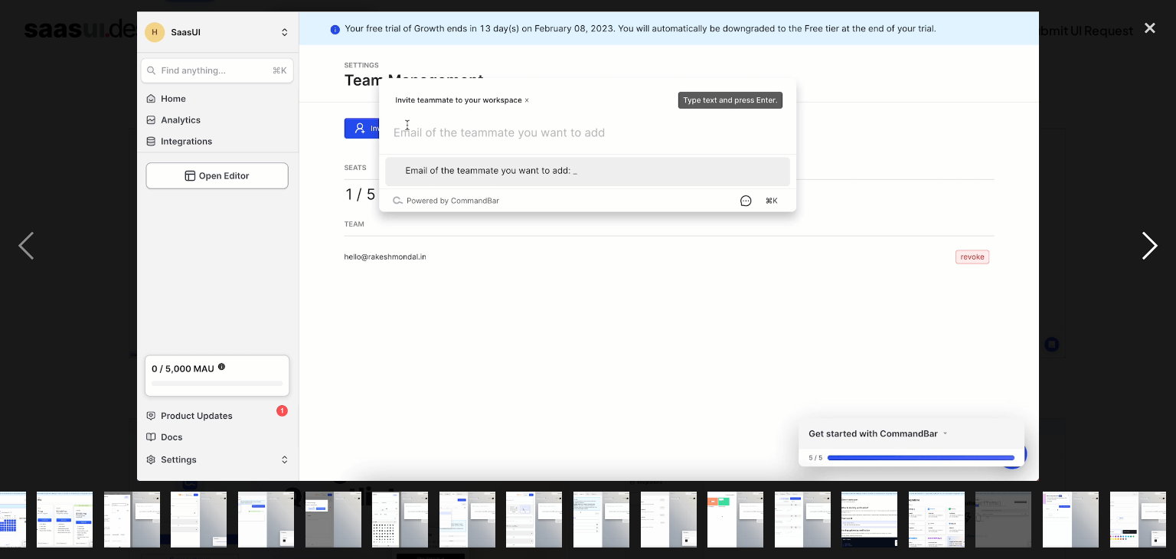
click at [1160, 236] on div "next image" at bounding box center [1150, 245] width 52 height 469
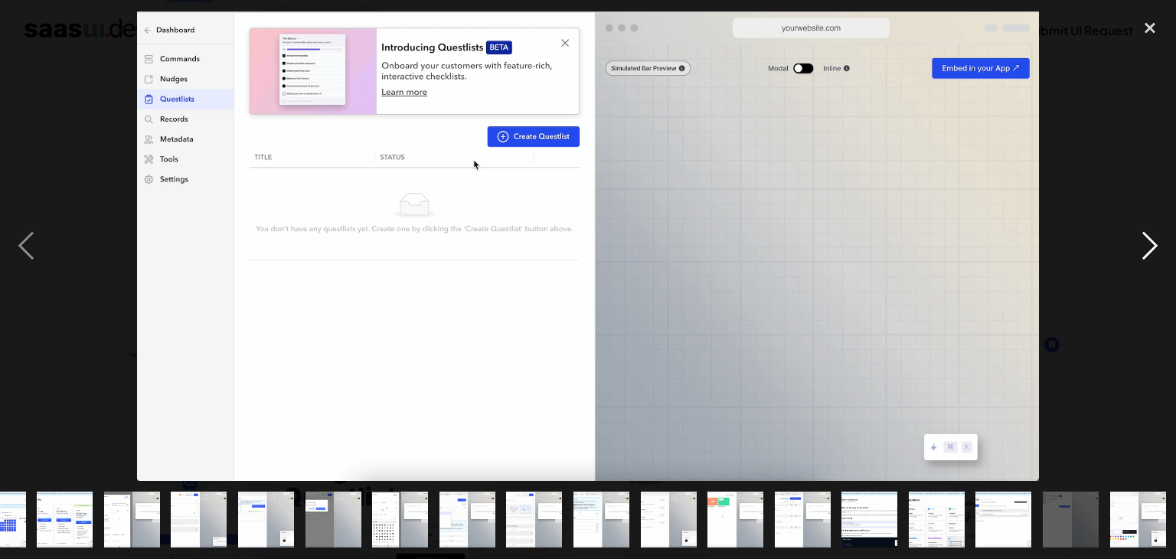
click at [1160, 236] on div "next image" at bounding box center [1150, 245] width 52 height 469
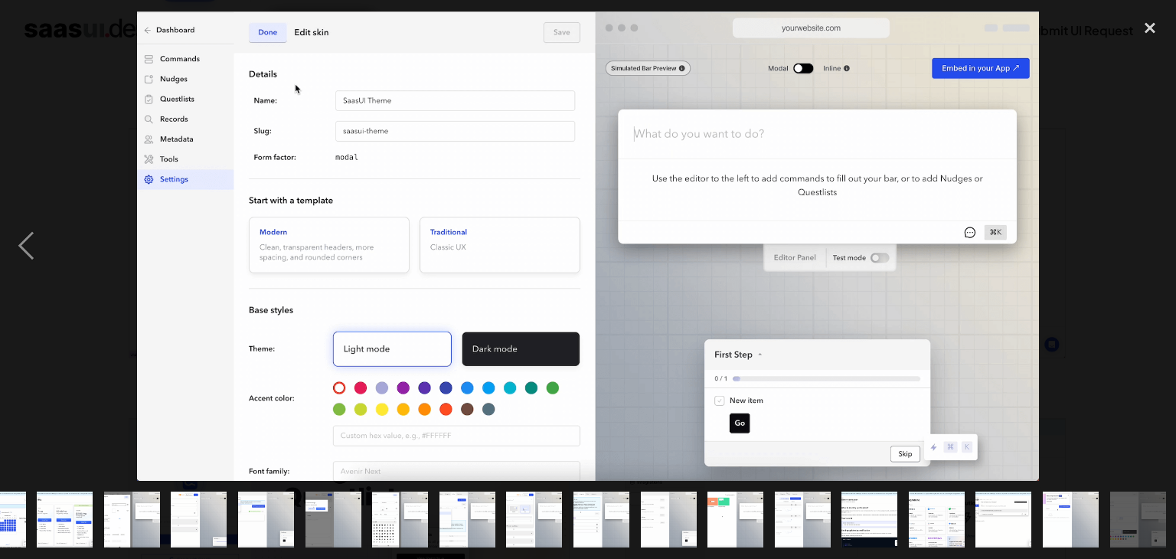
click at [1160, 236] on div "next image" at bounding box center [1150, 245] width 52 height 469
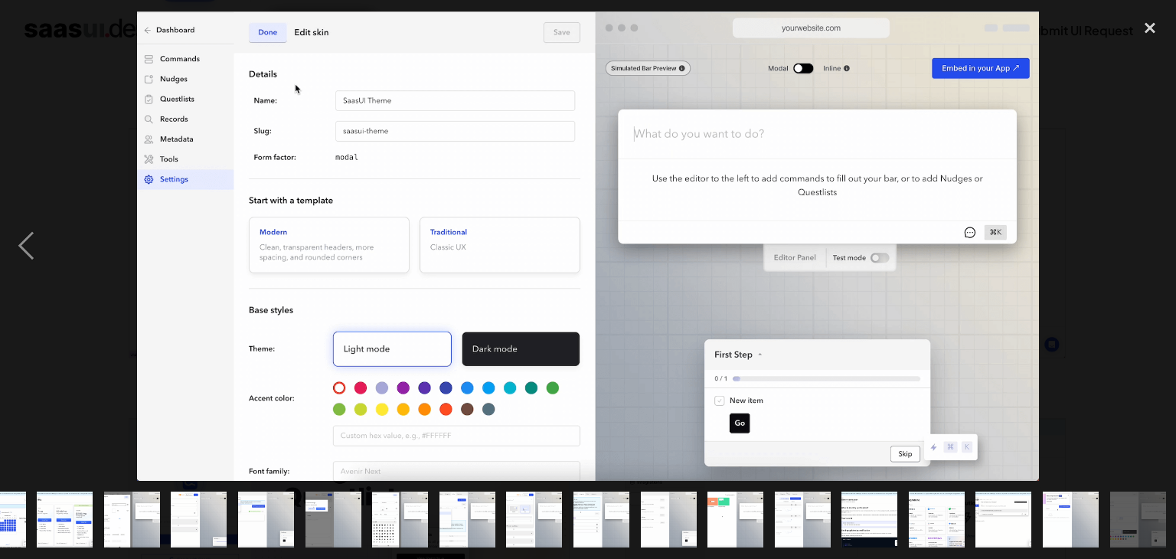
click at [1160, 236] on div "next image" at bounding box center [1150, 245] width 52 height 469
click at [24, 245] on div "previous image" at bounding box center [26, 245] width 52 height 469
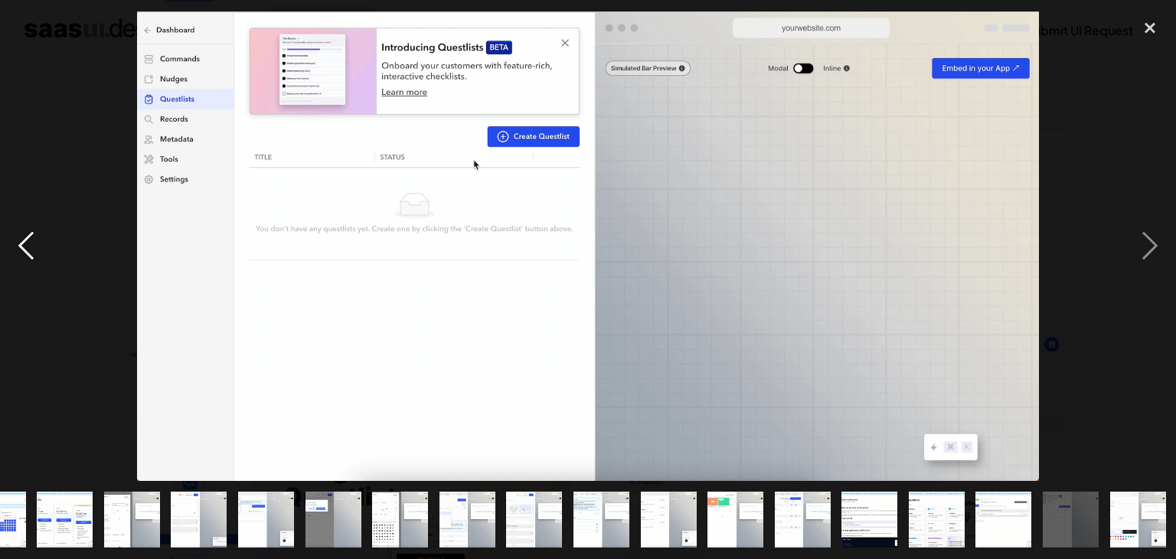
click at [24, 245] on div "previous image" at bounding box center [26, 245] width 52 height 469
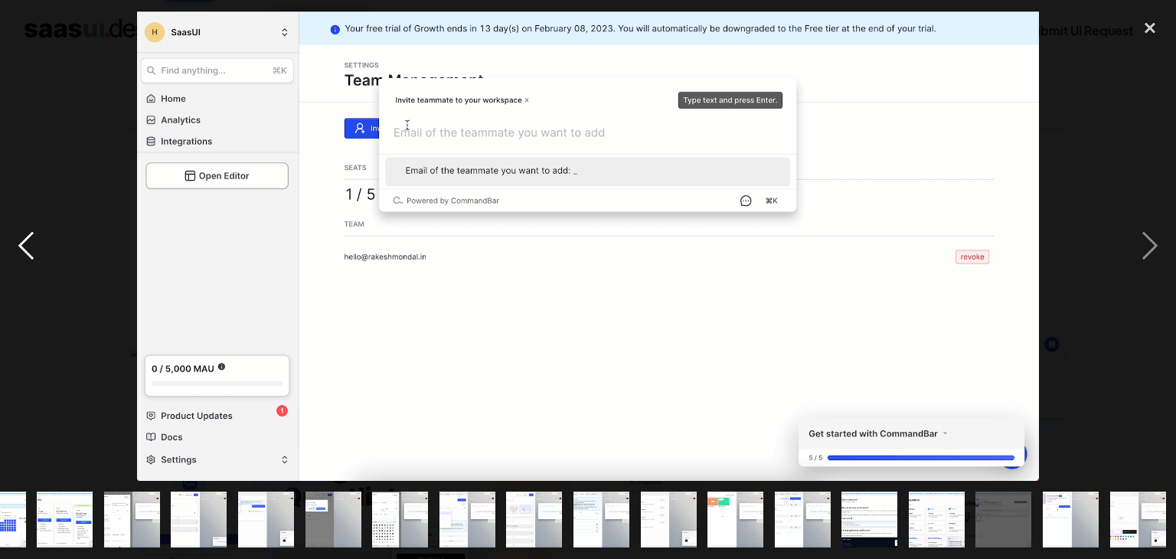
click at [24, 245] on div "previous image" at bounding box center [26, 245] width 52 height 469
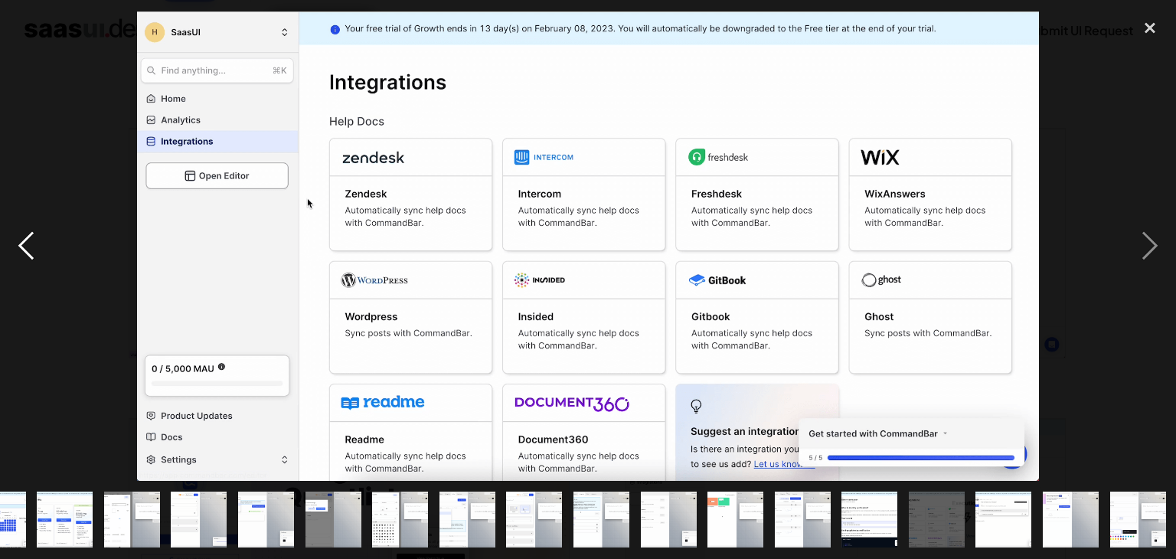
click at [24, 245] on div "previous image" at bounding box center [26, 245] width 52 height 469
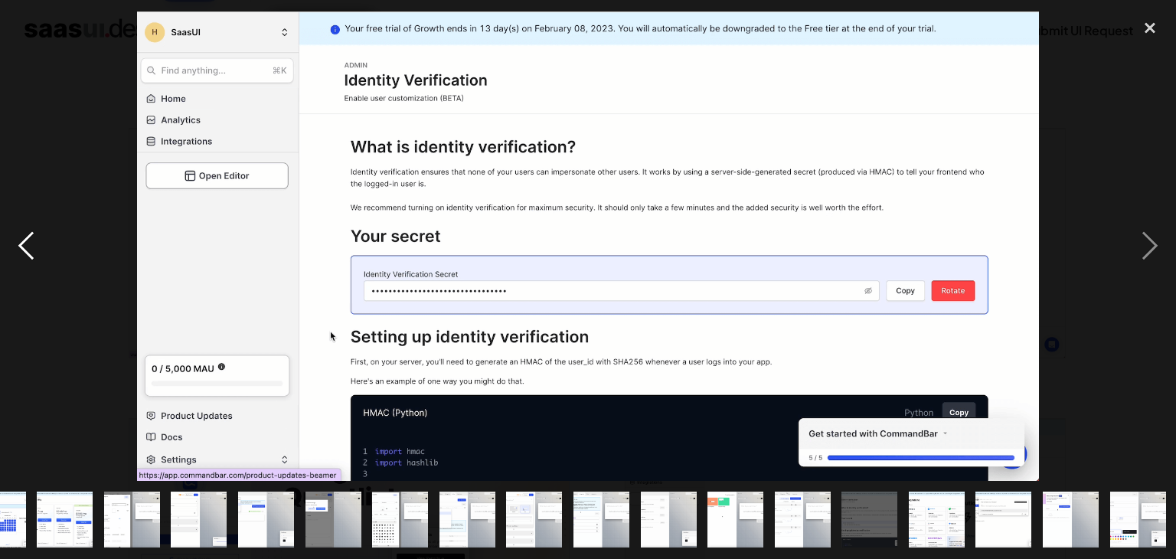
click at [24, 245] on div "previous image" at bounding box center [26, 245] width 52 height 469
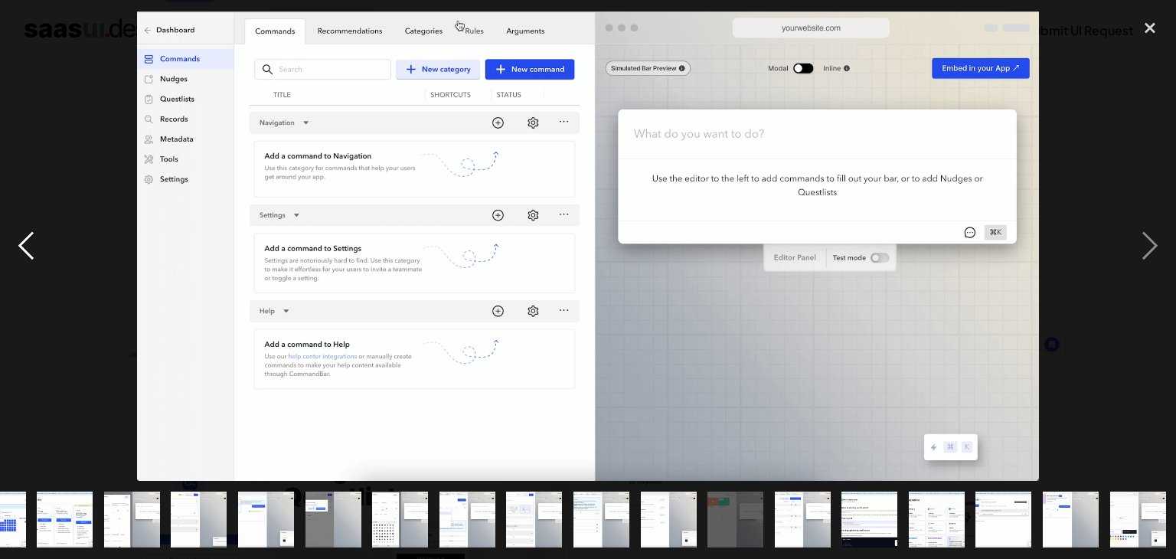
click at [24, 245] on div "previous image" at bounding box center [26, 245] width 52 height 469
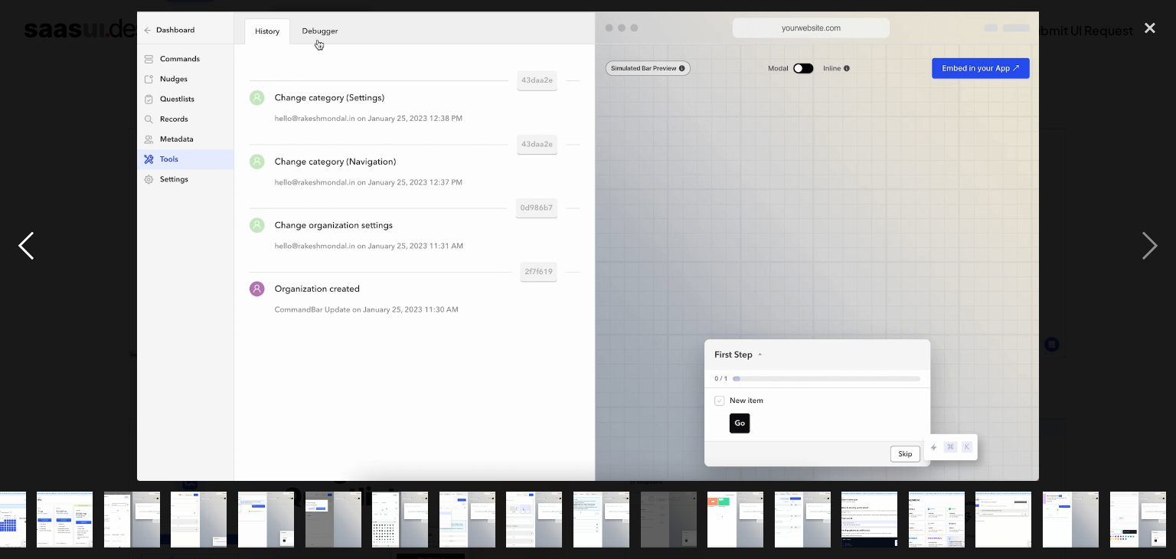
click at [24, 245] on div "previous image" at bounding box center [26, 245] width 52 height 469
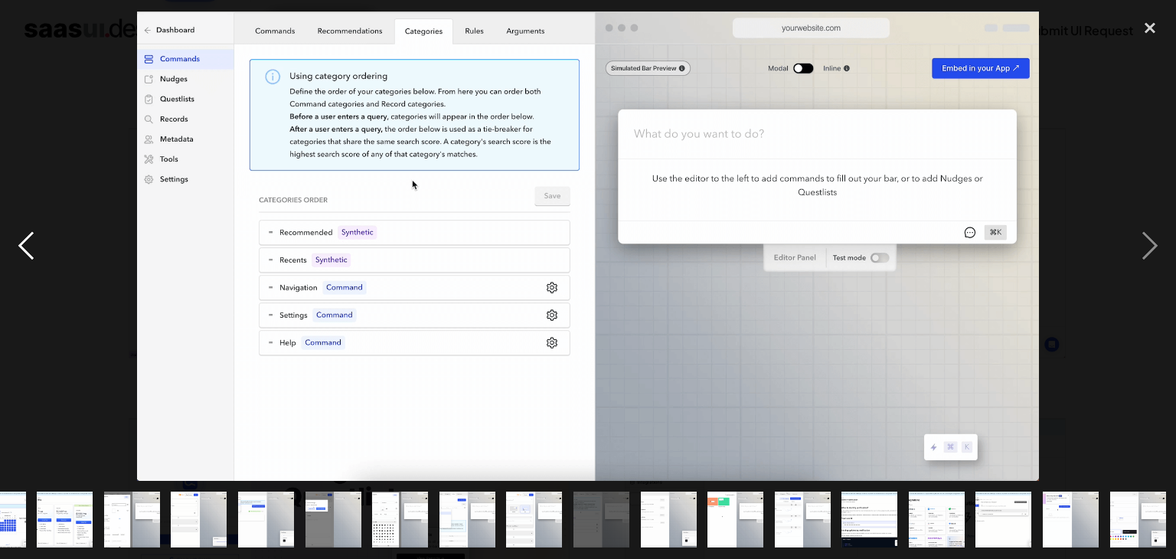
click at [24, 245] on div "previous image" at bounding box center [26, 245] width 52 height 469
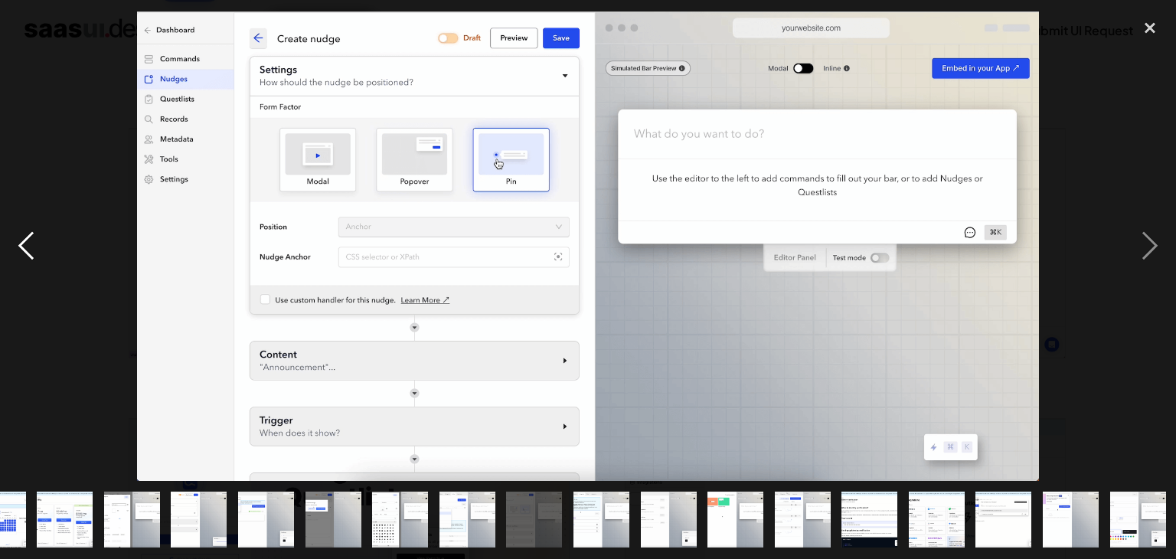
click at [24, 245] on div "previous image" at bounding box center [26, 245] width 52 height 469
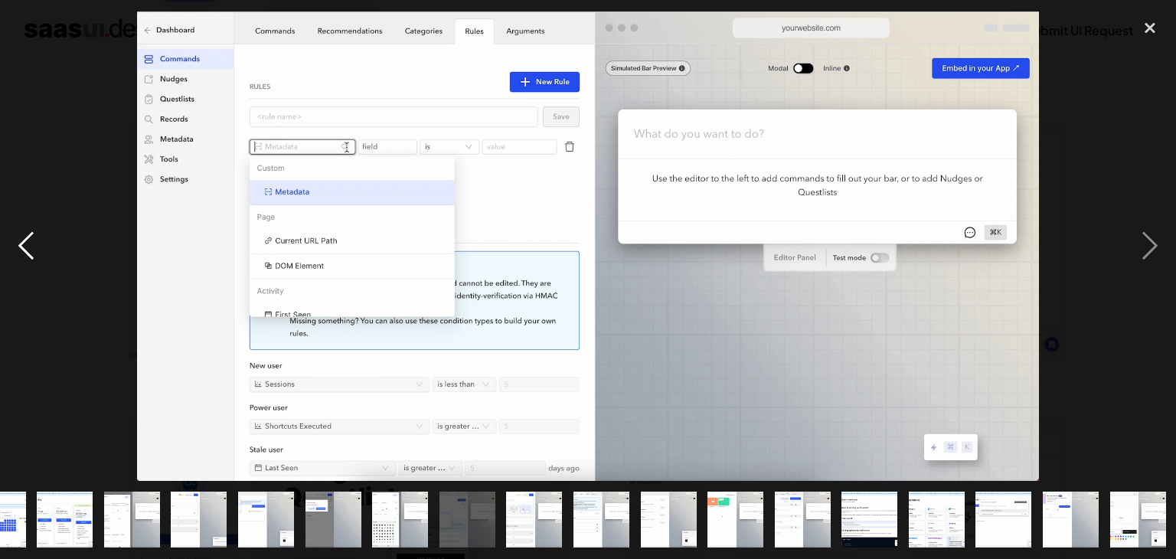
click at [24, 245] on div "previous image" at bounding box center [26, 245] width 52 height 469
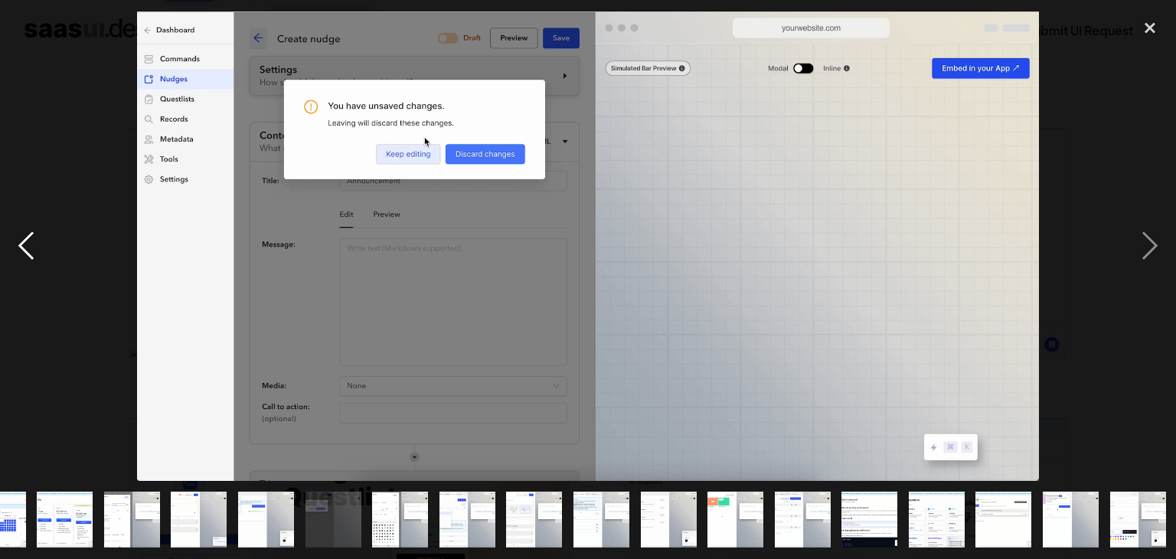
click at [24, 245] on div "previous image" at bounding box center [26, 245] width 52 height 469
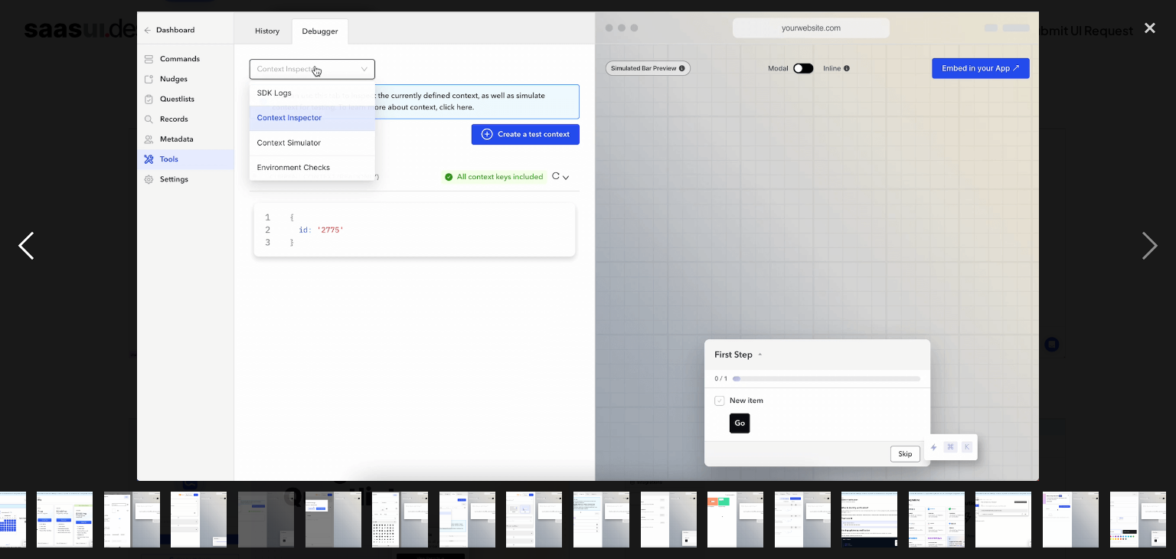
click at [24, 245] on div "previous image" at bounding box center [26, 245] width 52 height 469
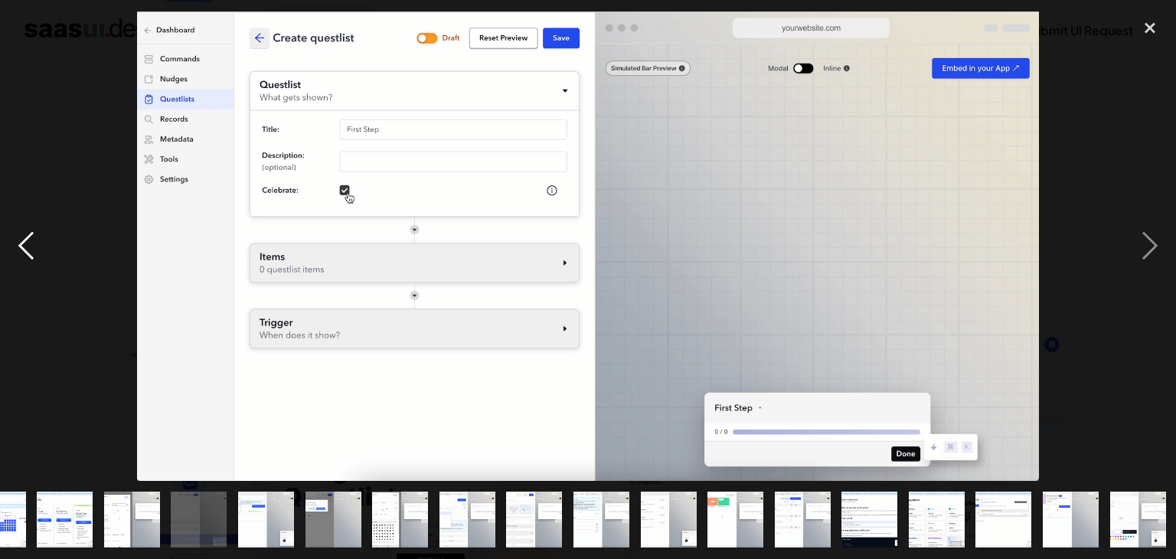
click at [24, 245] on div "previous image" at bounding box center [26, 245] width 52 height 469
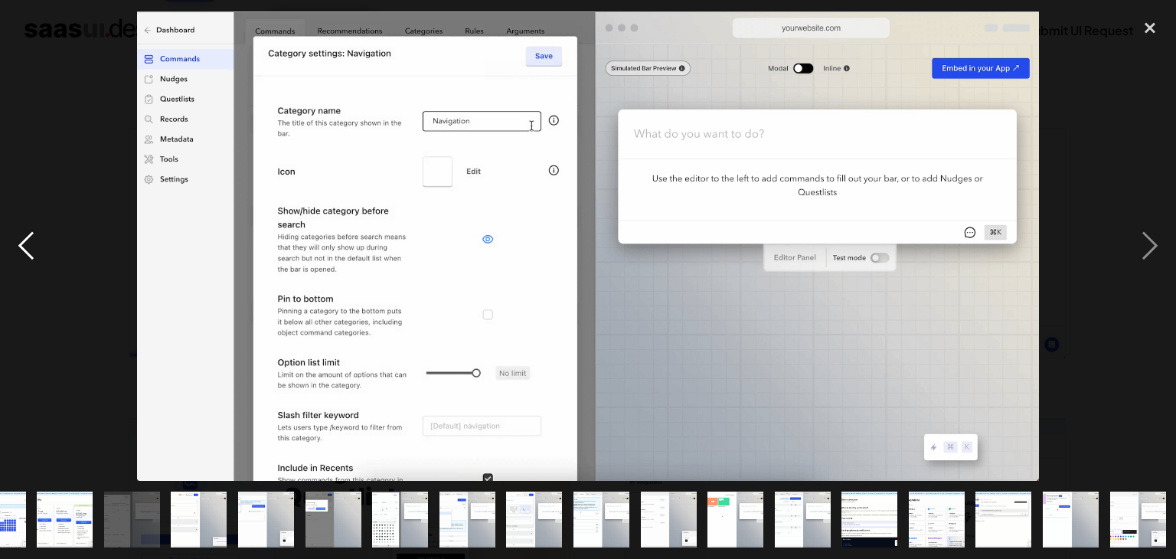
click at [24, 245] on div "previous image" at bounding box center [26, 245] width 52 height 469
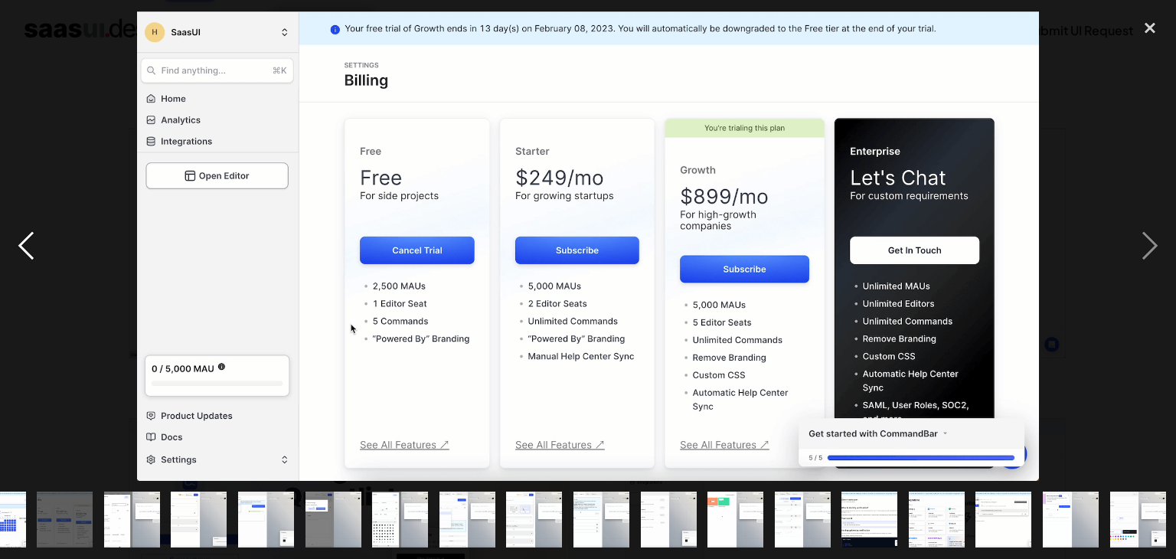
click at [24, 245] on div "previous image" at bounding box center [26, 245] width 52 height 469
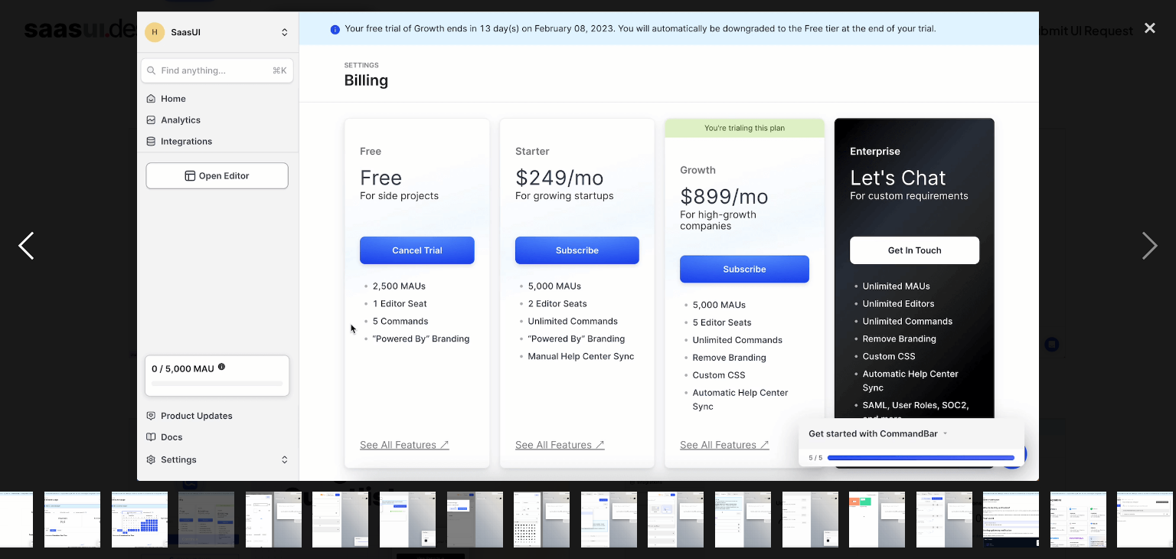
click at [24, 245] on div "previous image" at bounding box center [26, 245] width 52 height 469
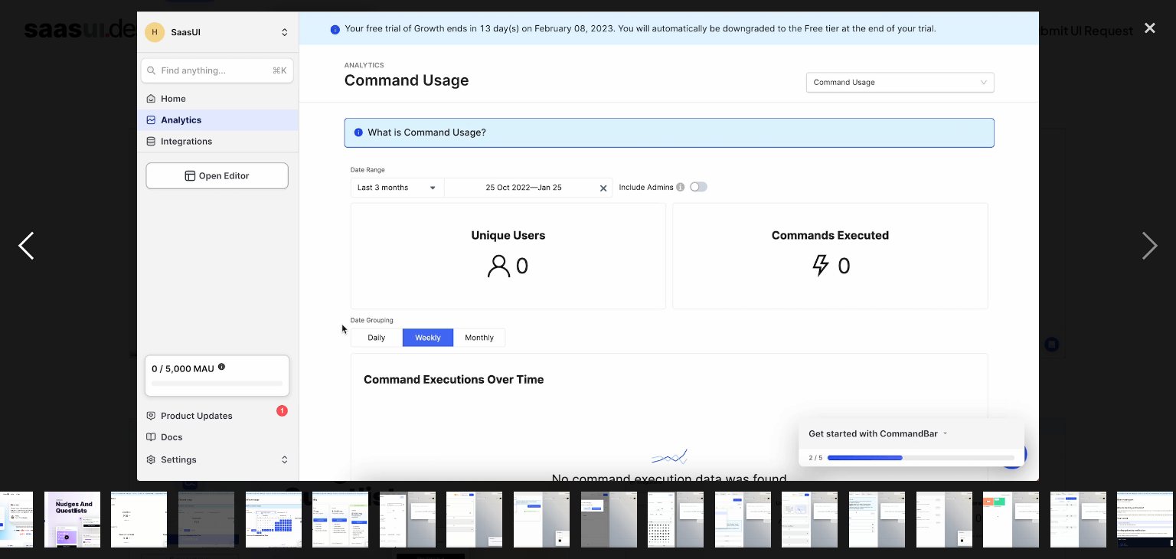
scroll to position [0, 1]
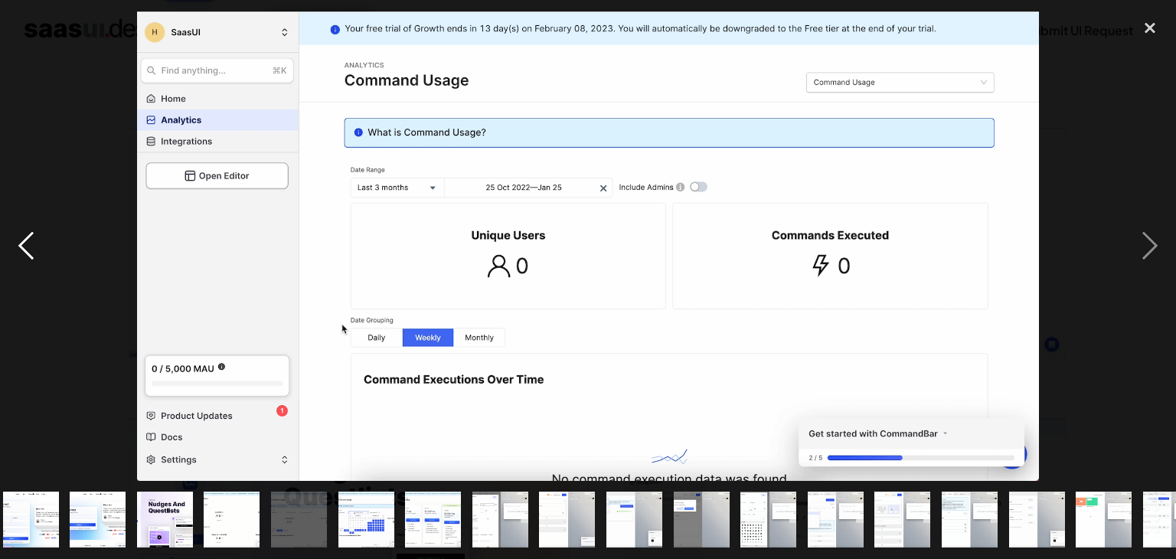
click at [24, 245] on div "previous image" at bounding box center [26, 245] width 52 height 469
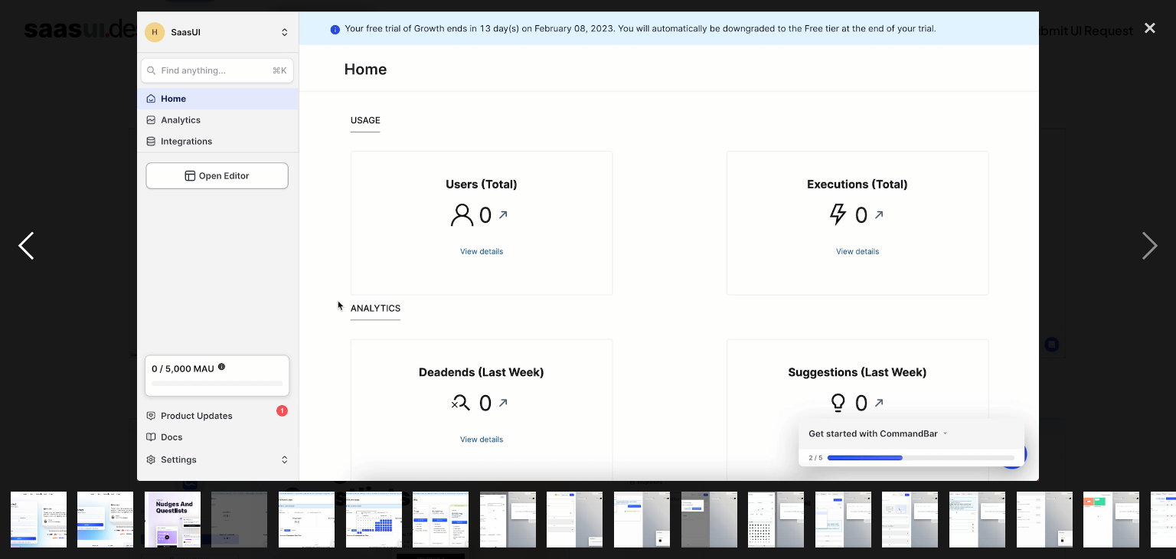
scroll to position [0, 0]
click at [24, 245] on div "previous image" at bounding box center [26, 245] width 52 height 469
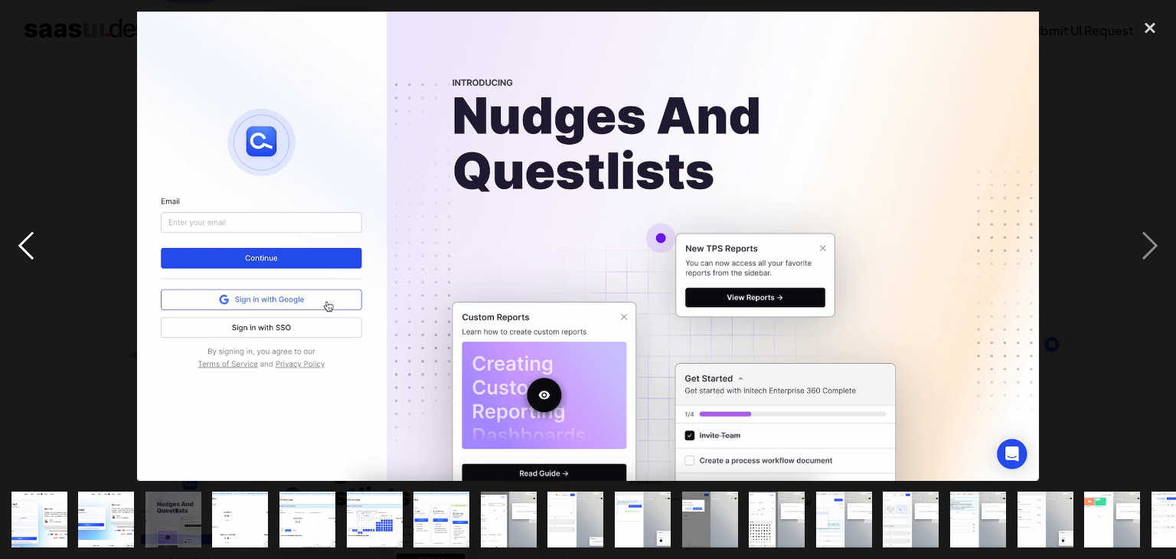
click at [24, 245] on div "previous image" at bounding box center [26, 245] width 52 height 469
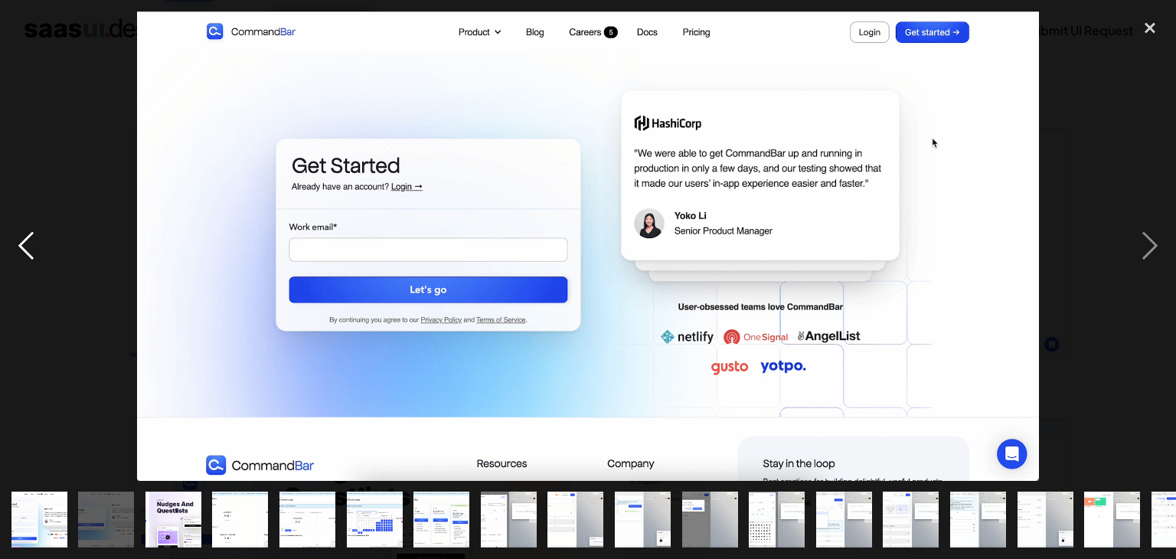
click at [24, 245] on div "previous image" at bounding box center [26, 245] width 52 height 469
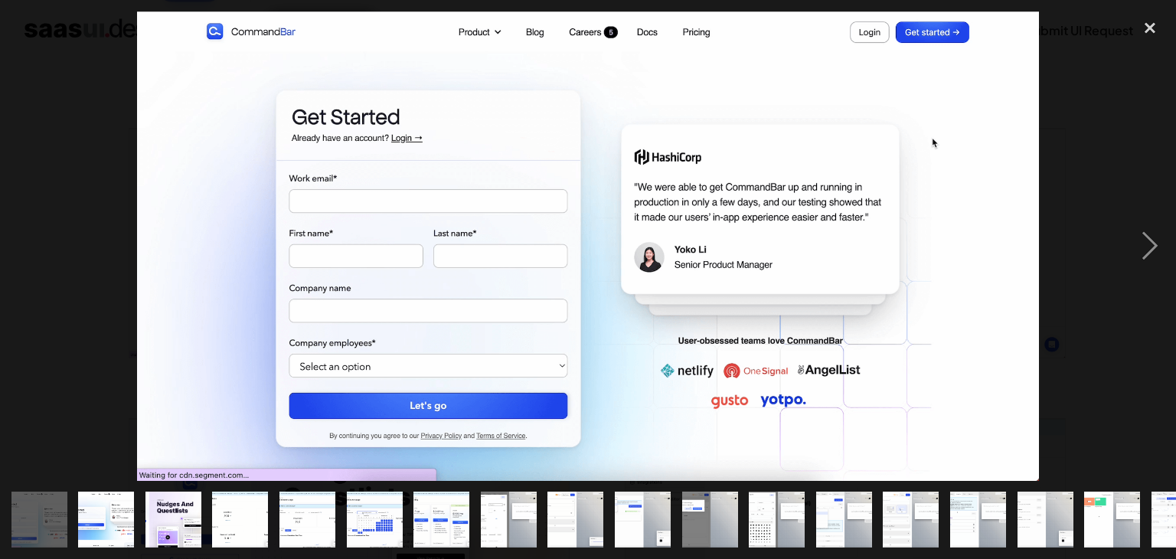
click at [24, 245] on div "previous image" at bounding box center [26, 245] width 52 height 469
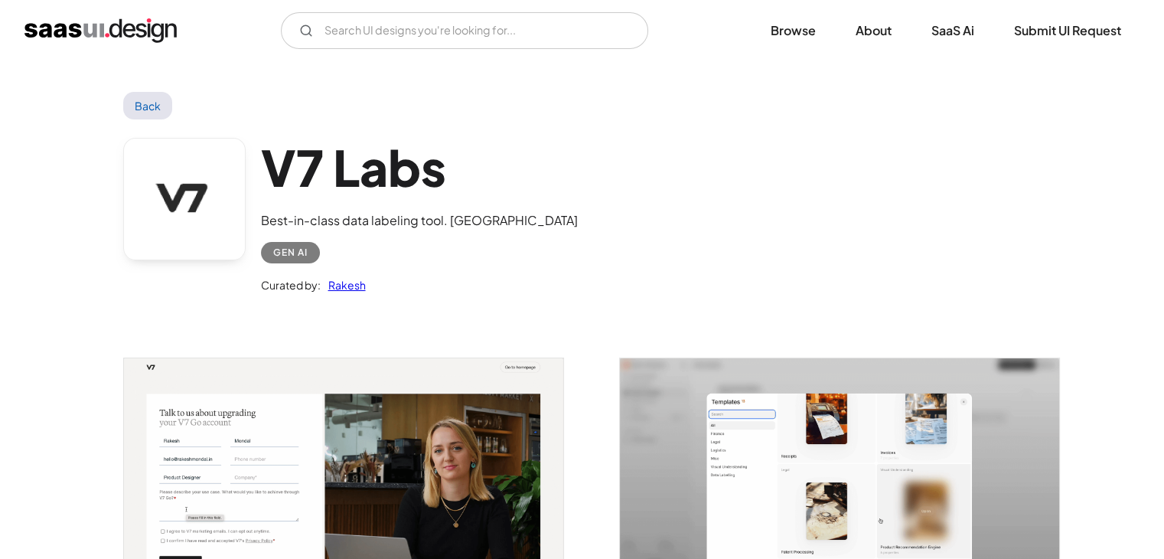
click at [696, 177] on div "V7 Labs Best-in-class data labeling tool. GenAI Gen AI Curated by: [PERSON_NAME]" at bounding box center [582, 219] width 919 height 200
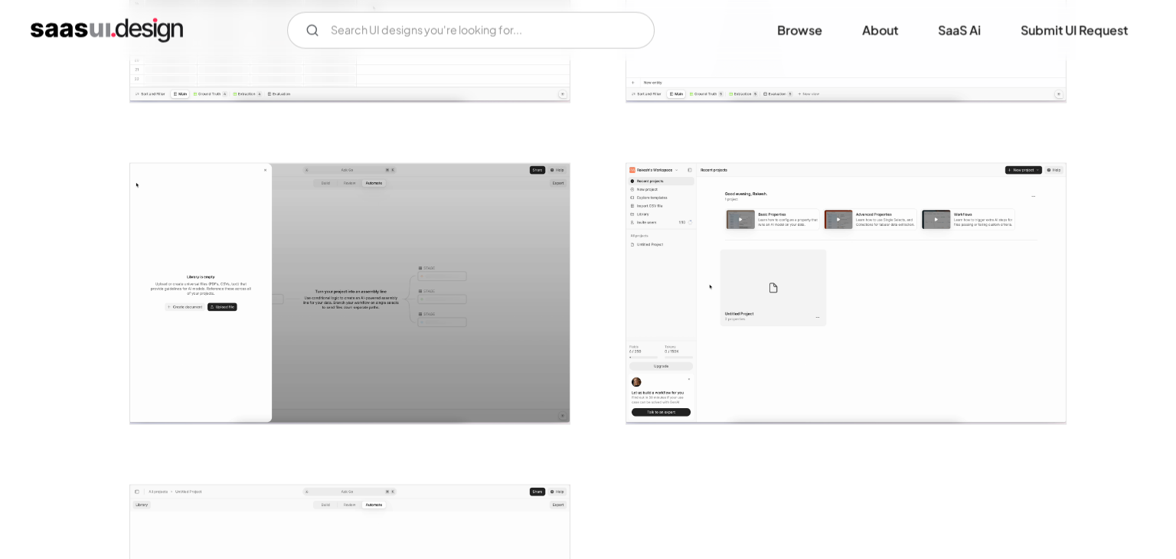
scroll to position [3067, 0]
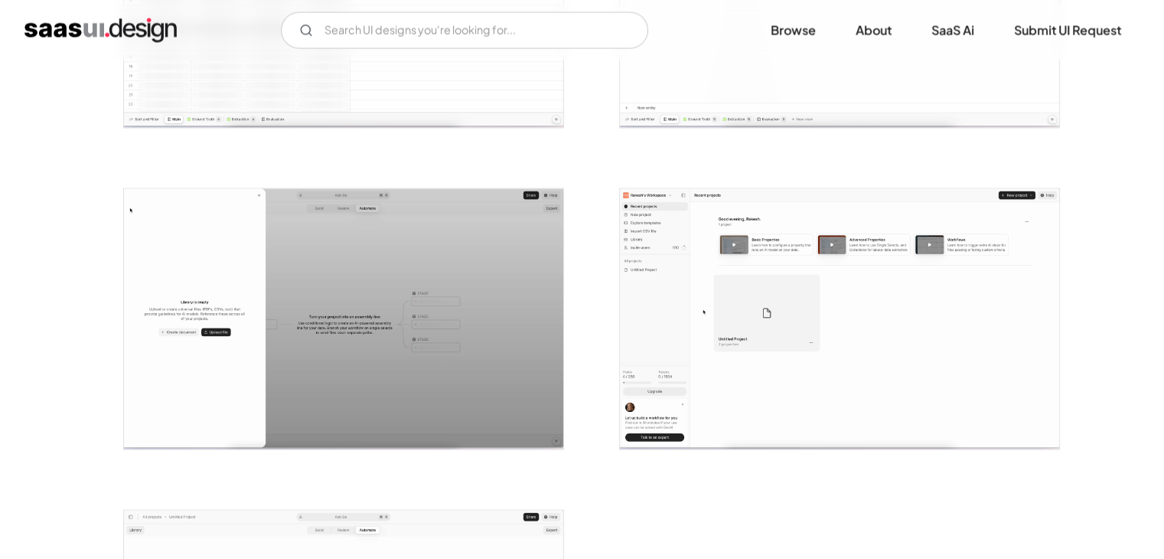
click at [254, 359] on img "open lightbox" at bounding box center [343, 319] width 439 height 261
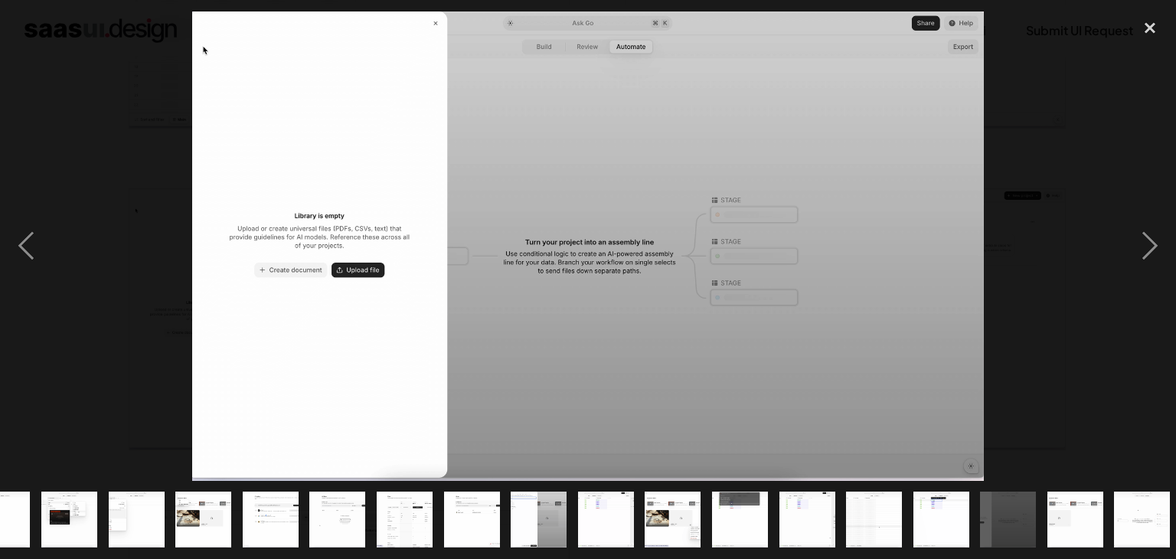
scroll to position [0, 242]
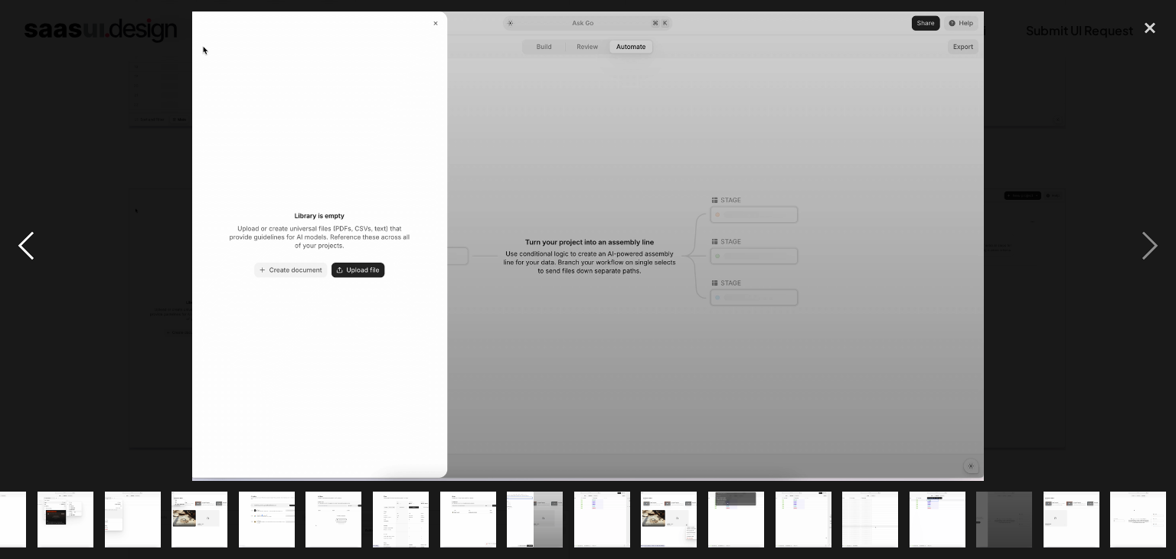
click at [24, 233] on div "previous image" at bounding box center [26, 245] width 52 height 469
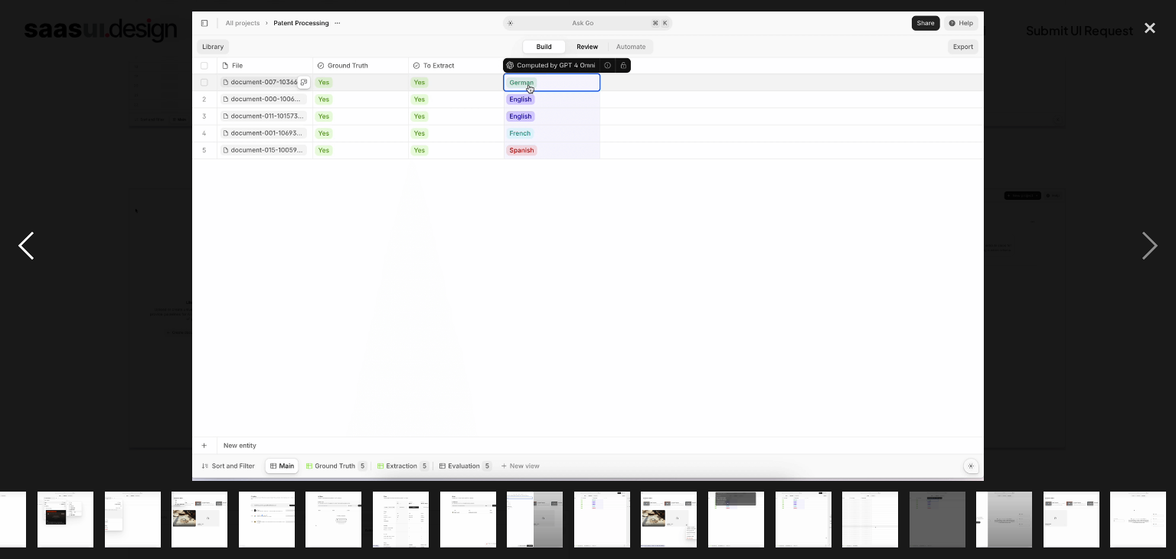
click at [24, 233] on div "previous image" at bounding box center [26, 245] width 52 height 469
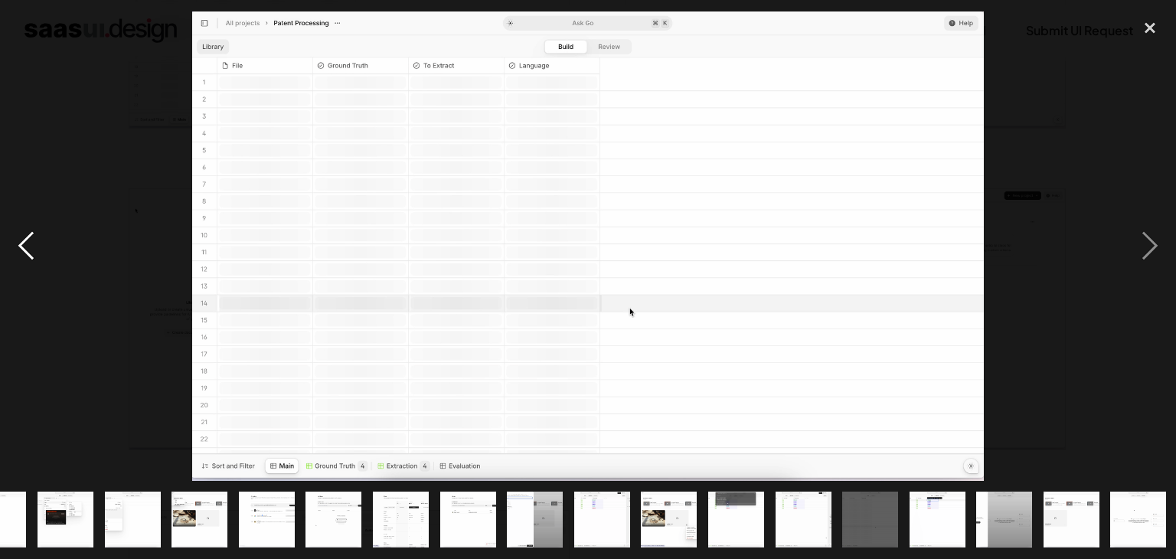
click at [24, 233] on div "previous image" at bounding box center [26, 245] width 52 height 469
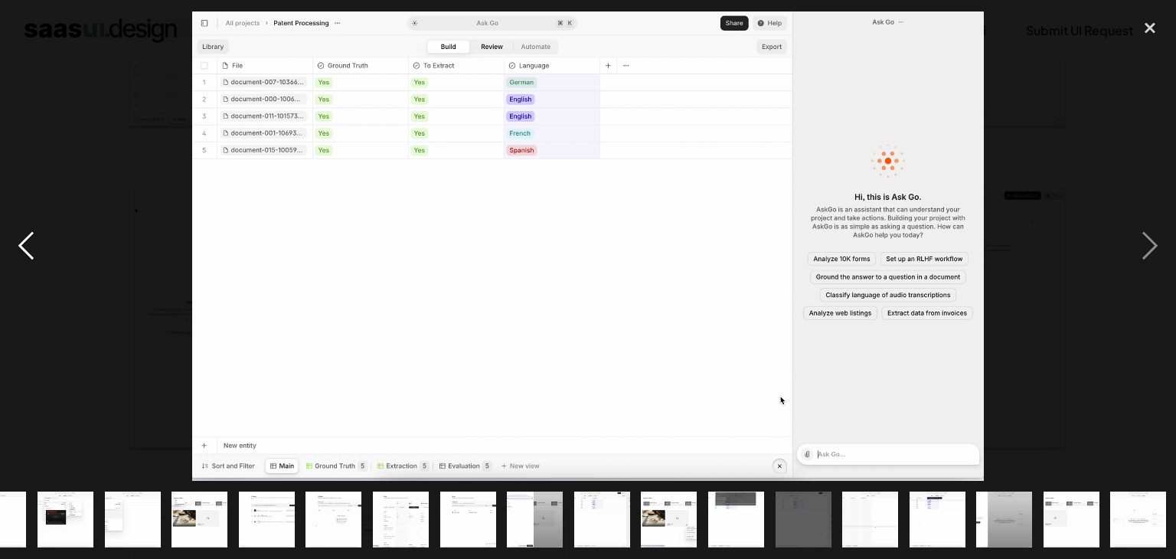
click at [24, 233] on div "previous image" at bounding box center [26, 245] width 52 height 469
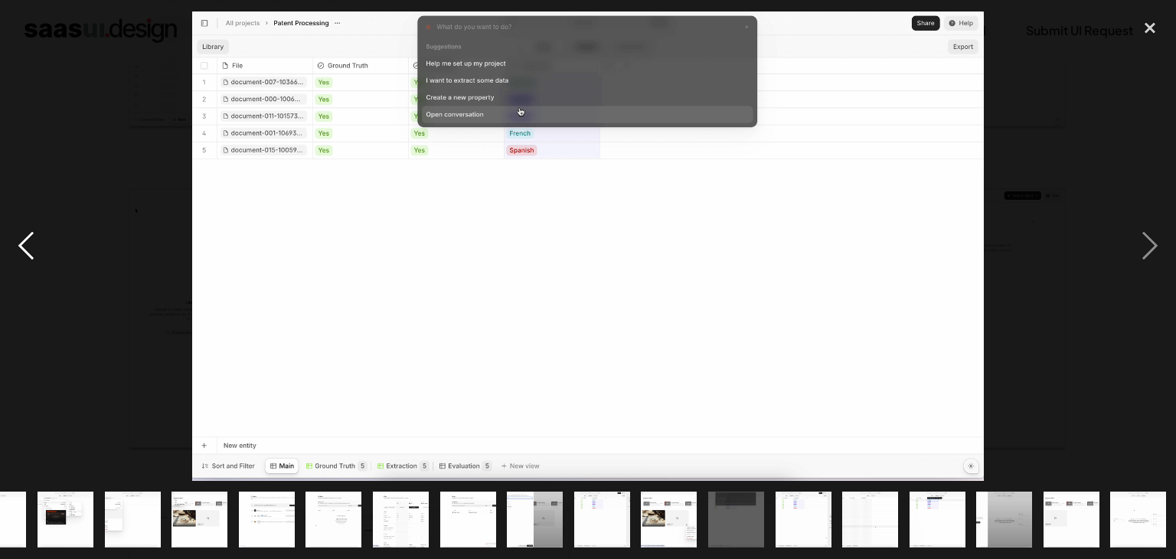
click at [24, 233] on div "previous image" at bounding box center [26, 245] width 52 height 469
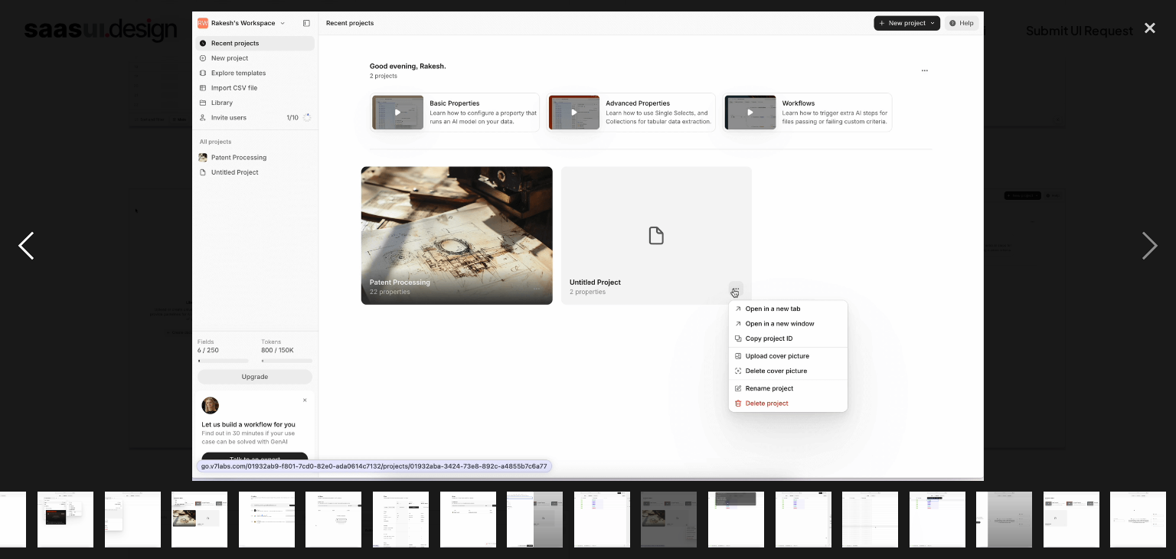
click at [24, 233] on div "previous image" at bounding box center [26, 245] width 52 height 469
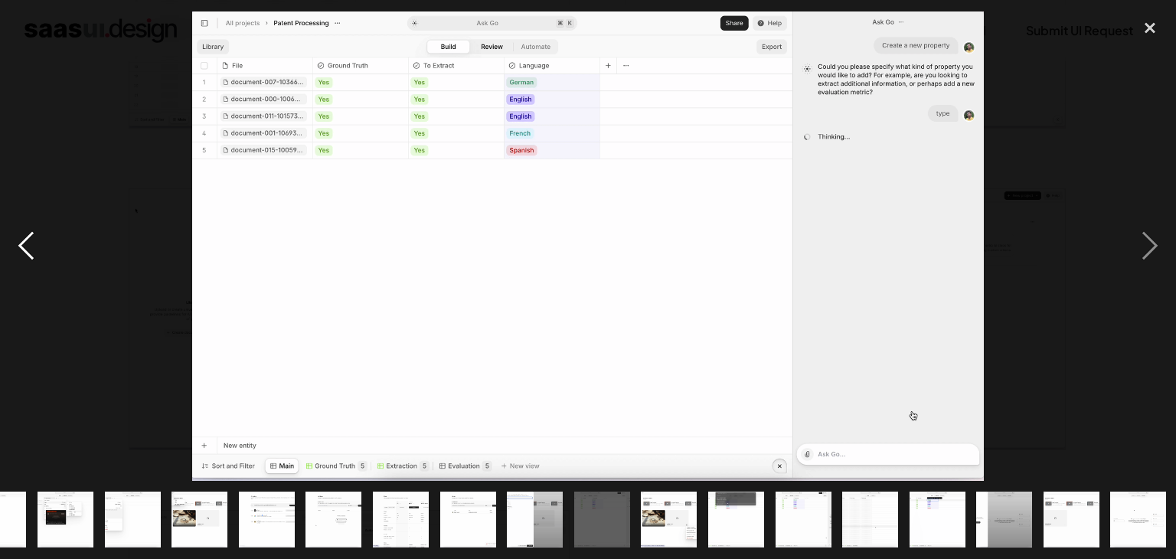
click at [24, 233] on div "previous image" at bounding box center [26, 245] width 52 height 469
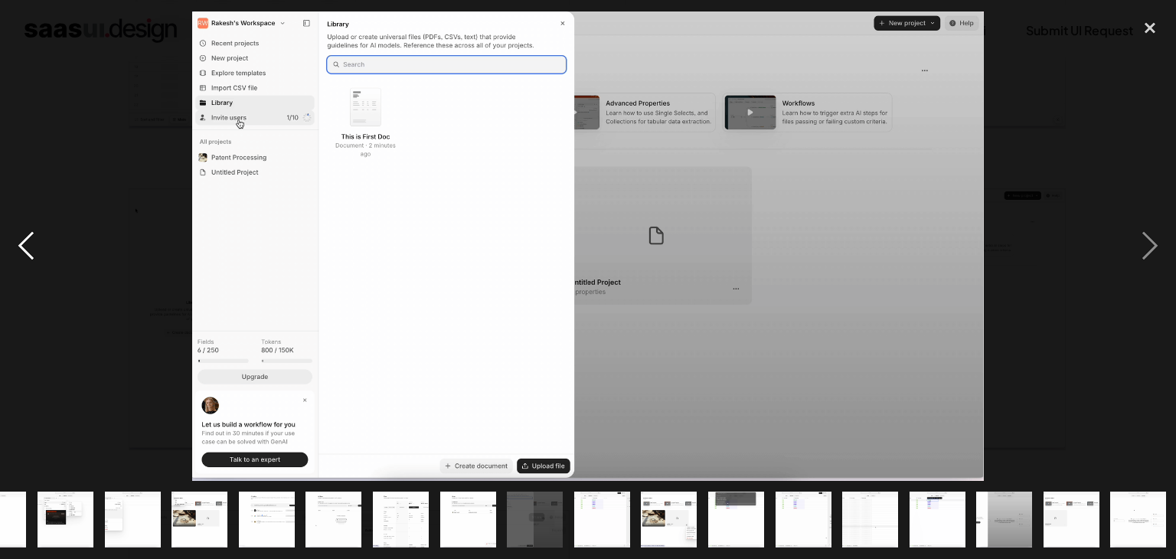
click at [24, 233] on div "previous image" at bounding box center [26, 245] width 52 height 469
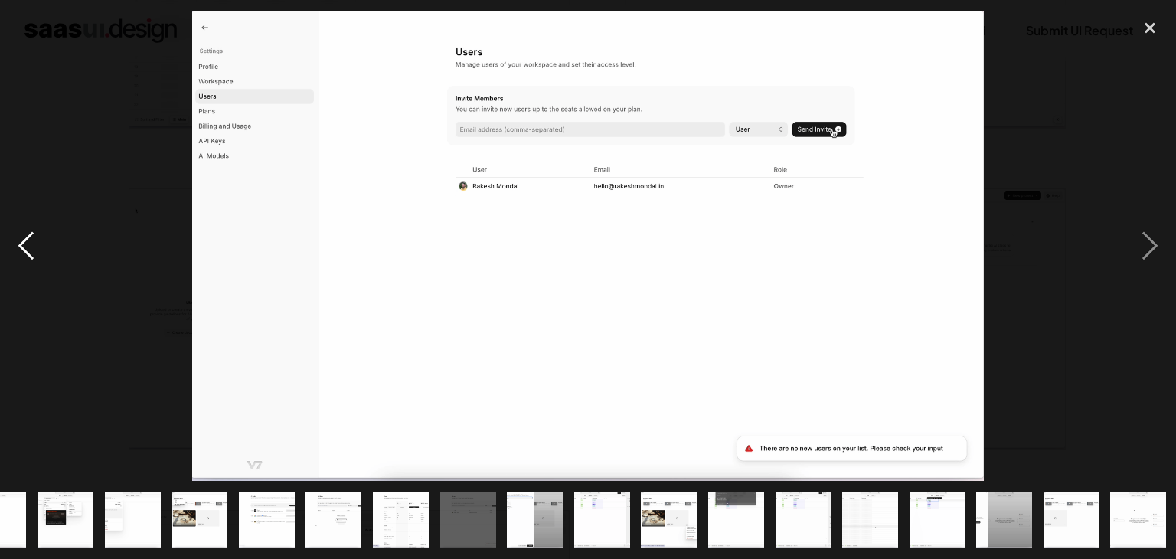
click at [24, 233] on div "previous image" at bounding box center [26, 245] width 52 height 469
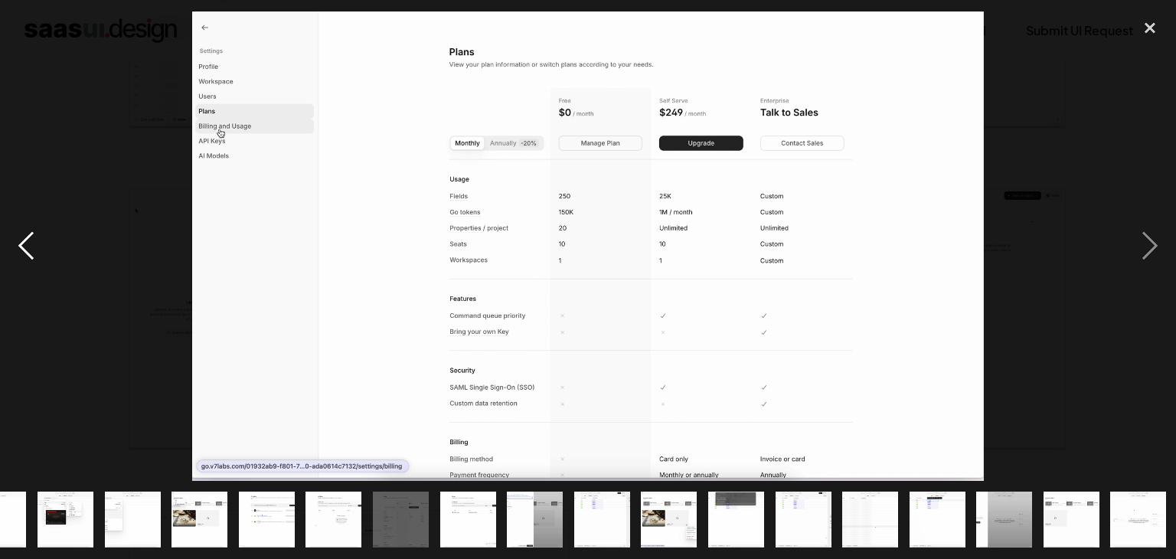
click at [24, 233] on div "previous image" at bounding box center [26, 245] width 52 height 469
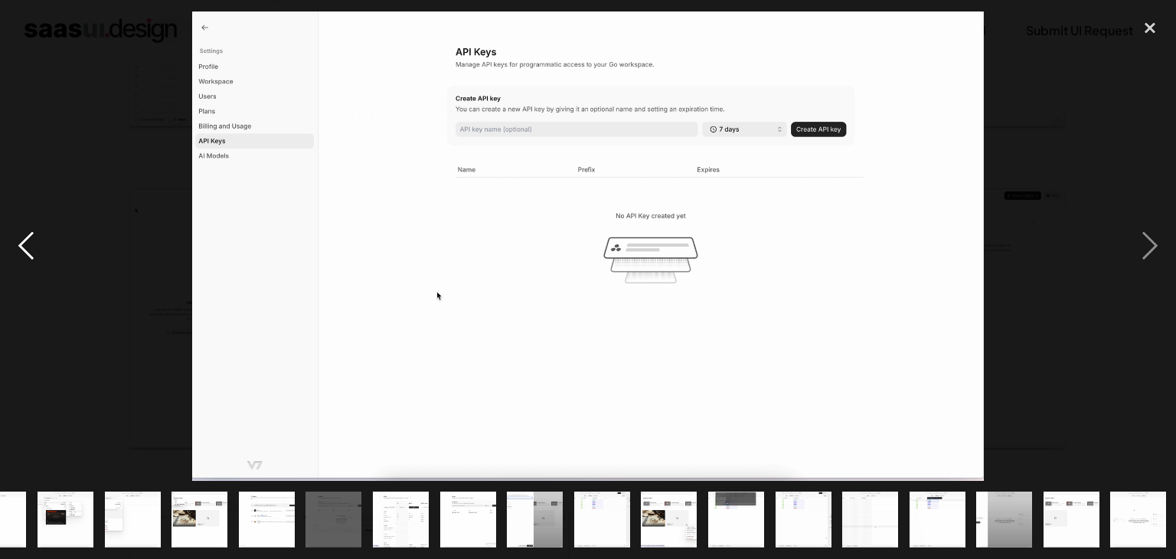
click at [24, 233] on div "previous image" at bounding box center [26, 245] width 52 height 469
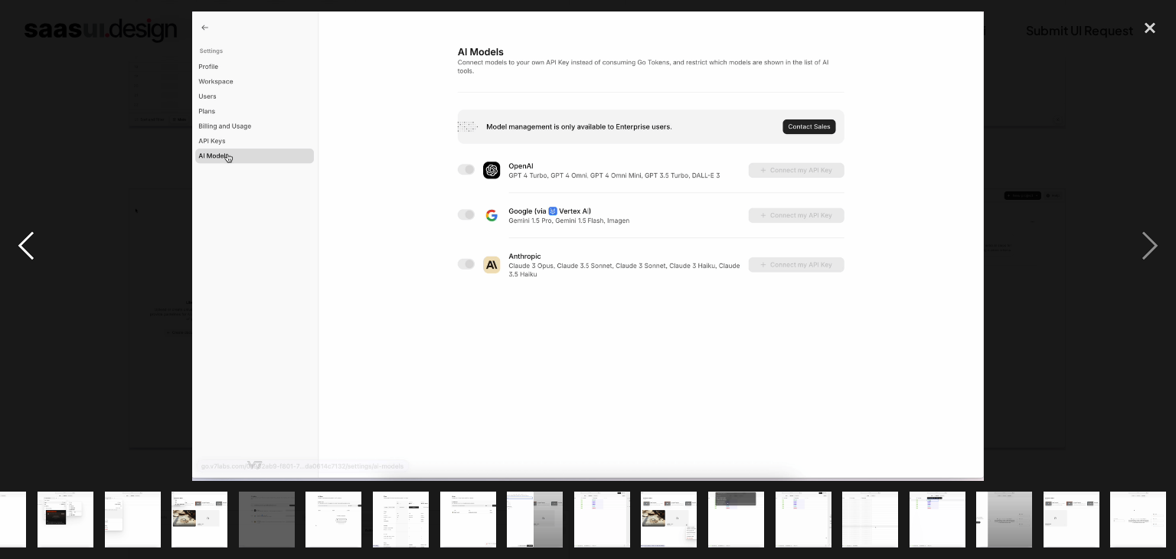
click at [24, 233] on div "previous image" at bounding box center [26, 245] width 52 height 469
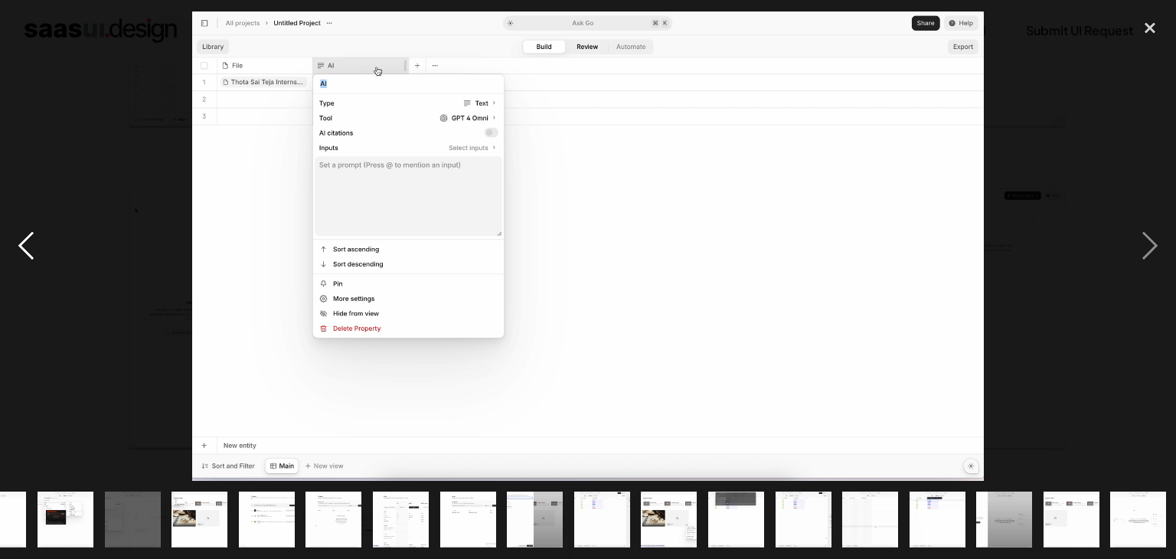
click at [24, 233] on div "previous image" at bounding box center [26, 245] width 52 height 469
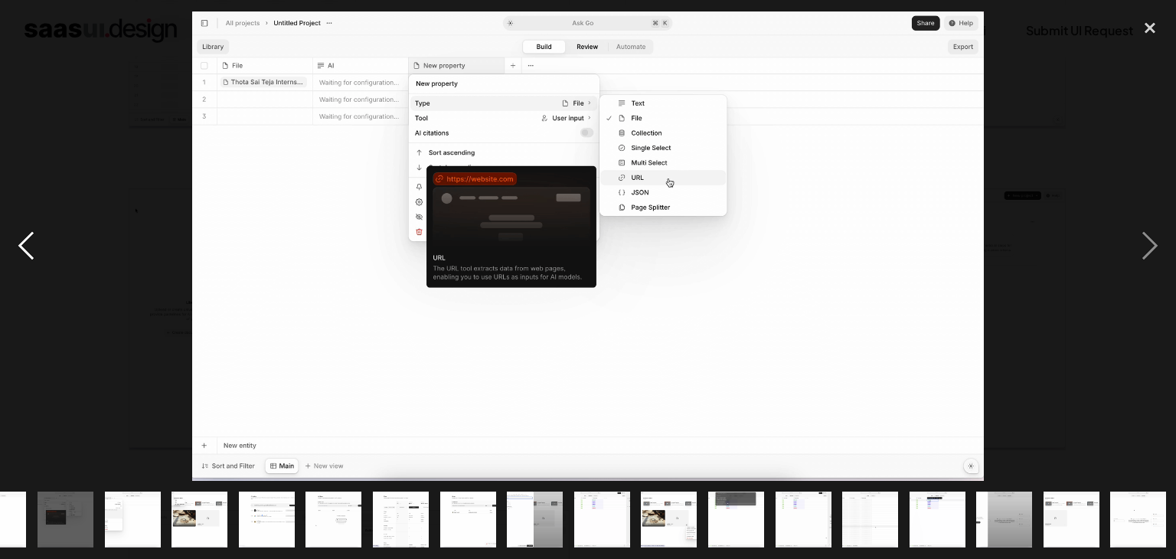
click at [24, 233] on div "previous image" at bounding box center [26, 245] width 52 height 469
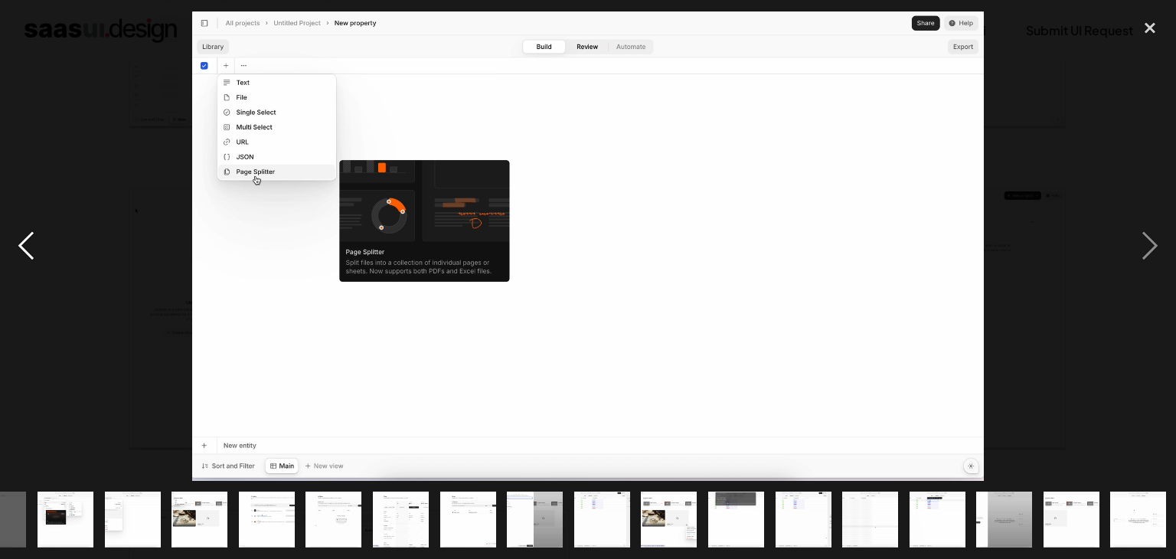
scroll to position [0, 52]
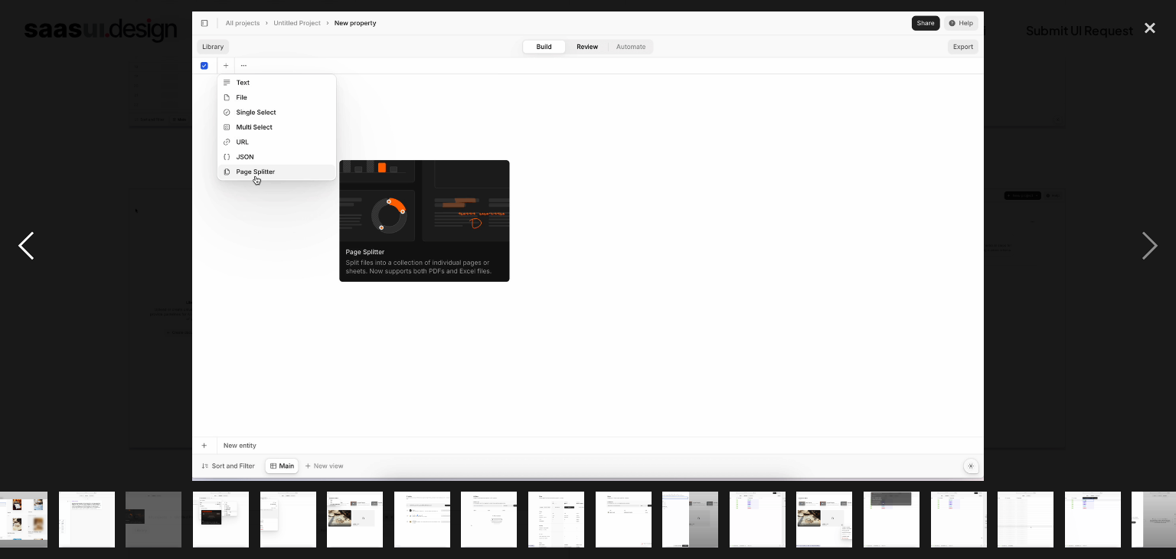
click at [24, 233] on div "previous image" at bounding box center [26, 245] width 52 height 469
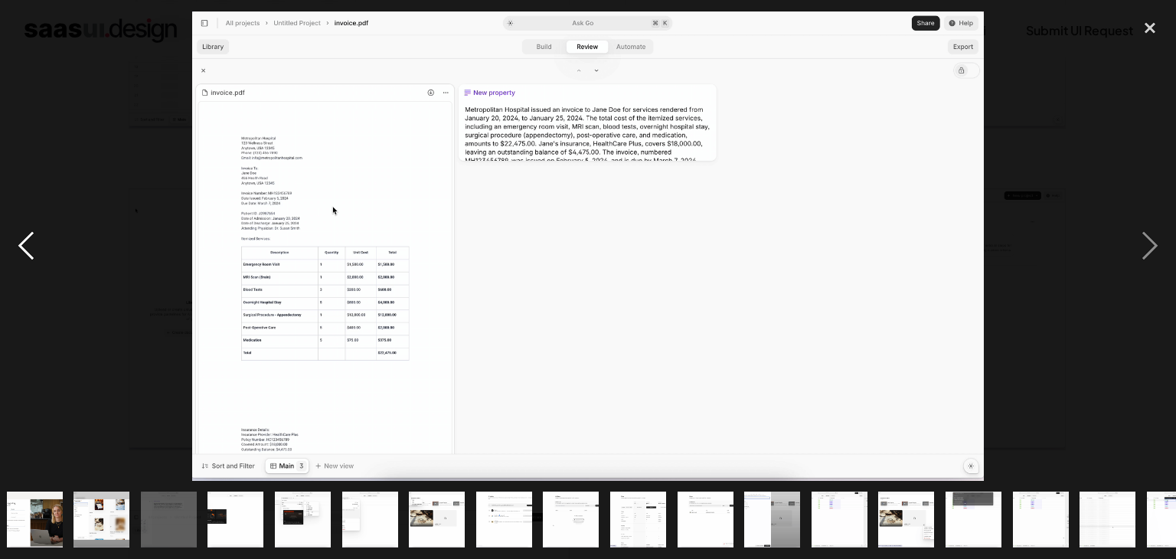
click at [24, 233] on div "previous image" at bounding box center [26, 245] width 52 height 469
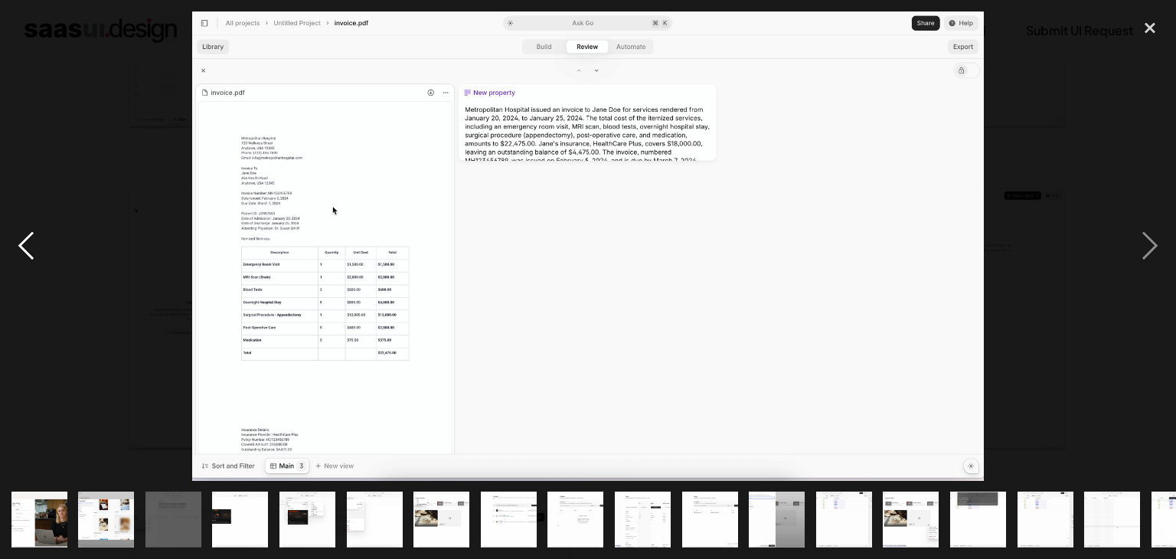
scroll to position [0, 0]
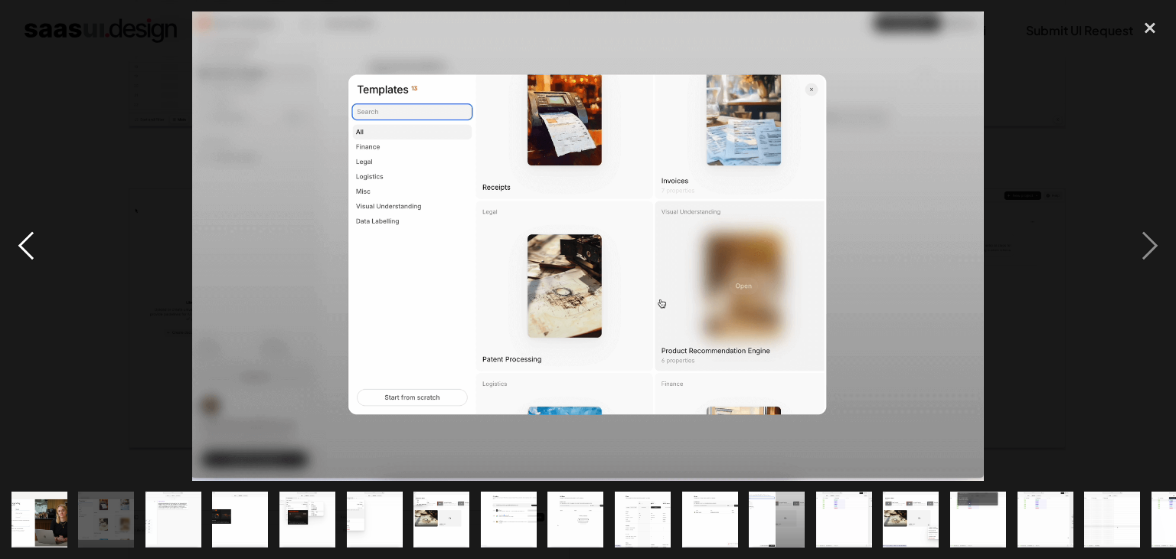
click at [24, 233] on div "previous image" at bounding box center [26, 245] width 52 height 469
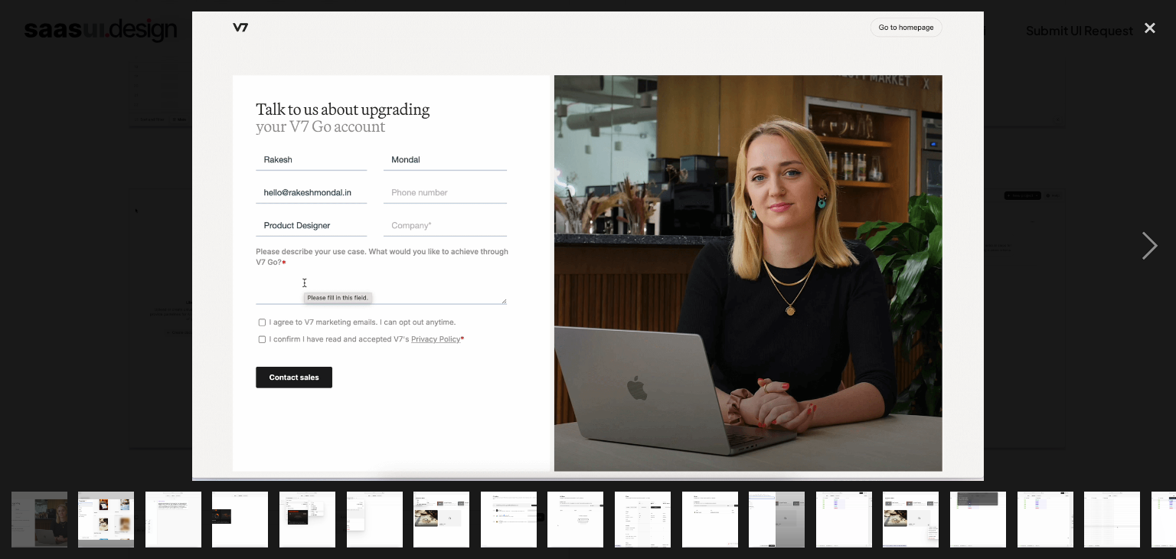
click at [291, 163] on img at bounding box center [587, 245] width 791 height 469
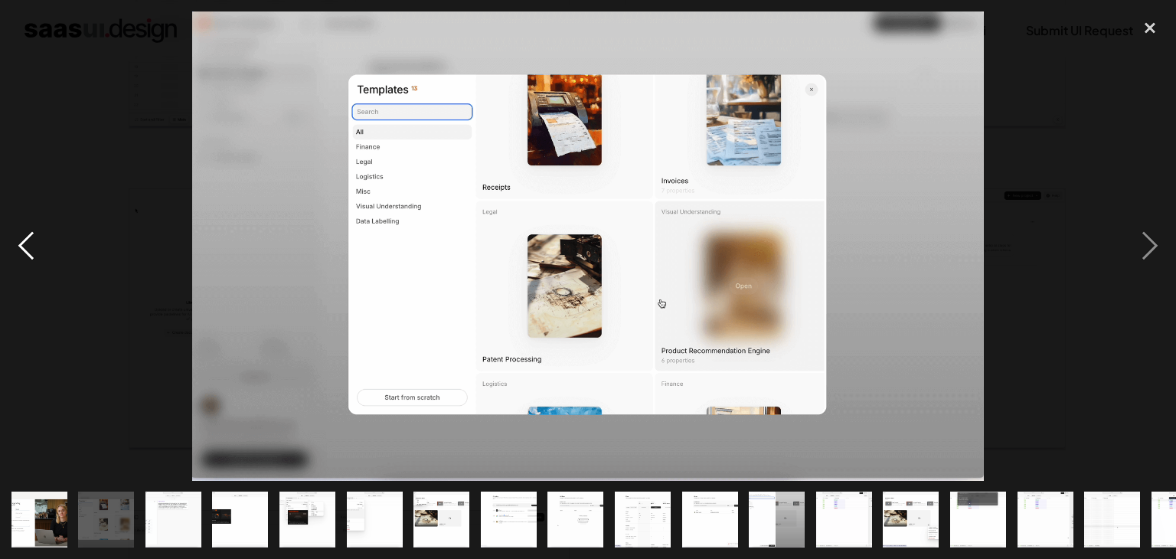
click at [14, 249] on div "previous image" at bounding box center [26, 245] width 52 height 469
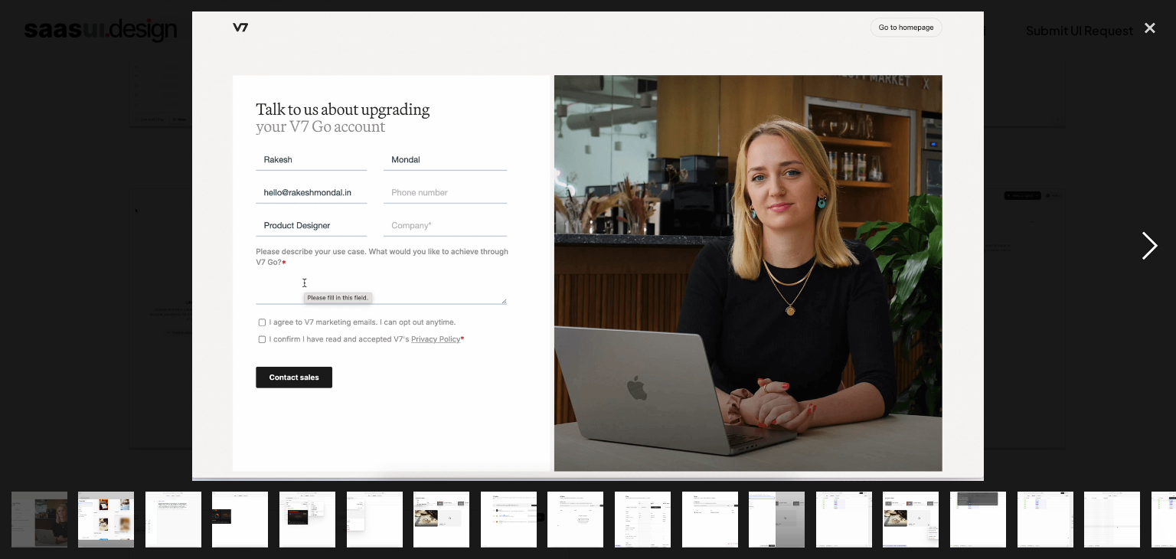
click at [1148, 239] on div "next image" at bounding box center [1150, 245] width 52 height 469
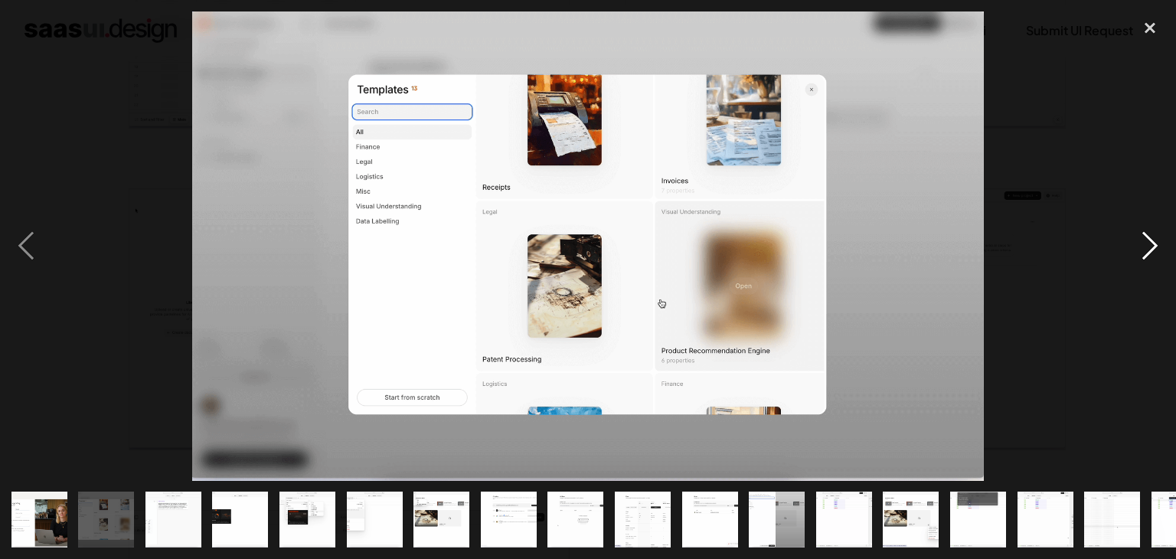
click at [1148, 239] on div "next image" at bounding box center [1150, 245] width 52 height 469
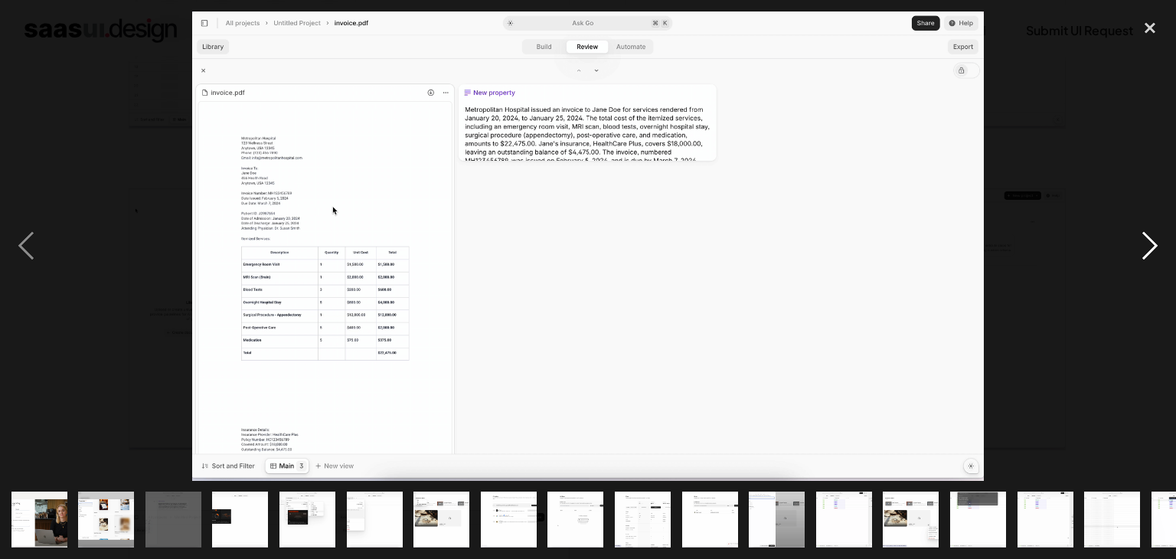
click at [1148, 239] on div "next image" at bounding box center [1150, 245] width 52 height 469
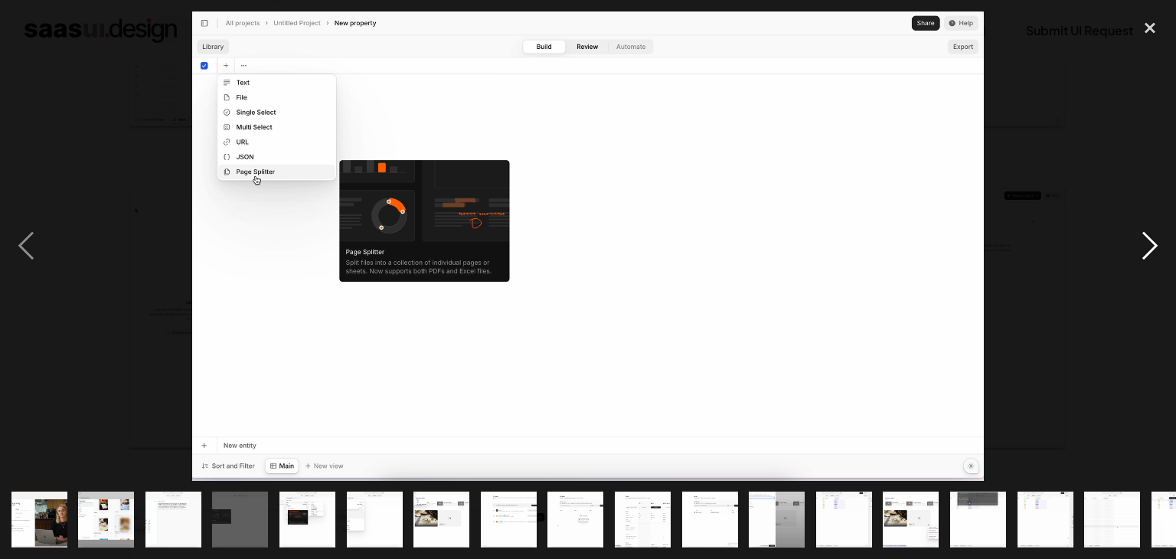
click at [1148, 239] on div "next image" at bounding box center [1150, 245] width 52 height 469
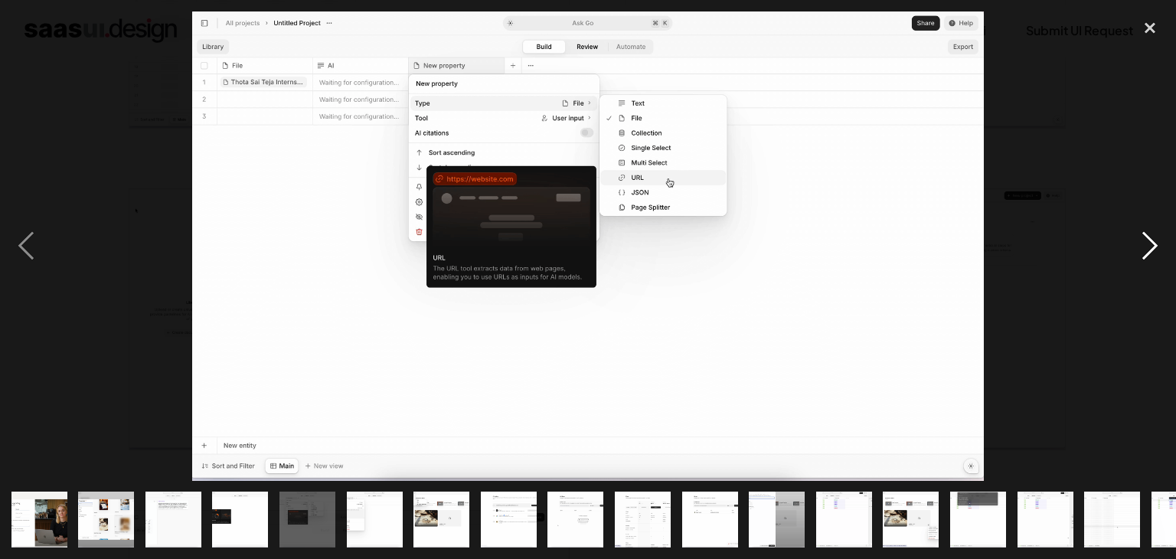
click at [1148, 239] on div "next image" at bounding box center [1150, 245] width 52 height 469
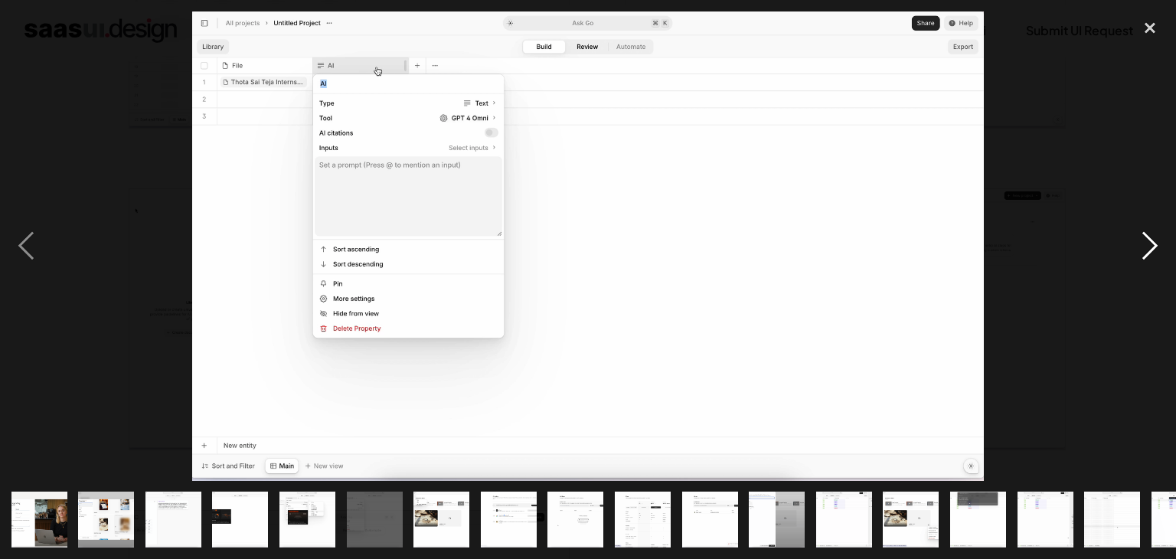
click at [1148, 239] on div "next image" at bounding box center [1150, 245] width 52 height 469
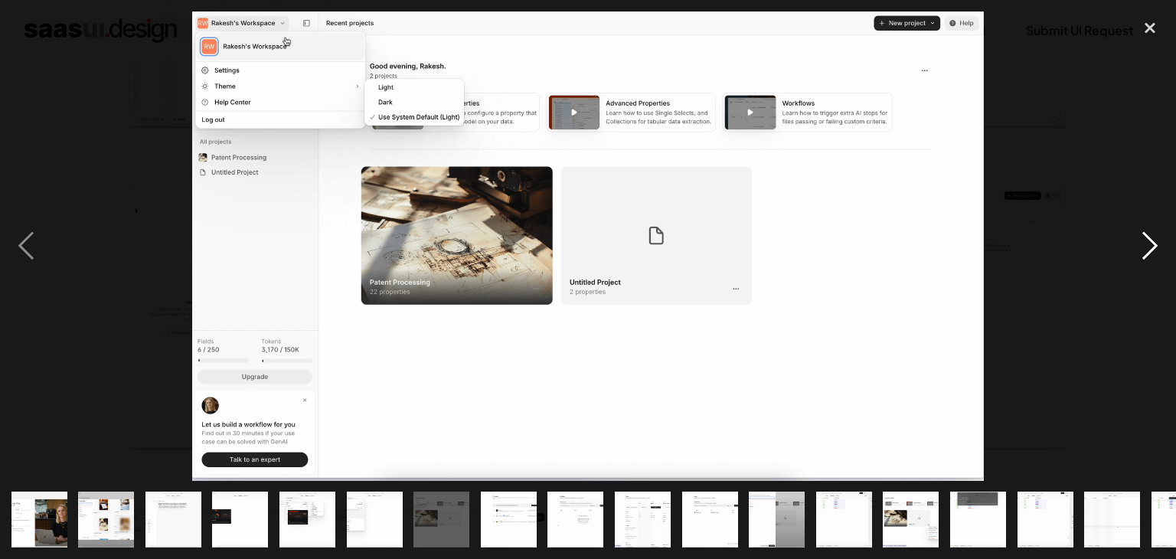
click at [1148, 239] on div "next image" at bounding box center [1150, 245] width 52 height 469
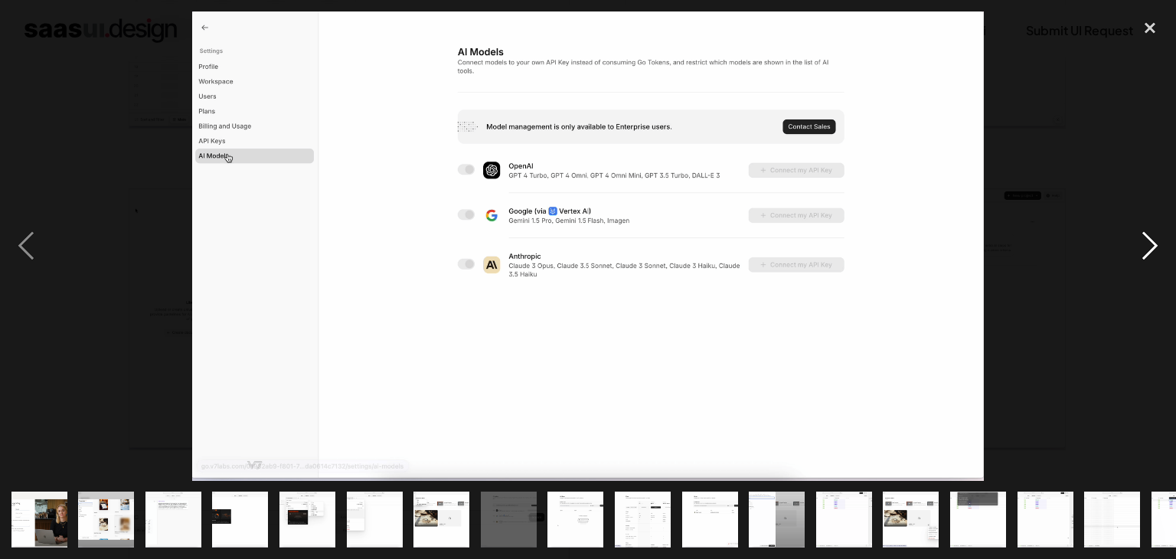
click at [1148, 239] on div "next image" at bounding box center [1150, 245] width 52 height 469
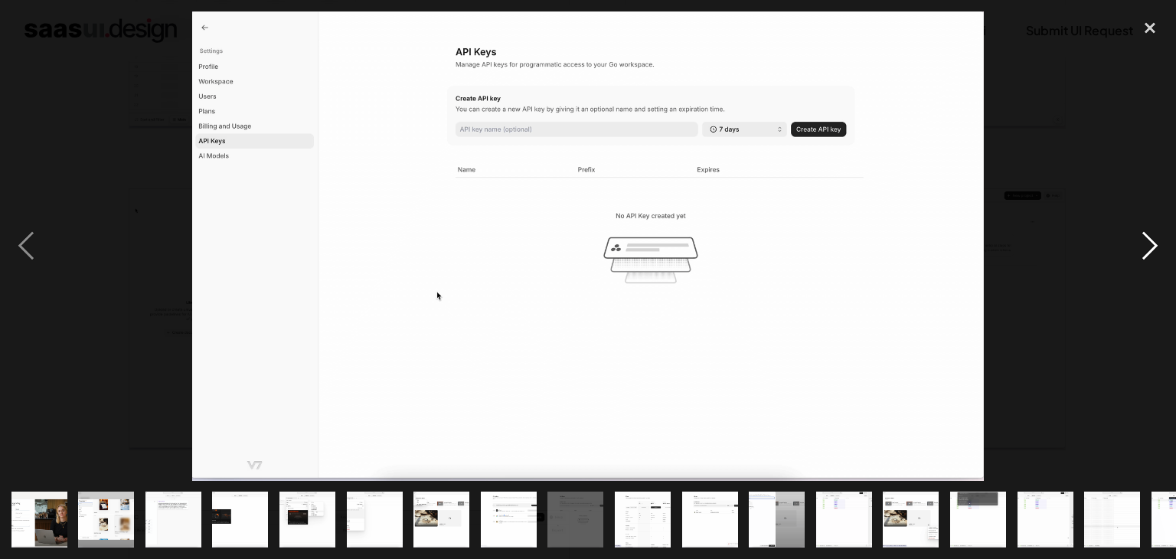
click at [1148, 239] on div "next image" at bounding box center [1150, 245] width 52 height 469
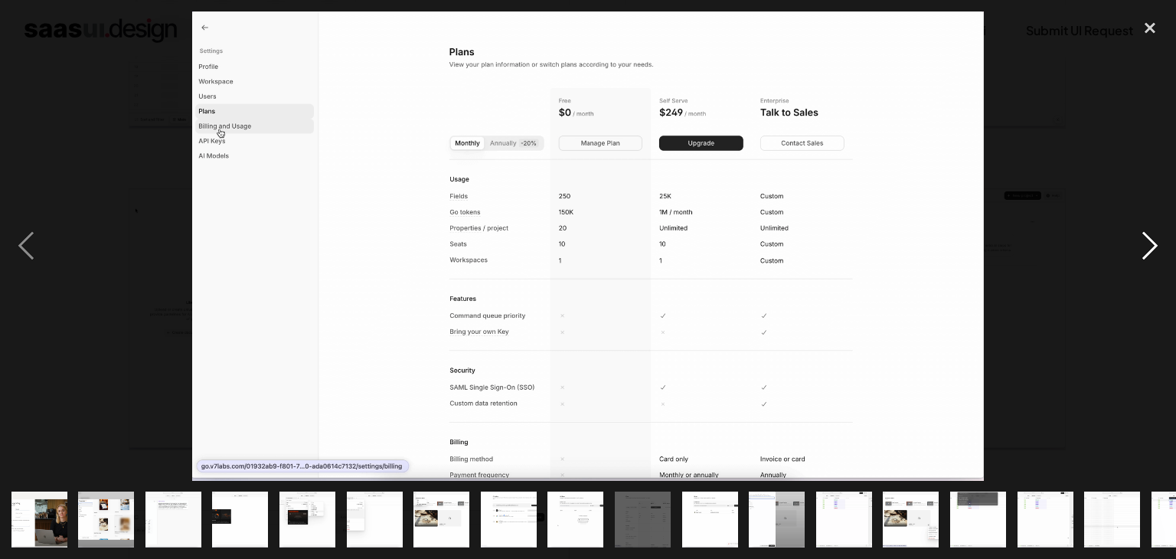
click at [1148, 239] on div "next image" at bounding box center [1150, 245] width 52 height 469
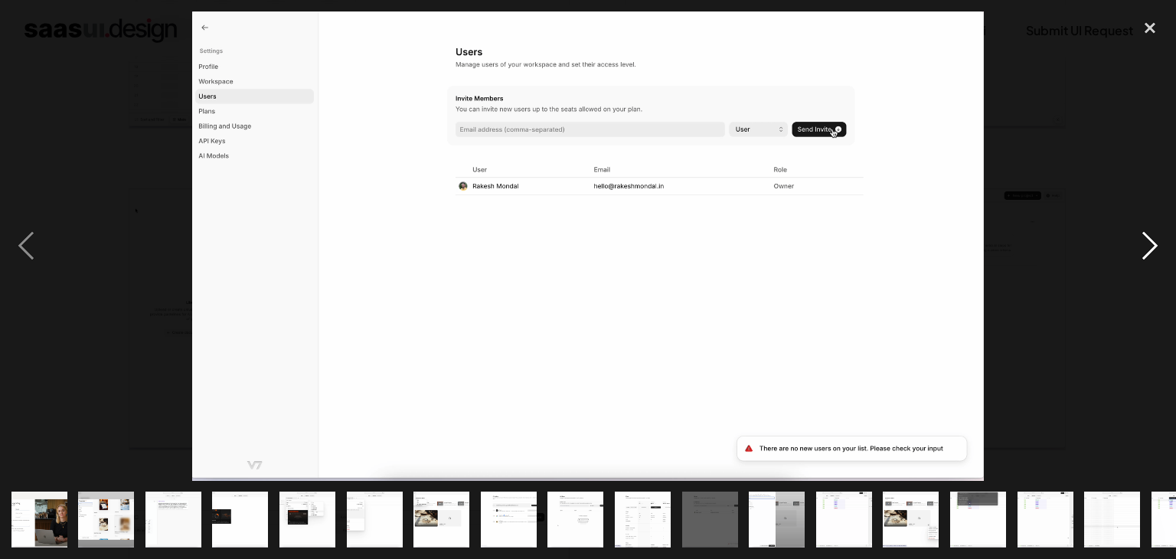
click at [1148, 239] on div "next image" at bounding box center [1150, 245] width 52 height 469
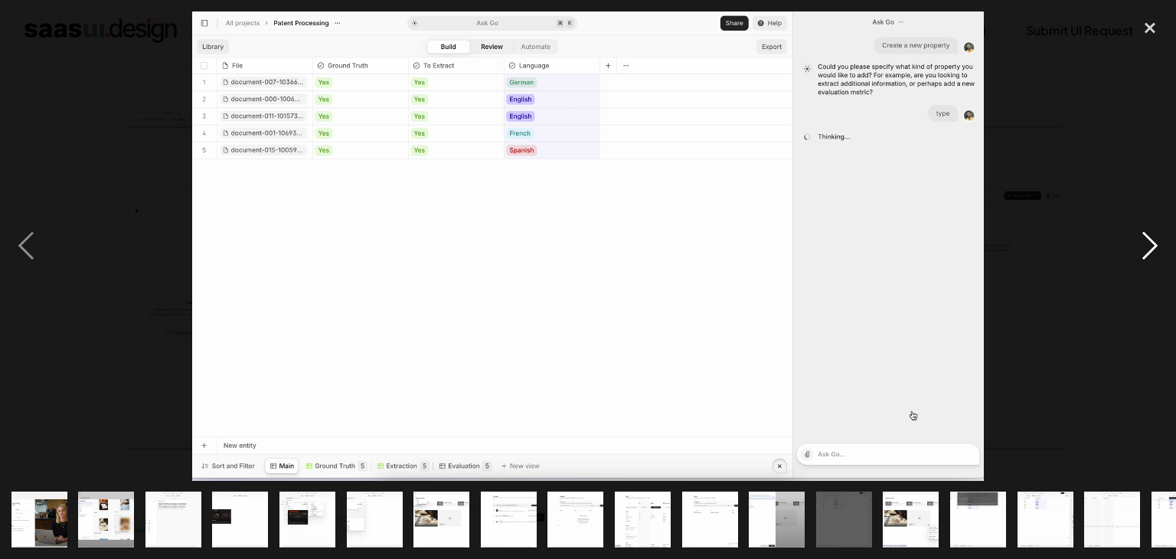
click at [1148, 239] on div "next image" at bounding box center [1150, 245] width 52 height 469
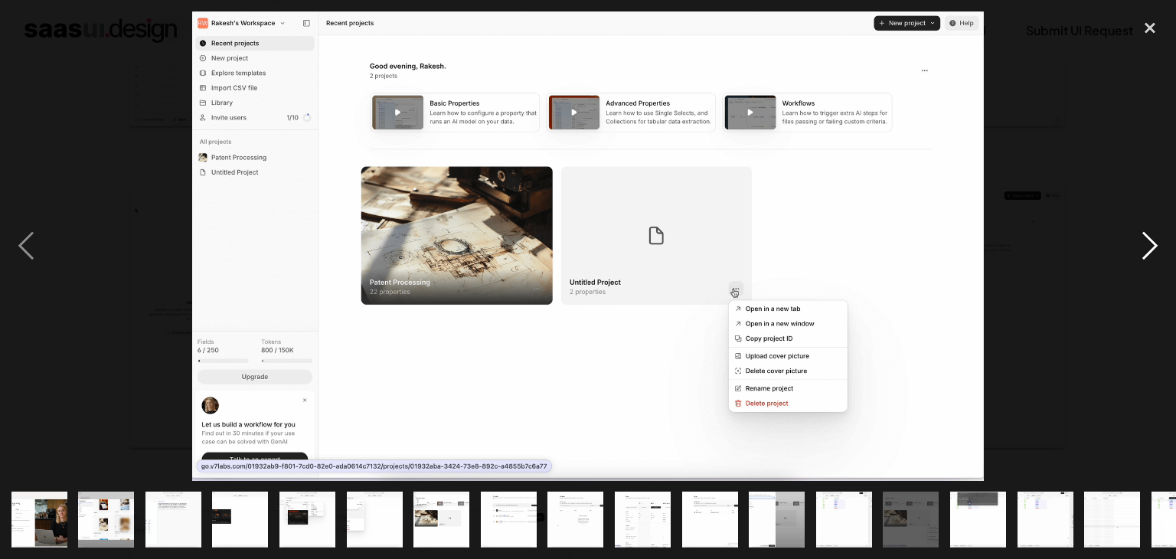
click at [1148, 239] on div "next image" at bounding box center [1150, 245] width 52 height 469
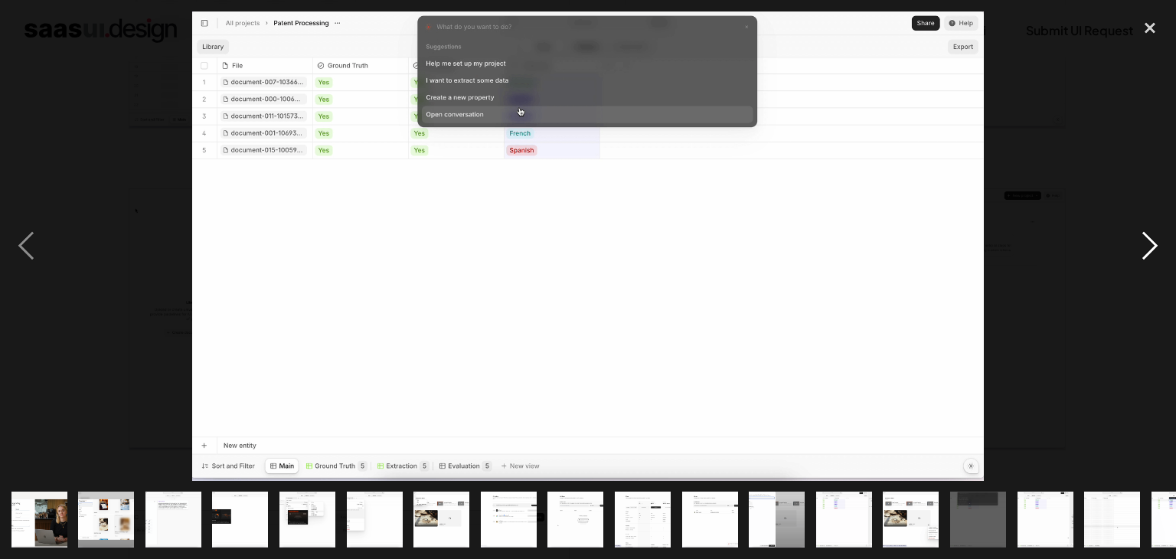
click at [1148, 239] on div "next image" at bounding box center [1150, 245] width 52 height 469
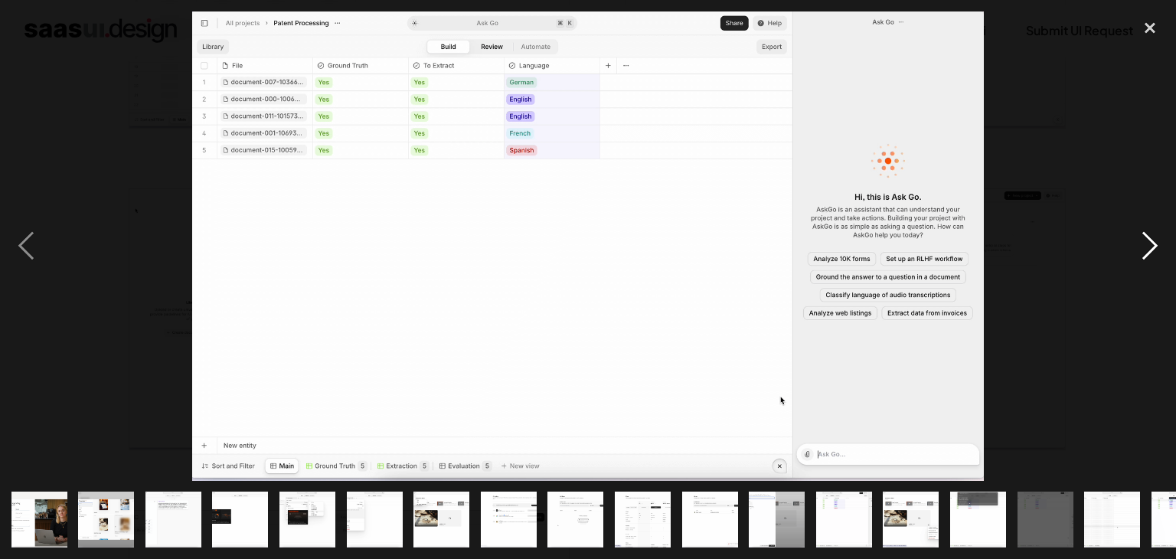
click at [1148, 239] on div "next image" at bounding box center [1150, 245] width 52 height 469
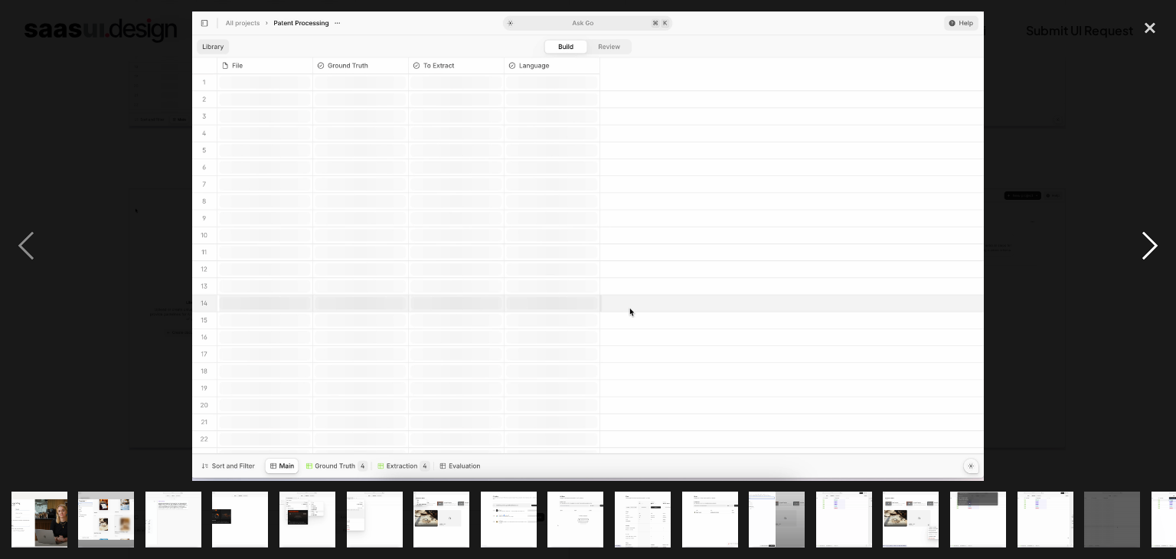
click at [1148, 239] on div "next image" at bounding box center [1150, 245] width 52 height 469
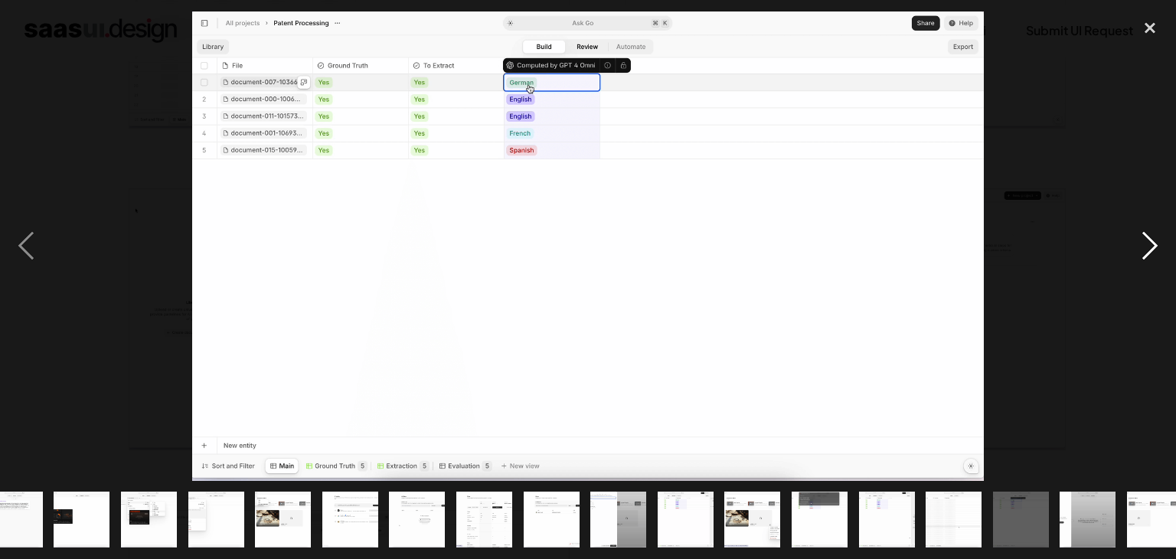
click at [1148, 239] on div "next image" at bounding box center [1150, 245] width 52 height 469
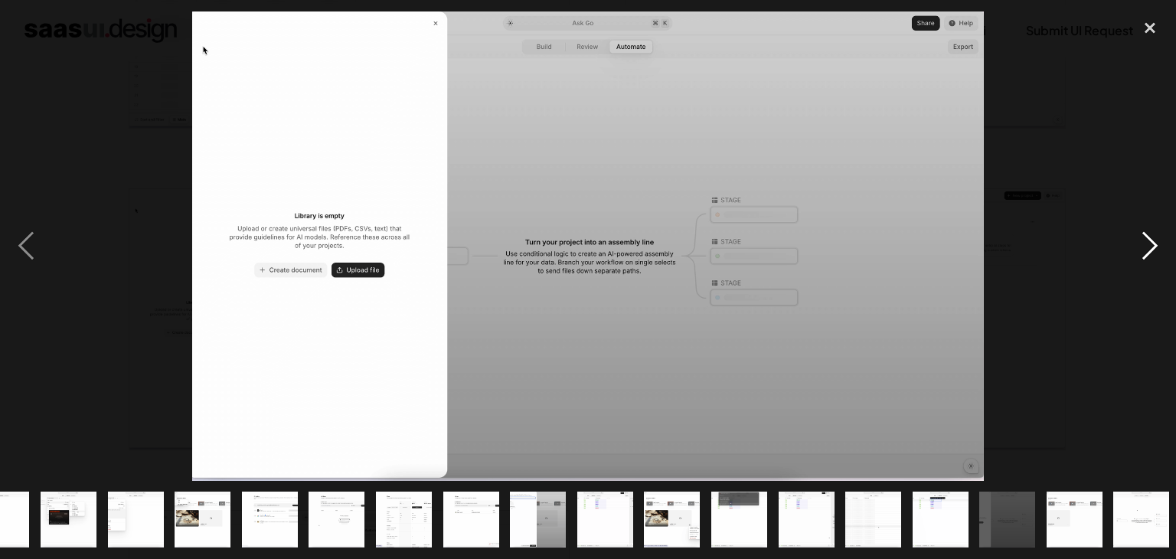
click at [1148, 239] on div "next image" at bounding box center [1150, 245] width 52 height 469
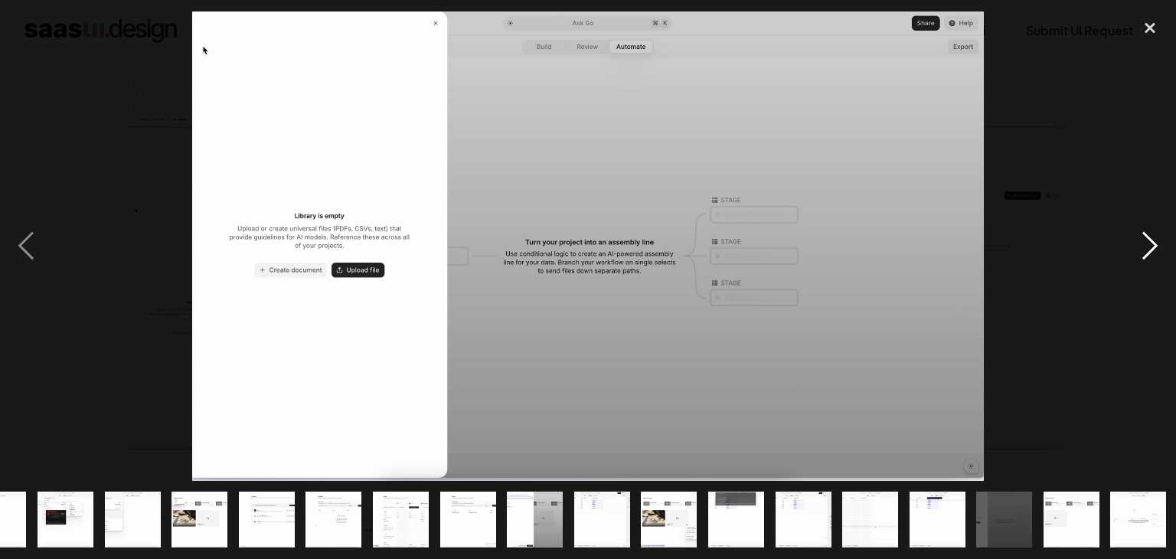
scroll to position [0, 242]
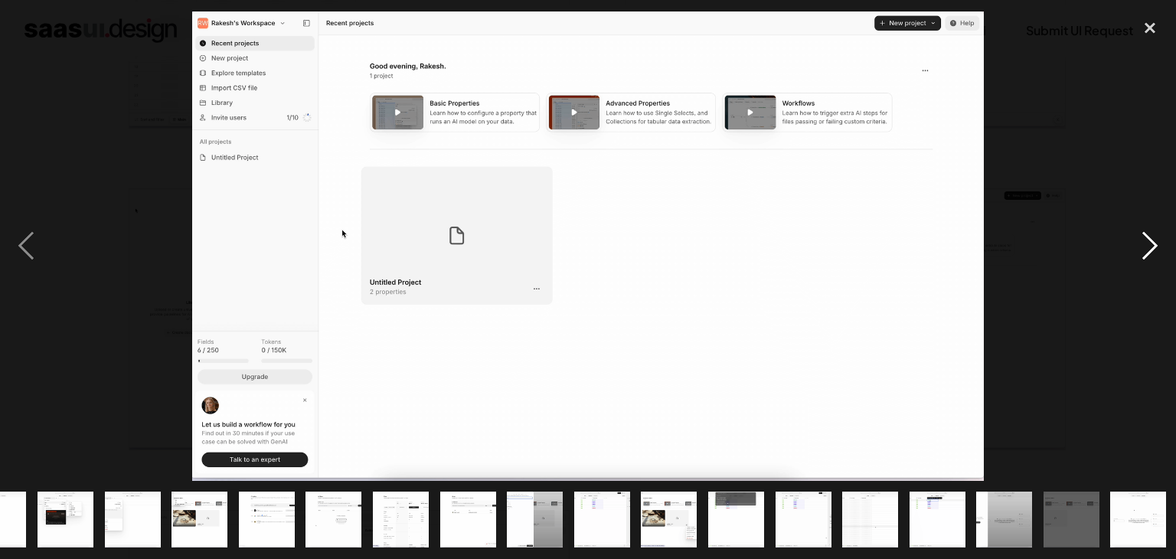
click at [1148, 239] on div "next image" at bounding box center [1150, 245] width 52 height 469
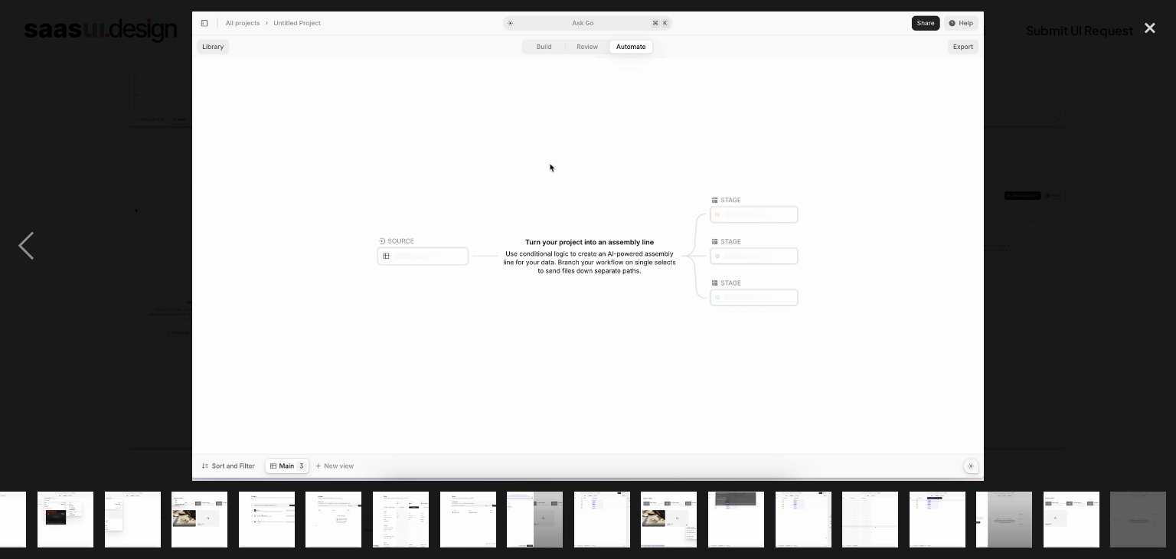
click at [1148, 239] on div "next image" at bounding box center [1150, 245] width 52 height 469
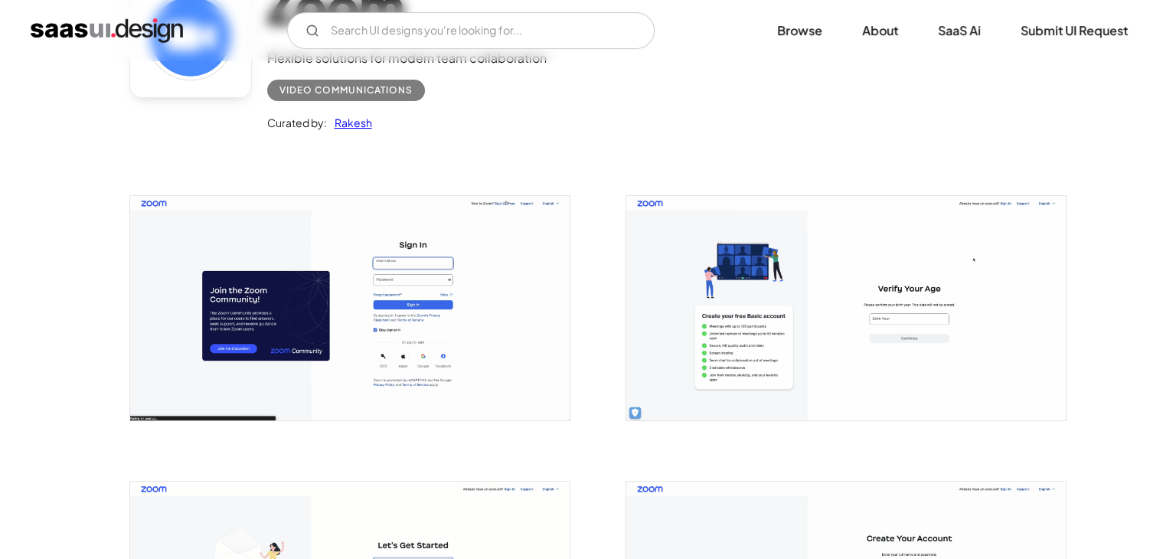
scroll to position [153, 0]
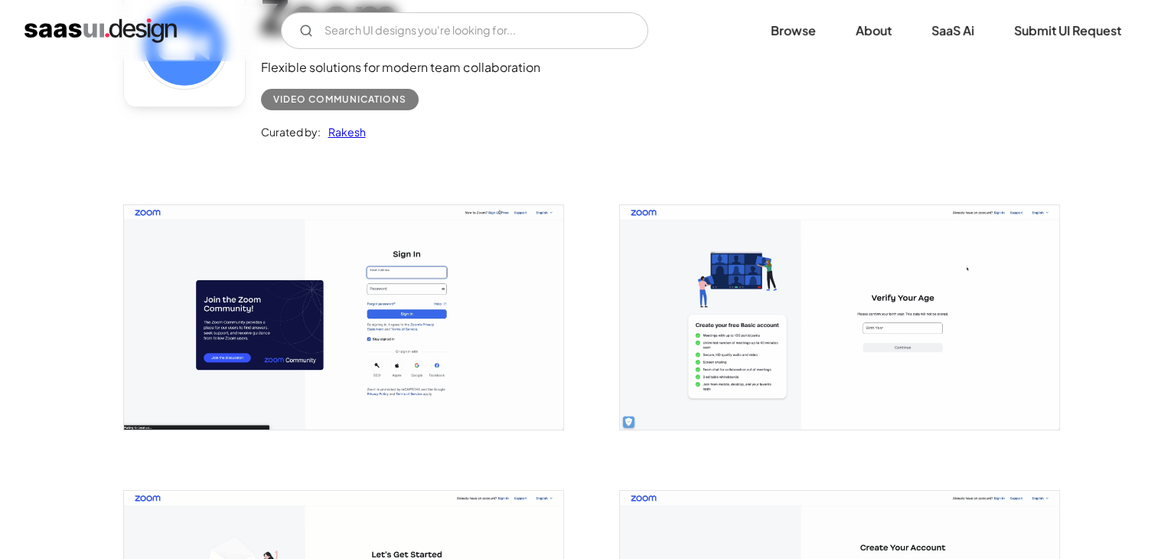
click at [145, 236] on img "open lightbox" at bounding box center [343, 317] width 439 height 224
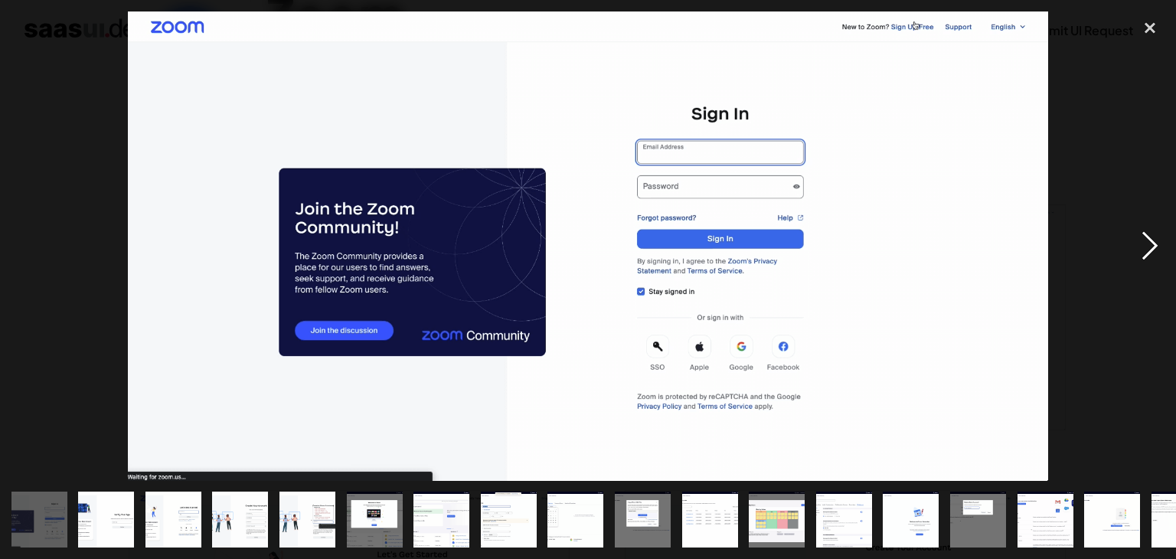
click at [1148, 245] on div "next image" at bounding box center [1150, 245] width 52 height 469
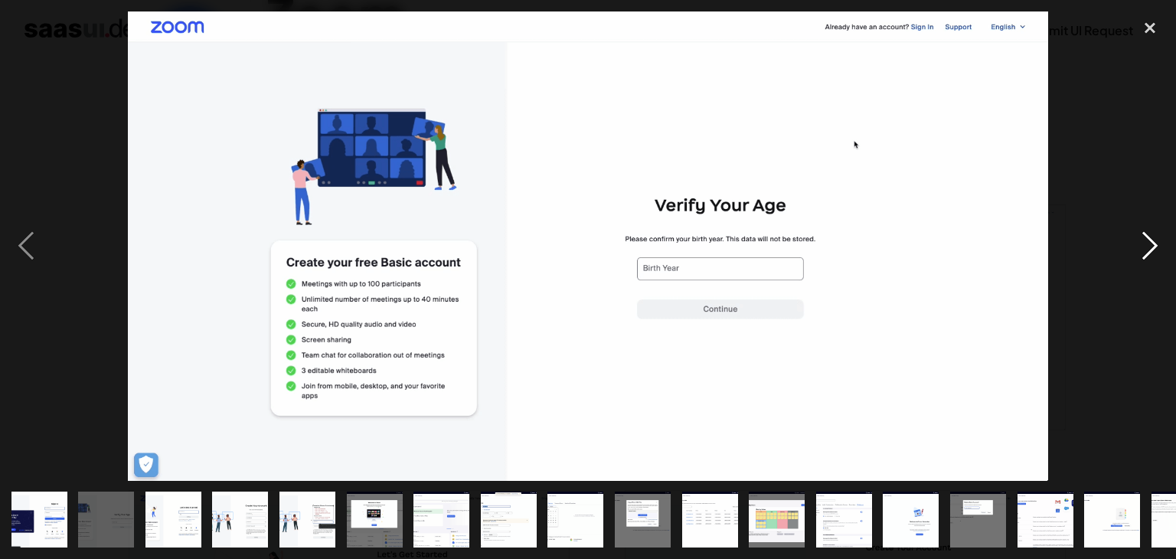
click at [1148, 245] on div "next image" at bounding box center [1150, 245] width 52 height 469
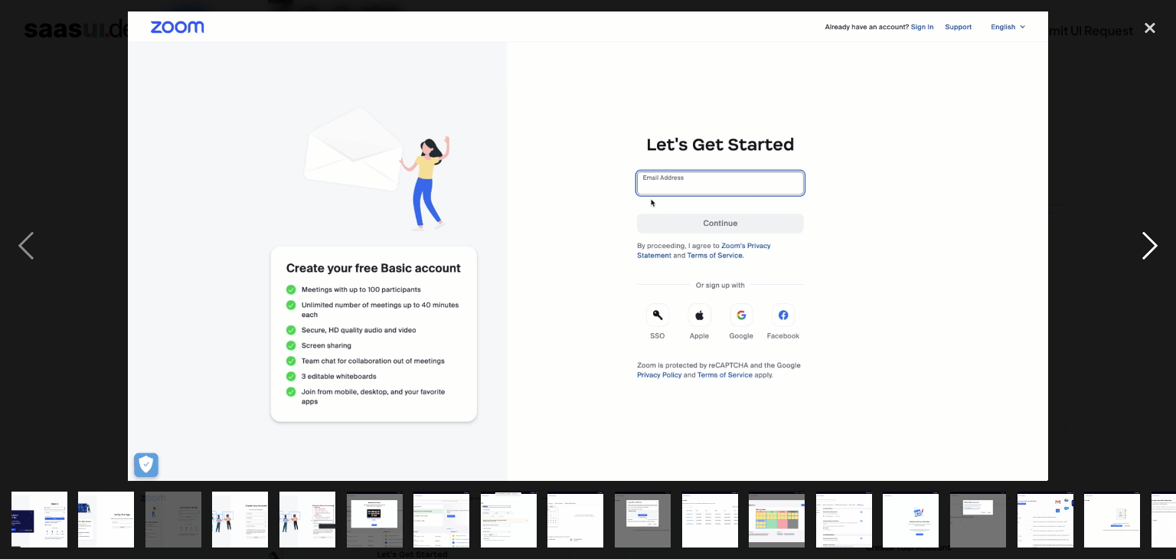
click at [1148, 245] on div "next image" at bounding box center [1150, 245] width 52 height 469
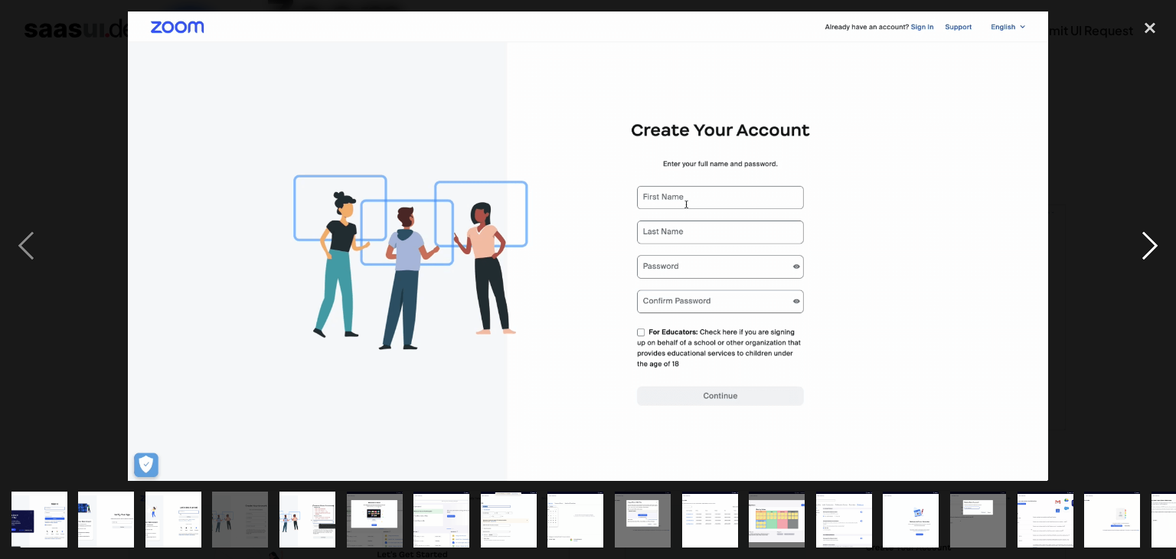
click at [1148, 245] on div "next image" at bounding box center [1150, 245] width 52 height 469
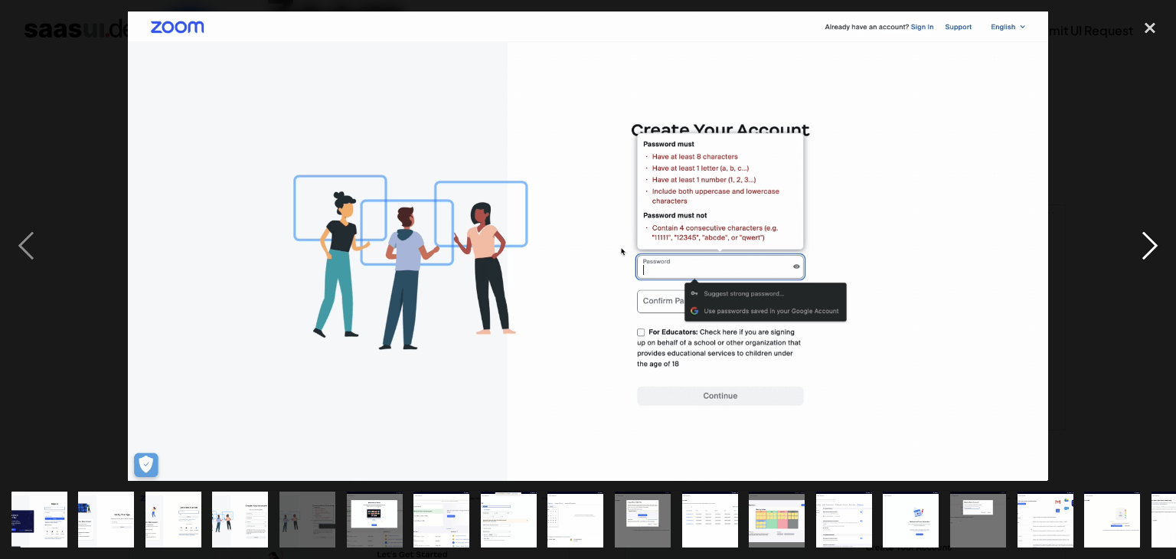
click at [1148, 245] on div "next image" at bounding box center [1150, 245] width 52 height 469
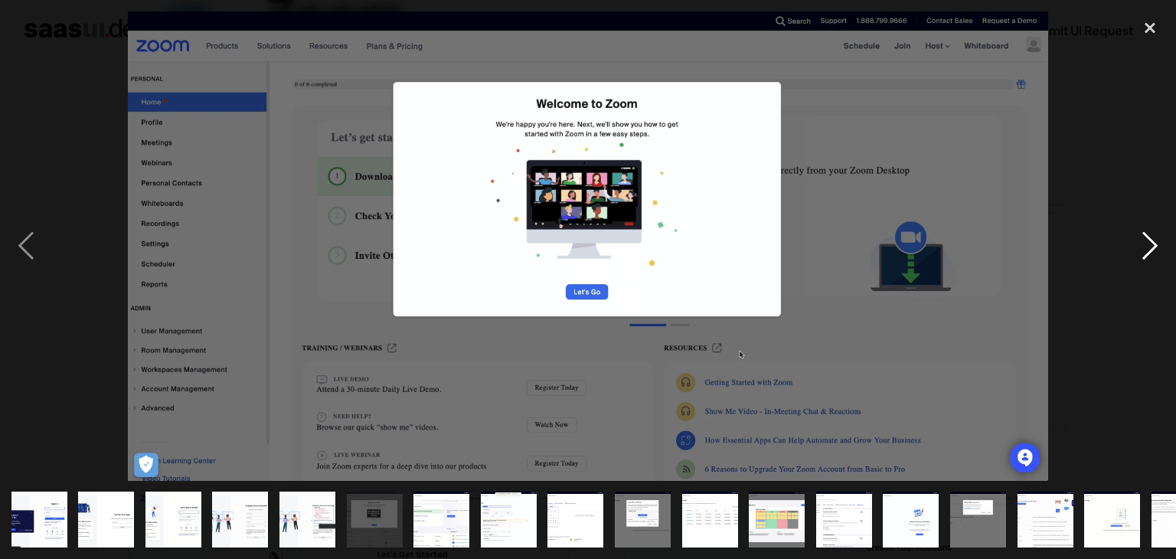
click at [1148, 245] on div "next image" at bounding box center [1150, 245] width 52 height 469
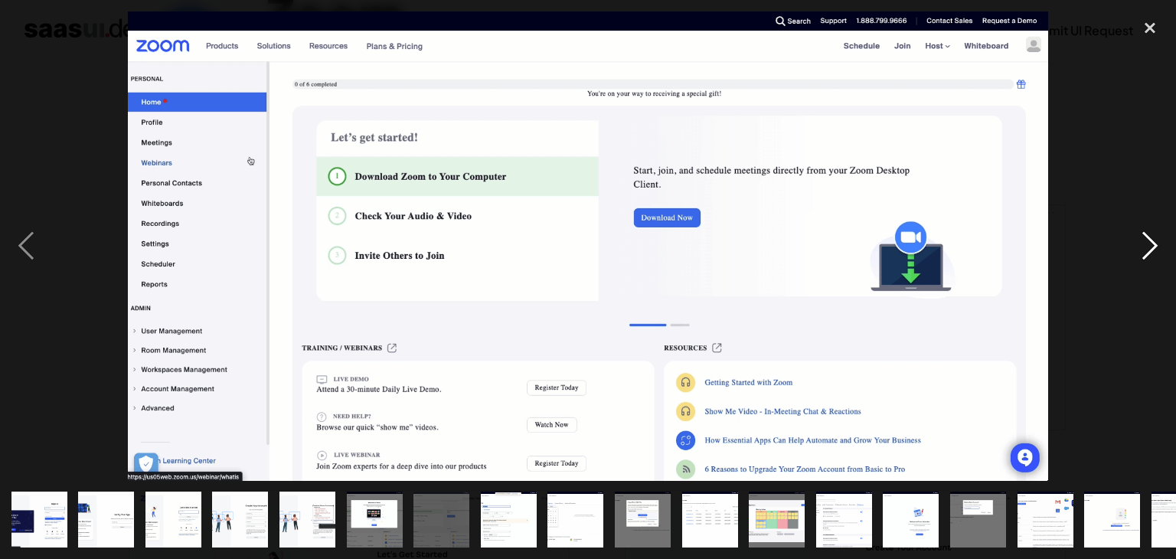
click at [1148, 245] on div "next image" at bounding box center [1150, 245] width 52 height 469
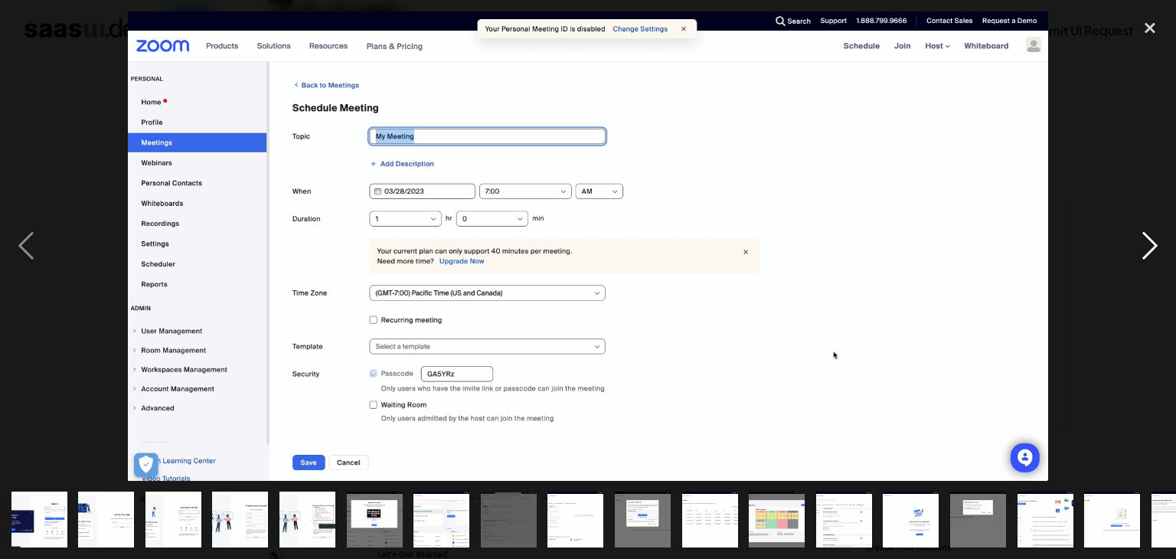
click at [1148, 245] on div "next image" at bounding box center [1150, 245] width 52 height 469
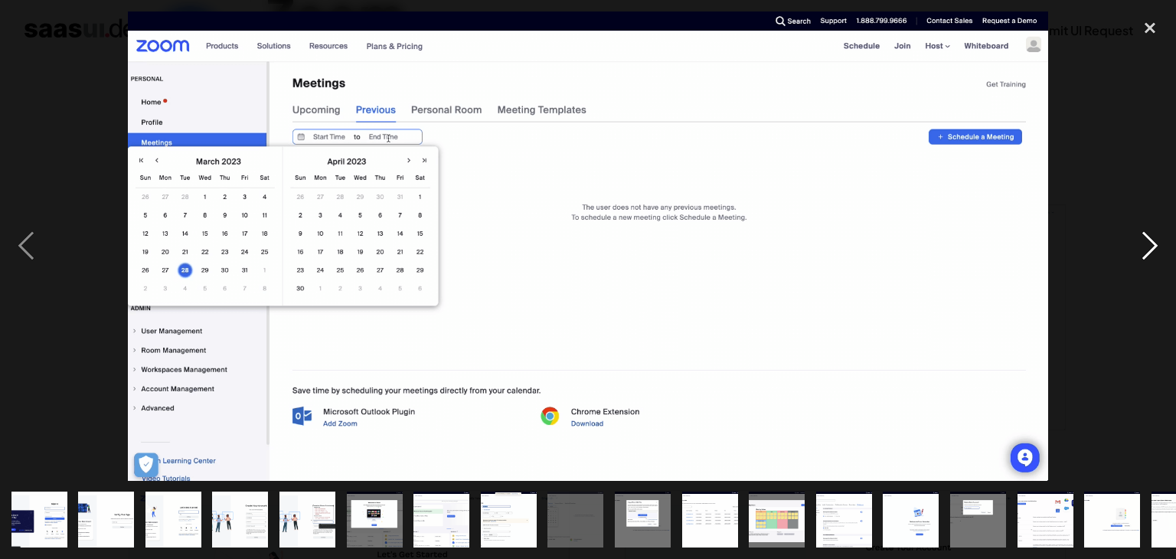
click at [1148, 245] on div "next image" at bounding box center [1150, 245] width 52 height 469
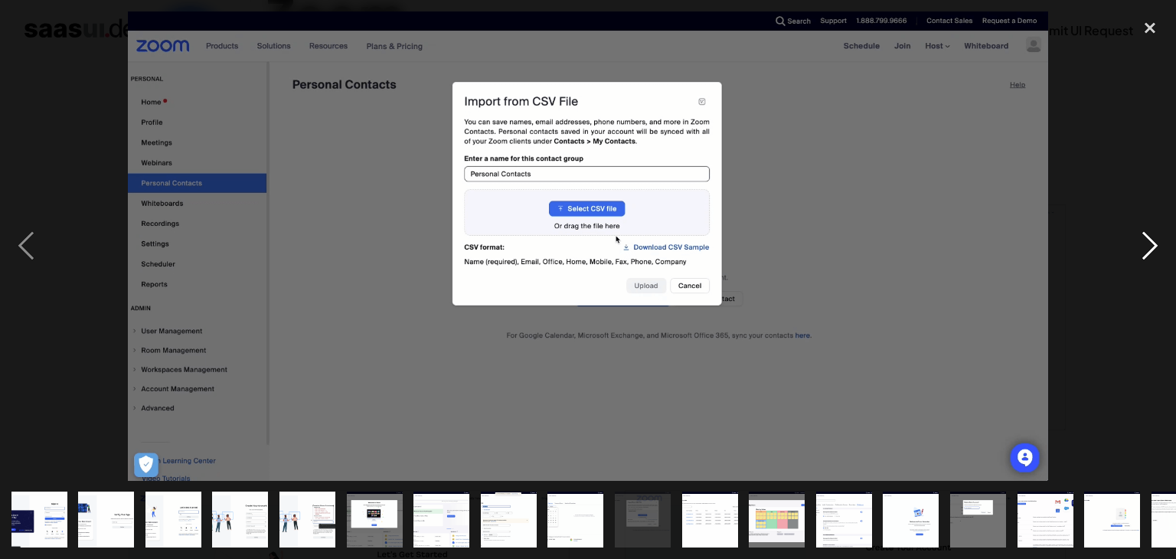
click at [1148, 245] on div "next image" at bounding box center [1150, 245] width 52 height 469
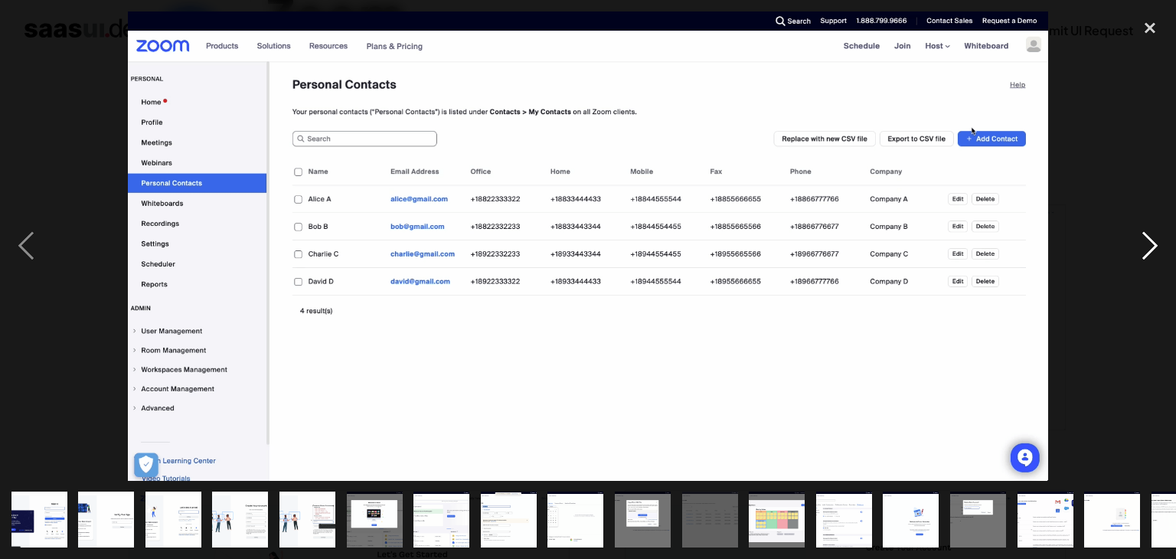
click at [1148, 245] on div "next image" at bounding box center [1150, 245] width 52 height 469
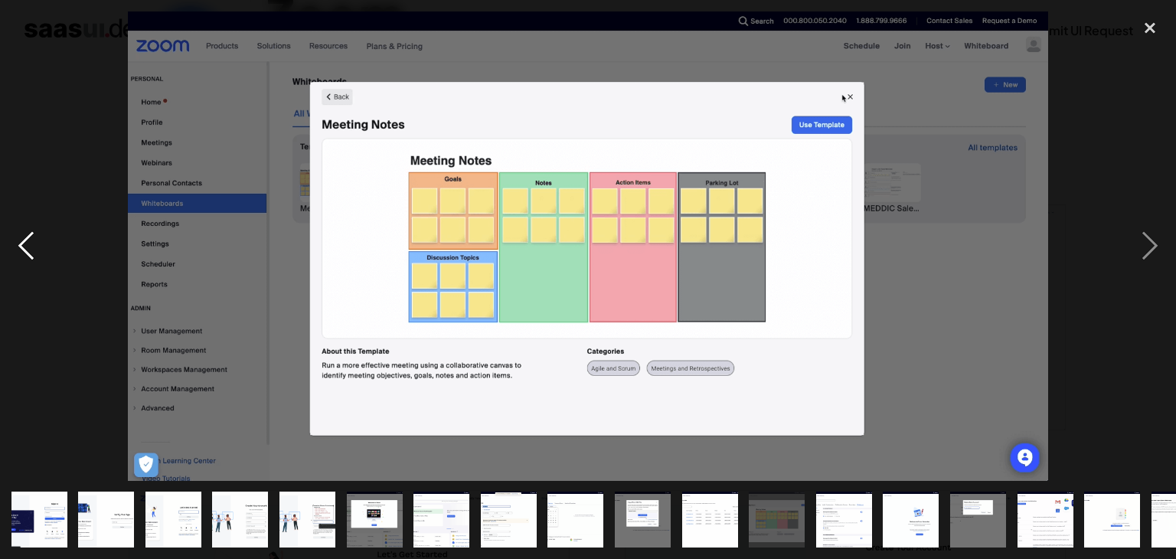
click at [28, 240] on div "previous image" at bounding box center [26, 245] width 52 height 469
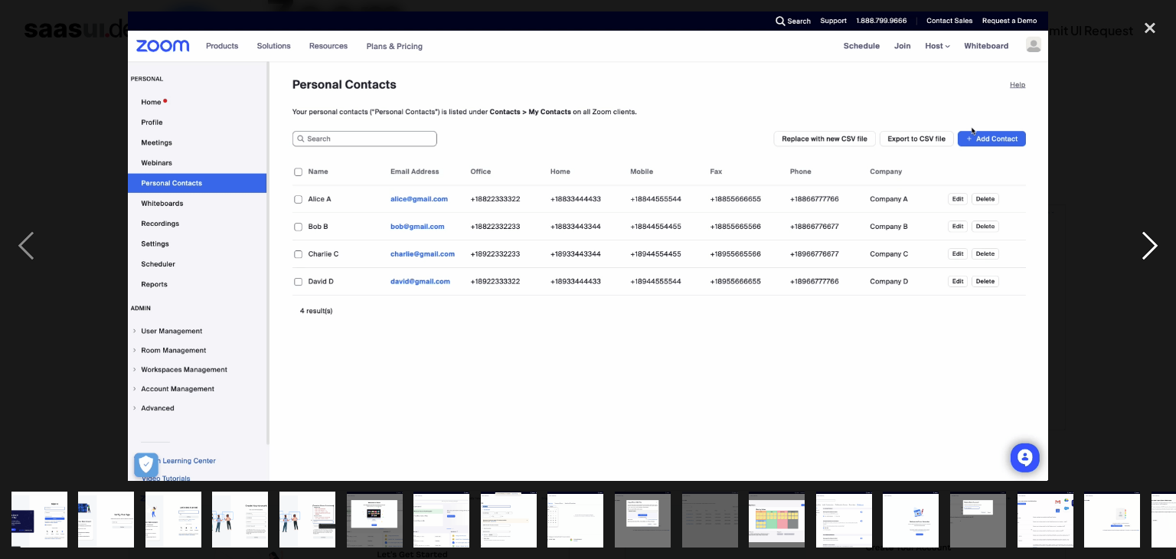
click at [1154, 243] on div "next image" at bounding box center [1150, 245] width 52 height 469
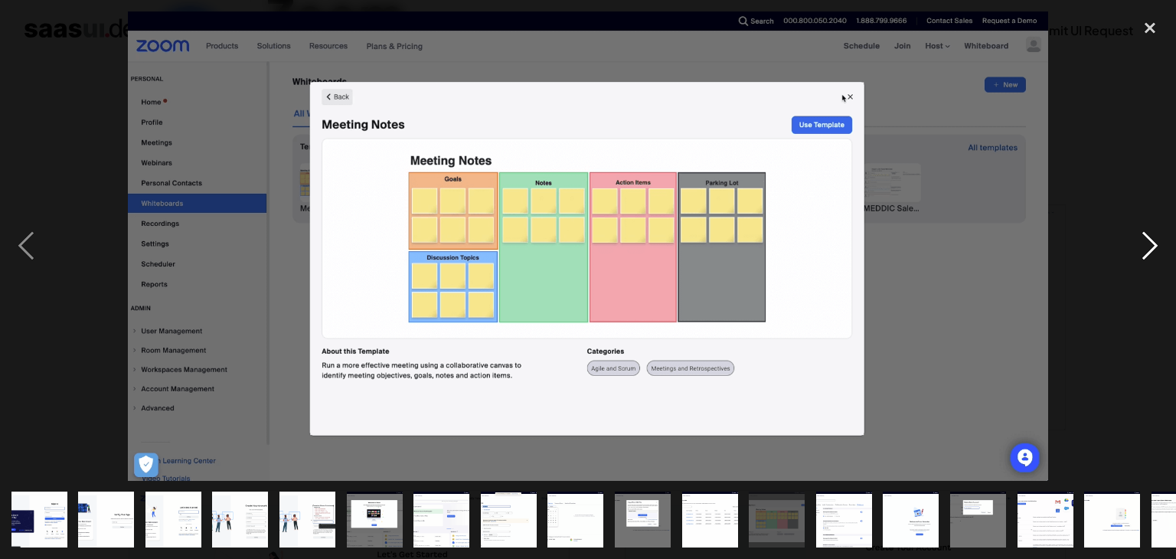
click at [1154, 243] on div "next image" at bounding box center [1150, 245] width 52 height 469
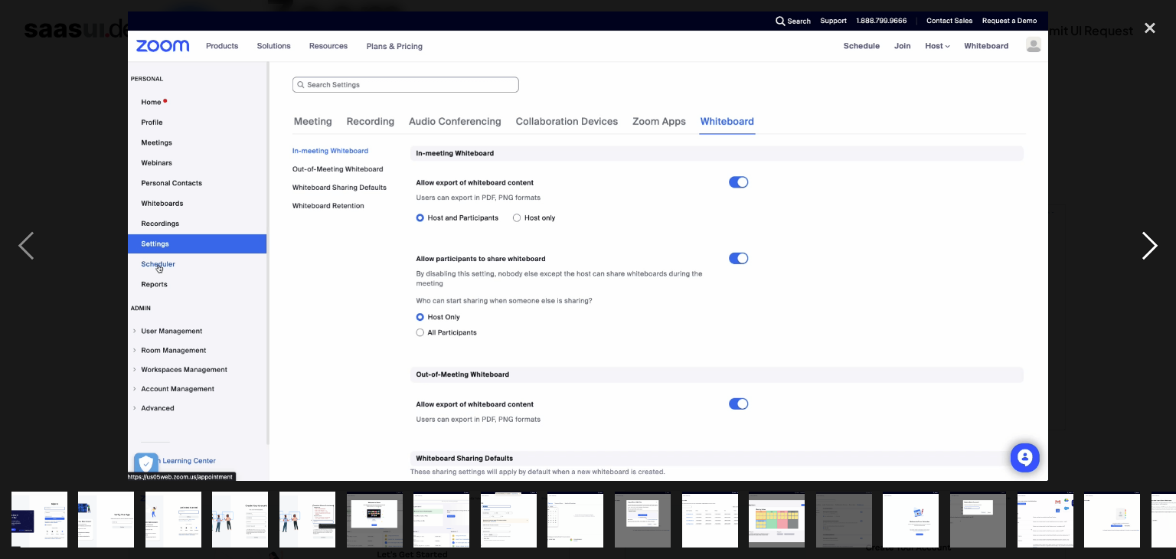
click at [1154, 243] on div "next image" at bounding box center [1150, 245] width 52 height 469
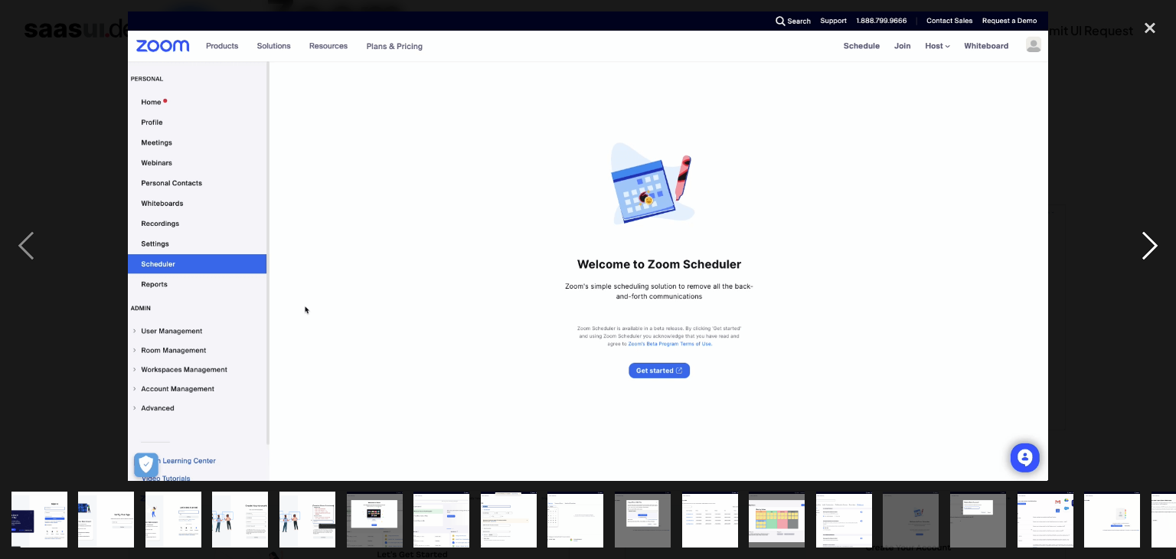
click at [1154, 243] on div "next image" at bounding box center [1150, 245] width 52 height 469
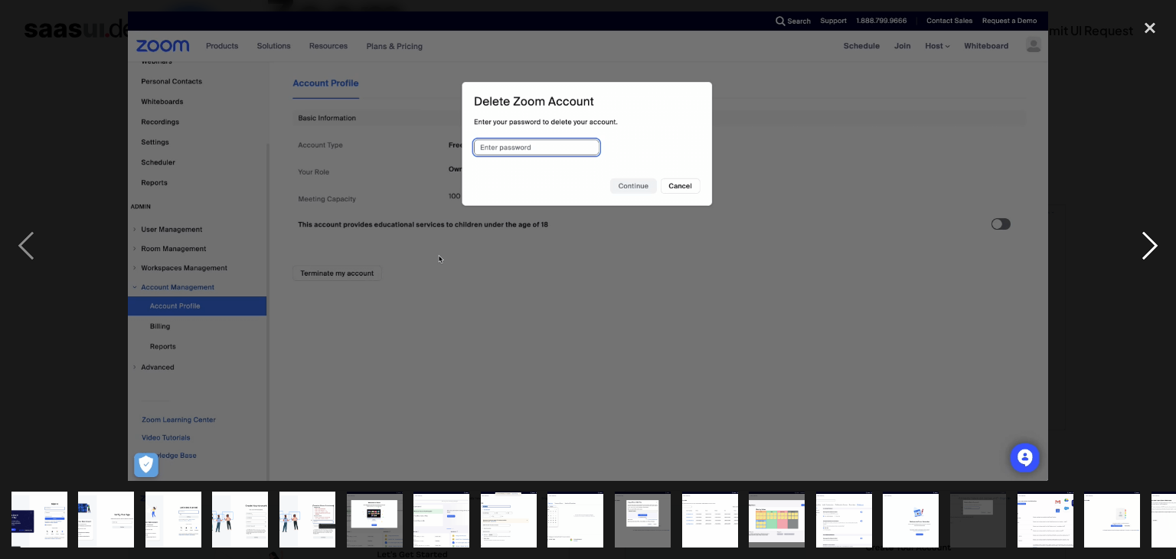
click at [1154, 243] on div "next image" at bounding box center [1150, 245] width 52 height 469
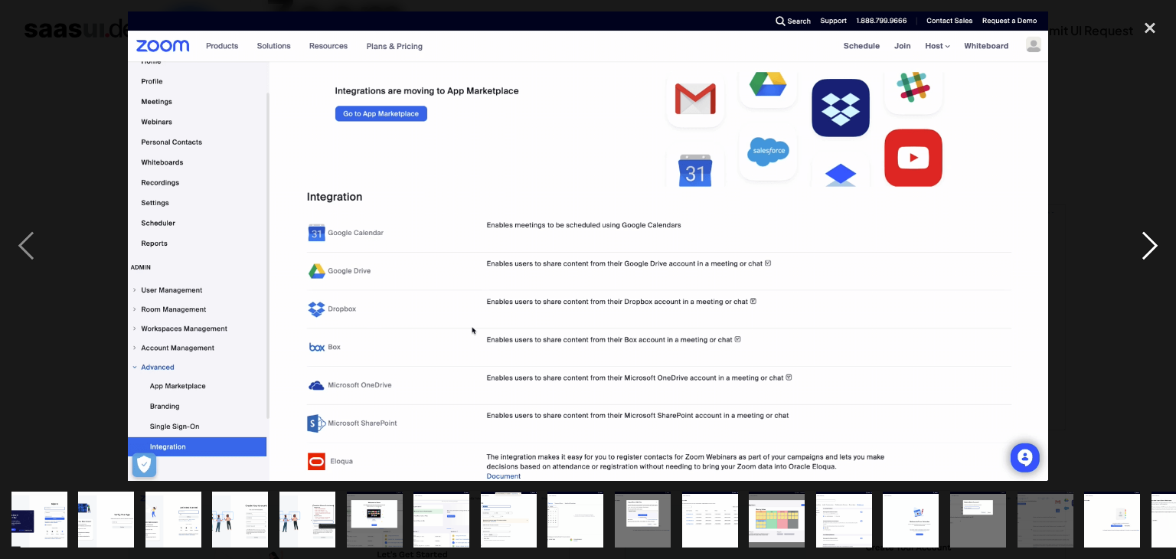
click at [1154, 243] on div "next image" at bounding box center [1150, 245] width 52 height 469
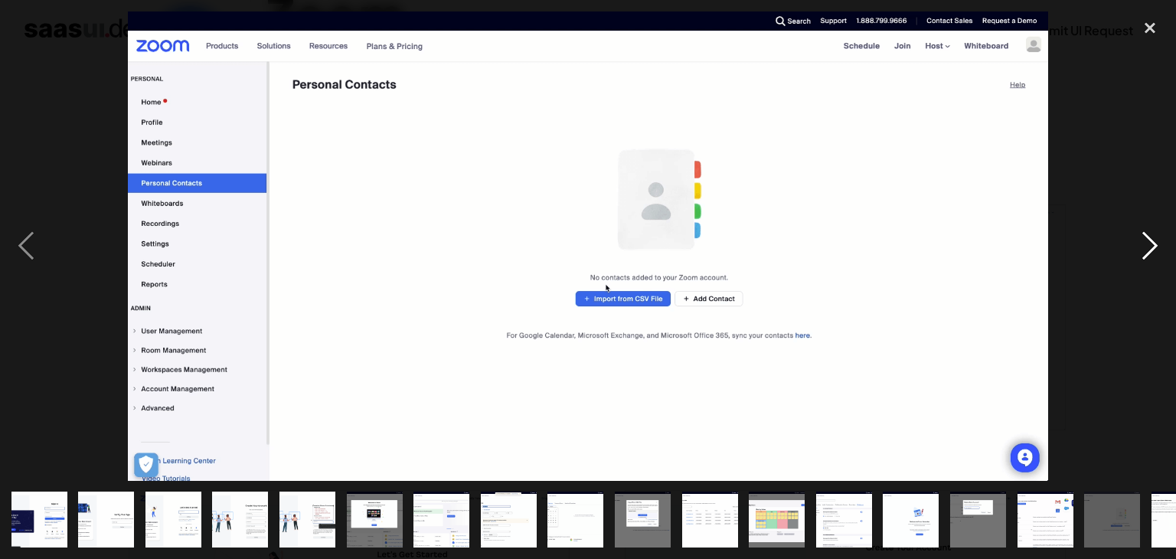
click at [1154, 243] on div "next image" at bounding box center [1150, 245] width 52 height 469
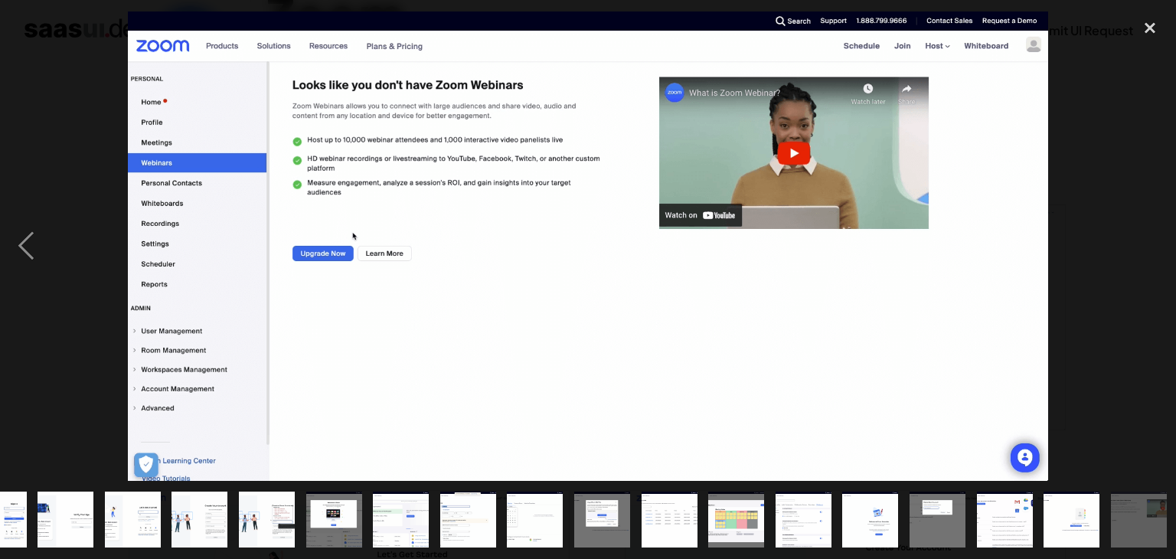
scroll to position [0, 41]
click at [1154, 243] on div "next image" at bounding box center [1150, 245] width 52 height 469
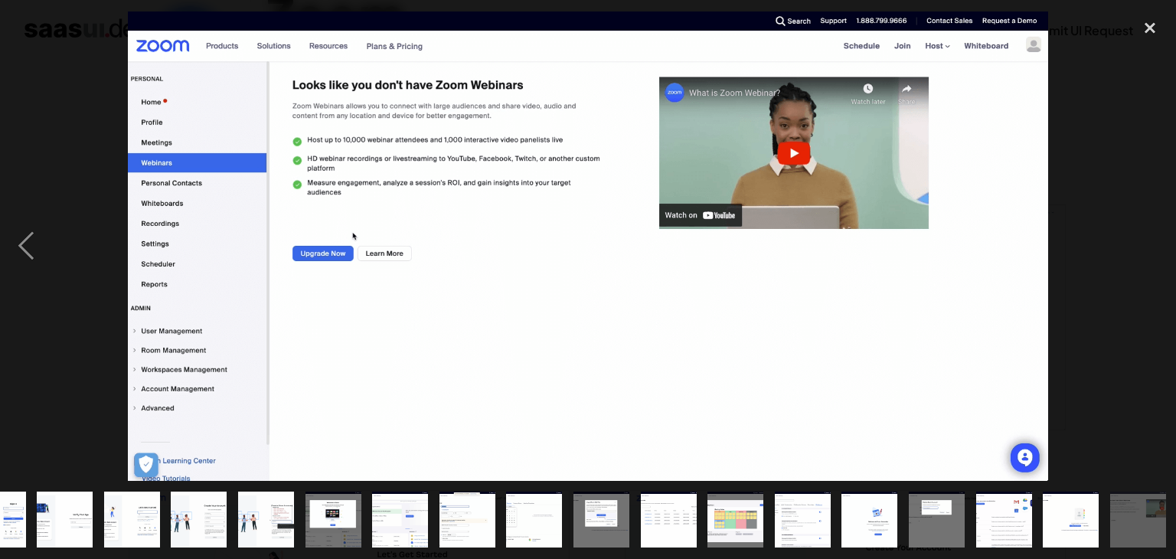
click at [1154, 243] on div "next image" at bounding box center [1150, 245] width 52 height 469
click at [28, 238] on div "previous image" at bounding box center [26, 245] width 52 height 469
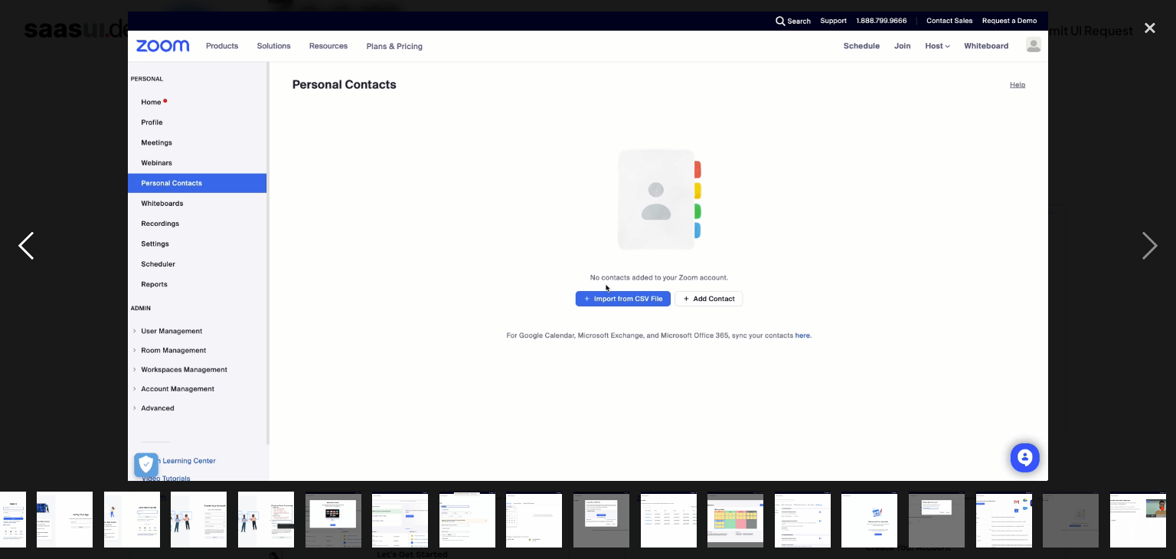
click at [31, 238] on div "previous image" at bounding box center [26, 245] width 52 height 469
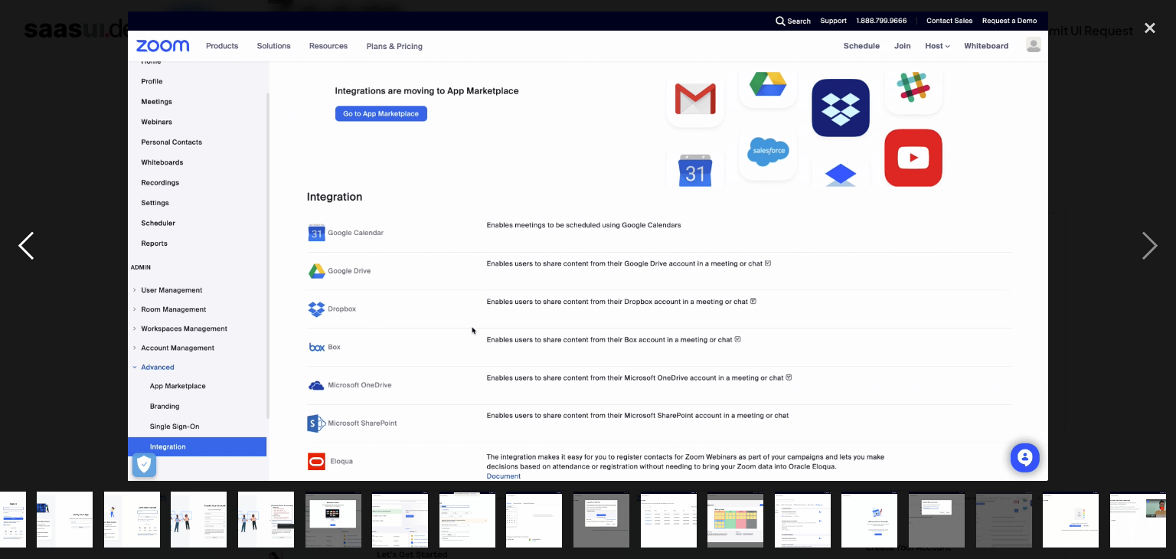
click at [31, 238] on div "previous image" at bounding box center [26, 245] width 52 height 469
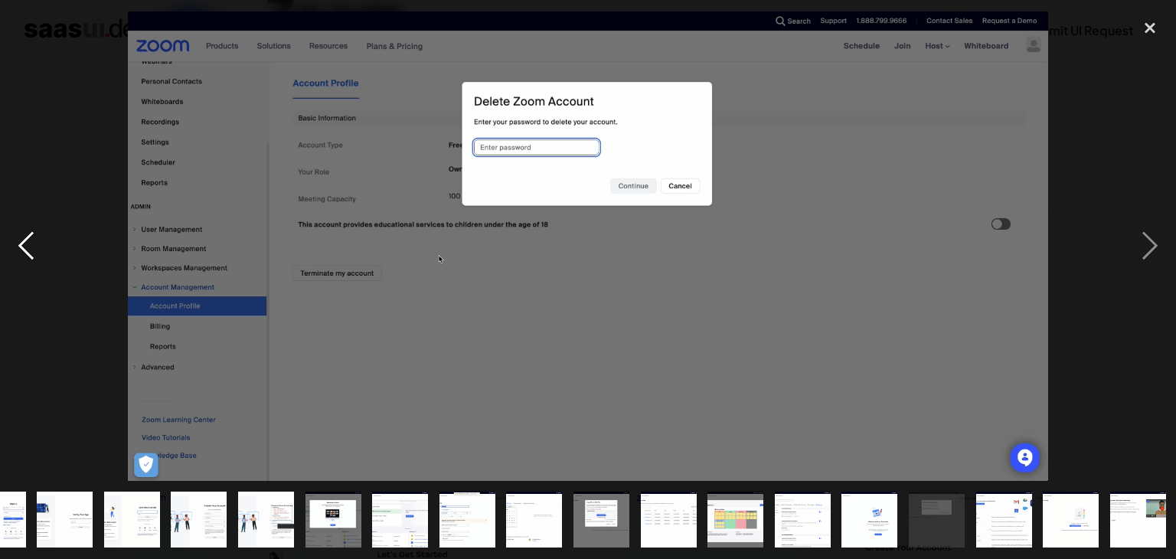
click at [32, 238] on div "previous image" at bounding box center [26, 245] width 52 height 469
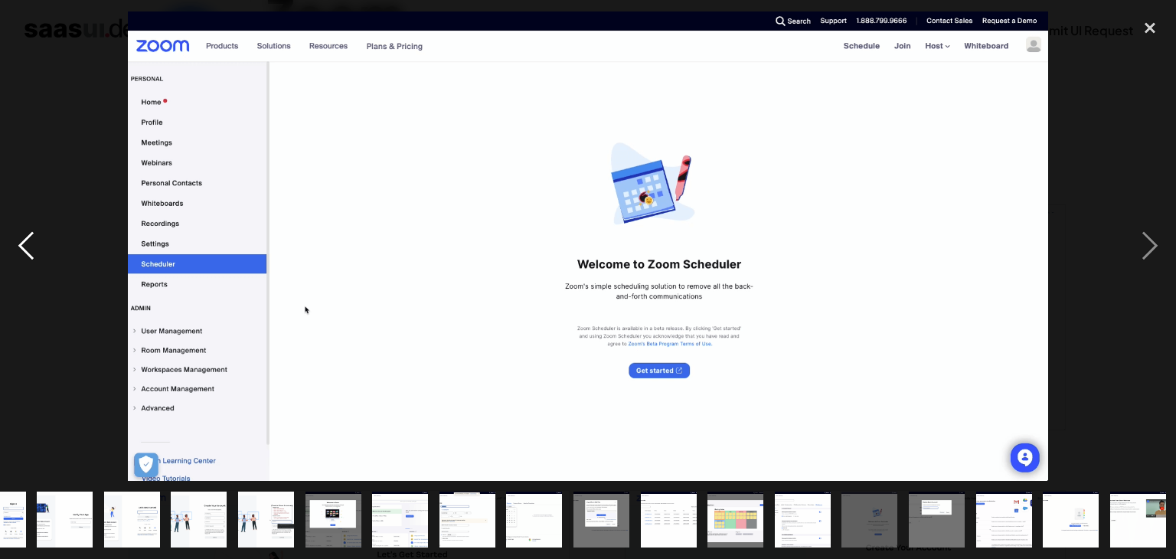
click at [34, 238] on div "previous image" at bounding box center [26, 245] width 52 height 469
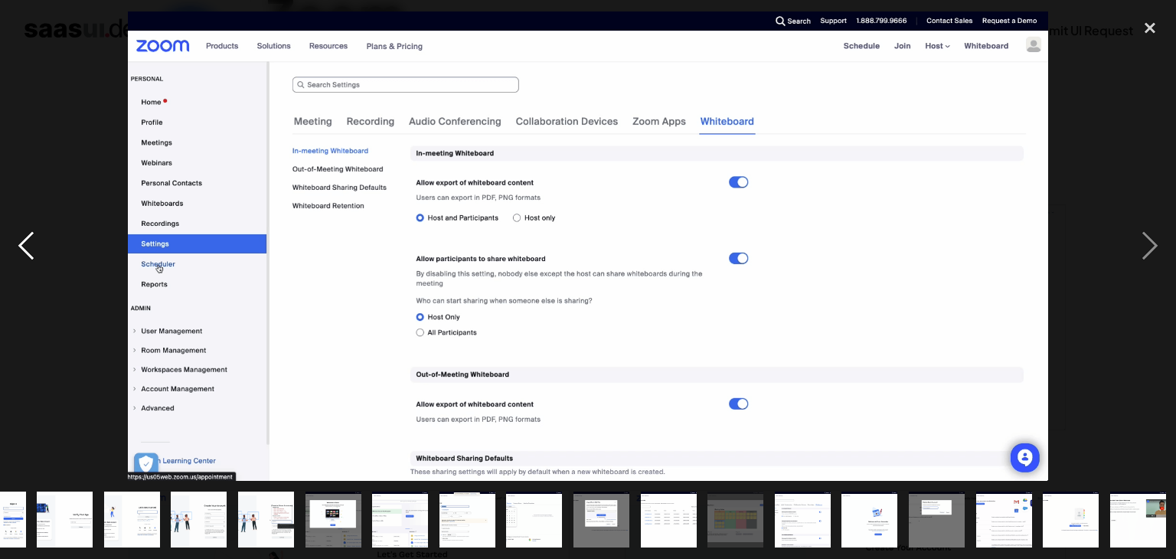
click at [34, 238] on div "previous image" at bounding box center [26, 245] width 52 height 469
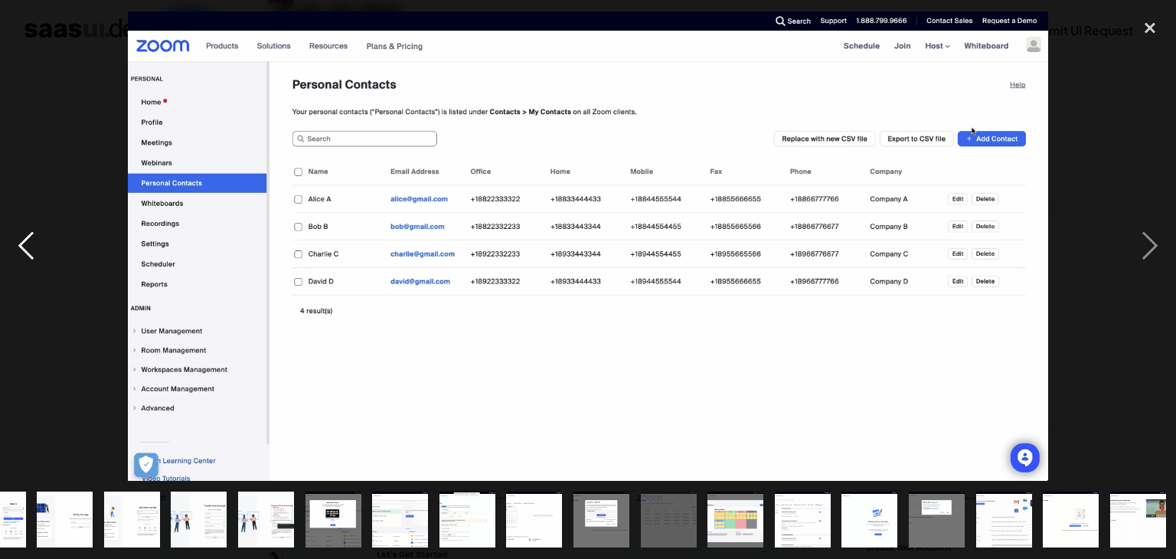
click at [35, 238] on div "previous image" at bounding box center [26, 245] width 52 height 469
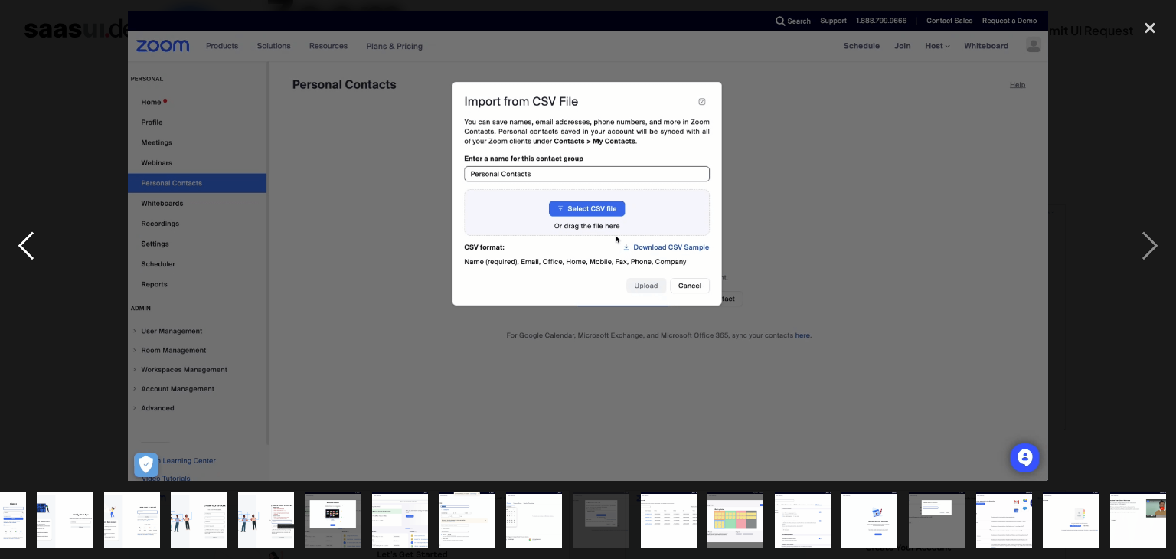
click at [35, 238] on div "previous image" at bounding box center [26, 245] width 52 height 469
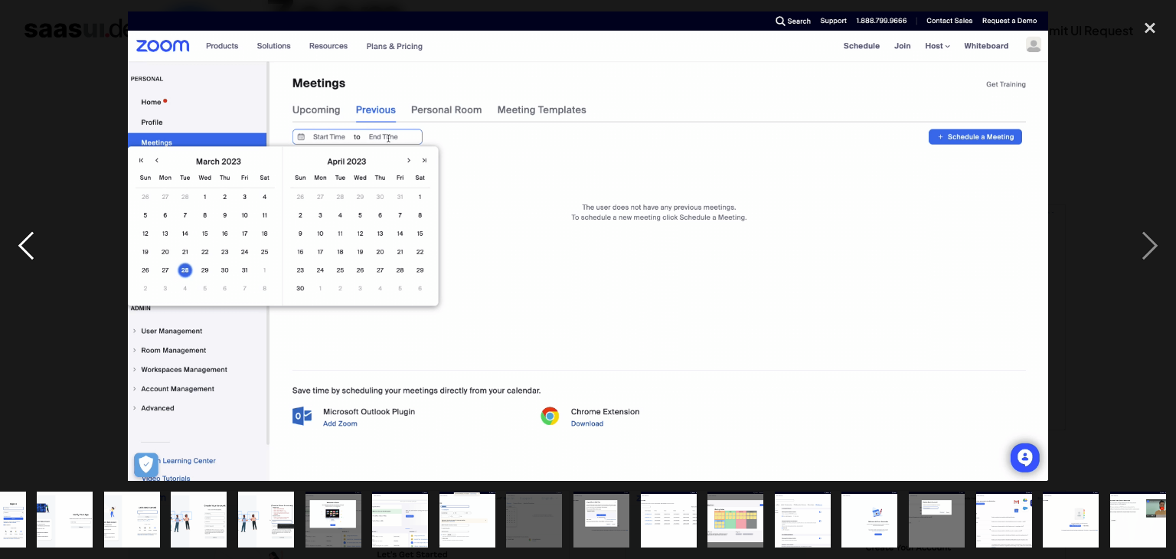
click at [35, 238] on div "previous image" at bounding box center [26, 245] width 52 height 469
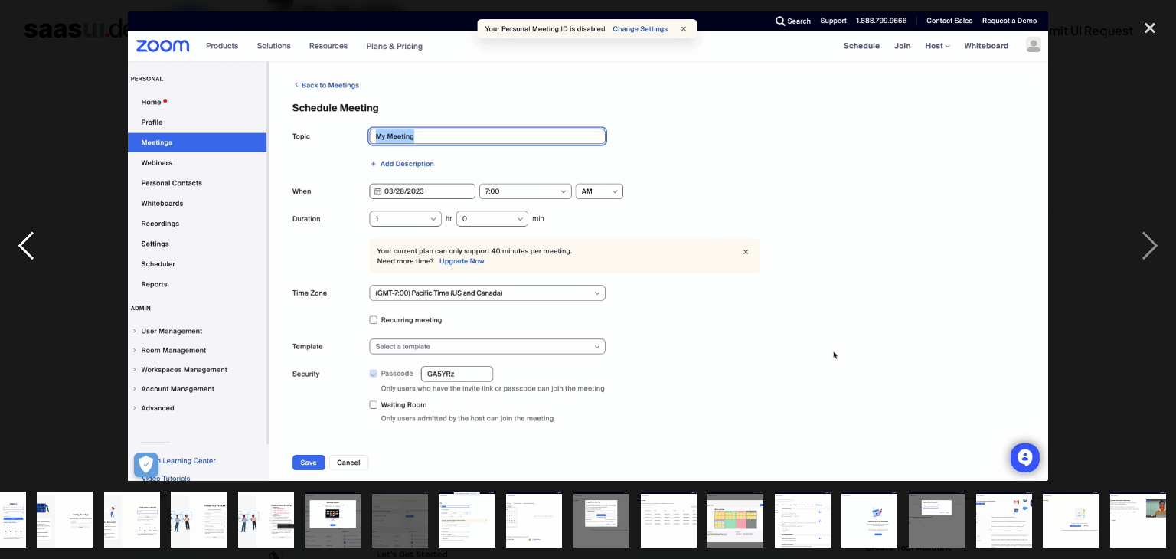
click at [35, 238] on div "previous image" at bounding box center [26, 245] width 52 height 469
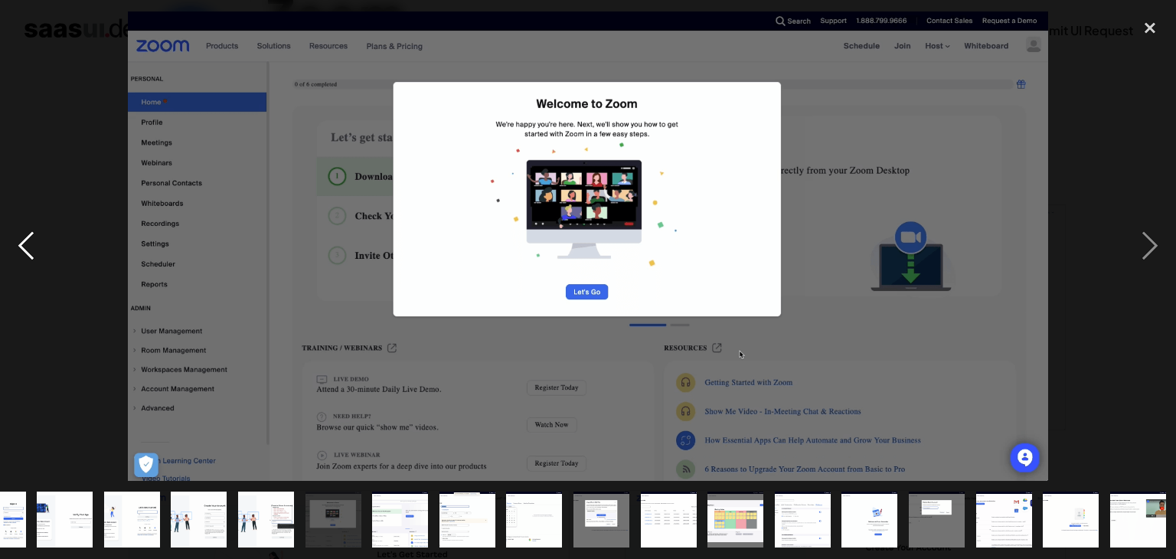
click at [35, 238] on div "previous image" at bounding box center [26, 245] width 52 height 469
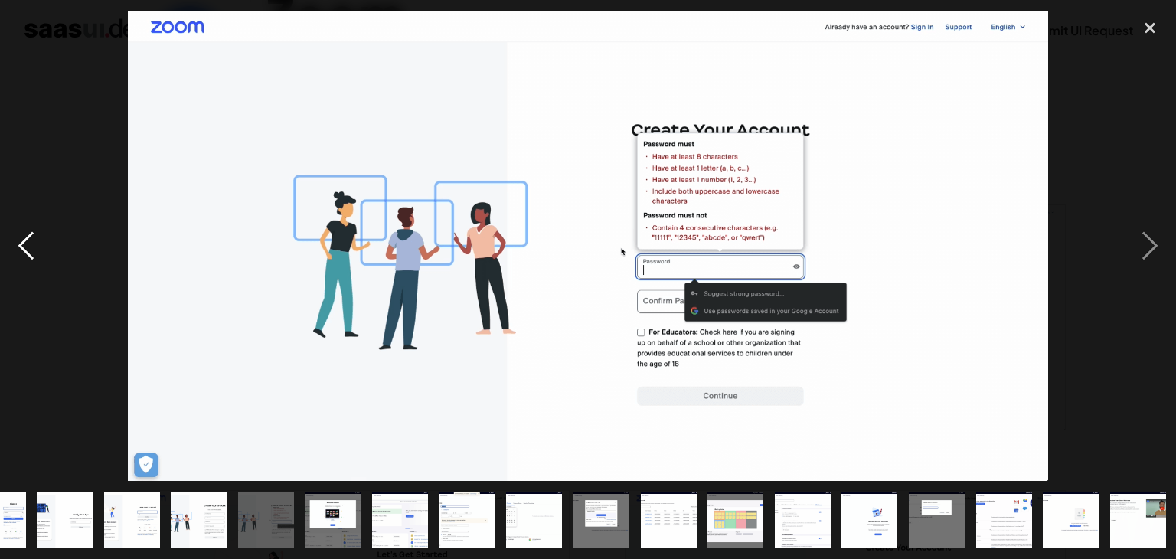
click at [37, 237] on div "previous image" at bounding box center [26, 245] width 52 height 469
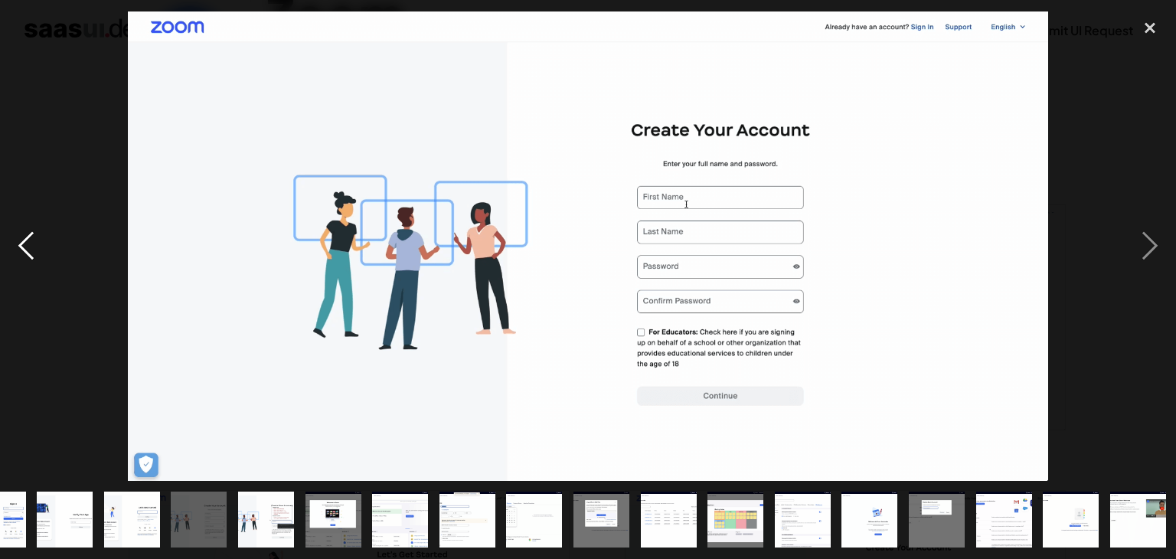
click at [37, 237] on div "previous image" at bounding box center [26, 245] width 52 height 469
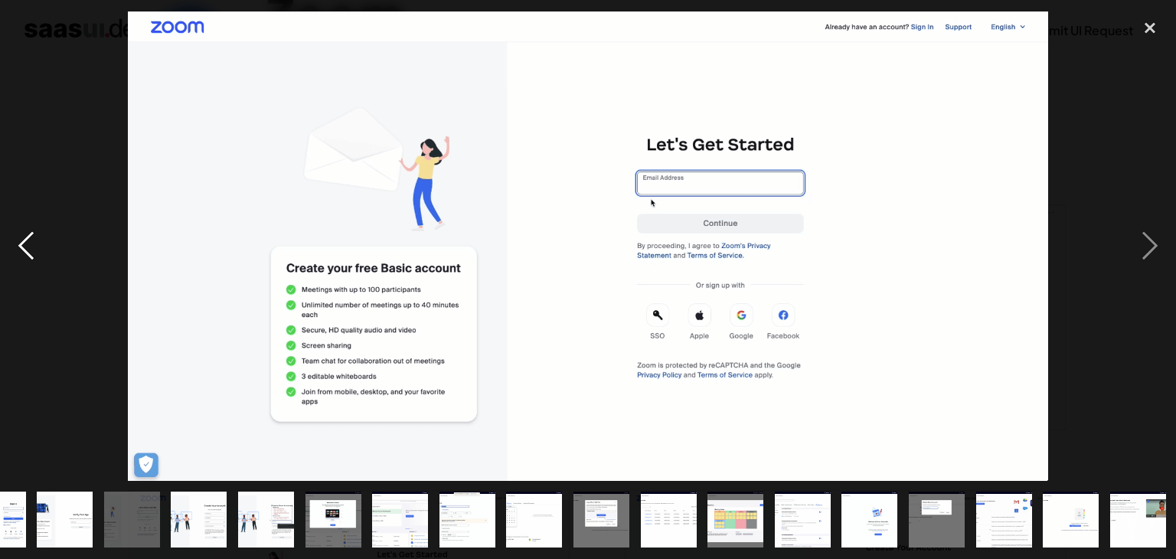
click at [37, 237] on div "previous image" at bounding box center [26, 245] width 52 height 469
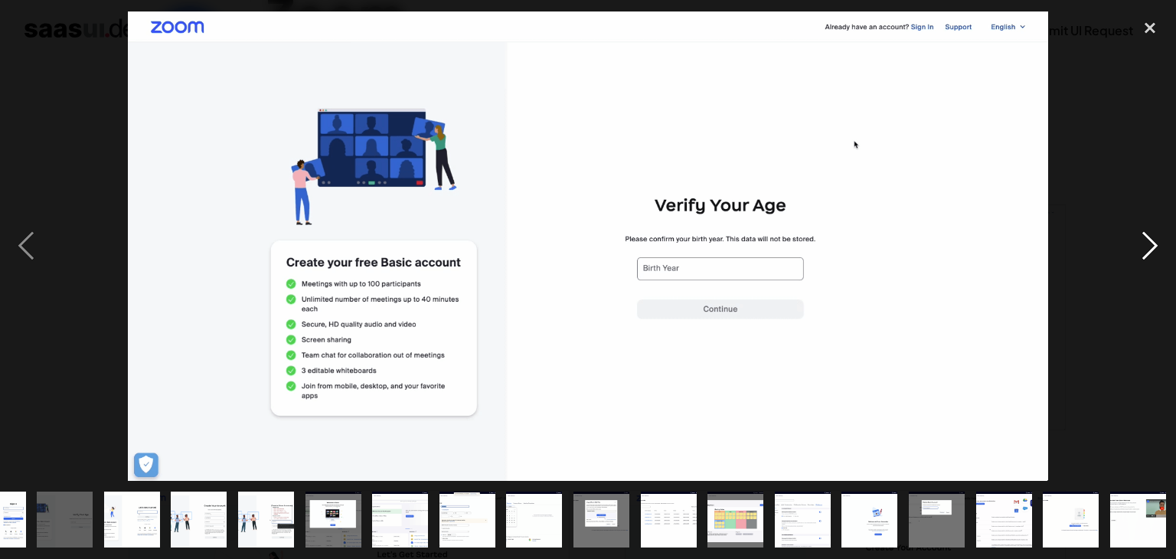
click at [1148, 243] on div "next image" at bounding box center [1150, 245] width 52 height 469
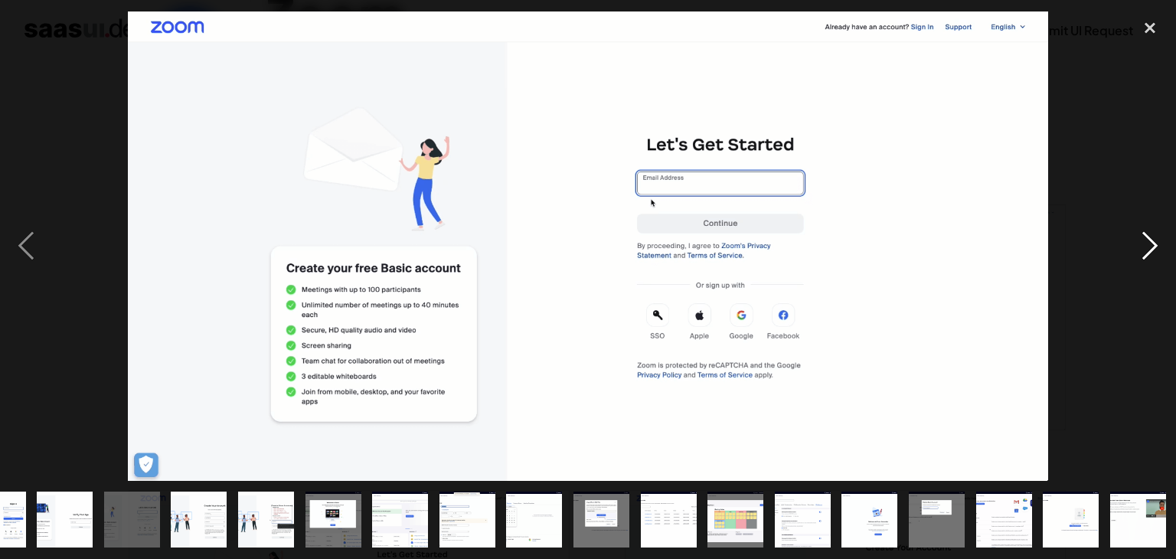
click at [1148, 243] on div "next image" at bounding box center [1150, 245] width 52 height 469
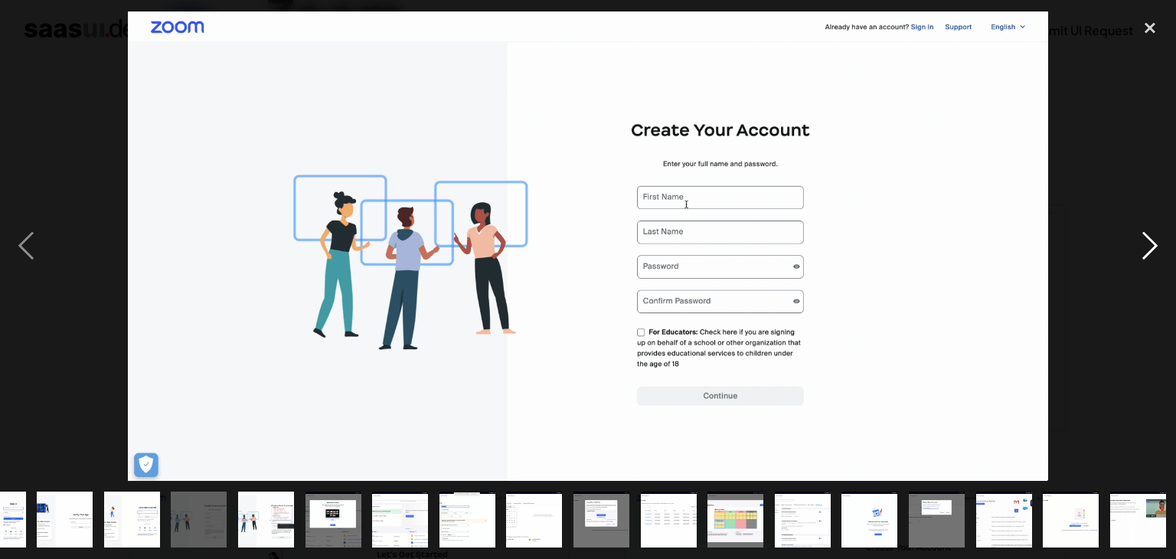
click at [1148, 243] on div "next image" at bounding box center [1150, 245] width 52 height 469
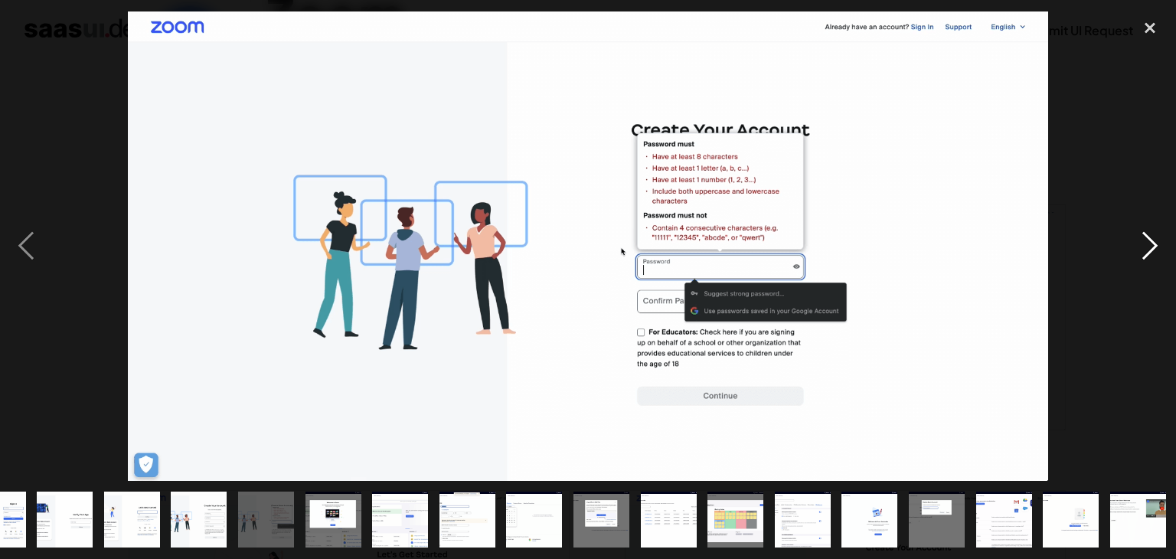
click at [1148, 243] on div "next image" at bounding box center [1150, 245] width 52 height 469
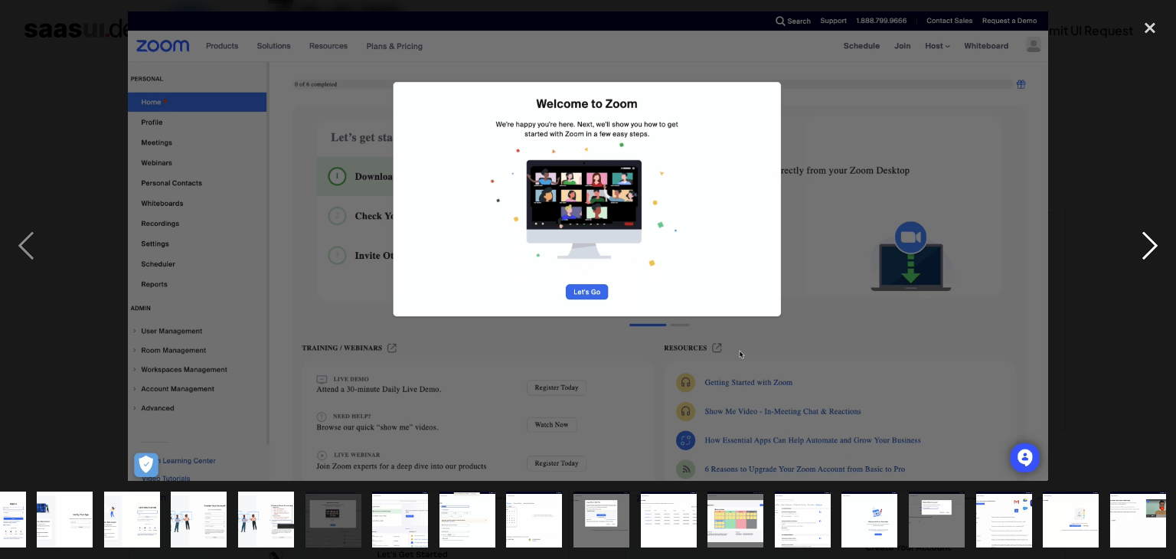
click at [1148, 243] on div "next image" at bounding box center [1150, 245] width 52 height 469
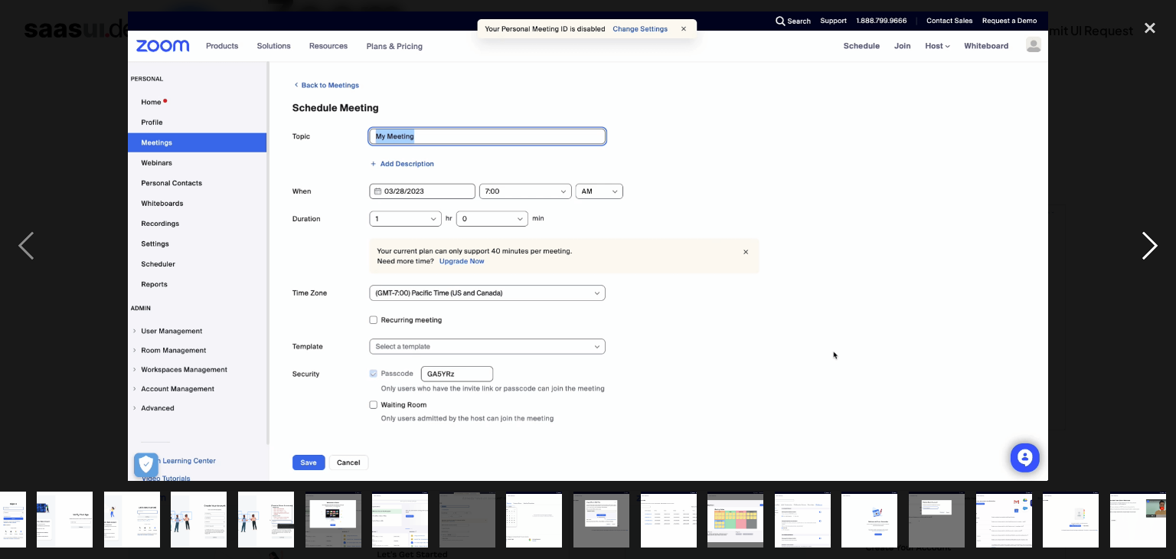
click at [1148, 243] on div "next image" at bounding box center [1150, 245] width 52 height 469
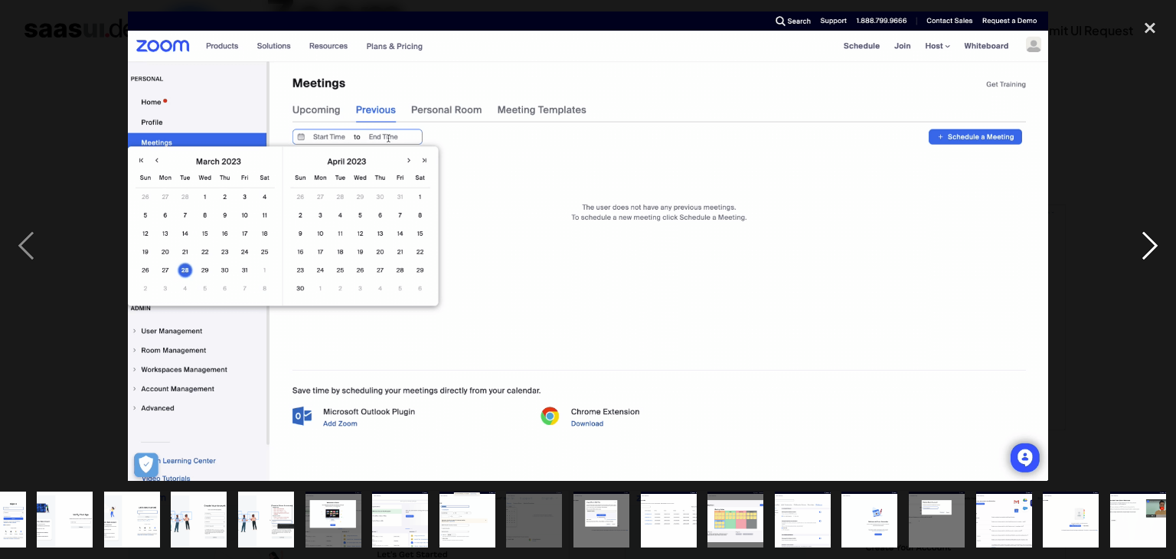
click at [1148, 243] on div "next image" at bounding box center [1150, 245] width 52 height 469
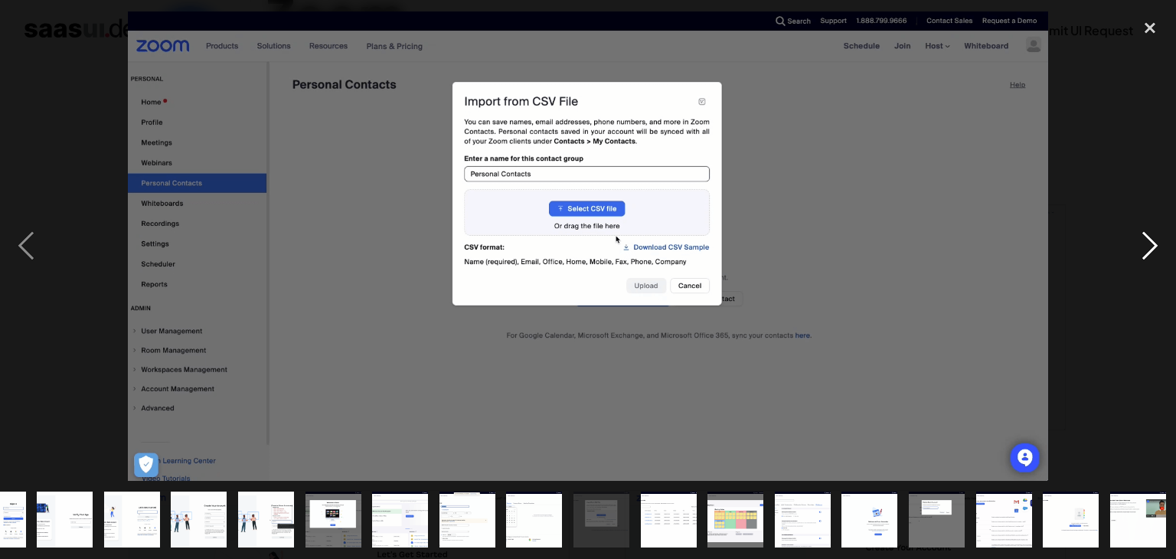
click at [1148, 243] on div "next image" at bounding box center [1150, 245] width 52 height 469
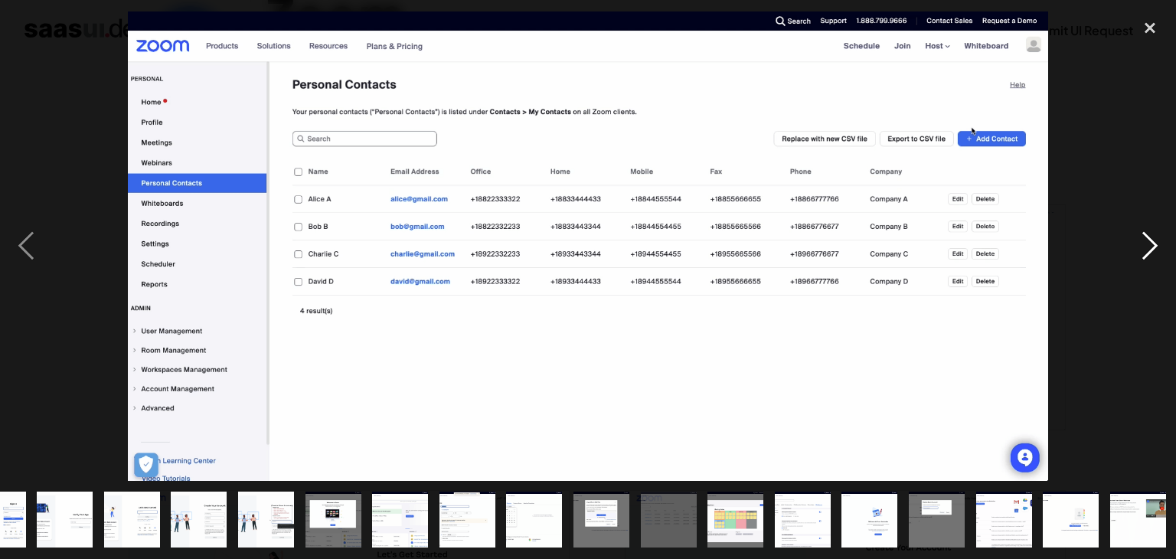
click at [1148, 243] on div "next image" at bounding box center [1150, 245] width 52 height 469
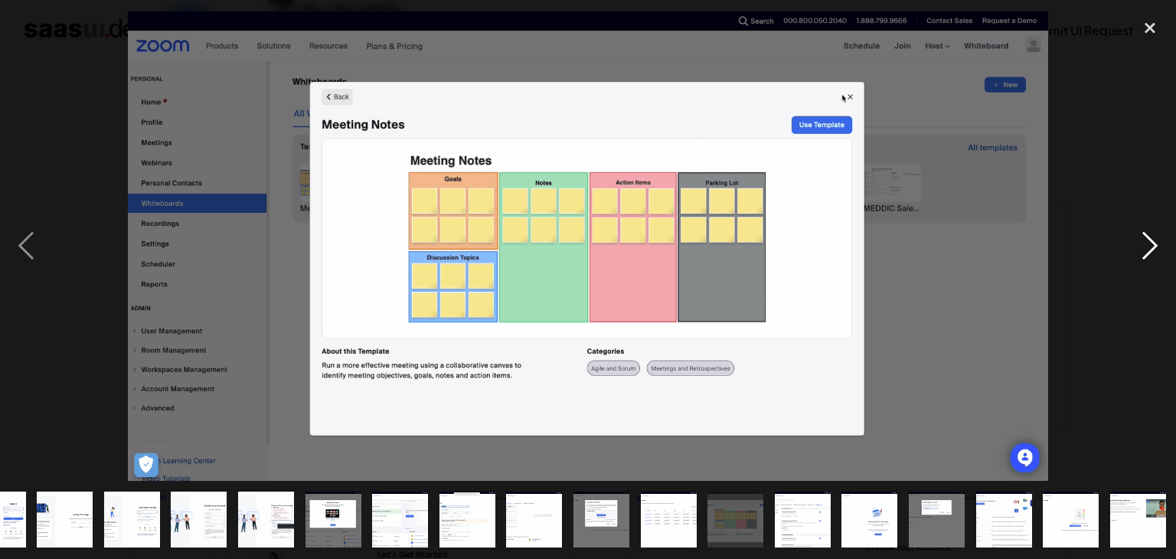
click at [1148, 243] on div "next image" at bounding box center [1150, 245] width 52 height 469
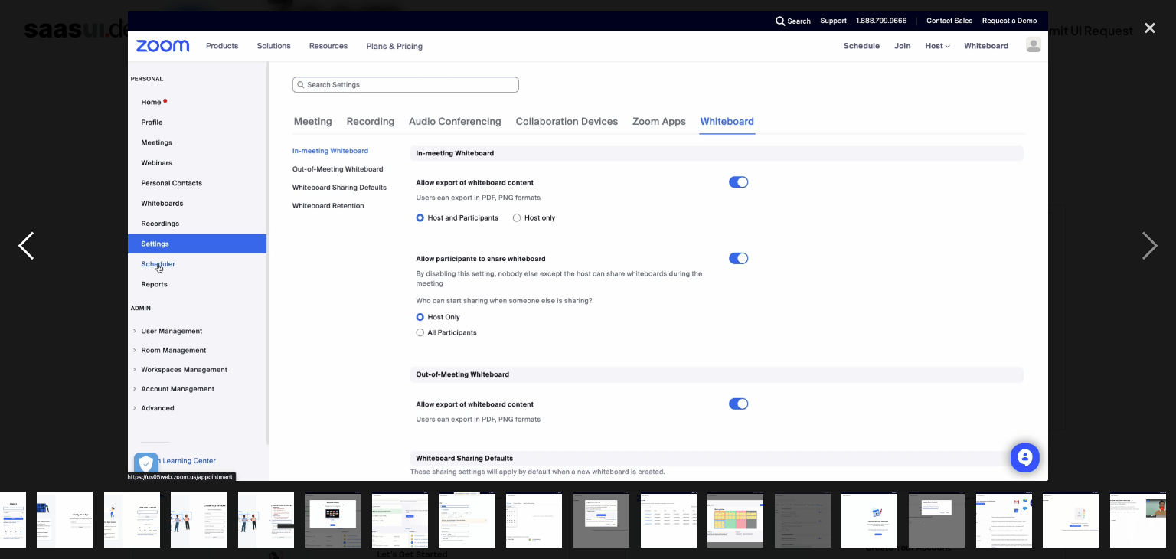
click at [21, 235] on div "previous image" at bounding box center [26, 245] width 52 height 469
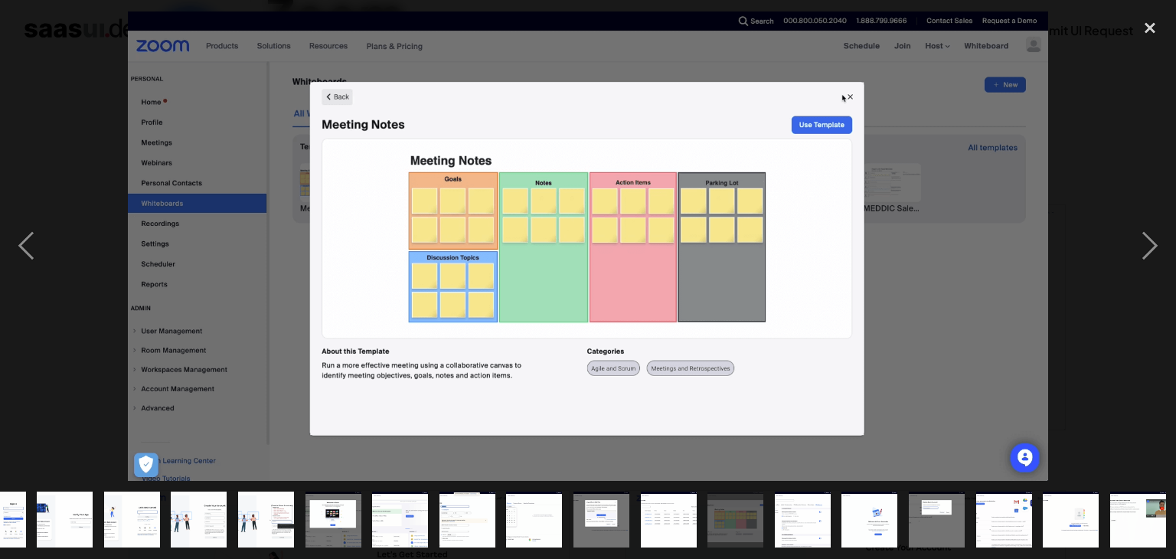
click at [1134, 509] on img "show item 18 of 18" at bounding box center [1137, 519] width 109 height 56
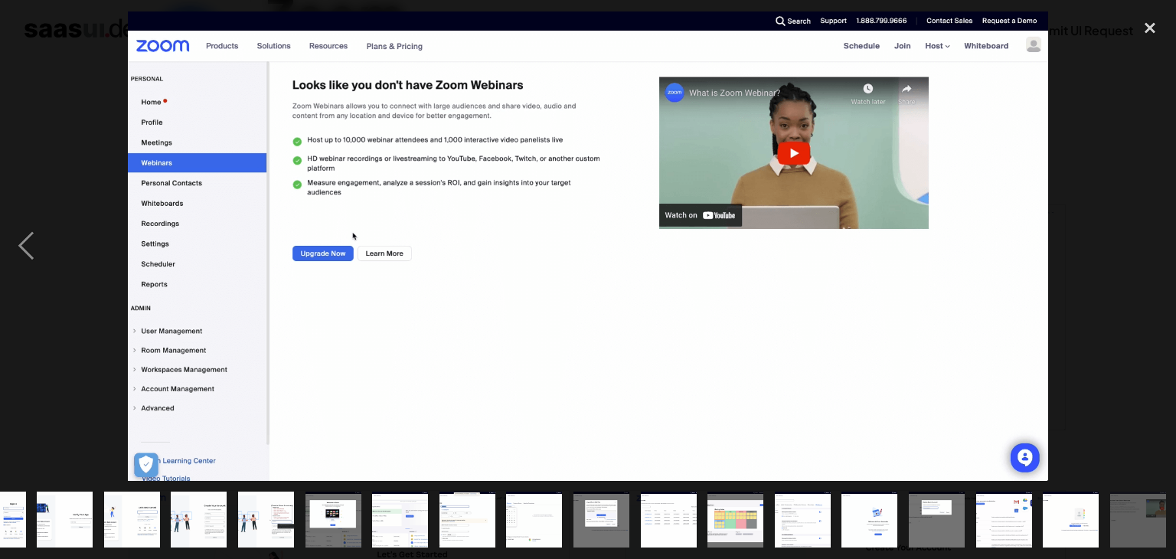
scroll to position [0, 0]
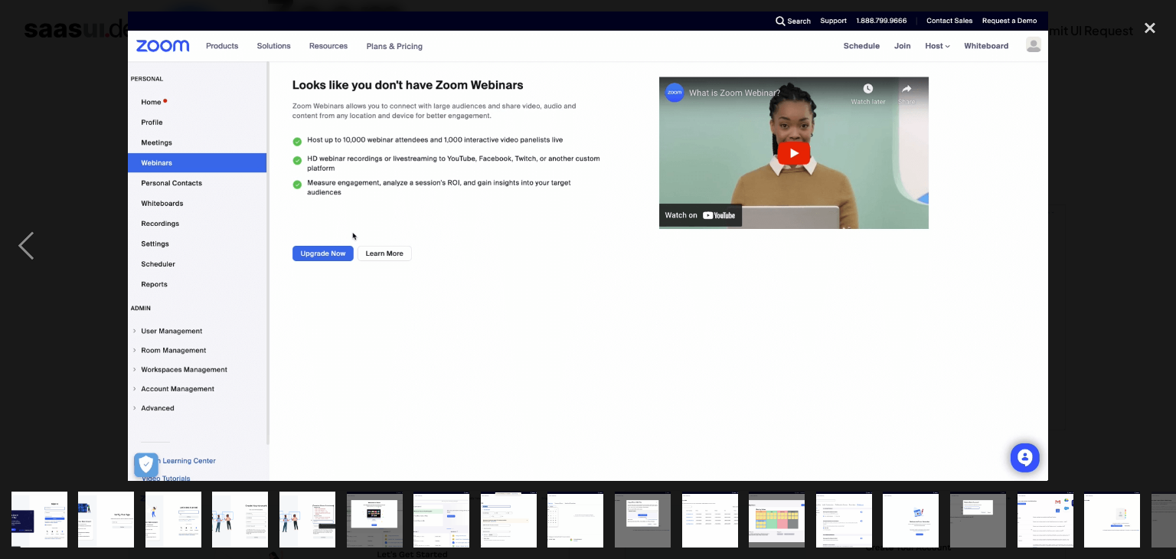
click at [29, 508] on img "show item 1 of 18" at bounding box center [39, 519] width 109 height 56
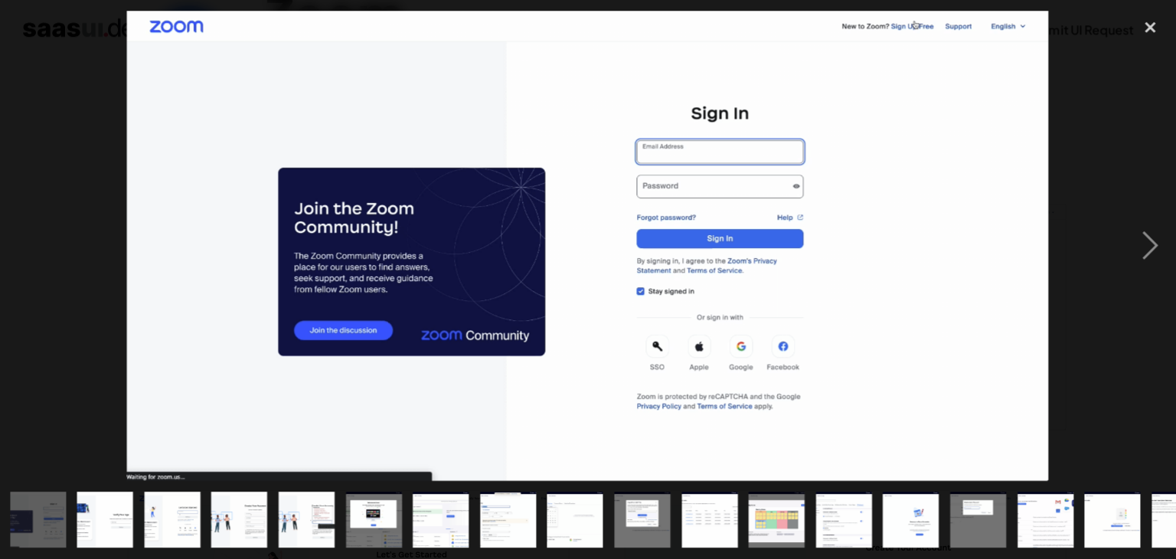
scroll to position [152, 0]
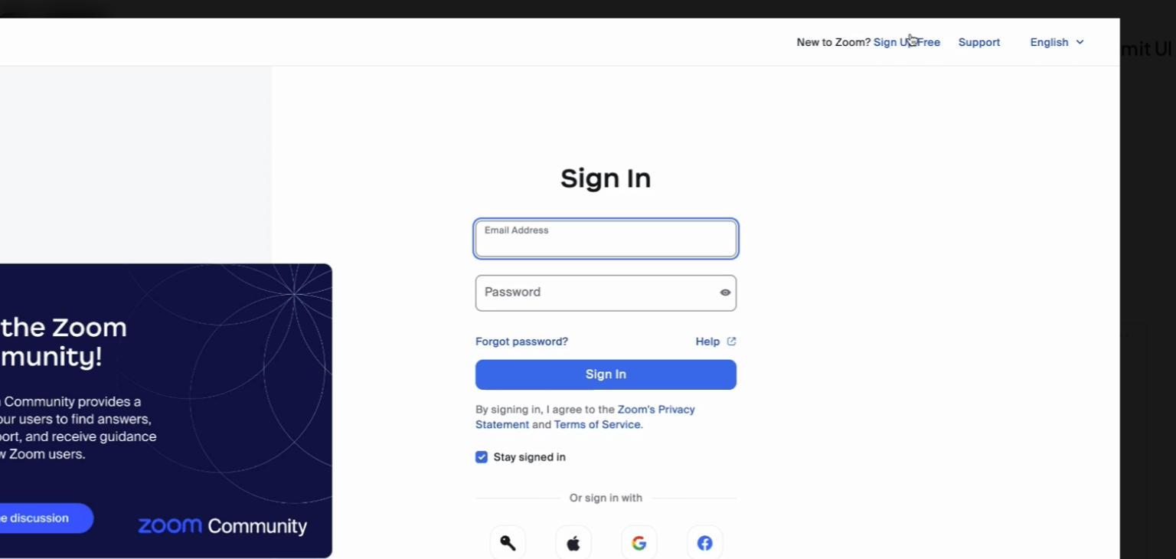
click at [939, 64] on img at bounding box center [588, 245] width 921 height 469
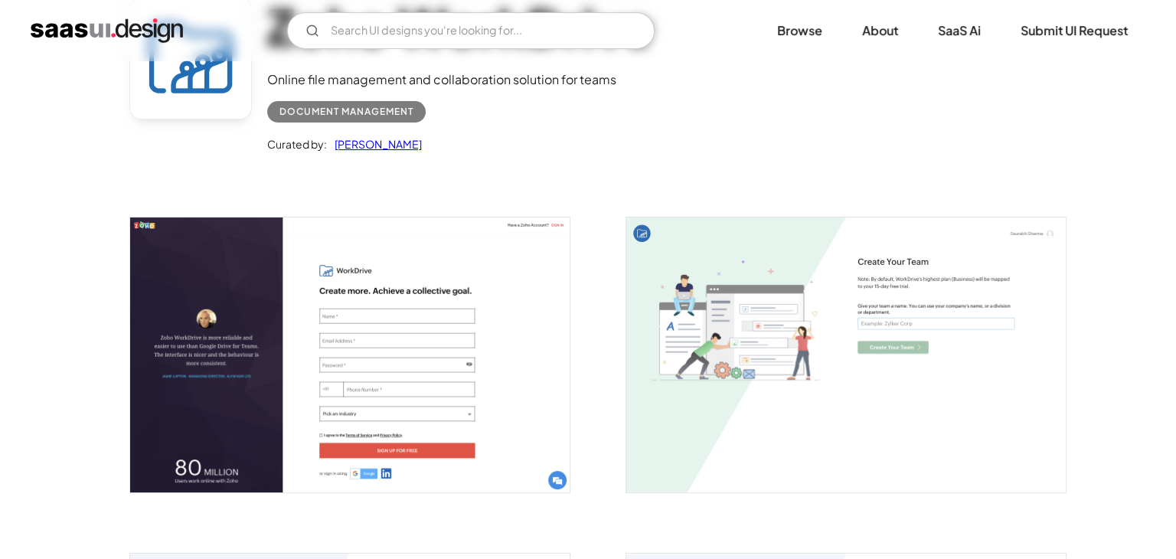
scroll to position [168, 0]
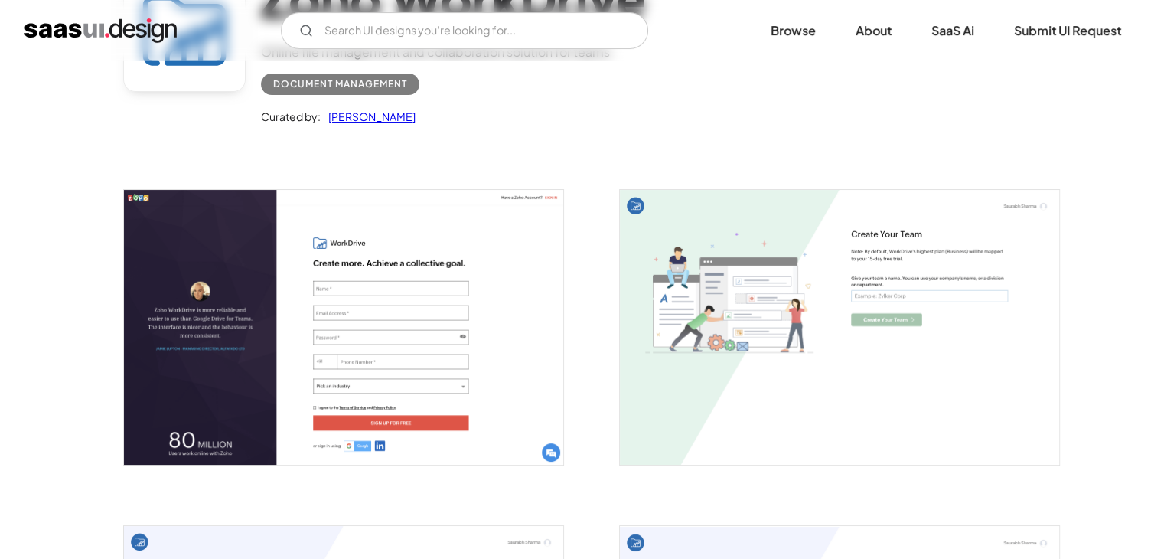
click at [402, 295] on img "open lightbox" at bounding box center [343, 327] width 439 height 275
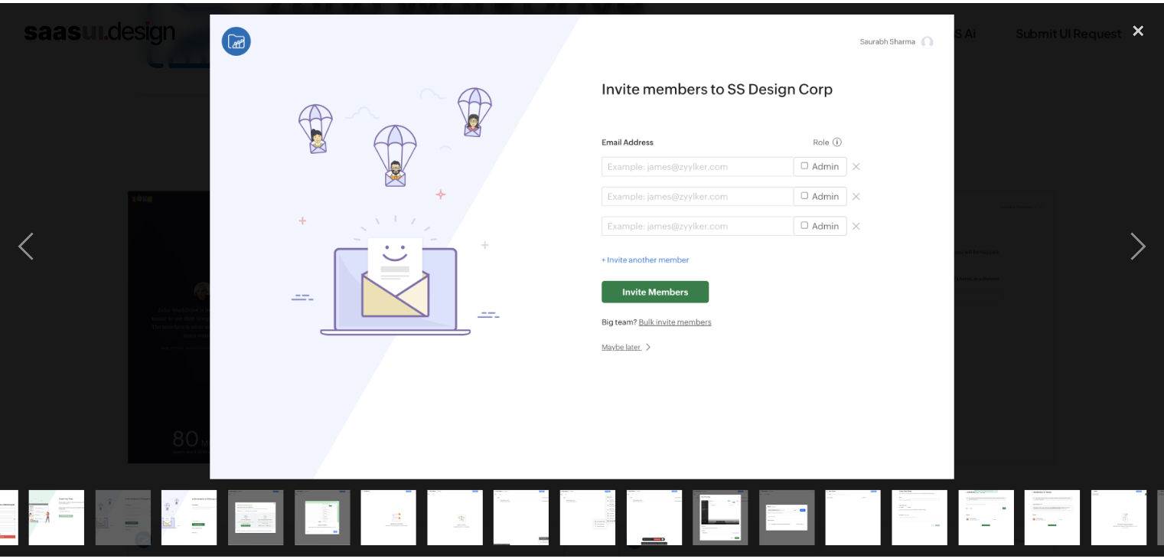
scroll to position [0, 0]
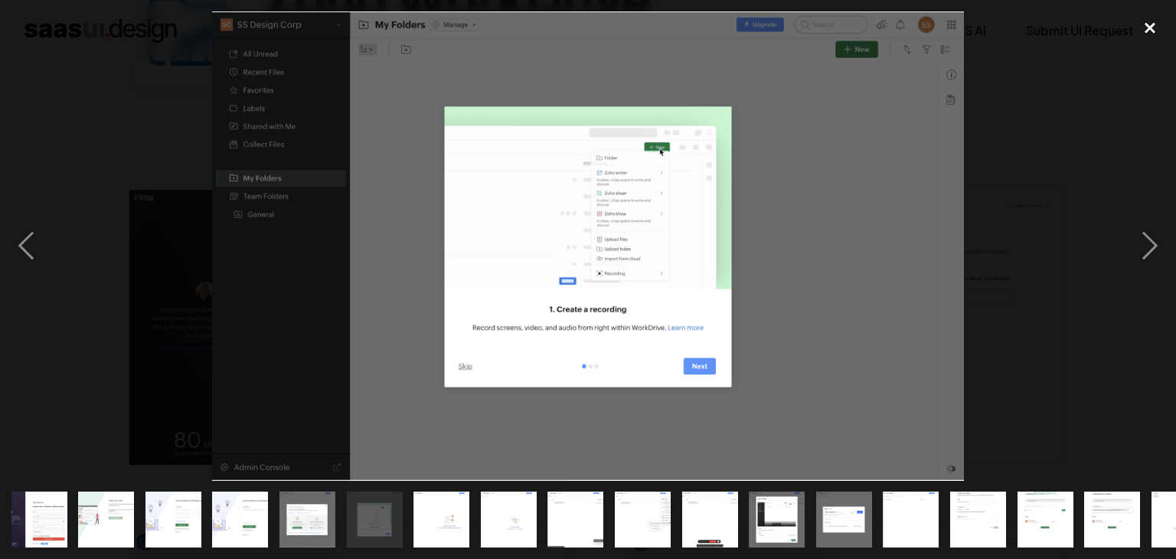
click at [1145, 26] on div "close lightbox" at bounding box center [1150, 28] width 52 height 34
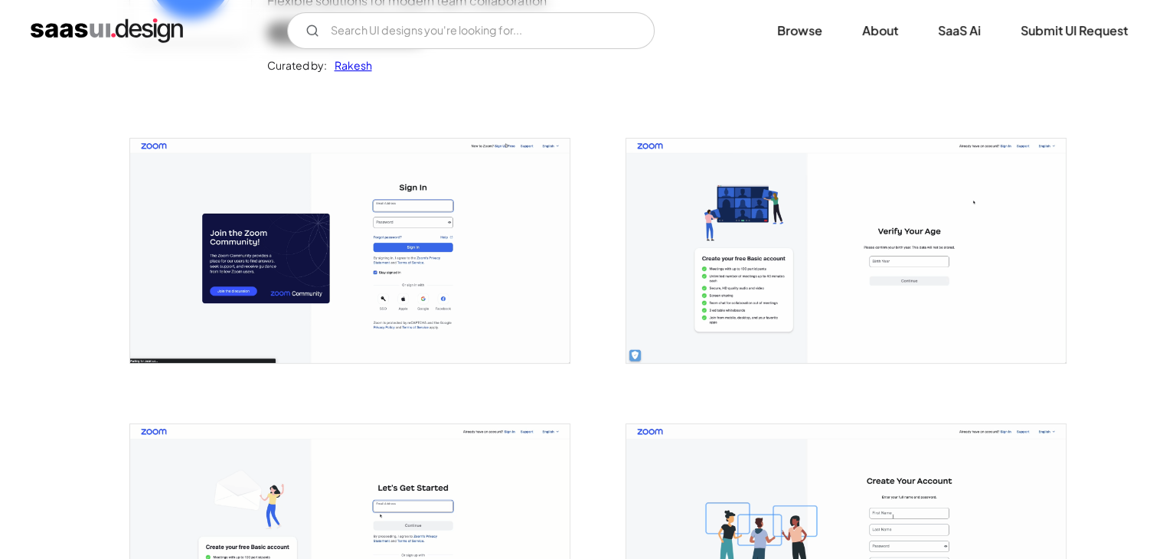
scroll to position [220, 0]
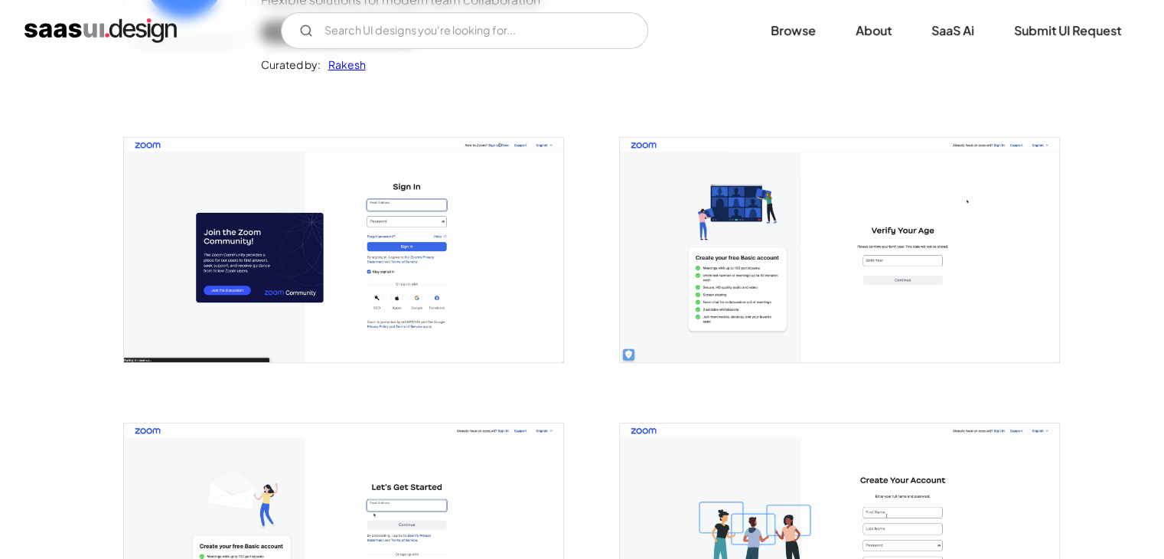
click at [355, 262] on img "open lightbox" at bounding box center [343, 250] width 439 height 224
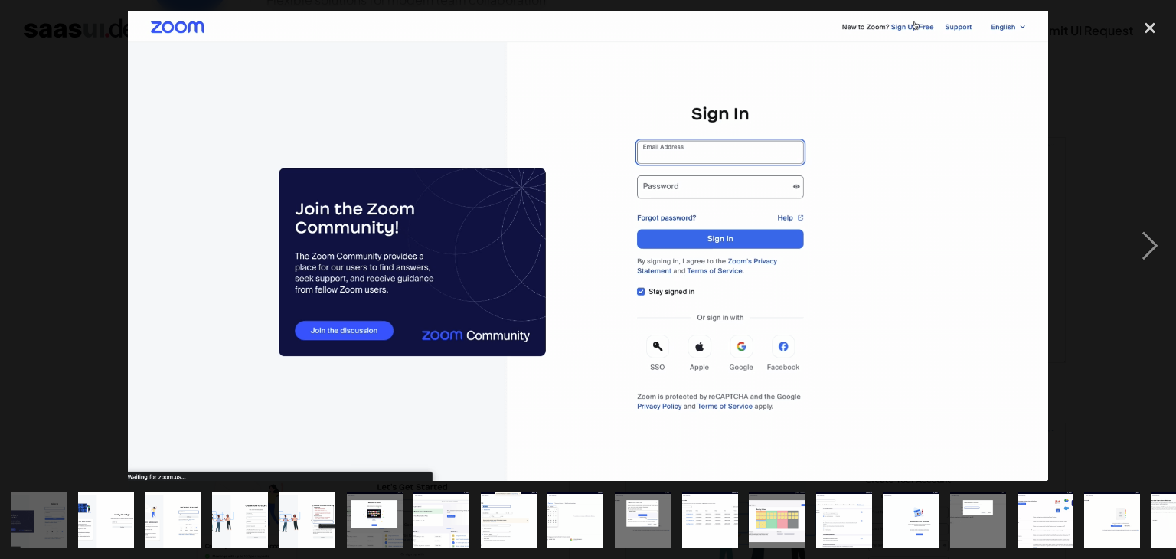
click at [120, 491] on img "show item 2 of 18" at bounding box center [105, 519] width 109 height 56
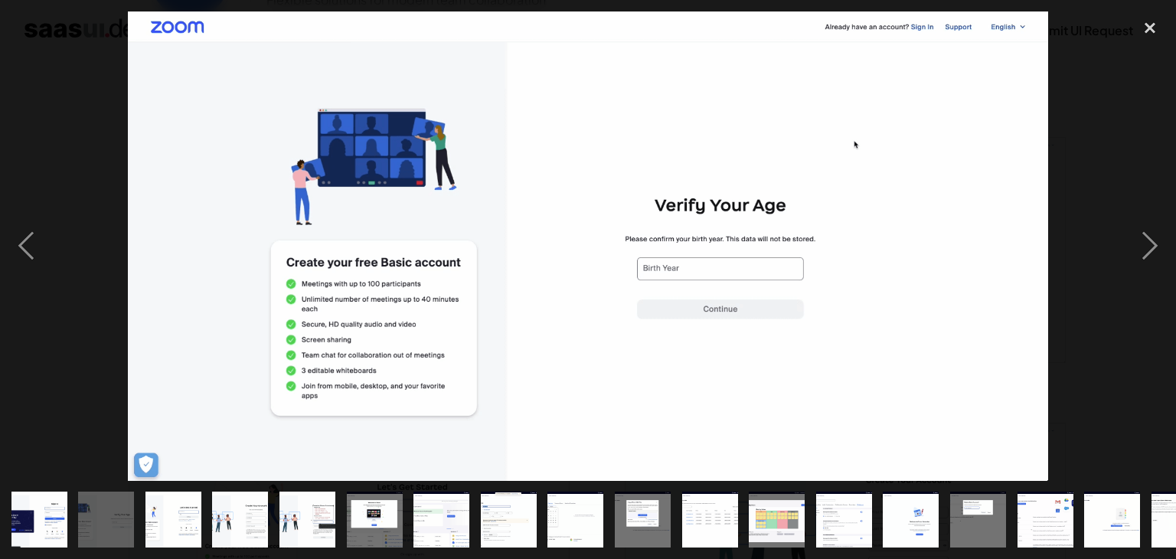
click at [187, 491] on img "show item 3 of 18" at bounding box center [173, 519] width 109 height 56
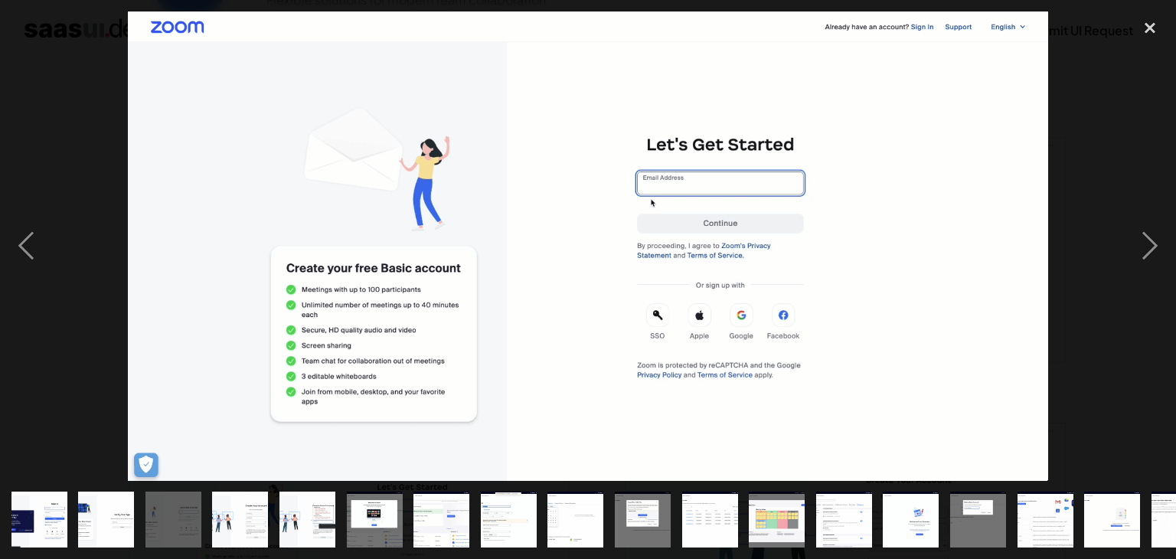
click at [228, 497] on img "show item 4 of 18" at bounding box center [239, 519] width 109 height 56
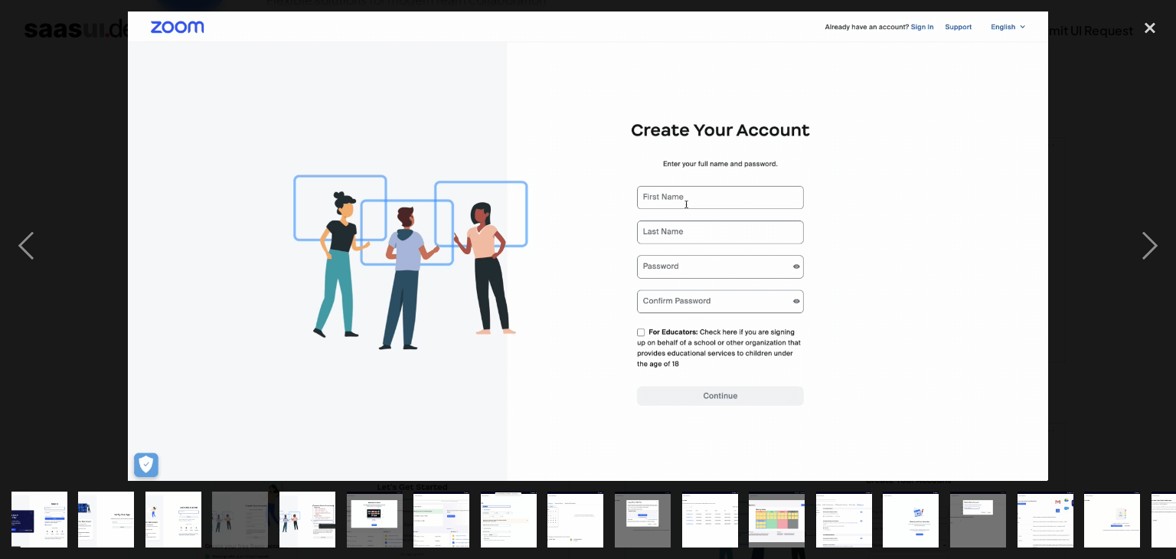
click at [302, 500] on img "show item 5 of 18" at bounding box center [307, 519] width 109 height 56
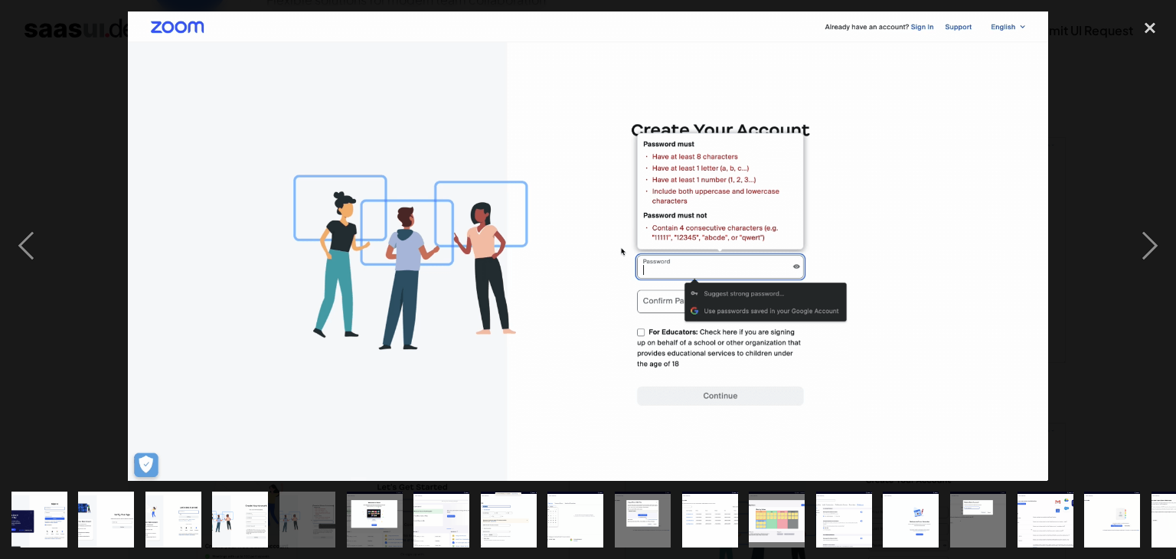
click at [229, 498] on img "show item 4 of 18" at bounding box center [239, 519] width 109 height 56
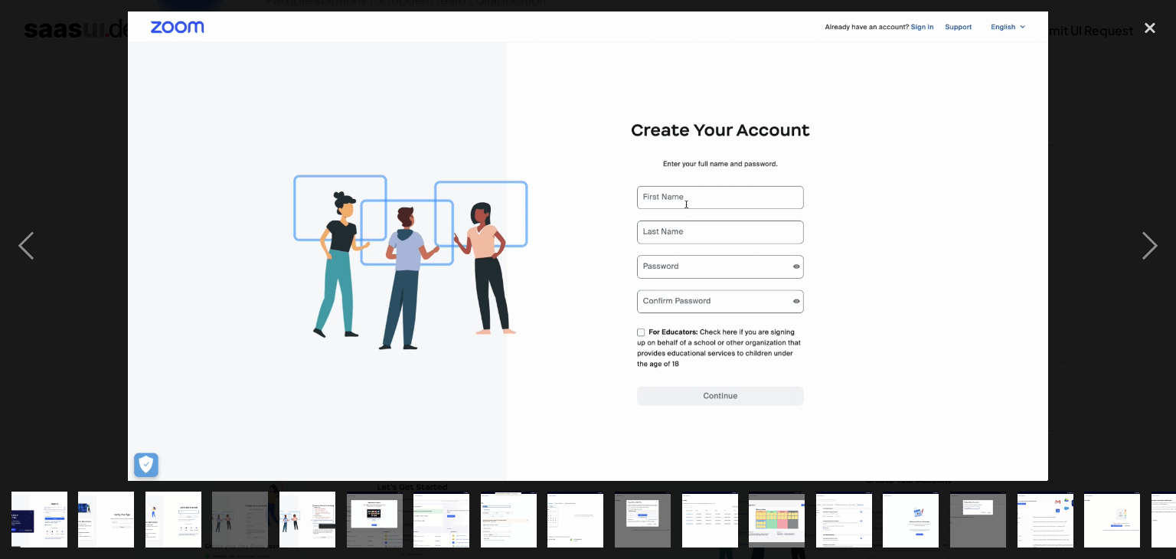
click at [190, 502] on img "show item 3 of 18" at bounding box center [173, 519] width 109 height 56
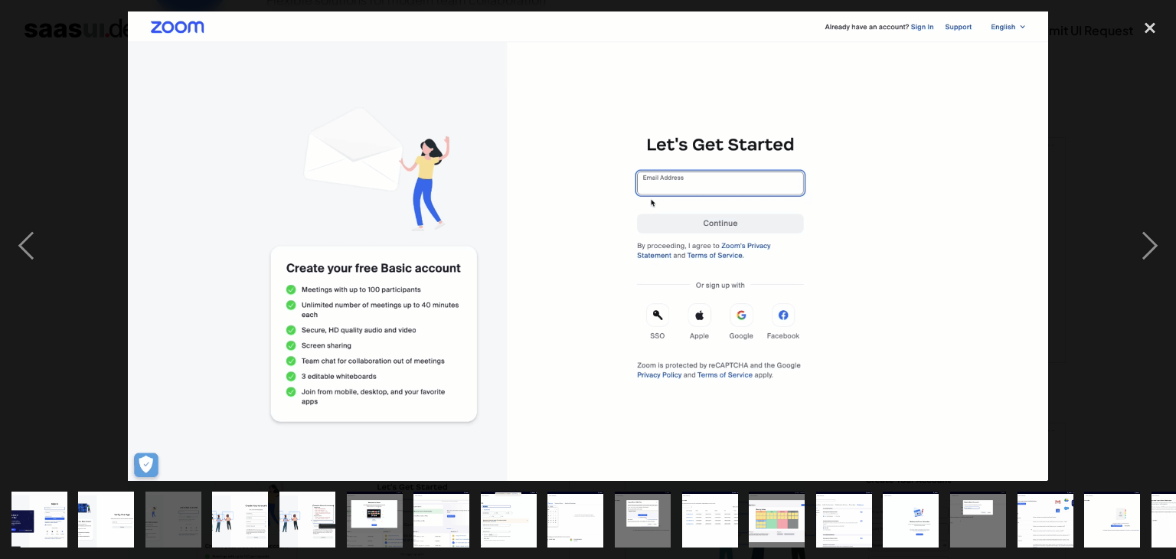
drag, startPoint x: 364, startPoint y: 510, endPoint x: 374, endPoint y: 510, distance: 10.0
click at [363, 509] on img "show item 6 of 18" at bounding box center [373, 519] width 109 height 56
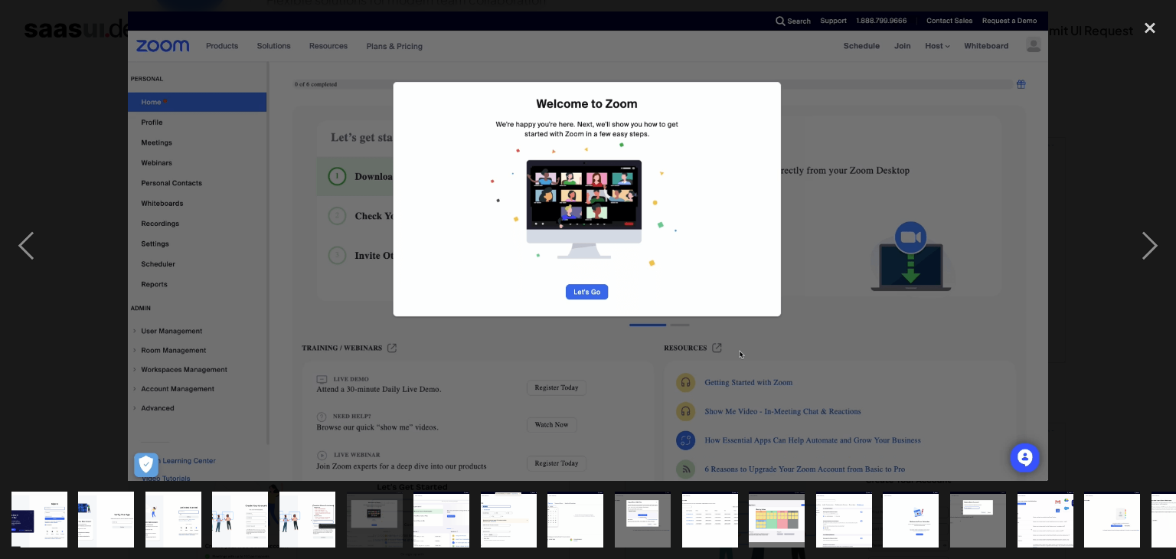
click at [455, 497] on img "show item 7 of 18" at bounding box center [441, 519] width 109 height 56
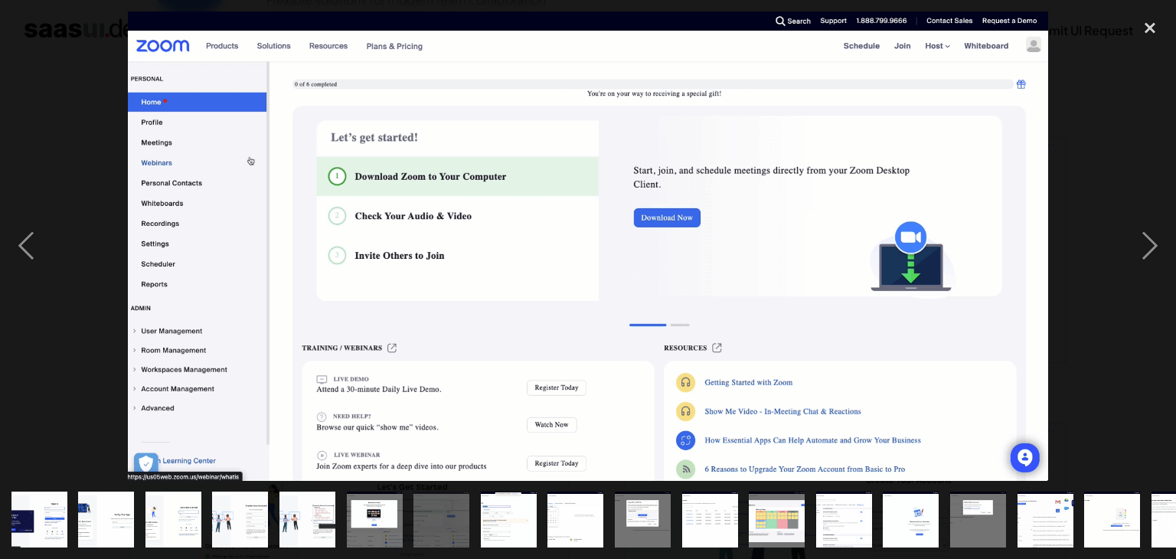
click at [367, 508] on img "show item 6 of 18" at bounding box center [373, 519] width 109 height 56
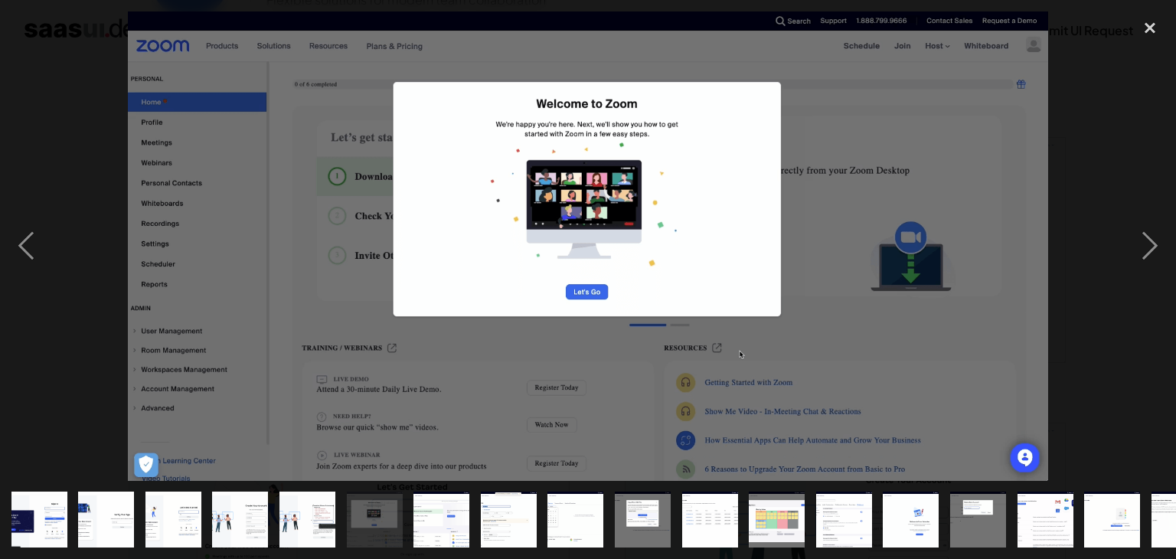
click at [295, 509] on img "show item 5 of 18" at bounding box center [307, 519] width 109 height 56
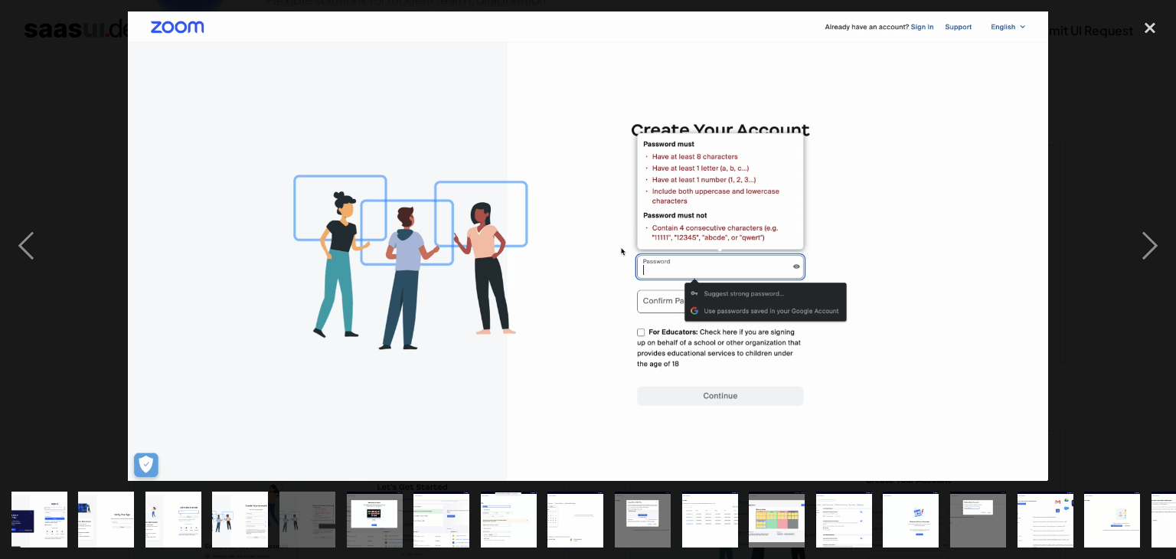
click at [427, 508] on img "show item 7 of 18" at bounding box center [441, 519] width 109 height 56
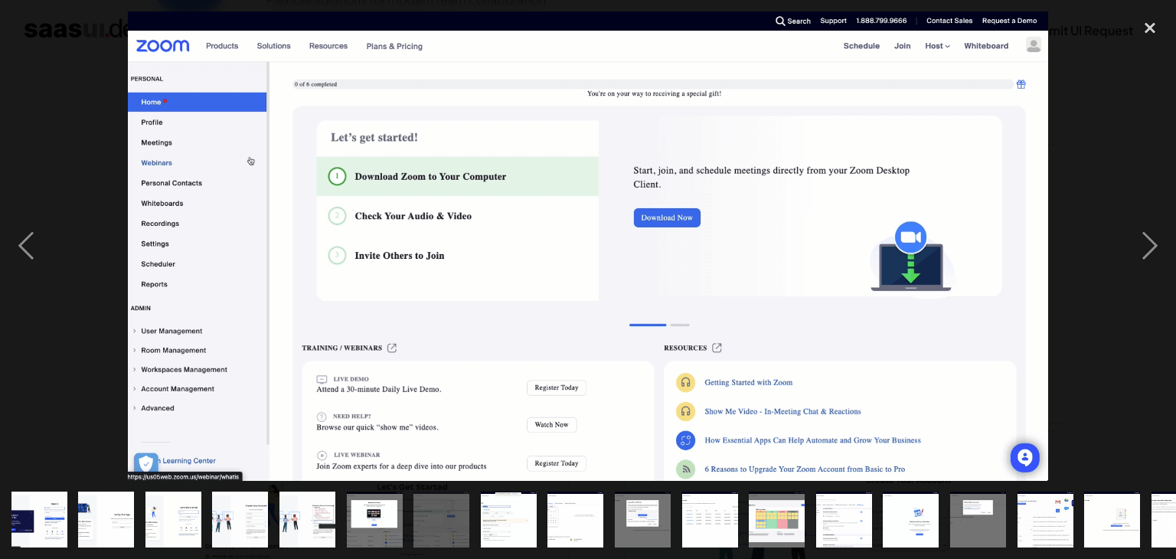
click at [390, 509] on img "show item 6 of 18" at bounding box center [373, 519] width 109 height 56
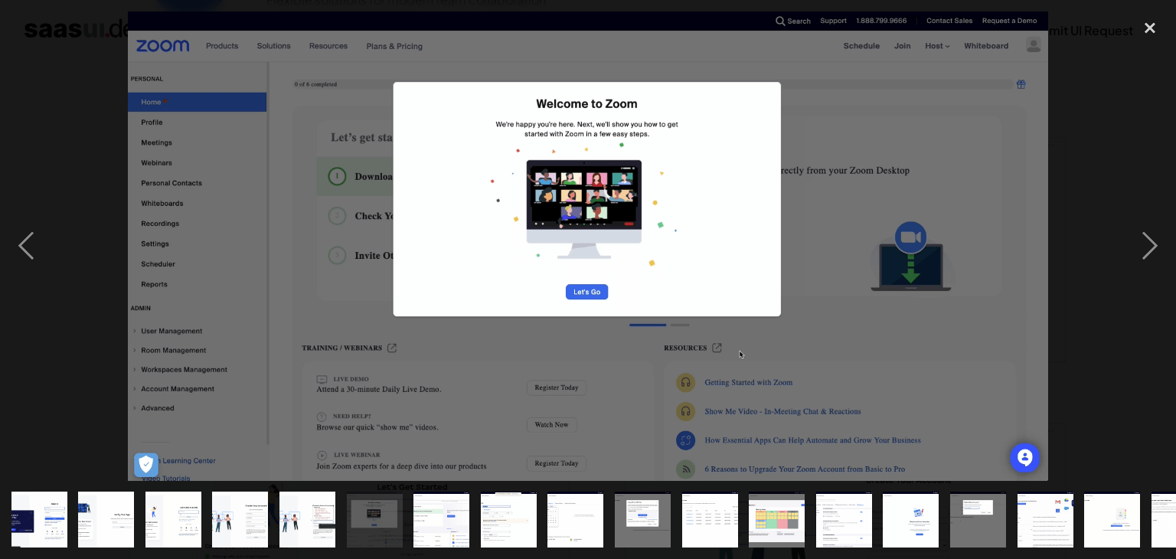
click at [0, 501] on div at bounding box center [588, 520] width 1176 height 78
click at [19, 509] on img "show item 1 of 18" at bounding box center [39, 519] width 109 height 56
